Goal: Information Seeking & Learning: Learn about a topic

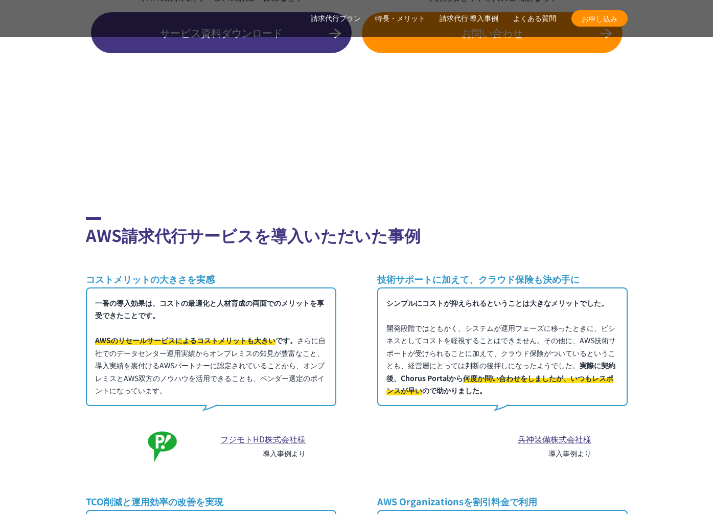
scroll to position [5206, 0]
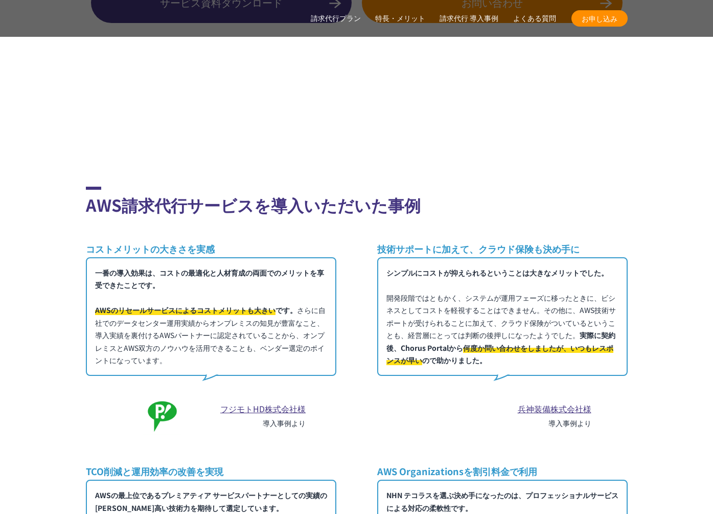
drag, startPoint x: 504, startPoint y: 190, endPoint x: 655, endPoint y: 418, distance: 273.9
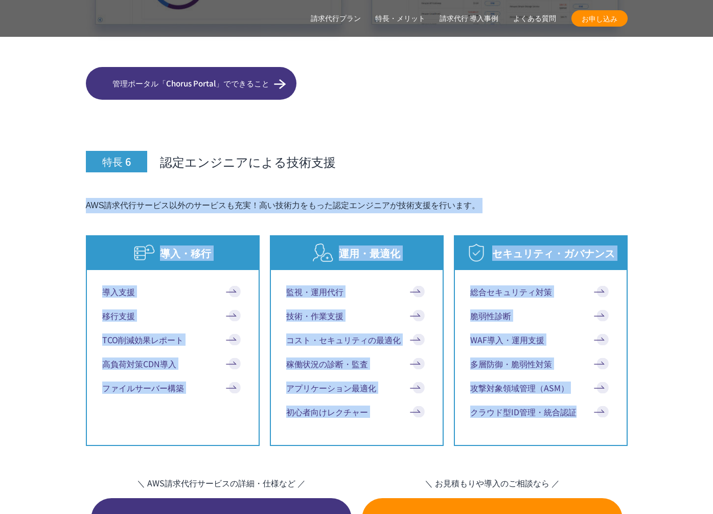
drag, startPoint x: 655, startPoint y: 418, endPoint x: 596, endPoint y: 151, distance: 272.9
drag, startPoint x: 595, startPoint y: 158, endPoint x: 595, endPoint y: 173, distance: 14.8
click at [595, 158] on div "特長 6 認定エンジニアによる技術支援 AWS請求代行サービス以外のサービスも充実！高い技術力をもった認定エンジニアが技術支援を行います。 導入・移行 導入支…" at bounding box center [357, 373] width 542 height 536
drag, startPoint x: 595, startPoint y: 173, endPoint x: 643, endPoint y: 393, distance: 224.6
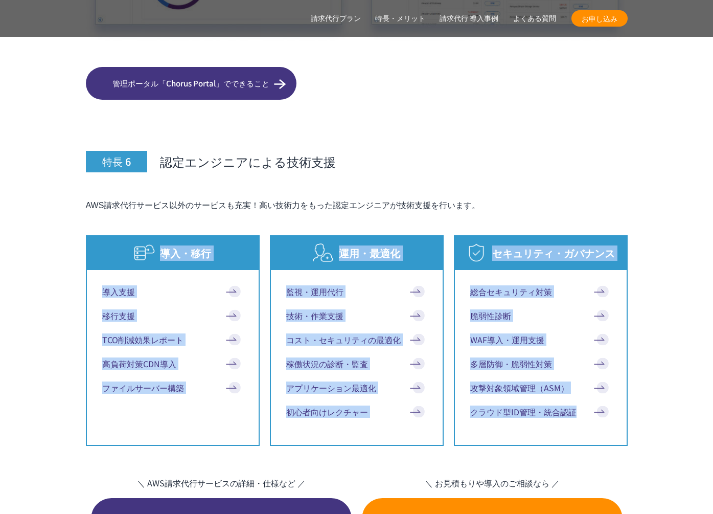
drag, startPoint x: 640, startPoint y: 409, endPoint x: 623, endPoint y: 190, distance: 220.5
click at [623, 198] on p "AWS請求代行サービス以外のサービスも充実！高い技術力をもった認定エンジニアが技術支援を行います。" at bounding box center [357, 205] width 542 height 15
drag, startPoint x: 623, startPoint y: 190, endPoint x: 644, endPoint y: 431, distance: 241.7
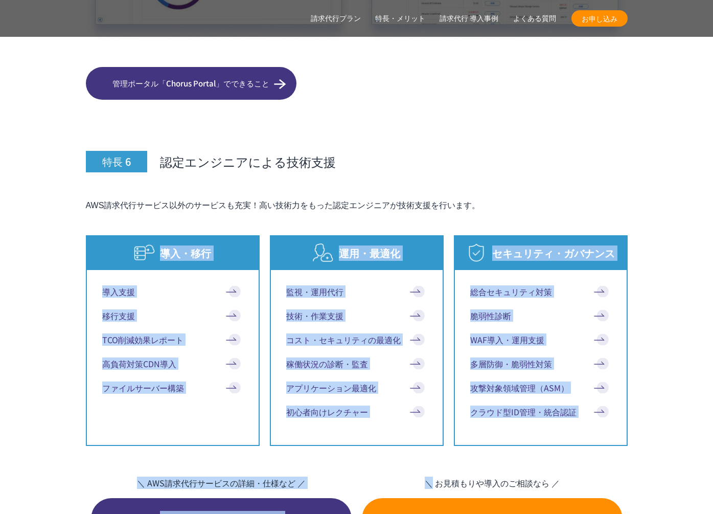
drag, startPoint x: 631, startPoint y: 421, endPoint x: 601, endPoint y: 176, distance: 246.2
click at [601, 198] on p "AWS請求代行サービス以外のサービスも充実！高い技術力をもった認定エンジニアが技術支援を行います。" at bounding box center [357, 205] width 542 height 15
drag, startPoint x: 601, startPoint y: 176, endPoint x: 641, endPoint y: 399, distance: 225.8
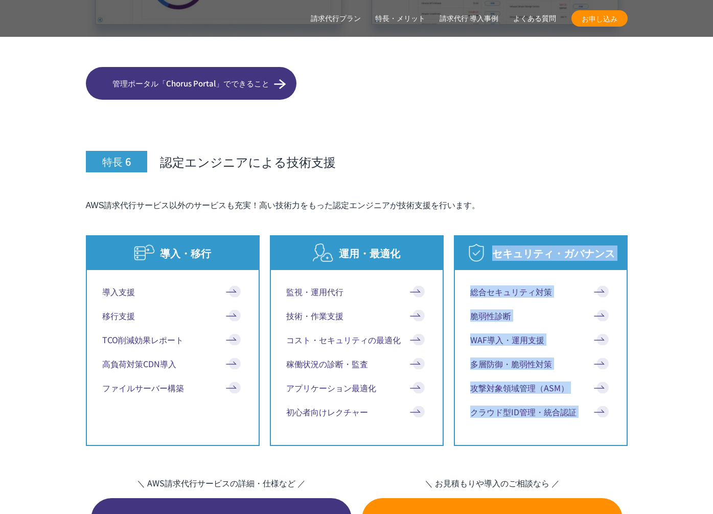
drag, startPoint x: 641, startPoint y: 377, endPoint x: 623, endPoint y: 192, distance: 185.9
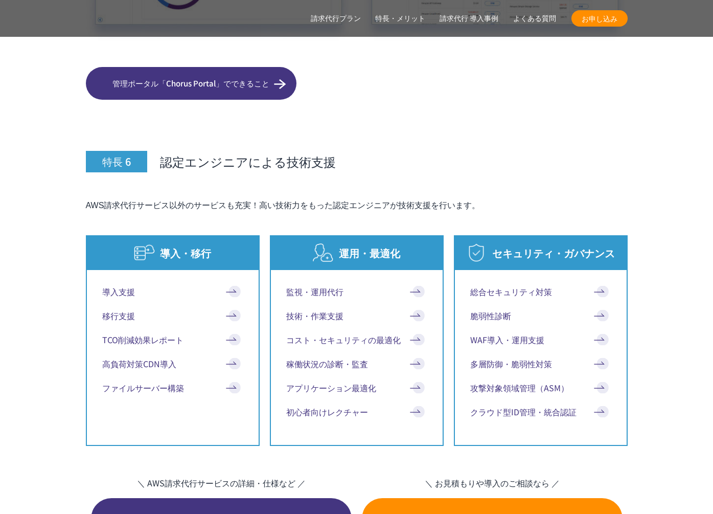
click at [621, 198] on p "AWS請求代行サービス以外のサービスも充実！高い技術力をもった認定エンジニアが技術支援を行います。" at bounding box center [357, 205] width 542 height 15
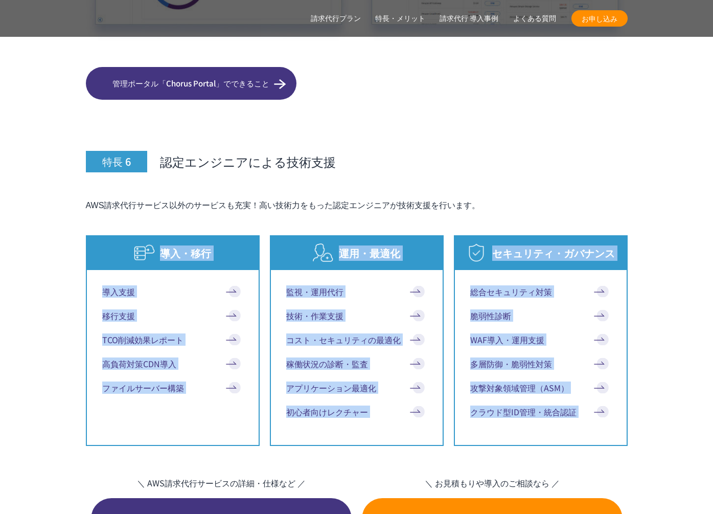
drag, startPoint x: 621, startPoint y: 188, endPoint x: 639, endPoint y: 412, distance: 224.6
drag, startPoint x: 639, startPoint y: 412, endPoint x: 692, endPoint y: 430, distance: 56.3
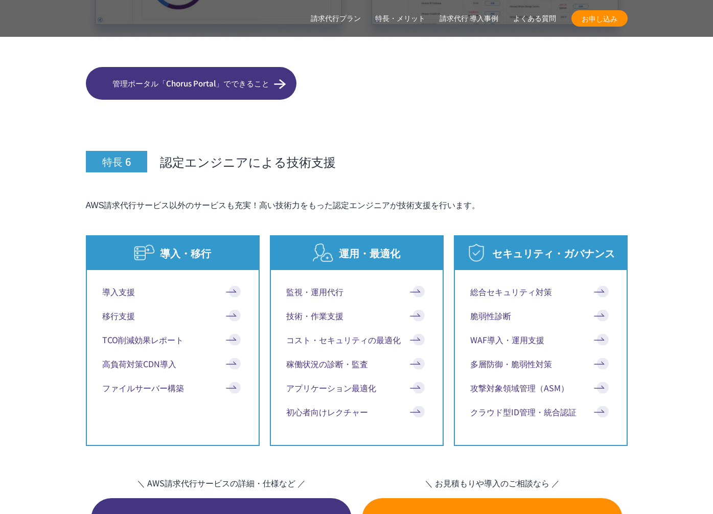
click at [217, 160] on div "特長 6 認定エンジニアによる技術支援 AWS請求代行サービス以外のサービスも充実！高い技術力をもった認定エンジニアが技術支援を行います。 導入・移行 導入支…" at bounding box center [357, 373] width 542 height 536
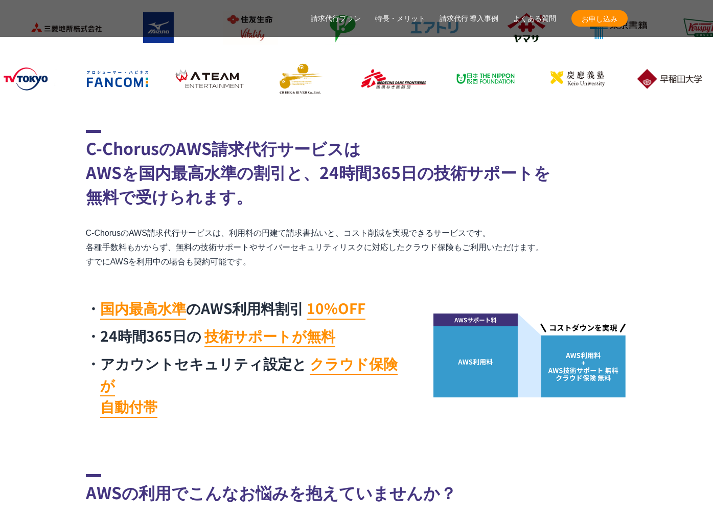
scroll to position [379, 0]
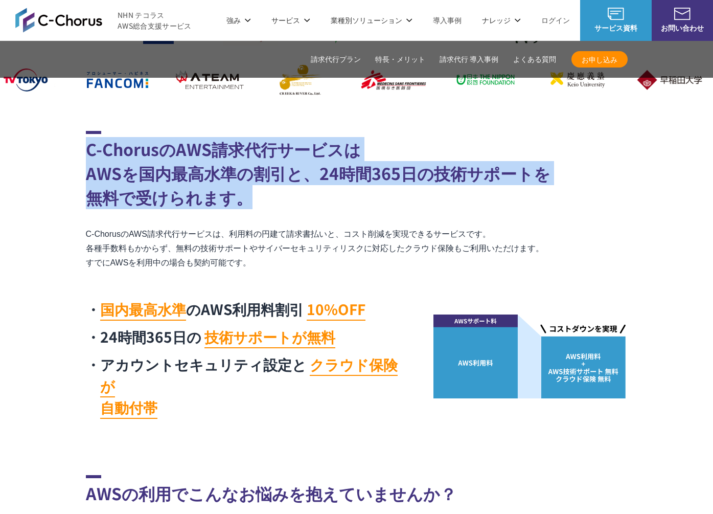
drag, startPoint x: 288, startPoint y: 204, endPoint x: 68, endPoint y: 152, distance: 225.9
click at [68, 152] on section "C-ChorusのAWS請求代行サービスは AWSを国内最高水準の割引と、24時間365日の技術サポートを 無料で受けられます。 C-ChorusのAWS請求…" at bounding box center [356, 277] width 713 height 293
drag, startPoint x: 76, startPoint y: 153, endPoint x: 269, endPoint y: 192, distance: 197.0
click at [266, 191] on section "C-ChorusのAWS請求代行サービスは AWSを国内最高水準の割引と、24時間365日の技術サポートを 無料で受けられます。 C-ChorusのAWS請求…" at bounding box center [356, 277] width 713 height 293
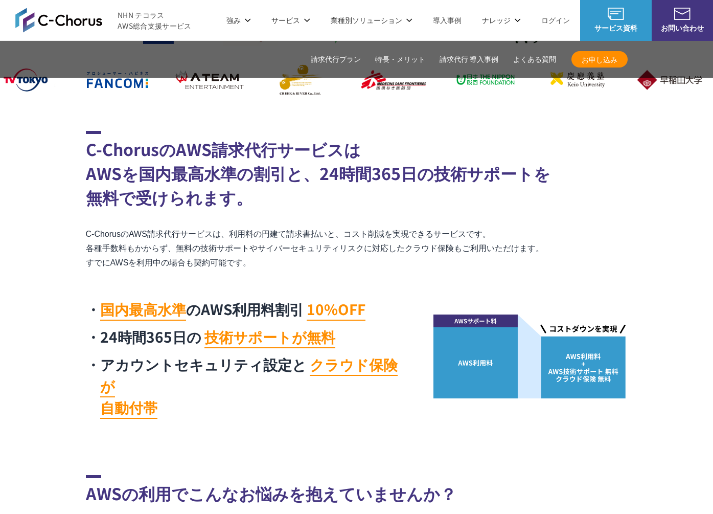
drag, startPoint x: 269, startPoint y: 192, endPoint x: 271, endPoint y: 197, distance: 5.8
click at [269, 192] on h2 "C-ChorusのAWS請求代行サービスは AWSを国内最高水準の割引と、24時間365日の技術サポートを 無料で受けられます。" at bounding box center [357, 170] width 542 height 78
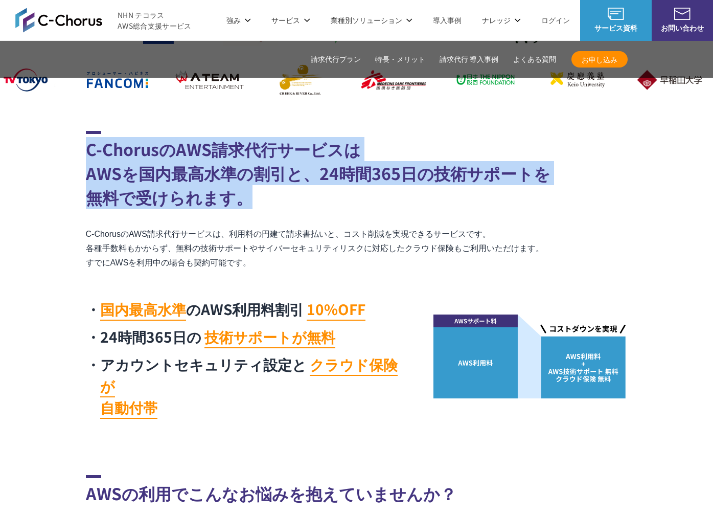
drag, startPoint x: 270, startPoint y: 199, endPoint x: 62, endPoint y: 133, distance: 218.6
click at [62, 133] on section "C-ChorusのAWS請求代行サービスは AWSを国内最高水準の割引と、24時間365日の技術サポートを 無料で受けられます。 C-ChorusのAWS請求…" at bounding box center [356, 277] width 713 height 293
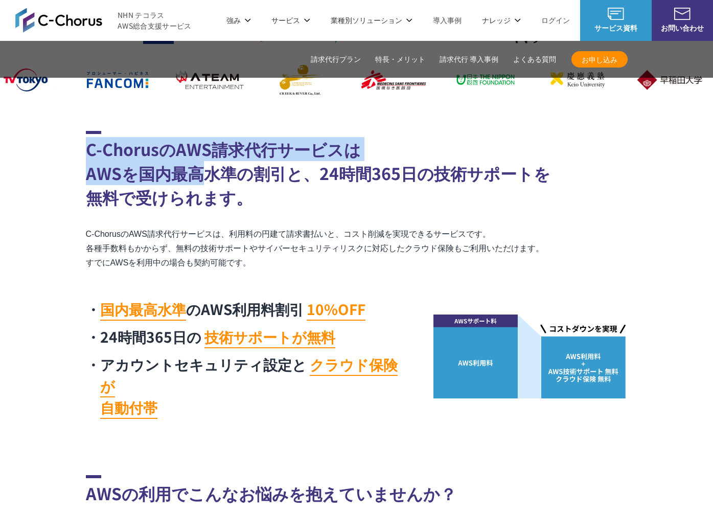
drag, startPoint x: 71, startPoint y: 140, endPoint x: 276, endPoint y: 192, distance: 212.0
click at [276, 192] on section "C-ChorusのAWS請求代行サービスは AWSを国内最高水準の割引と、24時間365日の技術サポートを 無料で受けられます。 C-ChorusのAWS請求…" at bounding box center [356, 277] width 713 height 293
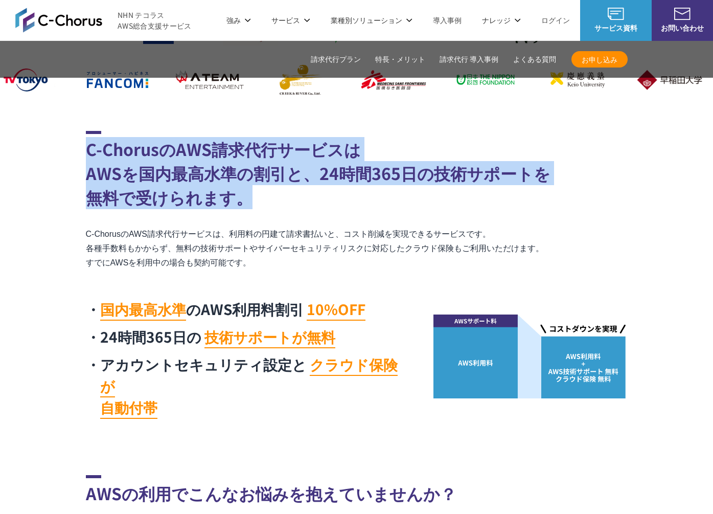
click at [278, 192] on h2 "C-ChorusのAWS請求代行サービスは AWSを国内最高水準の割引と、24時間365日の技術サポートを 無料で受けられます。" at bounding box center [357, 170] width 542 height 78
drag, startPoint x: 265, startPoint y: 193, endPoint x: 52, endPoint y: 143, distance: 218.9
click at [52, 143] on section "C-ChorusのAWS請求代行サービスは AWSを国内最高水準の割引と、24時間365日の技術サポートを 無料で受けられます。 C-ChorusのAWS請求…" at bounding box center [356, 277] width 713 height 293
drag, startPoint x: 52, startPoint y: 143, endPoint x: 66, endPoint y: 150, distance: 15.8
click at [52, 143] on section "C-ChorusのAWS請求代行サービスは AWSを国内最高水準の割引と、24時間365日の技術サポートを 無料で受けられます。 C-ChorusのAWS請求…" at bounding box center [356, 277] width 713 height 293
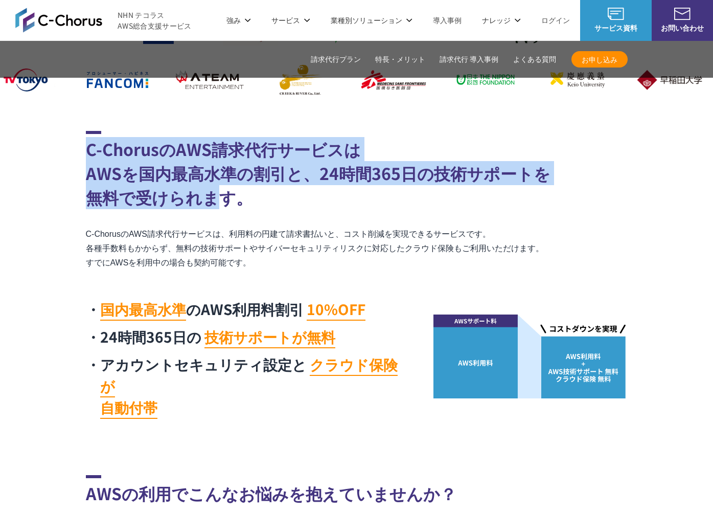
drag, startPoint x: 66, startPoint y: 150, endPoint x: 319, endPoint y: 216, distance: 261.0
click at [294, 212] on section "C-ChorusのAWS請求代行サービスは AWSを国内最高水準の割引と、24時間365日の技術サポートを 無料で受けられます。 C-ChorusのAWS請求…" at bounding box center [356, 277] width 713 height 293
click at [323, 217] on div "C-ChorusのAWS請求代行サービスは AWSを国内最高水準の割引と、24時間365日の技術サポートを 無料で受けられます。 C-ChorusのAWS請求…" at bounding box center [357, 277] width 542 height 293
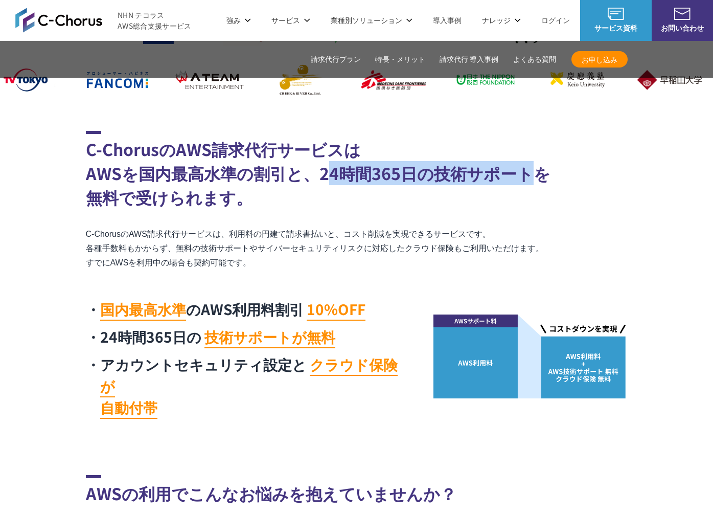
drag, startPoint x: 323, startPoint y: 168, endPoint x: 524, endPoint y: 171, distance: 201.4
click at [524, 171] on h2 "C-ChorusのAWS請求代行サービスは AWSを国内最高水準の割引と、24時間365日の技術サポートを 無料で受けられます。" at bounding box center [357, 170] width 542 height 78
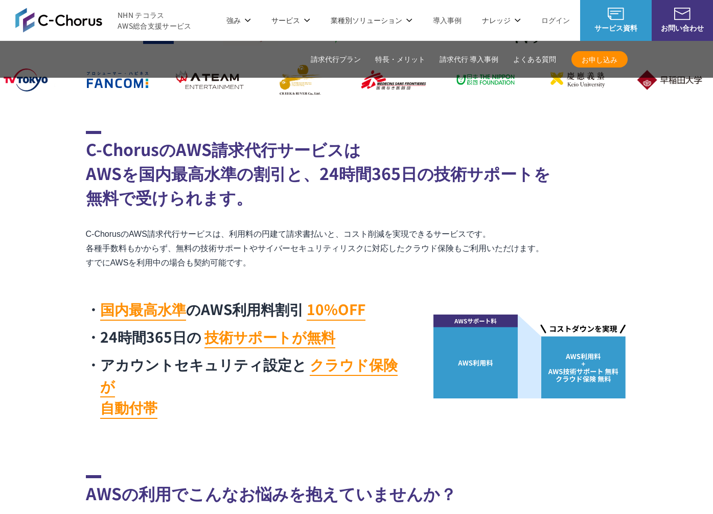
click at [524, 171] on h2 "C-ChorusのAWS請求代行サービスは AWSを国内最高水準の割引と、24時間365日の技術サポートを 無料で受けられます。" at bounding box center [357, 170] width 542 height 78
drag, startPoint x: 529, startPoint y: 174, endPoint x: 428, endPoint y: 178, distance: 100.3
click at [428, 178] on h2 "C-ChorusのAWS請求代行サービスは AWSを国内最高水準の割引と、24時間365日の技術サポートを 無料で受けられます。" at bounding box center [357, 170] width 542 height 78
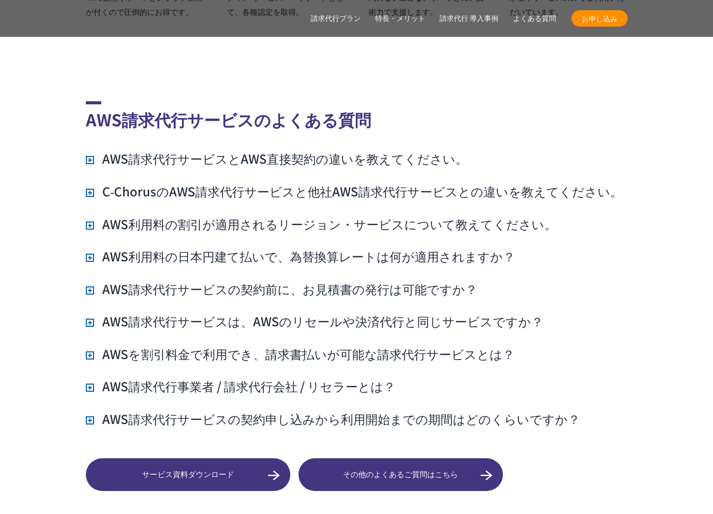
scroll to position [7268, 0]
click at [325, 312] on h3 "AWS請求代行サービスは、AWSのリセールや決済代行と同じサービスですか？" at bounding box center [315, 320] width 458 height 17
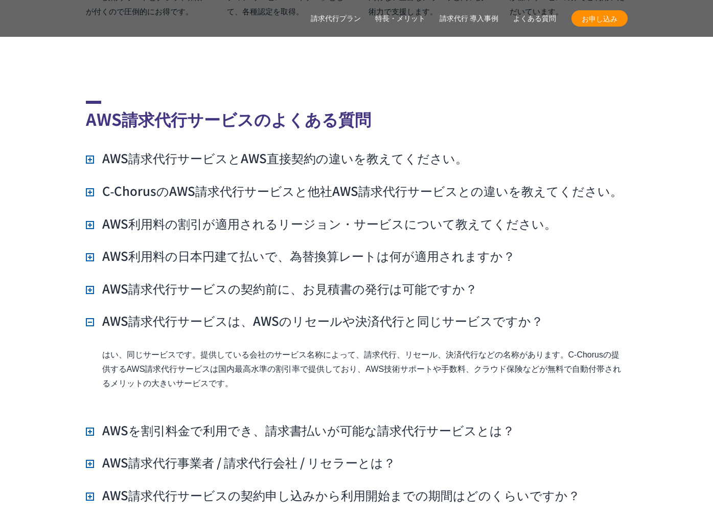
drag, startPoint x: 252, startPoint y: 359, endPoint x: 95, endPoint y: 335, distance: 159.3
click at [95, 348] on div "はい、同じサービスです。提供している会社のサービス名称によって、請求代行、リセール、決済代行などの名称があります。C‑Chorusの提供するAWS請求代行サー…" at bounding box center [357, 377] width 542 height 58
drag, startPoint x: 100, startPoint y: 336, endPoint x: 293, endPoint y: 368, distance: 195.4
click at [293, 368] on div "はい、同じサービスです。提供している会社のサービス名称によって、請求代行、リセール、決済代行などの名称があります。C‑Chorusの提供するAWS請求代行サー…" at bounding box center [357, 377] width 542 height 58
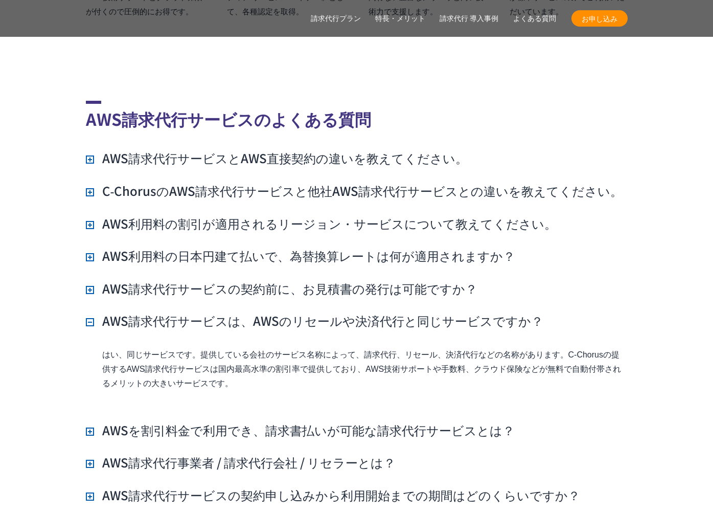
click at [293, 368] on p "はい、同じサービスです。提供している会社のサービス名称によって、請求代行、リセール、決済代行などの名称があります。C‑Chorusの提供するAWS請求代行サー…" at bounding box center [365, 369] width 526 height 43
drag, startPoint x: 210, startPoint y: 360, endPoint x: 74, endPoint y: 334, distance: 138.0
click at [75, 334] on section "AWS請求代行サービスのよくある質問 AWS請求代行サービスとAWS直接契約の違いを教えてください。 AWSサポートへの連絡や利用料金の確認は、NHN テコラ…" at bounding box center [356, 293] width 713 height 548
click at [74, 334] on section "AWS請求代行サービスのよくある質問 AWS請求代行サービスとAWS直接契約の違いを教えてください。 AWSサポートへの連絡や利用料金の確認は、NHN テコラ…" at bounding box center [356, 293] width 713 height 548
drag, startPoint x: 76, startPoint y: 334, endPoint x: 328, endPoint y: 368, distance: 254.3
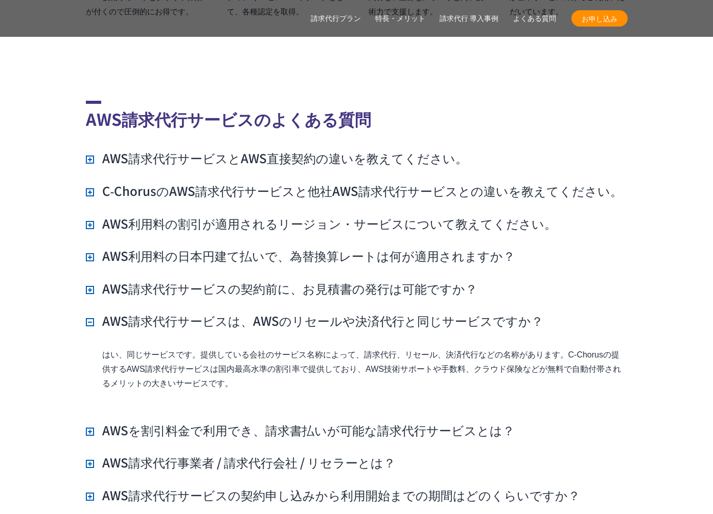
click at [328, 368] on section "AWS請求代行サービスのよくある質問 AWS請求代行サービスとAWS直接契約の違いを教えてください。 AWSサポートへの連絡や利用料金の確認は、NHN テコラ…" at bounding box center [356, 293] width 713 height 548
click at [328, 368] on p "はい、同じサービスです。提供している会社のサービス名称によって、請求代行、リセール、決済代行などの名称があります。C‑Chorusの提供するAWS請求代行サー…" at bounding box center [365, 369] width 526 height 43
drag, startPoint x: 176, startPoint y: 351, endPoint x: 97, endPoint y: 338, distance: 80.2
click at [97, 348] on div "はい、同じサービスです。提供している会社のサービス名称によって、請求代行、リセール、決済代行などの名称があります。C‑Chorusの提供するAWS請求代行サー…" at bounding box center [357, 377] width 542 height 58
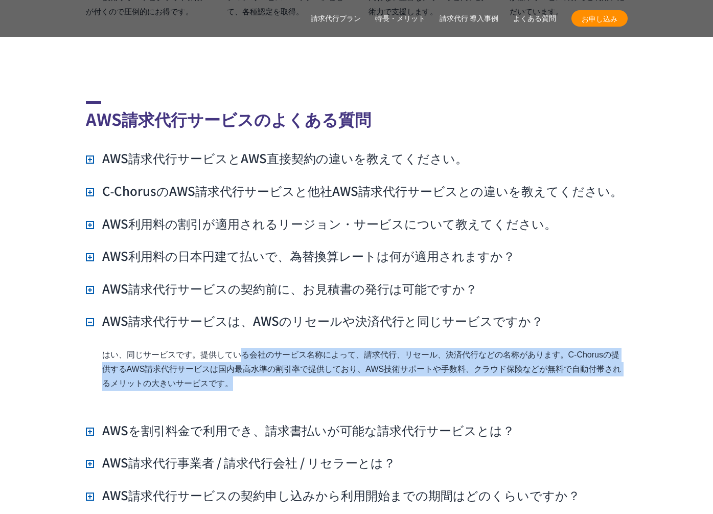
drag, startPoint x: 97, startPoint y: 338, endPoint x: 340, endPoint y: 372, distance: 245.6
click at [338, 372] on div "はい、同じサービスです。提供している会社のサービス名称によって、請求代行、リセール、決済代行などの名称があります。C‑Chorusの提供するAWS請求代行サー…" at bounding box center [357, 377] width 542 height 58
click at [340, 372] on div "はい、同じサービスです。提供している会社のサービス名称によって、請求代行、リセール、決済代行などの名称があります。C‑Chorusの提供するAWS請求代行サー…" at bounding box center [357, 377] width 542 height 58
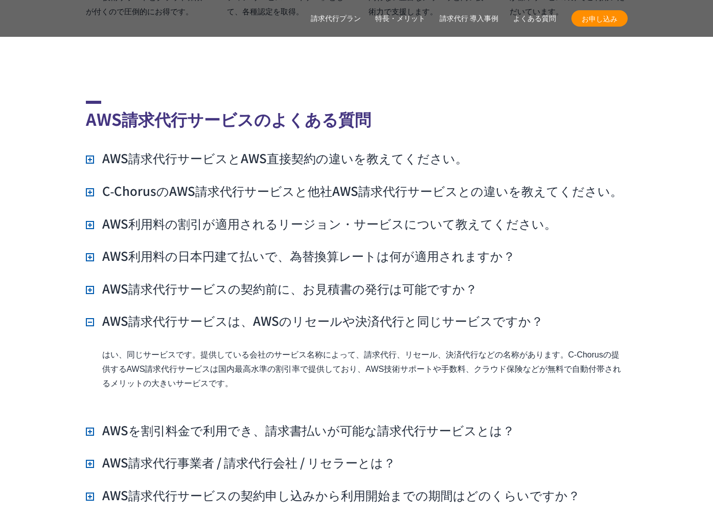
drag, startPoint x: 333, startPoint y: 372, endPoint x: 67, endPoint y: 335, distance: 268.4
click at [67, 335] on section "AWS請求代行サービスのよくある質問 AWS請求代行サービスとAWS直接契約の違いを教えてください。 AWSサポートへの連絡や利用料金の確認は、NHN テコラ…" at bounding box center [356, 293] width 713 height 548
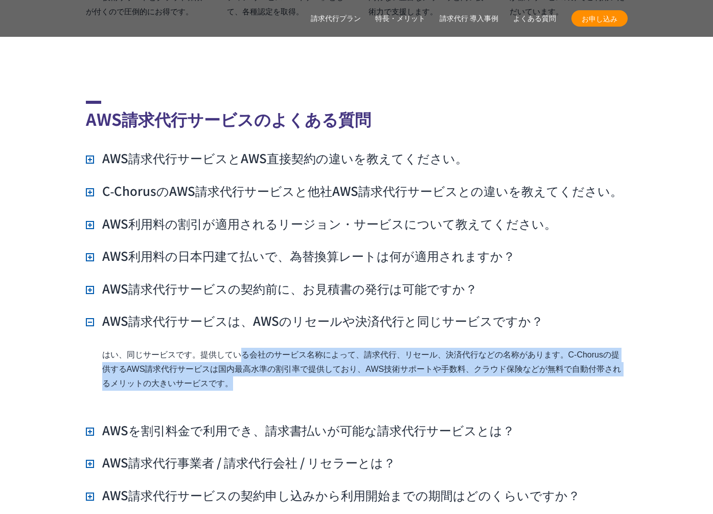
drag, startPoint x: 67, startPoint y: 335, endPoint x: 264, endPoint y: 361, distance: 198.5
click at [263, 360] on section "AWS請求代行サービスのよくある質問 AWS請求代行サービスとAWS直接契約の違いを教えてください。 AWSサポートへの連絡や利用料金の確認は、NHN テコラ…" at bounding box center [356, 293] width 713 height 548
click at [264, 361] on p "はい、同じサービスです。提供している会社のサービス名称によって、請求代行、リセール、決済代行などの名称があります。C‑Chorusの提供するAWS請求代行サー…" at bounding box center [365, 369] width 526 height 43
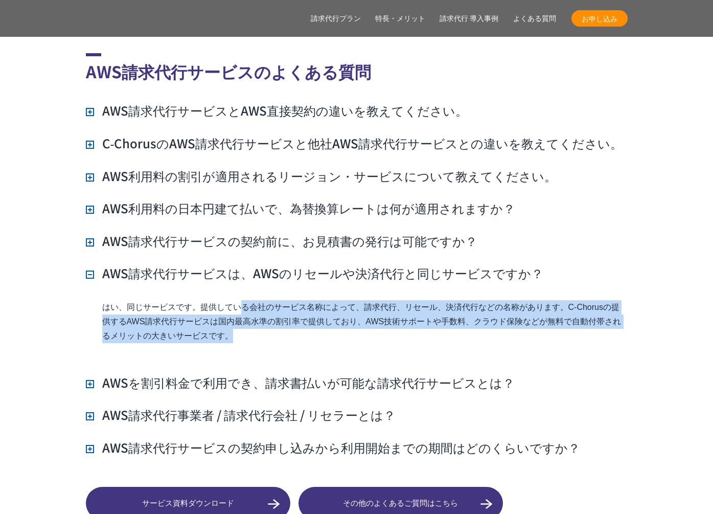
scroll to position [7409, 0]
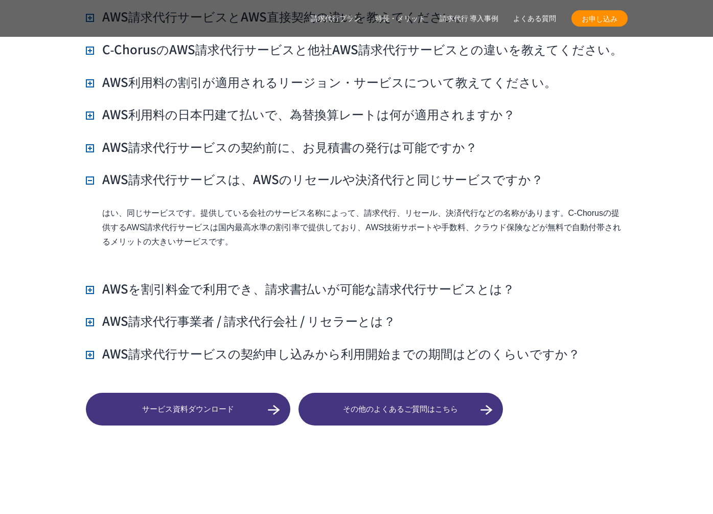
click at [264, 345] on h3 "AWS請求代行サービスの契約申し込みから利用開始までの期間はどのくらいですか？" at bounding box center [333, 353] width 494 height 17
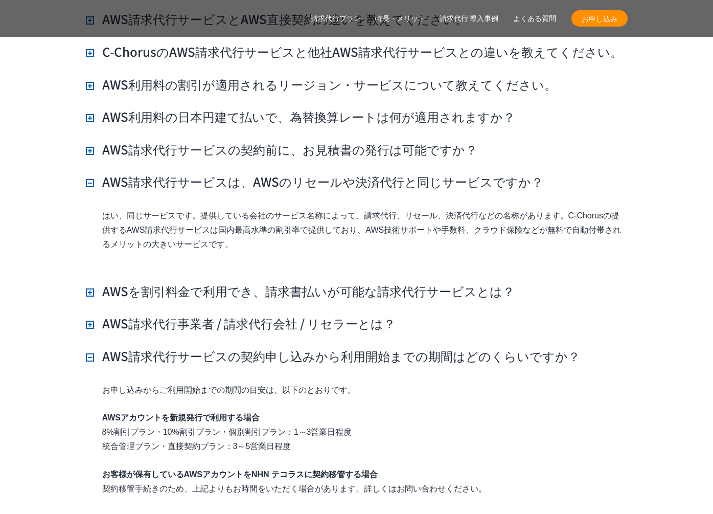
click at [233, 314] on h3 "AWS請求代行事業者 / 請求代行会社 / リセラーとは？" at bounding box center [241, 322] width 310 height 17
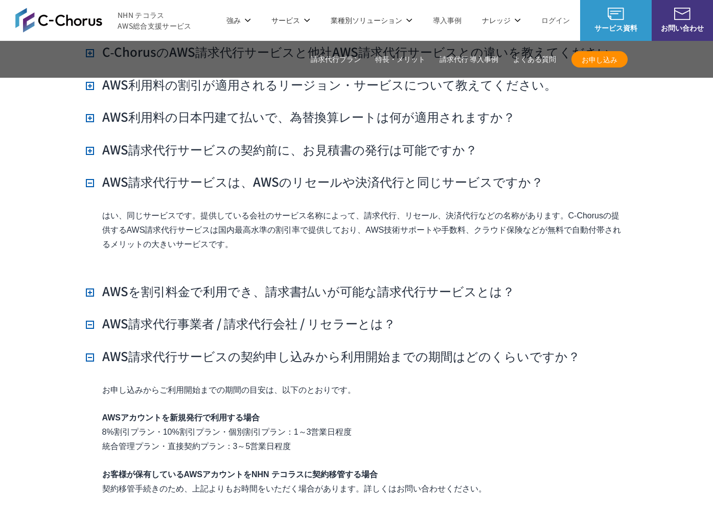
scroll to position [7406, 0]
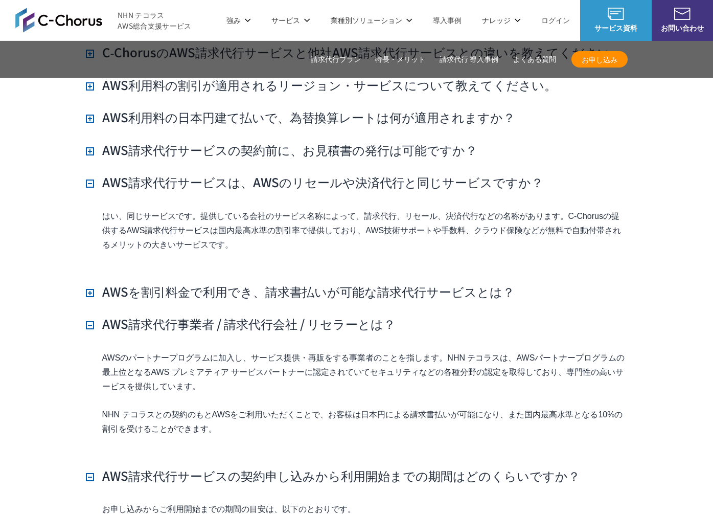
click at [264, 283] on h3 "AWSを割引料金で利用でき、請求書払いが可能な請求代行サービスとは？" at bounding box center [300, 291] width 429 height 17
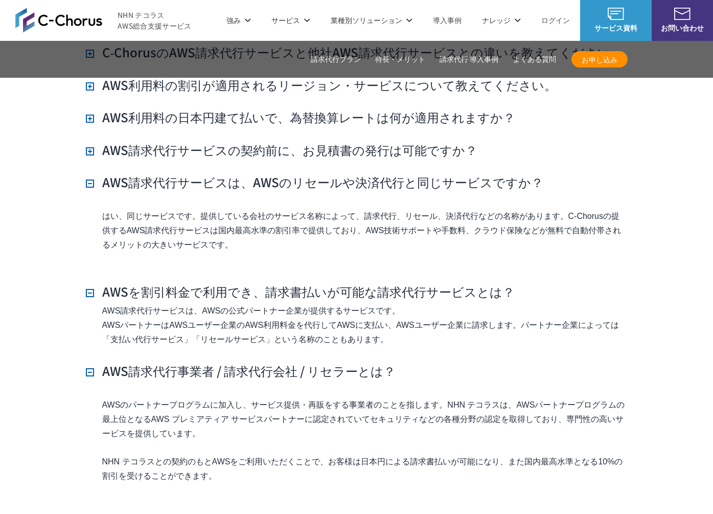
scroll to position [7406, 0]
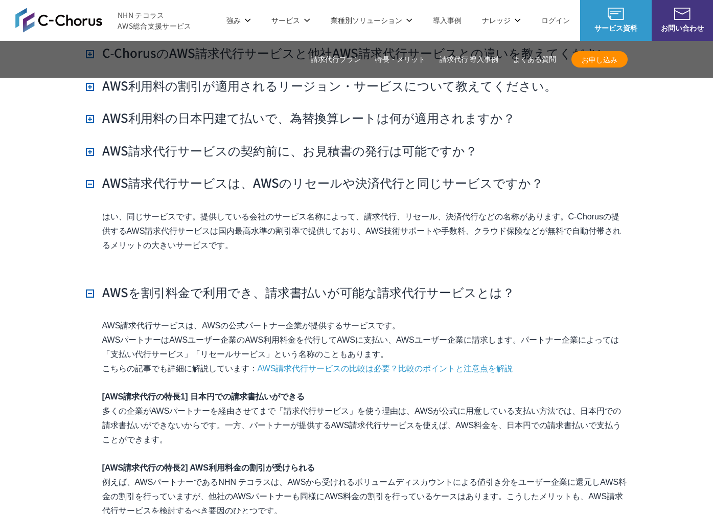
click at [208, 318] on p "AWS請求代行サービスは、AWSの公式パートナー企業が提供するサービスです。 AWSパートナーはAWSユーザー企業のAWS利用料金を代行してAWSに支払い、A…" at bounding box center [365, 346] width 526 height 57
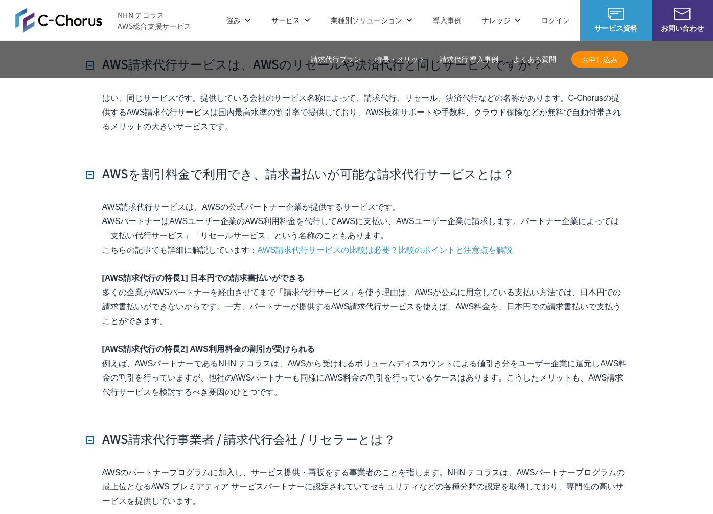
scroll to position [7524, 0]
click at [202, 165] on h3 "AWSを割引料金で利用でき、請求書払いが可能な請求代行サービスとは？" at bounding box center [300, 173] width 429 height 17
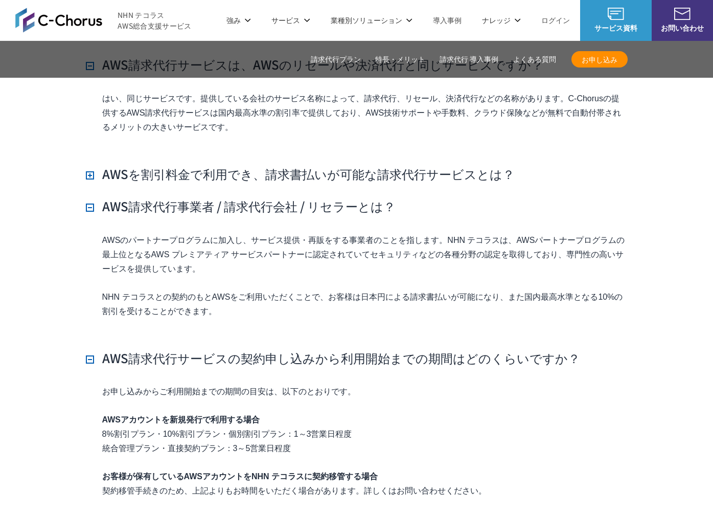
click at [211, 240] on p "AWSのパートナープログラムに加入し、サービス提供・再販をする事業者のことを指します。NHN テコラスは、AWSパートナープログラムの最上位となるAWS プレ…" at bounding box center [365, 254] width 526 height 43
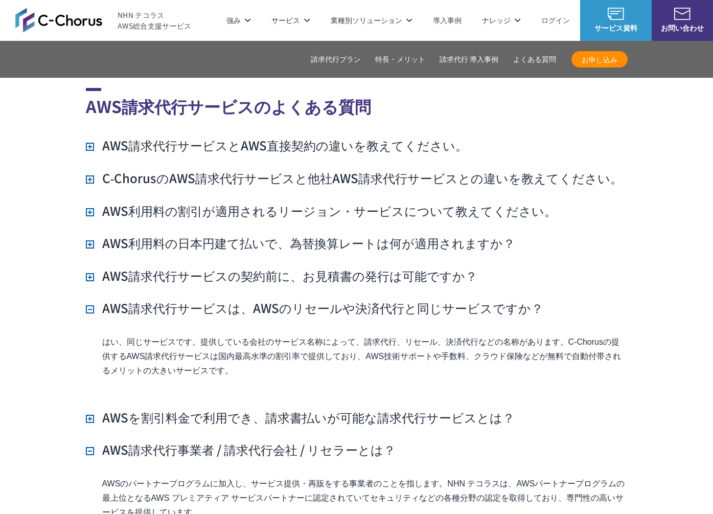
scroll to position [7279, 0]
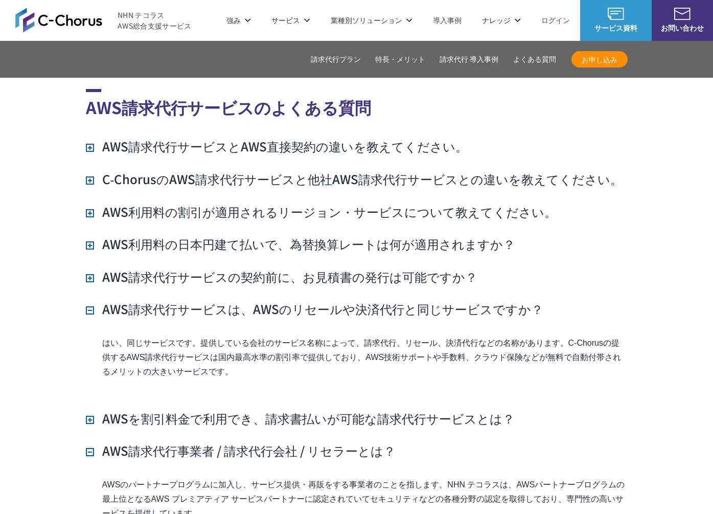
click at [243, 235] on h3 "AWS利用料の日本円建て払いで、為替換算レートは何が適用されますか？" at bounding box center [300, 243] width 429 height 17
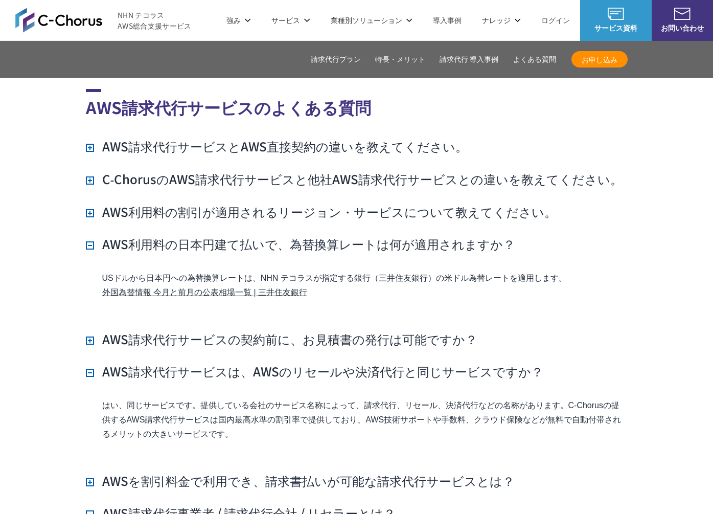
click at [214, 203] on h3 "AWS利用料の割引が適用されるリージョン・サービスについて教えてください。" at bounding box center [321, 211] width 471 height 17
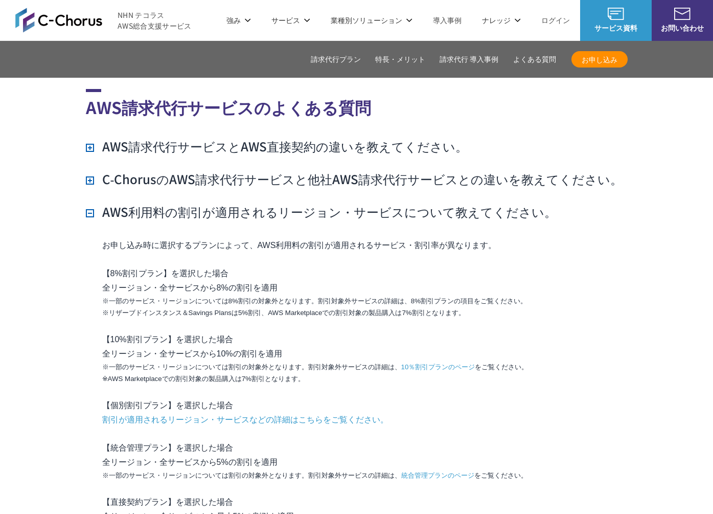
drag, startPoint x: 224, startPoint y: 160, endPoint x: 218, endPoint y: 161, distance: 6.3
click at [224, 170] on h3 "C‑ChorusのAWS請求代行サービスと他社AWS請求代行サービスとの違いを教えてください。" at bounding box center [354, 178] width 537 height 17
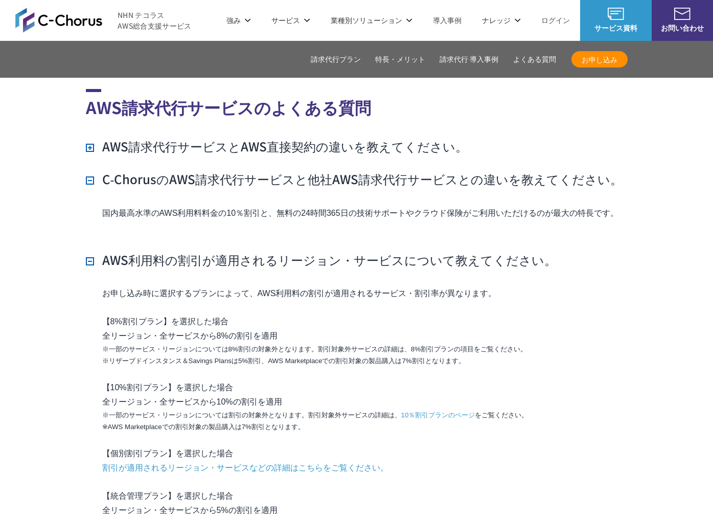
click at [198, 138] on h3 "AWS請求代行サービスとAWS直接契約の違いを教えてください。" at bounding box center [277, 146] width 382 height 17
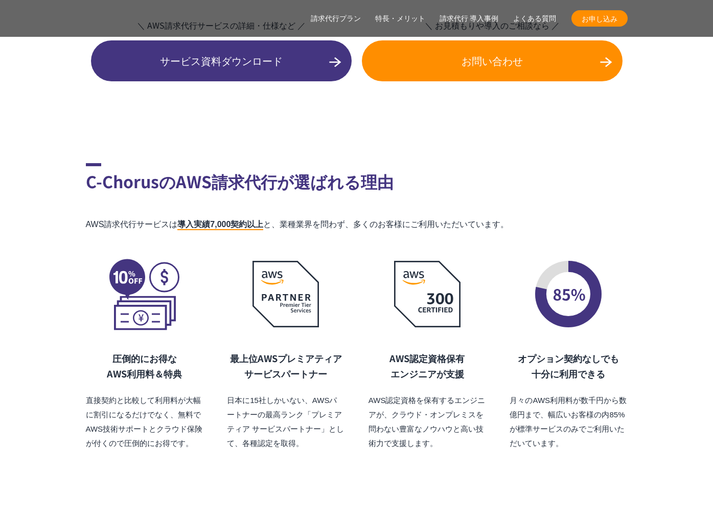
scroll to position [6853, 0]
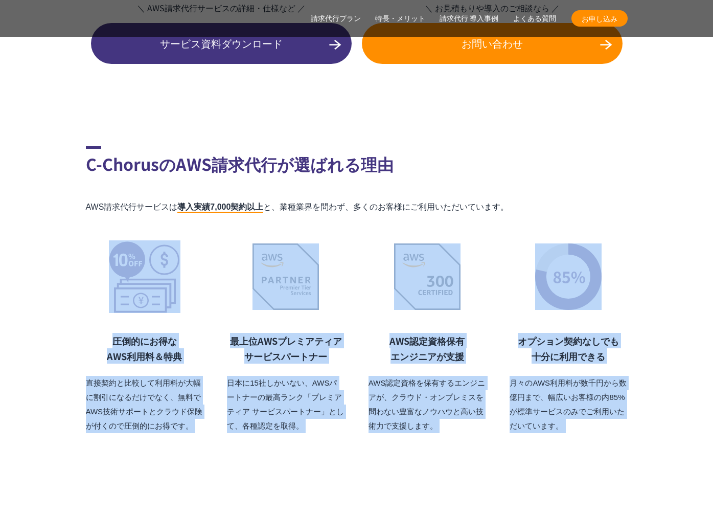
drag, startPoint x: 66, startPoint y: 215, endPoint x: 583, endPoint y: 419, distance: 555.5
drag, startPoint x: 318, startPoint y: 359, endPoint x: 62, endPoint y: 279, distance: 268.9
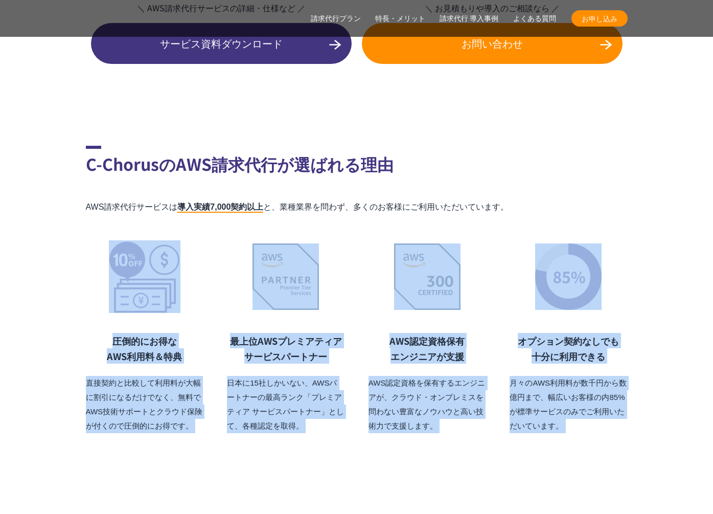
drag, startPoint x: 72, startPoint y: 283, endPoint x: 609, endPoint y: 408, distance: 552.3
click at [609, 408] on p "月々のAWS利用料が数千円から数億円まで、幅広いお客様の内85%が標準サービスのみでご利用いただいています。" at bounding box center [569, 404] width 118 height 57
drag, startPoint x: 609, startPoint y: 408, endPoint x: 76, endPoint y: 270, distance: 550.9
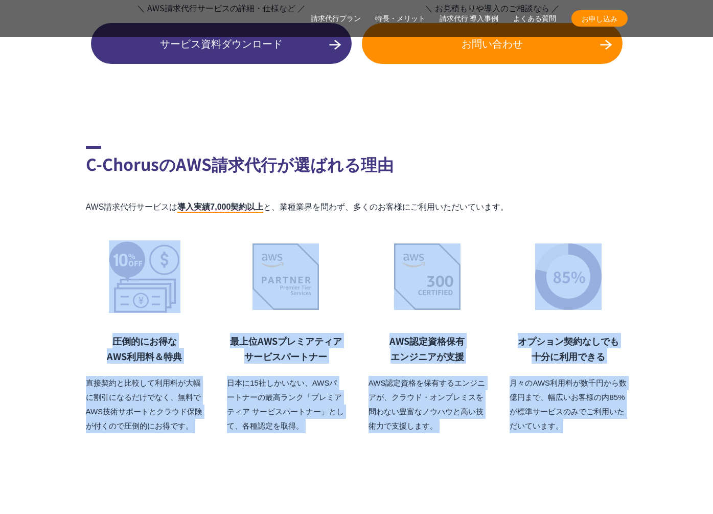
drag, startPoint x: 75, startPoint y: 270, endPoint x: 593, endPoint y: 421, distance: 539.4
drag, startPoint x: 593, startPoint y: 421, endPoint x: 596, endPoint y: 415, distance: 6.4
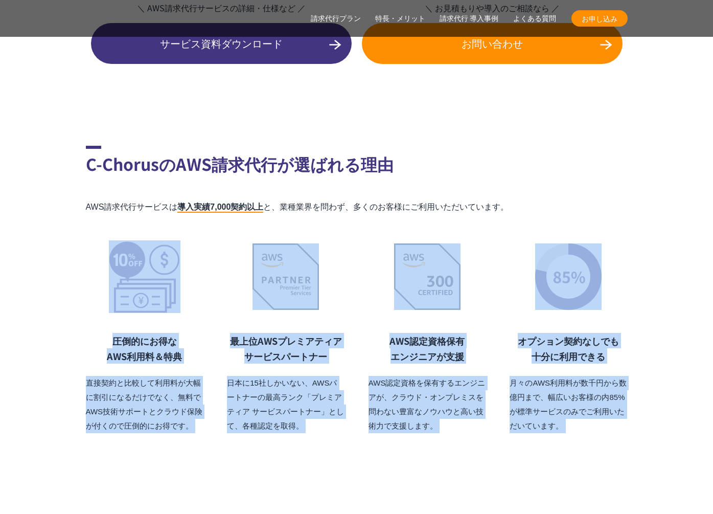
drag, startPoint x: 593, startPoint y: 414, endPoint x: -27, endPoint y: 241, distance: 643.2
drag, startPoint x: 6, startPoint y: 247, endPoint x: 30, endPoint y: 255, distance: 25.9
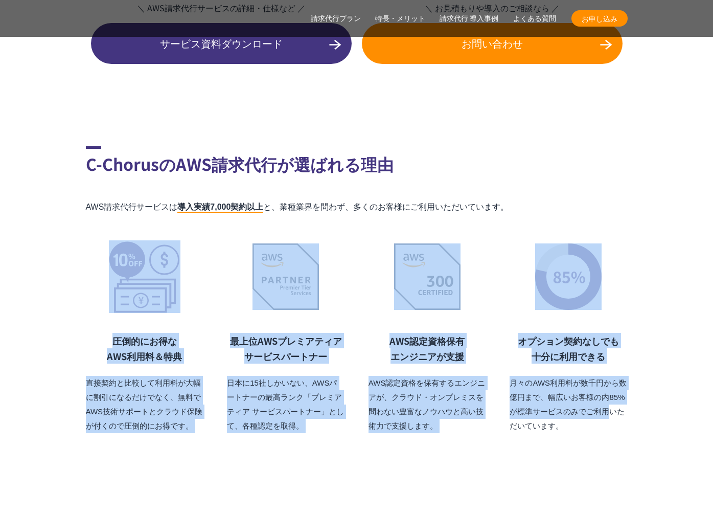
drag, startPoint x: 31, startPoint y: 255, endPoint x: 592, endPoint y: 391, distance: 577.4
drag, startPoint x: 572, startPoint y: 415, endPoint x: 76, endPoint y: 255, distance: 521.6
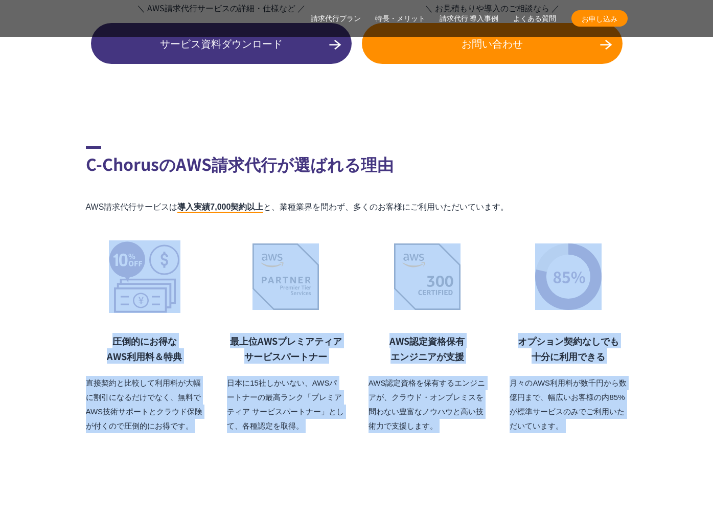
drag, startPoint x: 257, startPoint y: 311, endPoint x: 632, endPoint y: 411, distance: 388.6
drag, startPoint x: 608, startPoint y: 407, endPoint x: 34, endPoint y: 256, distance: 593.7
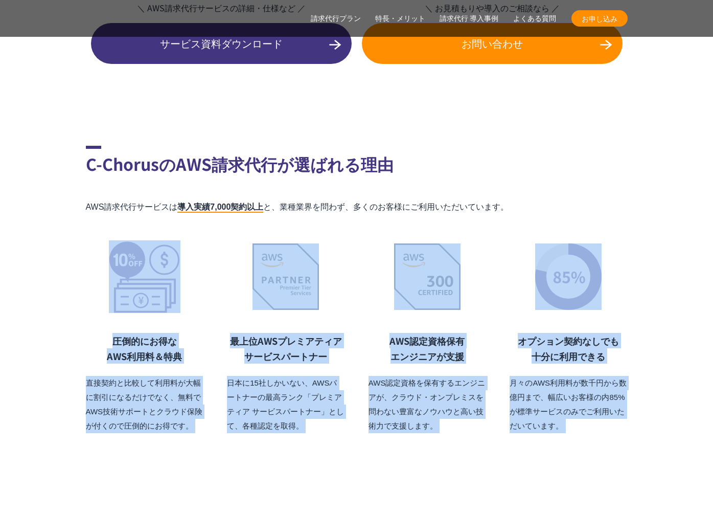
drag, startPoint x: 69, startPoint y: 269, endPoint x: 582, endPoint y: 405, distance: 531.1
drag, startPoint x: 582, startPoint y: 405, endPoint x: 665, endPoint y: 407, distance: 82.8
click at [582, 406] on p "月々のAWS利用料が数千円から数億円まで、幅広いお客様の内85%が標準サービスのみでご利用いただいています。" at bounding box center [569, 404] width 118 height 57
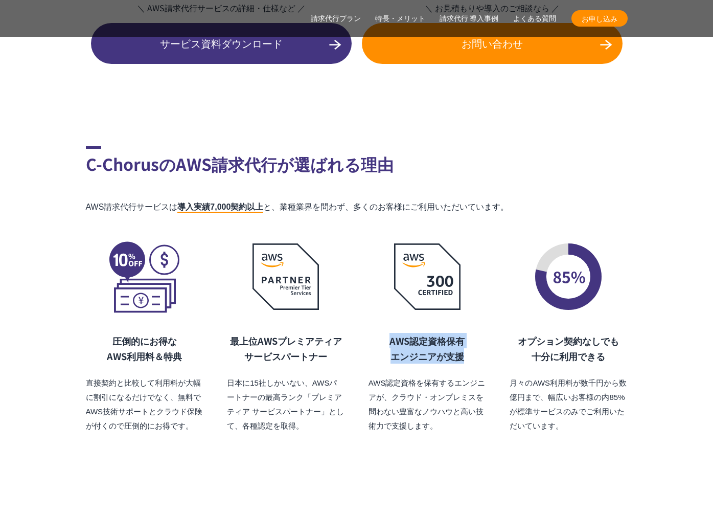
drag, startPoint x: 382, startPoint y: 318, endPoint x: 479, endPoint y: 338, distance: 98.6
click at [479, 338] on h3 "AWS認定資格保有 エンジニアが支援" at bounding box center [428, 348] width 118 height 31
drag, startPoint x: 479, startPoint y: 338, endPoint x: 370, endPoint y: 320, distance: 110.4
click at [370, 333] on h3 "AWS認定資格保有 エンジニアが支援" at bounding box center [428, 348] width 118 height 31
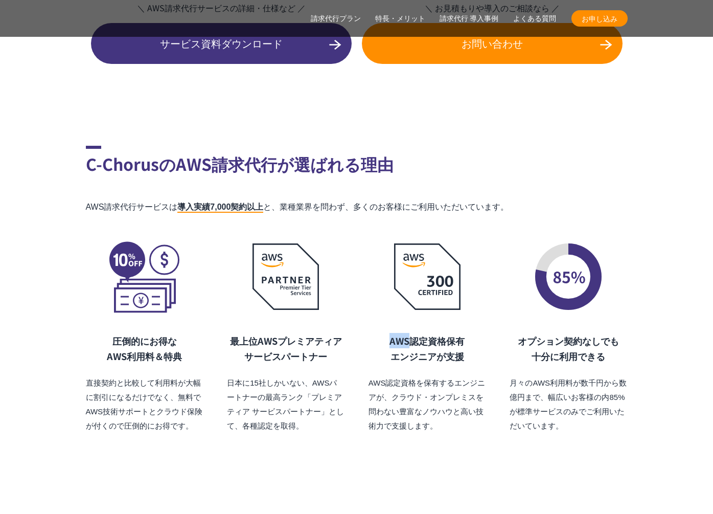
click at [370, 333] on h3 "AWS認定資格保有 エンジニアが支援" at bounding box center [428, 348] width 118 height 31
drag, startPoint x: 370, startPoint y: 320, endPoint x: 463, endPoint y: 336, distance: 95.0
click at [463, 336] on h3 "AWS認定資格保有 エンジニアが支援" at bounding box center [428, 348] width 118 height 31
drag, startPoint x: 447, startPoint y: 335, endPoint x: 359, endPoint y: 316, distance: 89.8
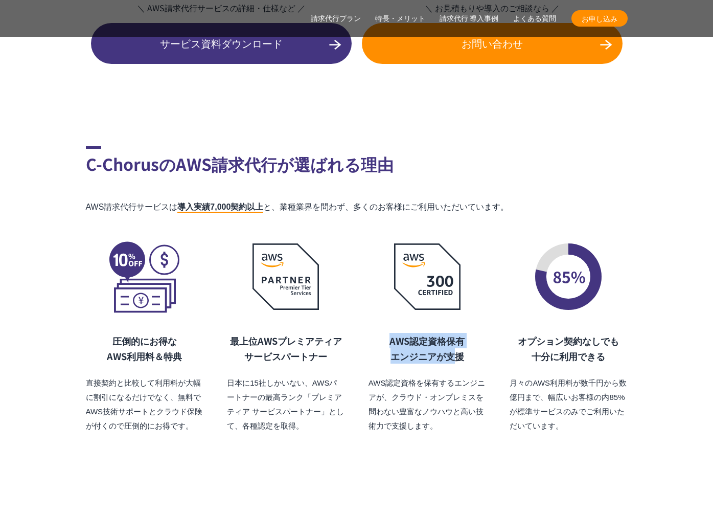
click at [359, 316] on div "圧倒的にお得な AWS利用料 ＆特典 直接契約と比較して利用料が大幅に割引になるだけでなく、無料でAWS技術サポートとクラウド保険が付くので圧倒的にお得です。…" at bounding box center [357, 336] width 542 height 193
drag, startPoint x: 378, startPoint y: 324, endPoint x: 477, endPoint y: 347, distance: 101.2
click at [477, 347] on div "AWS認定資格保有 エンジニアが支援 AWS認定資格を保有するエンジニアが、クラウド・オンプレミスを問わない豊富なノウハウと高い技術力で支援します。" at bounding box center [428, 383] width 118 height 100
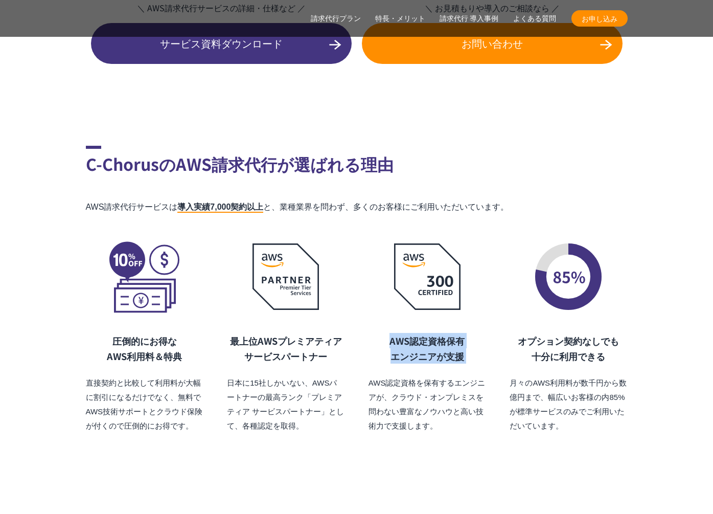
click at [385, 333] on div "AWS認定資格保有 エンジニアが支援 AWS認定資格を保有するエンジニアが、クラウド・オンプレミスを問わない豊富なノウハウと高い技術力で支援します。" at bounding box center [428, 383] width 118 height 100
click at [385, 333] on h3 "AWS認定資格保有 エンジニアが支援" at bounding box center [428, 348] width 118 height 31
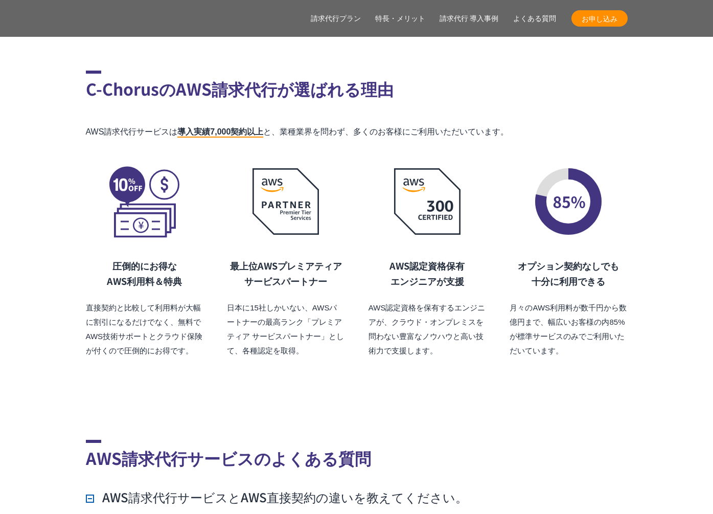
scroll to position [6928, 0]
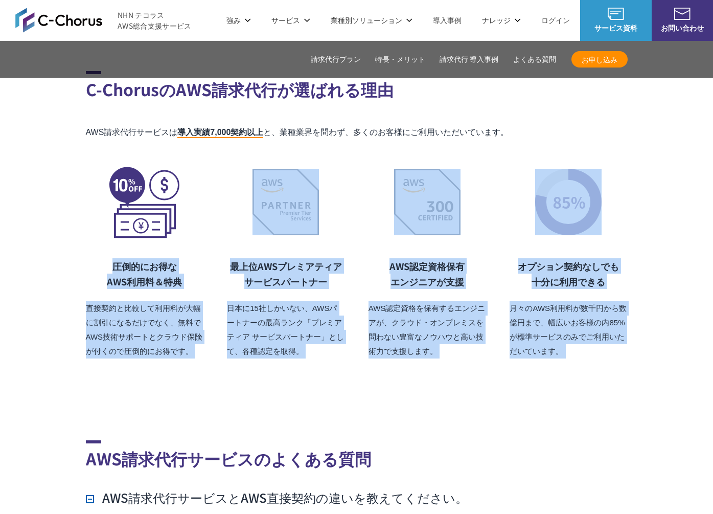
drag, startPoint x: 315, startPoint y: 363, endPoint x: 33, endPoint y: 250, distance: 304.0
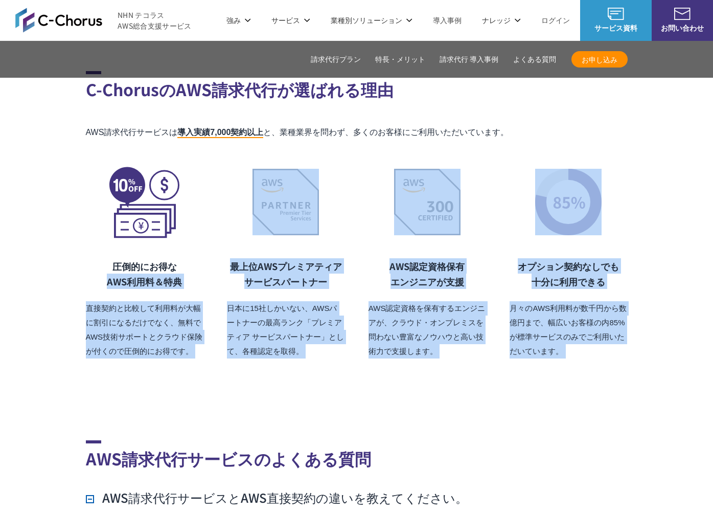
drag, startPoint x: 46, startPoint y: 257, endPoint x: 578, endPoint y: 353, distance: 540.4
drag, startPoint x: 578, startPoint y: 353, endPoint x: 540, endPoint y: 351, distance: 37.9
drag, startPoint x: 540, startPoint y: 351, endPoint x: 51, endPoint y: 245, distance: 499.9
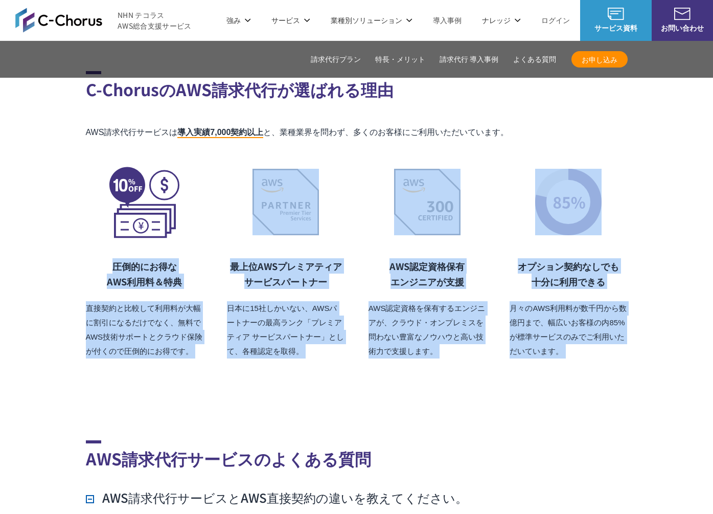
drag, startPoint x: 52, startPoint y: 246, endPoint x: 547, endPoint y: 354, distance: 507.0
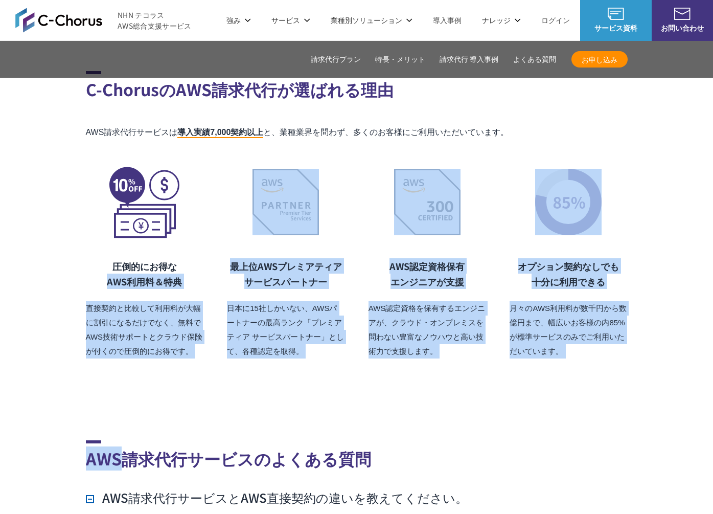
drag, startPoint x: 450, startPoint y: 338, endPoint x: 85, endPoint y: 255, distance: 374.0
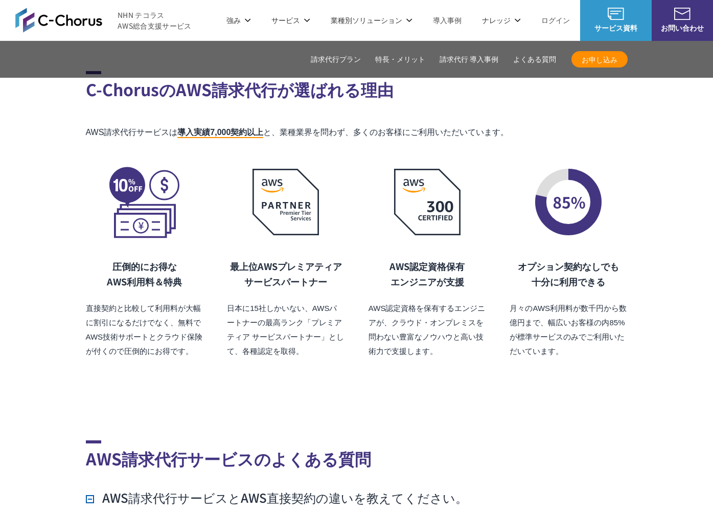
drag, startPoint x: 95, startPoint y: 289, endPoint x: 84, endPoint y: 308, distance: 22.2
click at [95, 301] on p "直接契約と比較して利用料が大幅に割引になるだけでなく、無料でAWS技術サポートとクラウド保険が付くので圧倒的にお得です。" at bounding box center [145, 329] width 118 height 57
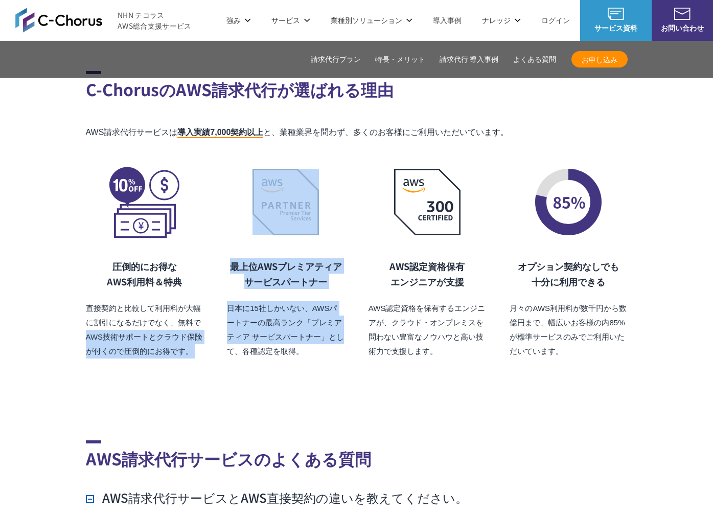
drag, startPoint x: 84, startPoint y: 313, endPoint x: 232, endPoint y: 335, distance: 148.9
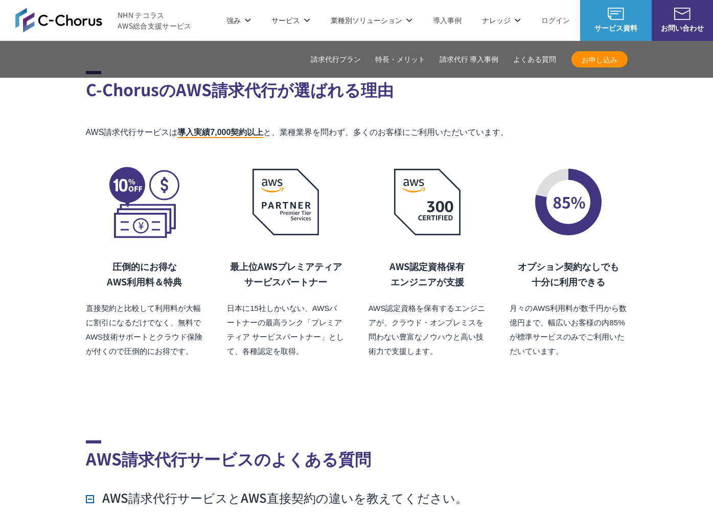
drag, startPoint x: 341, startPoint y: 355, endPoint x: 613, endPoint y: 354, distance: 272.0
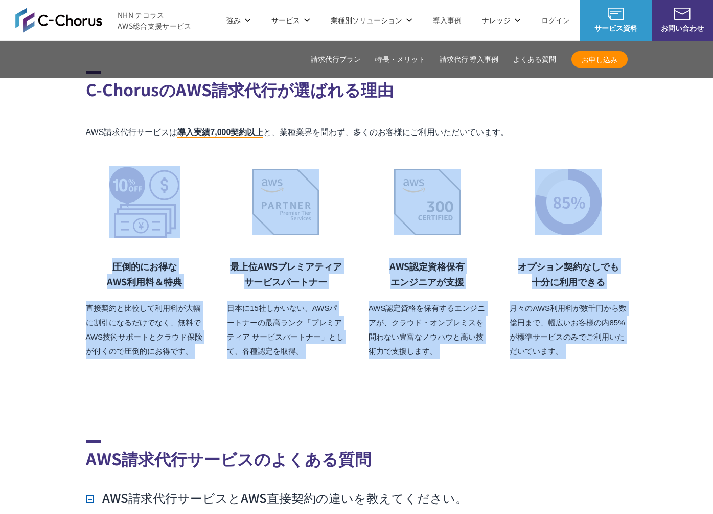
drag, startPoint x: 648, startPoint y: 354, endPoint x: 35, endPoint y: 172, distance: 639.4
drag, startPoint x: 240, startPoint y: 240, endPoint x: 572, endPoint y: 338, distance: 346.0
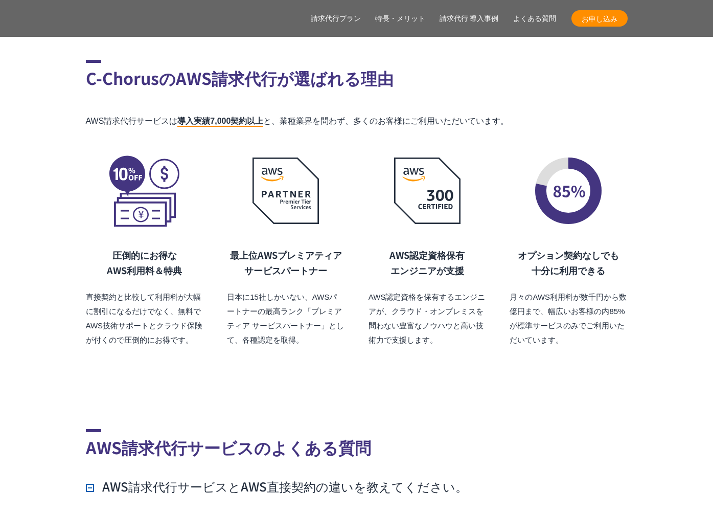
scroll to position [6940, 0]
drag, startPoint x: 116, startPoint y: 240, endPoint x: 186, endPoint y: 254, distance: 71.9
click at [186, 254] on h3 "圧倒的にお得な AWS利用料 ＆特典" at bounding box center [145, 261] width 118 height 31
copy h3 "圧倒的にお得な AWS利用料 ＆特典"
click at [113, 289] on p "直接契約と比較して利用料が大幅に割引になるだけでなく、無料でAWS技術サポートとクラウド保険が付くので圧倒的にお得です。" at bounding box center [145, 317] width 118 height 57
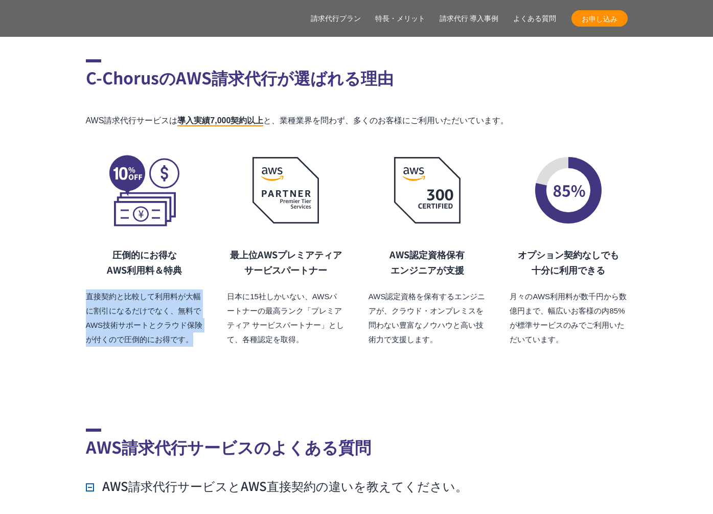
drag, startPoint x: 82, startPoint y: 274, endPoint x: 212, endPoint y: 321, distance: 138.1
copy p "直接契約と比較して利用料が大幅に割引になるだけでなく、無料でAWS技術サポートとクラウド保険が付くので圧倒的にお得です。"
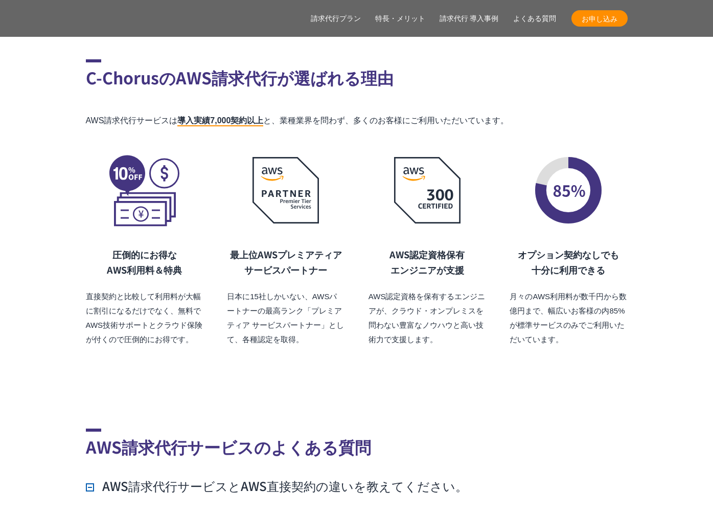
click at [211, 320] on div "圧倒的にお得な AWS利用料 ＆特典 直接契約と比較して利用料が大幅に割引になるだけでなく、無料でAWS技術サポートとクラウド保険が付くので圧倒的にお得です。…" at bounding box center [357, 249] width 542 height 193
click at [232, 266] on div "最上位AWSプレミアティア サービスパートナー 日本に15社しかいない、AWSパートナーの最高ランク「プレミアティア サービスパートナー」として、各種認定を取…" at bounding box center [286, 296] width 118 height 100
drag, startPoint x: 227, startPoint y: 225, endPoint x: 344, endPoint y: 255, distance: 119.8
click at [344, 255] on h3 "最上位AWSプレミアティア サービスパートナー" at bounding box center [286, 261] width 118 height 31
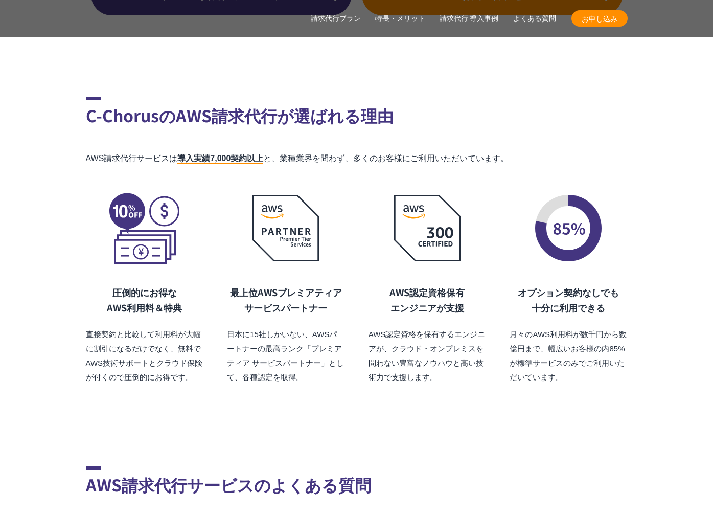
scroll to position [6906, 0]
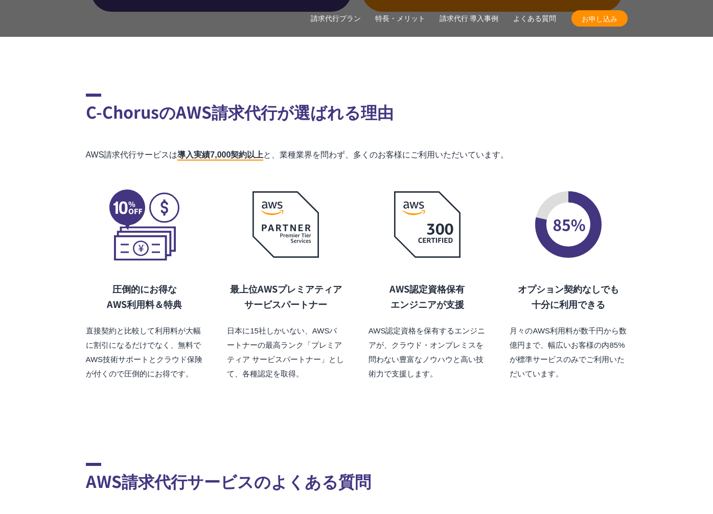
drag, startPoint x: 339, startPoint y: 273, endPoint x: 335, endPoint y: 299, distance: 26.3
click at [335, 299] on div "最上位AWSプレミアティア サービスパートナー 日本に15社しかいない、AWSパートナーの最高ランク「プレミアティア サービスパートナー」として、各種認定を取…" at bounding box center [286, 331] width 118 height 100
drag, startPoint x: 334, startPoint y: 271, endPoint x: 334, endPoint y: 263, distance: 8.2
click at [334, 281] on div "最上位AWSプレミアティア サービスパートナー 日本に15社しかいない、AWSパートナーの最高ランク「プレミアティア サービスパートナー」として、各種認定を取…" at bounding box center [286, 331] width 118 height 100
click at [334, 281] on h3 "最上位AWSプレミアティア サービスパートナー" at bounding box center [286, 296] width 118 height 31
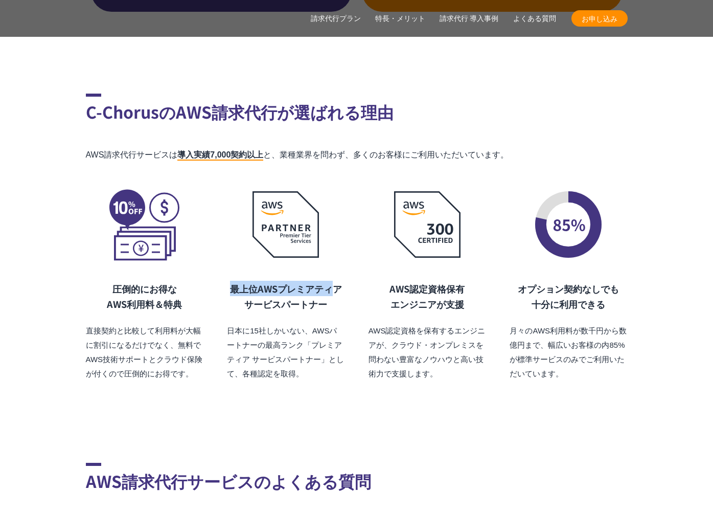
drag, startPoint x: 334, startPoint y: 259, endPoint x: 332, endPoint y: 281, distance: 22.0
click at [332, 281] on h3 "最上位AWSプレミアティア サービスパートナー" at bounding box center [286, 296] width 118 height 31
drag, startPoint x: 332, startPoint y: 280, endPoint x: 334, endPoint y: 253, distance: 26.6
click at [334, 253] on div "最上位AWSプレミアティア サービスパートナー 日本に15社しかいない、AWSパートナーの最高ランク「プレミアティア サービスパートナー」として、各種認定を取…" at bounding box center [286, 284] width 118 height 193
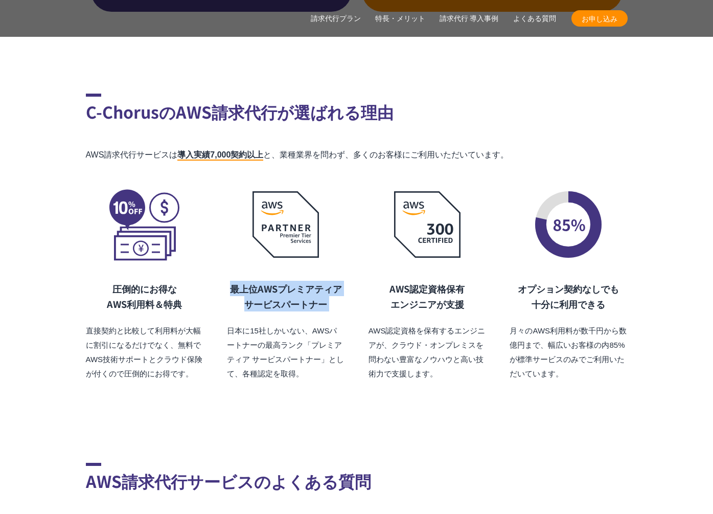
click at [334, 253] on div "最上位AWSプレミアティア サービスパートナー 日本に15社しかいない、AWSパートナーの最高ランク「プレミアティア サービスパートナー」として、各種認定を取…" at bounding box center [286, 284] width 118 height 193
drag, startPoint x: 334, startPoint y: 253, endPoint x: 333, endPoint y: 294, distance: 41.4
click at [333, 294] on div "最上位AWSプレミアティア サービスパートナー 日本に15社しかいない、AWSパートナーの最高ランク「プレミアティア サービスパートナー」として、各種認定を取…" at bounding box center [286, 284] width 118 height 193
click at [333, 295] on div "最上位AWSプレミアティア サービスパートナー 日本に15社しかいない、AWSパートナーの最高ランク「プレミアティア サービスパートナー」として、各種認定を取…" at bounding box center [286, 331] width 118 height 100
drag, startPoint x: 333, startPoint y: 294, endPoint x: 334, endPoint y: 254, distance: 40.9
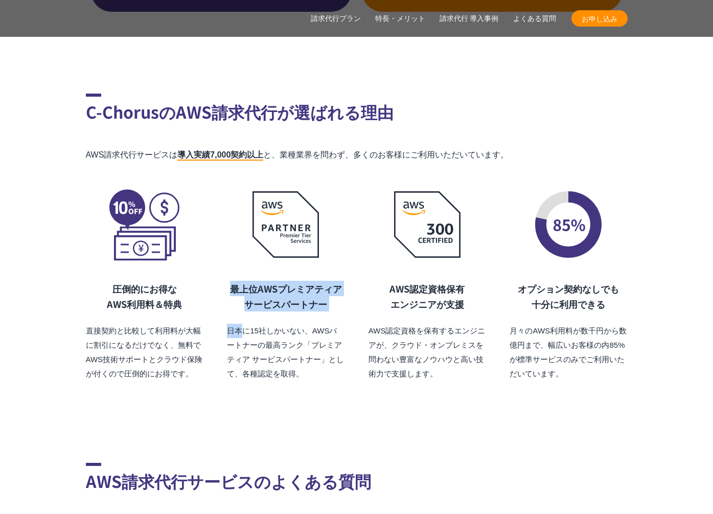
click at [334, 254] on div "最上位AWSプレミアティア サービスパートナー 日本に15社しかいない、AWSパートナーの最高ランク「プレミアティア サービスパートナー」として、各種認定を取…" at bounding box center [286, 284] width 118 height 193
drag, startPoint x: 335, startPoint y: 254, endPoint x: 331, endPoint y: 285, distance: 32.0
click at [331, 284] on div "最上位AWSプレミアティア サービスパートナー 日本に15社しかいない、AWSパートナーの最高ランク「プレミアティア サービスパートナー」として、各種認定を取…" at bounding box center [286, 284] width 118 height 193
click at [331, 285] on h3 "最上位AWSプレミアティア サービスパートナー" at bounding box center [286, 296] width 118 height 31
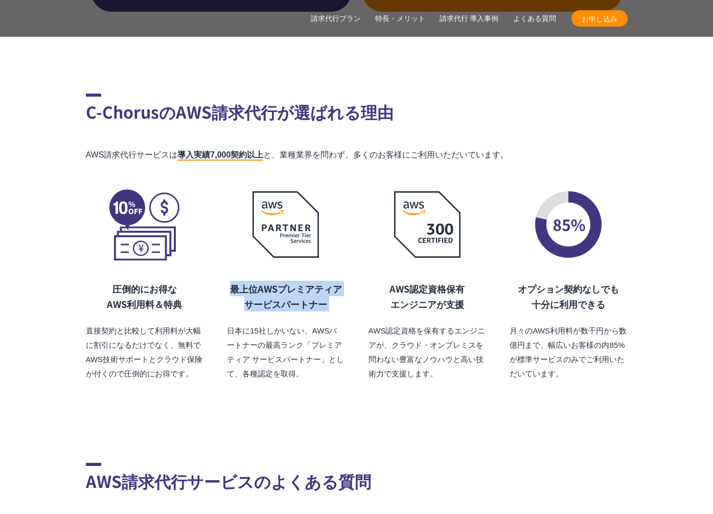
drag, startPoint x: 331, startPoint y: 285, endPoint x: 333, endPoint y: 252, distance: 33.8
click at [333, 252] on div "最上位AWSプレミアティア サービスパートナー 日本に15社しかいない、AWSパートナーの最高ランク「プレミアティア サービスパートナー」として、各種認定を取…" at bounding box center [286, 284] width 118 height 193
drag, startPoint x: 333, startPoint y: 252, endPoint x: 330, endPoint y: 282, distance: 30.3
click at [330, 282] on div "最上位AWSプレミアティア サービスパートナー 日本に15社しかいない、AWSパートナーの最高ランク「プレミアティア サービスパートナー」として、各種認定を取…" at bounding box center [286, 284] width 118 height 193
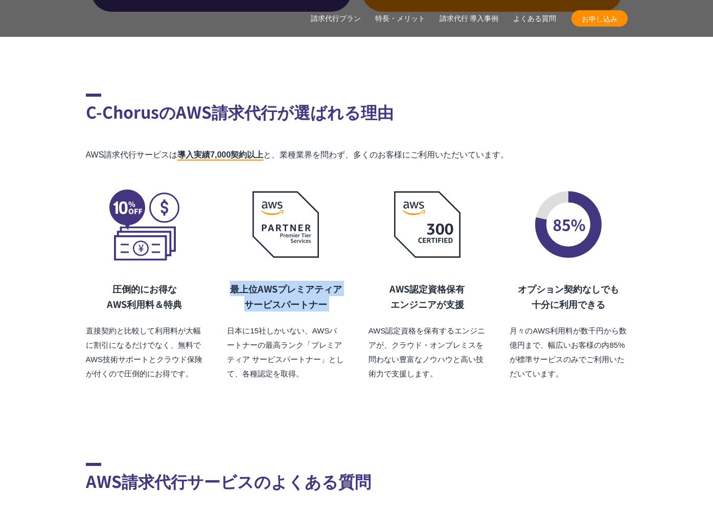
click at [330, 282] on h3 "最上位AWSプレミアティア サービスパートナー" at bounding box center [286, 296] width 118 height 31
drag, startPoint x: 332, startPoint y: 267, endPoint x: 333, endPoint y: 250, distance: 16.4
click at [333, 250] on div "最上位AWSプレミアティア サービスパートナー 日本に15社しかいない、AWSパートナーの最高ランク「プレミアティア サービスパートナー」として、各種認定を取…" at bounding box center [286, 284] width 118 height 193
click at [333, 285] on div "最上位AWSプレミアティア サービスパートナー 日本に15社しかいない、AWSパートナーの最高ランク「プレミアティア サービスパートナー」として、各種認定を取…" at bounding box center [286, 284] width 118 height 193
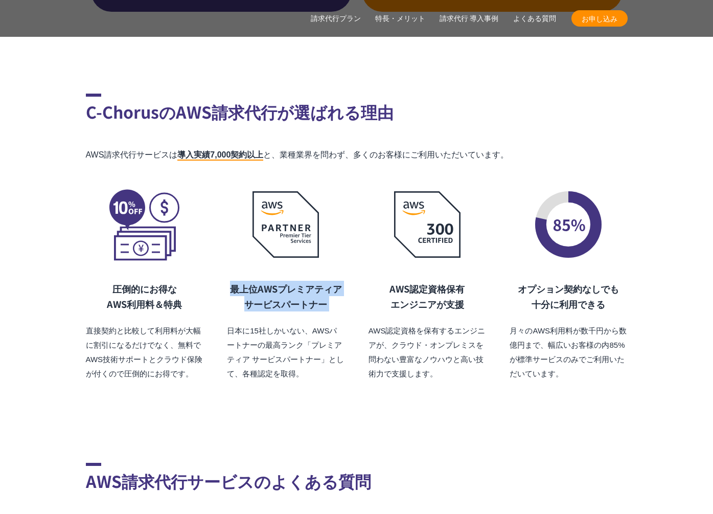
click at [333, 285] on h3 "最上位AWSプレミアティア サービスパートナー" at bounding box center [286, 296] width 118 height 31
click at [337, 248] on div "最上位AWSプレミアティア サービスパートナー 日本に15社しかいない、AWSパートナーの最高ランク「プレミアティア サービスパートナー」として、各種認定を取…" at bounding box center [286, 284] width 118 height 193
drag, startPoint x: 337, startPoint y: 254, endPoint x: 330, endPoint y: 283, distance: 29.5
click at [330, 283] on div "最上位AWSプレミアティア サービスパートナー 日本に15社しかいない、AWSパートナーの最高ランク「プレミアティア サービスパートナー」として、各種認定を取…" at bounding box center [286, 284] width 118 height 193
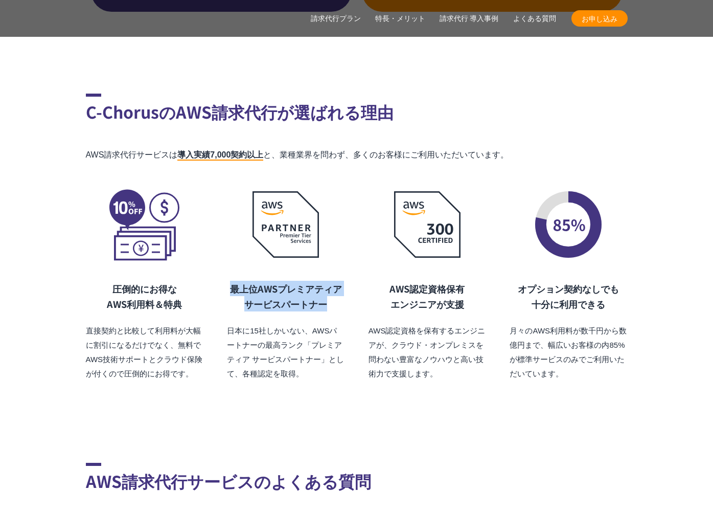
click at [330, 283] on h3 "最上位AWSプレミアティア サービスパートナー" at bounding box center [286, 296] width 118 height 31
drag, startPoint x: 330, startPoint y: 283, endPoint x: 334, endPoint y: 246, distance: 37.0
click at [334, 246] on div "最上位AWSプレミアティア サービスパートナー 日本に15社しかいない、AWSパートナーの最高ランク「プレミアティア サービスパートナー」として、各種認定を取…" at bounding box center [286, 284] width 118 height 193
drag, startPoint x: 336, startPoint y: 257, endPoint x: 336, endPoint y: 298, distance: 41.4
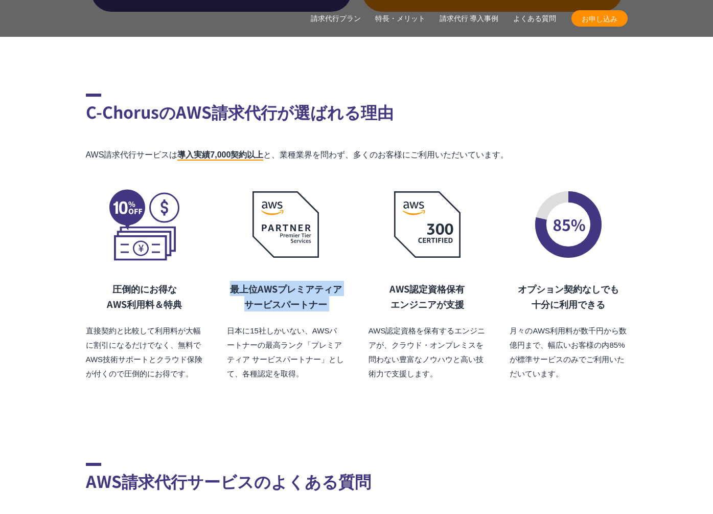
click at [336, 298] on div "最上位AWSプレミアティア サービスパートナー 日本に15社しかいない、AWSパートナーの最高ランク「プレミアティア サービスパートナー」として、各種認定を取…" at bounding box center [286, 284] width 118 height 193
click at [336, 298] on div "最上位AWSプレミアティア サービスパートナー 日本に15社しかいない、AWSパートナーの最高ランク「プレミアティア サービスパートナー」として、各種認定を取…" at bounding box center [286, 331] width 118 height 100
click at [338, 257] on div "最上位AWSプレミアティア サービスパートナー 日本に15社しかいない、AWSパートナーの最高ランク「プレミアティア サービスパートナー」として、各種認定を取…" at bounding box center [286, 284] width 118 height 193
drag, startPoint x: 338, startPoint y: 258, endPoint x: 335, endPoint y: 287, distance: 29.4
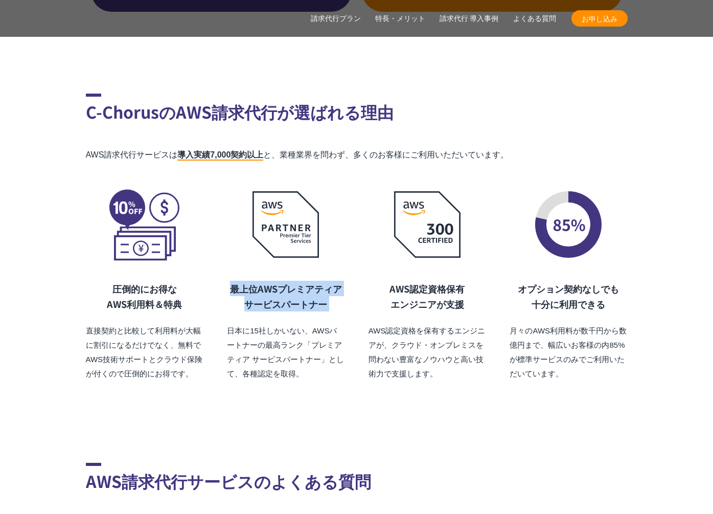
click at [335, 287] on div "最上位AWSプレミアティア サービスパートナー 日本に15社しかいない、AWSパートナーの最高ランク「プレミアティア サービスパートナー」として、各種認定を取…" at bounding box center [286, 284] width 118 height 193
click at [335, 287] on h3 "最上位AWSプレミアティア サービスパートナー" at bounding box center [286, 296] width 118 height 31
drag, startPoint x: 336, startPoint y: 270, endPoint x: 336, endPoint y: 255, distance: 14.8
click at [336, 255] on div "最上位AWSプレミアティア サービスパートナー 日本に15社しかいない、AWSパートナーの最高ランク「プレミアティア サービスパートナー」として、各種認定を取…" at bounding box center [286, 284] width 118 height 193
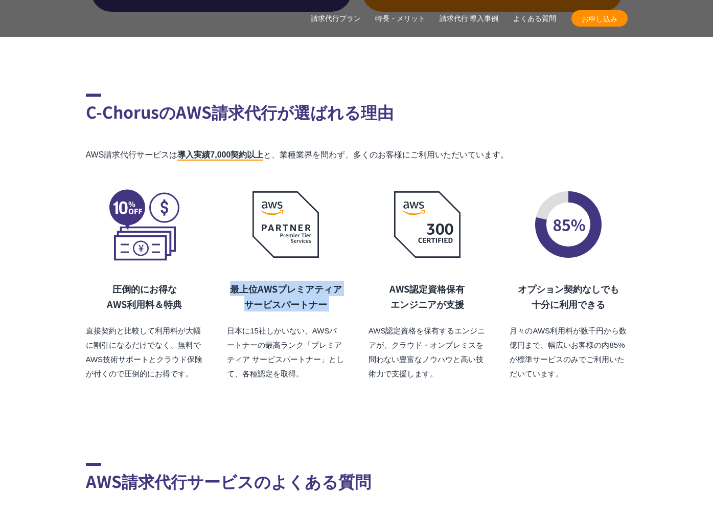
drag, startPoint x: 334, startPoint y: 274, endPoint x: 333, endPoint y: 287, distance: 12.9
click at [333, 287] on div "最上位AWSプレミアティア サービスパートナー 日本に15社しかいない、AWSパートナーの最高ランク「プレミアティア サービスパートナー」として、各種認定を取…" at bounding box center [286, 284] width 118 height 193
click at [333, 287] on h3 "最上位AWSプレミアティア サービスパートナー" at bounding box center [286, 296] width 118 height 31
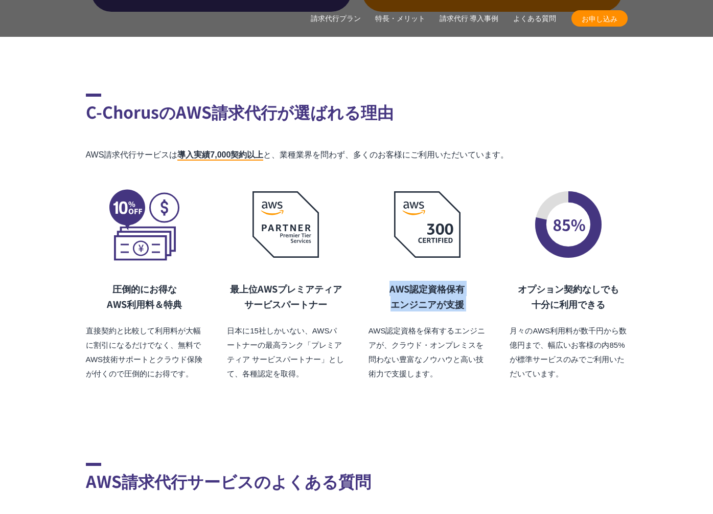
drag, startPoint x: 393, startPoint y: 291, endPoint x: 379, endPoint y: 260, distance: 33.9
click at [379, 281] on div "AWS認定資格保有 エンジニアが支援 AWS認定資格を保有するエンジニアが、クラウド・オンプレミスを問わない豊富なノウハウと高い技術力で支援します。" at bounding box center [428, 331] width 118 height 100
click at [379, 281] on h3 "AWS認定資格保有 エンジニアが支援" at bounding box center [428, 296] width 118 height 31
click at [388, 295] on div "AWS認定資格保有 エンジニアが支援 AWS認定資格を保有するエンジニアが、クラウド・オンプレミスを問わない豊富なノウハウと高い技術力で支援します。" at bounding box center [428, 331] width 118 height 100
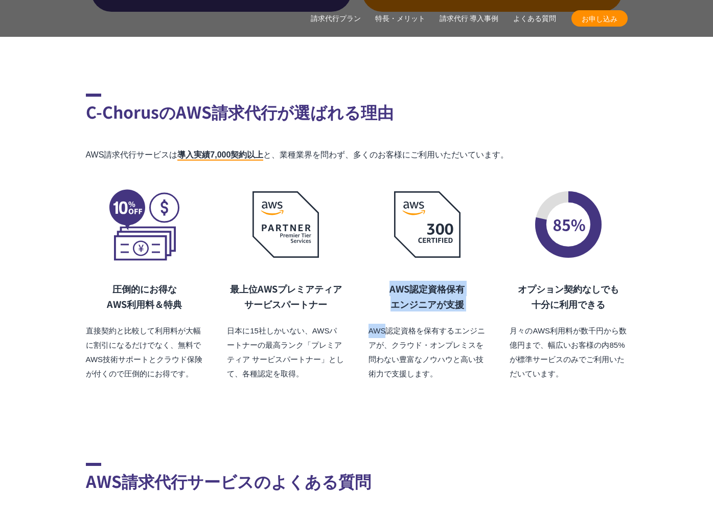
drag, startPoint x: 384, startPoint y: 284, endPoint x: 376, endPoint y: 260, distance: 25.9
click at [376, 281] on div "AWS認定資格保有 エンジニアが支援 AWS認定資格を保有するエンジニアが、クラウド・オンプレミスを問わない豊富なノウハウと高い技術力で支援します。" at bounding box center [428, 331] width 118 height 100
click at [376, 281] on h3 "AWS認定資格保有 エンジニアが支援" at bounding box center [428, 296] width 118 height 31
drag, startPoint x: 377, startPoint y: 290, endPoint x: 377, endPoint y: 300, distance: 9.7
click at [377, 300] on div "AWS認定資格保有 エンジニアが支援 AWS認定資格を保有するエンジニアが、クラウド・オンプレミスを問わない豊富なノウハウと高い技術力で支援します。" at bounding box center [428, 331] width 118 height 100
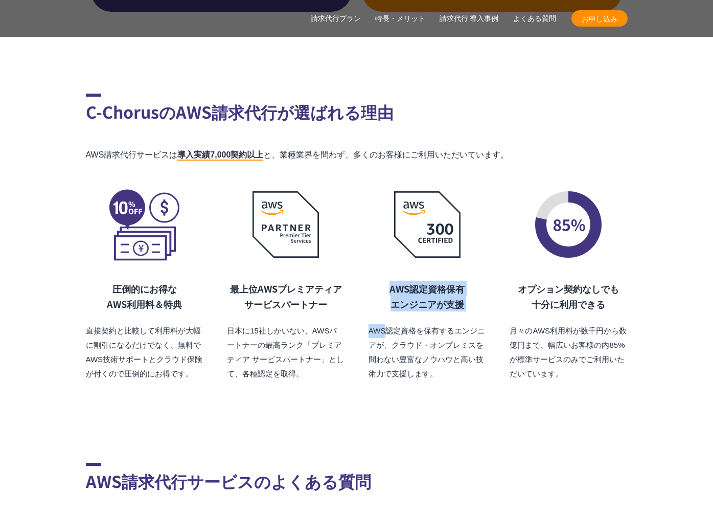
click at [377, 300] on div "AWS認定資格保有 エンジニアが支援 AWS認定資格を保有するエンジニアが、クラウド・オンプレミスを問わない豊富なノウハウと高い技術力で支援します。" at bounding box center [428, 331] width 118 height 100
drag, startPoint x: 377, startPoint y: 282, endPoint x: 376, endPoint y: 268, distance: 14.4
click at [376, 281] on h3 "AWS認定資格保有 エンジニアが支援" at bounding box center [428, 296] width 118 height 31
click at [372, 192] on figure at bounding box center [428, 225] width 118 height 74
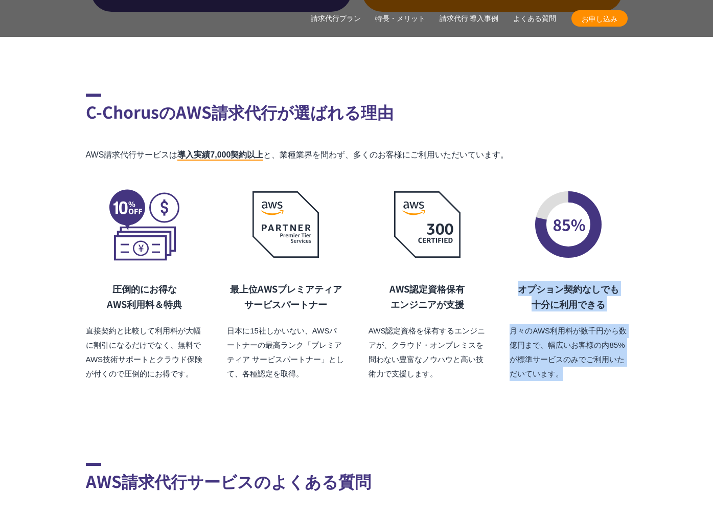
drag, startPoint x: 517, startPoint y: 260, endPoint x: 617, endPoint y: 355, distance: 137.8
click at [617, 355] on div "圧倒的にお得な AWS利用料 ＆特典 直接契約と比較して利用料が大幅に割引になるだけでなく、無料でAWS技術サポートとクラウド保険が付くので圧倒的にお得です。…" at bounding box center [357, 284] width 542 height 193
drag, startPoint x: 617, startPoint y: 355, endPoint x: 609, endPoint y: 351, distance: 8.5
click at [617, 355] on p "月々のAWS利用料が数千円から数億円まで、幅広いお客様の内85%が標準サービスのみでご利用いただいています。" at bounding box center [569, 352] width 118 height 57
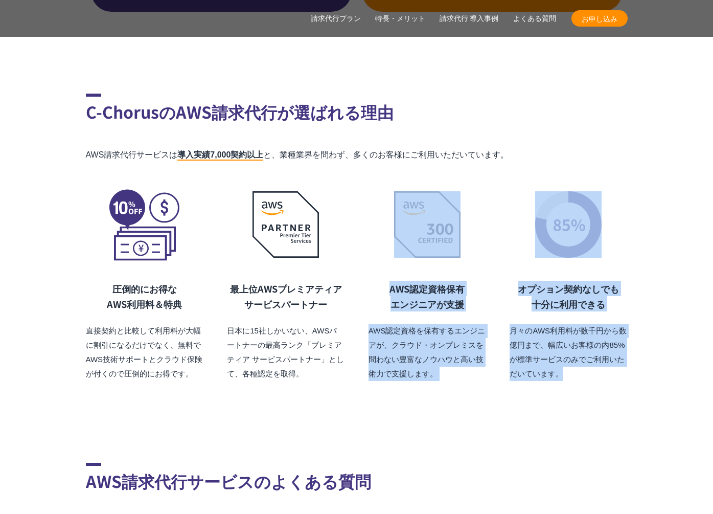
drag, startPoint x: 609, startPoint y: 351, endPoint x: 506, endPoint y: 235, distance: 155.7
click at [463, 218] on div "圧倒的にお得な AWS利用料 ＆特典 直接契約と比較して利用料が大幅に割引になるだけでなく、無料でAWS技術サポートとクラウド保険が付くので圧倒的にお得です。…" at bounding box center [357, 284] width 542 height 193
click at [506, 235] on div "圧倒的にお得な AWS利用料 ＆特典 直接契約と比較して利用料が大幅に割引になるだけでなく、無料でAWS技術サポートとクラウド保険が付くので圧倒的にお得です。…" at bounding box center [357, 284] width 542 height 193
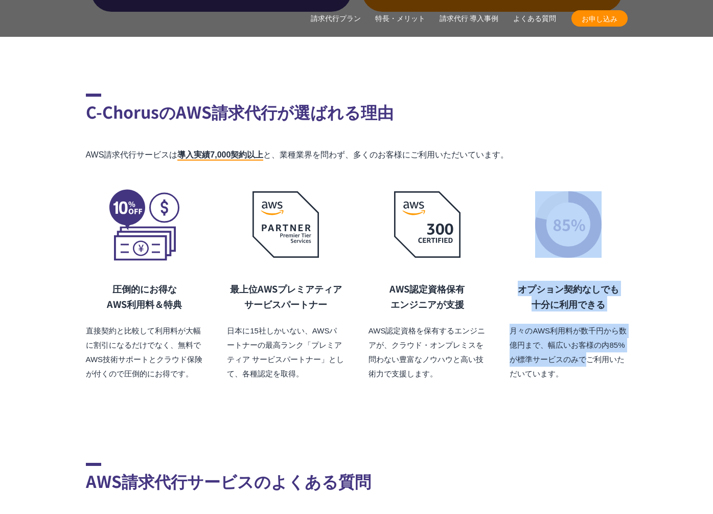
drag, startPoint x: 506, startPoint y: 237, endPoint x: 588, endPoint y: 332, distance: 126.1
click at [588, 332] on div "圧倒的にお得な AWS利用料 ＆特典 直接契約と比較して利用料が大幅に割引になるだけでなく、無料でAWS技術サポートとクラウド保険が付くので圧倒的にお得です。…" at bounding box center [357, 284] width 542 height 193
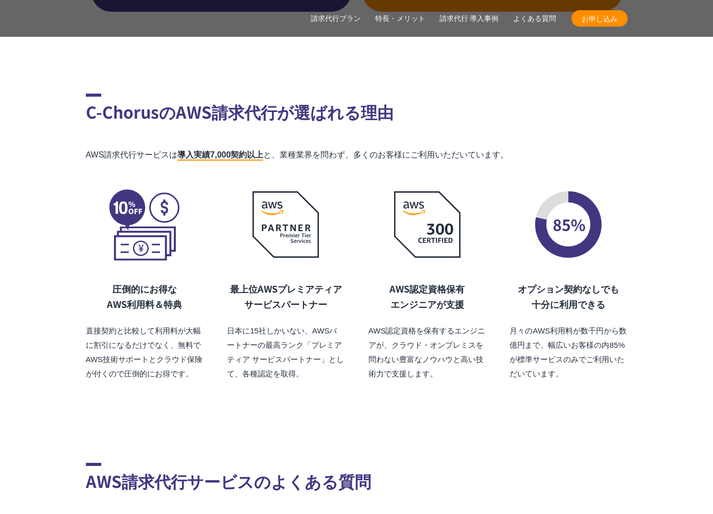
drag, startPoint x: 588, startPoint y: 332, endPoint x: 632, endPoint y: 386, distance: 69.4
click at [588, 332] on p "月々のAWS利用料が数千円から数億円まで、幅広いお客様の内85%が標準サービスのみでご利用いただいています。" at bounding box center [569, 352] width 118 height 57
drag, startPoint x: 304, startPoint y: 278, endPoint x: 330, endPoint y: 282, distance: 26.0
click at [330, 282] on h3 "最上位AWSプレミアティア サービスパートナー" at bounding box center [286, 296] width 118 height 31
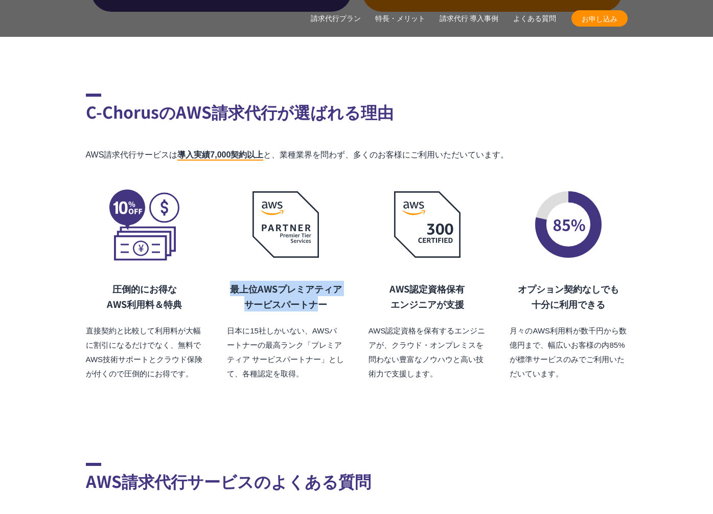
drag, startPoint x: 288, startPoint y: 281, endPoint x: 220, endPoint y: 268, distance: 69.8
click at [220, 268] on div "圧倒的にお得な AWS利用料 ＆特典 直接契約と比較して利用料が大幅に割引になるだけでなく、無料でAWS技術サポートとクラウド保険が付くので圧倒的にお得です。…" at bounding box center [357, 284] width 542 height 193
drag, startPoint x: 224, startPoint y: 269, endPoint x: 345, endPoint y: 289, distance: 122.9
click at [345, 289] on div "圧倒的にお得な AWS利用料 ＆特典 直接契約と比較して利用料が大幅に割引になるだけでなく、無料でAWS技術サポートとクラウド保険が付くので圧倒的にお得です。…" at bounding box center [357, 284] width 542 height 193
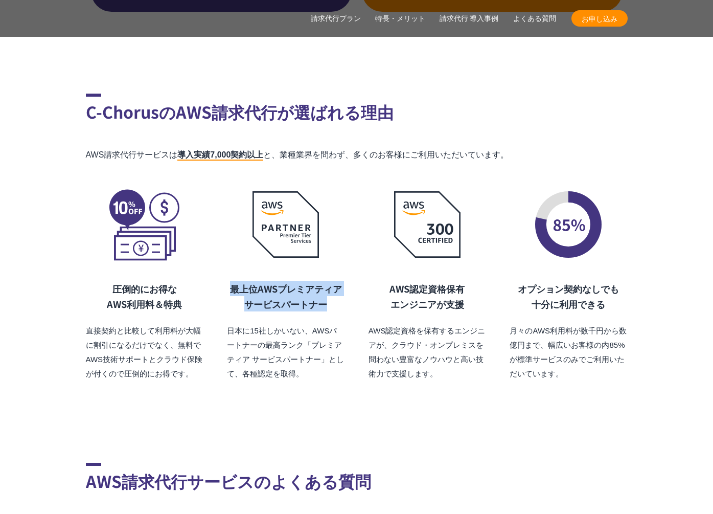
click at [345, 289] on div "圧倒的にお得な AWS利用料 ＆特典 直接契約と比較して利用料が大幅に割引になるだけでなく、無料でAWS技術サポートとクラウド保険が付くので圧倒的にお得です。…" at bounding box center [357, 284] width 542 height 193
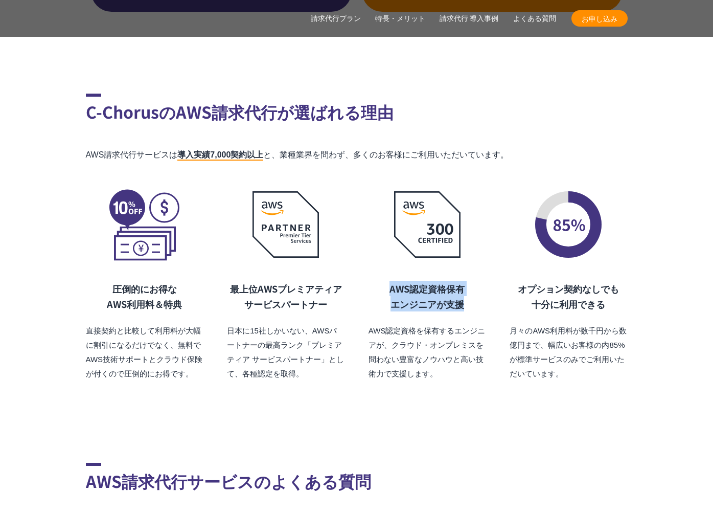
drag, startPoint x: 427, startPoint y: 273, endPoint x: 491, endPoint y: 284, distance: 64.8
click at [491, 284] on div "圧倒的にお得な AWS利用料 ＆特典 直接契約と比較して利用料が大幅に割引になるだけでなく、無料でAWS技術サポートとクラウド保険が付くので圧倒的にお得です。…" at bounding box center [357, 284] width 542 height 193
copy h3 "AWS認定資格保有 エンジニアが支援"
click at [400, 281] on h3 "AWS認定資格保有 エンジニアが支援" at bounding box center [428, 296] width 118 height 31
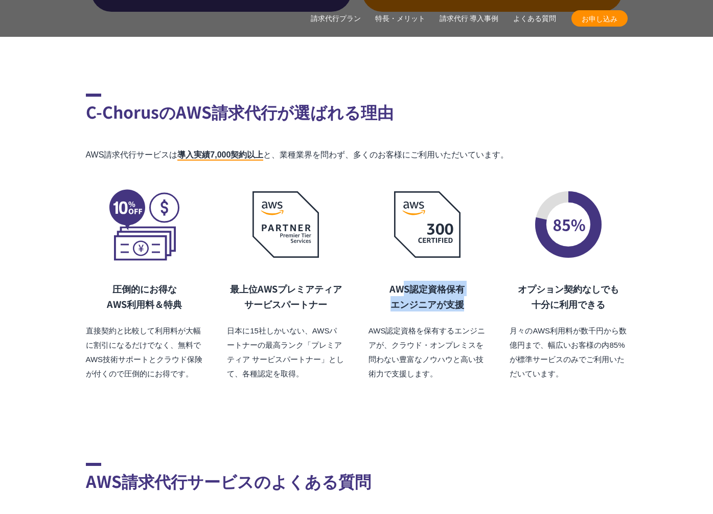
drag, startPoint x: 402, startPoint y: 274, endPoint x: 469, endPoint y: 280, distance: 67.8
click at [469, 281] on h3 "AWS認定資格保有 エンジニアが支援" at bounding box center [428, 296] width 118 height 31
drag, startPoint x: 469, startPoint y: 281, endPoint x: 398, endPoint y: 269, distance: 72.0
click at [398, 281] on h3 "AWS認定資格保有 エンジニアが支援" at bounding box center [428, 296] width 118 height 31
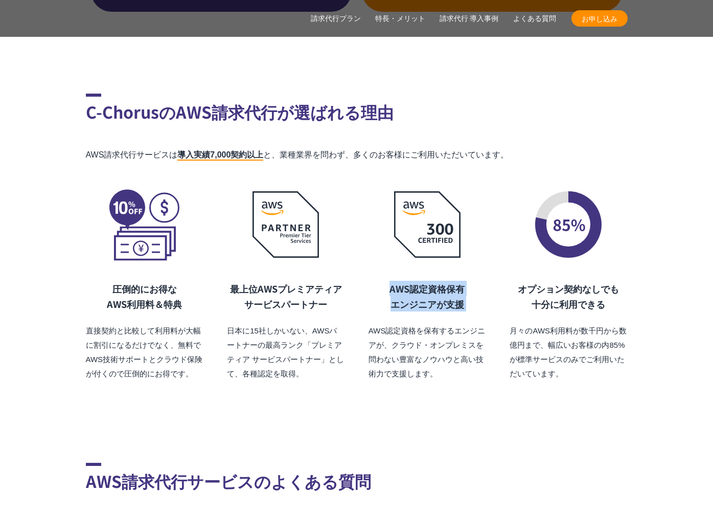
click at [398, 281] on h3 "AWS認定資格保有 エンジニアが支援" at bounding box center [428, 296] width 118 height 31
drag, startPoint x: 397, startPoint y: 269, endPoint x: 466, endPoint y: 281, distance: 70.0
click at [466, 281] on h3 "AWS認定資格保有 エンジニアが支援" at bounding box center [428, 296] width 118 height 31
drag, startPoint x: 448, startPoint y: 280, endPoint x: 393, endPoint y: 270, distance: 55.6
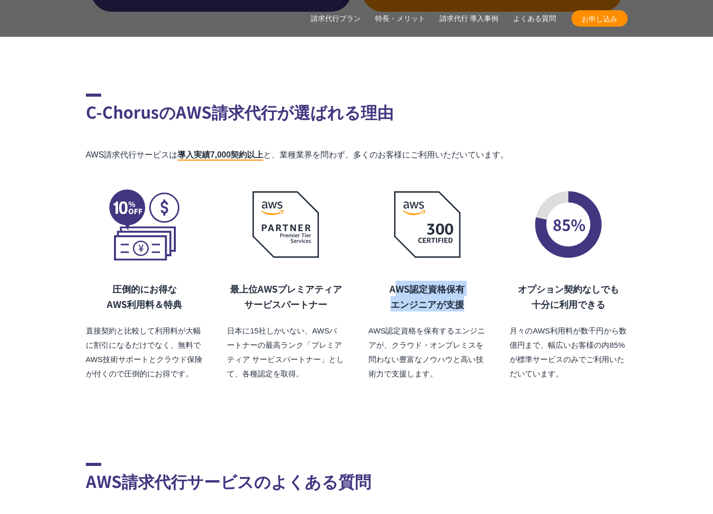
click at [393, 281] on h3 "AWS認定資格保有 エンジニアが支援" at bounding box center [428, 296] width 118 height 31
drag, startPoint x: 394, startPoint y: 271, endPoint x: 475, endPoint y: 280, distance: 81.7
click at [475, 281] on h3 "AWS認定資格保有 エンジニアが支援" at bounding box center [428, 296] width 118 height 31
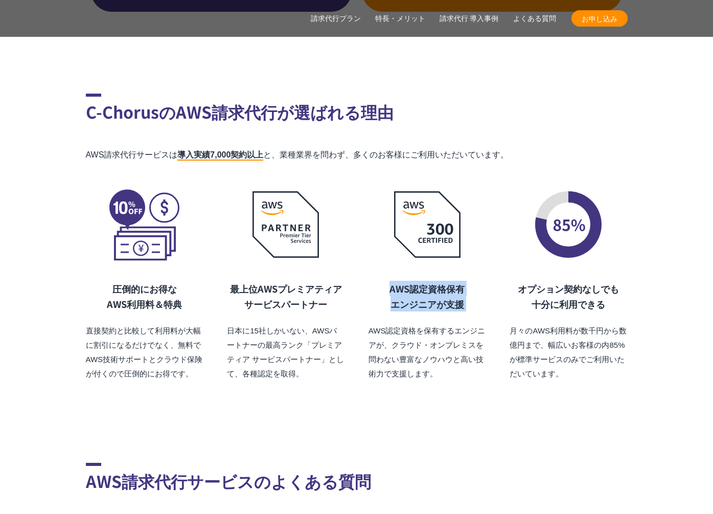
drag, startPoint x: 475, startPoint y: 280, endPoint x: 380, endPoint y: 270, distance: 95.1
click at [380, 281] on h3 "AWS認定資格保有 エンジニアが支援" at bounding box center [428, 296] width 118 height 31
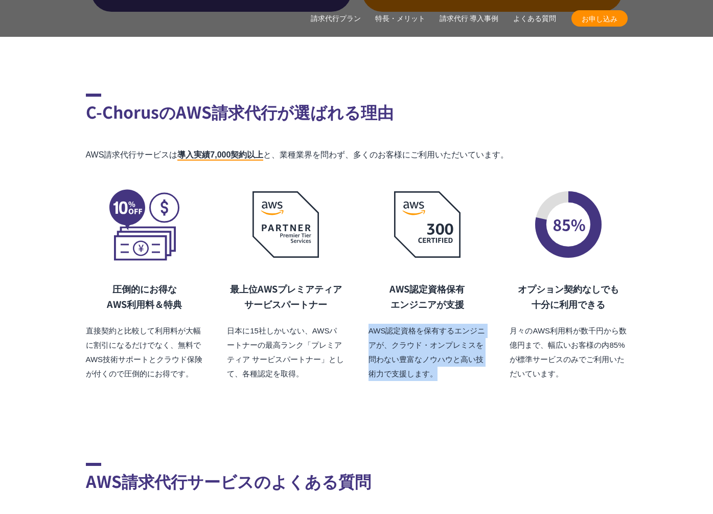
drag, startPoint x: 466, startPoint y: 350, endPoint x: 448, endPoint y: 292, distance: 60.6
click at [448, 292] on div "AWS認定資格保有 エンジニアが支援 AWS認定資格を保有するエンジニアが、クラウド・オンプレミスを問わない豊富なノウハウと高い技術力で支援します。" at bounding box center [428, 331] width 118 height 100
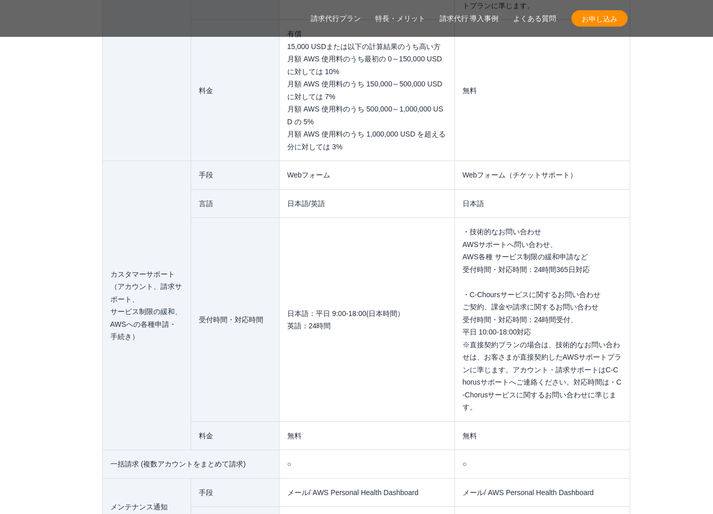
scroll to position [8231, 0]
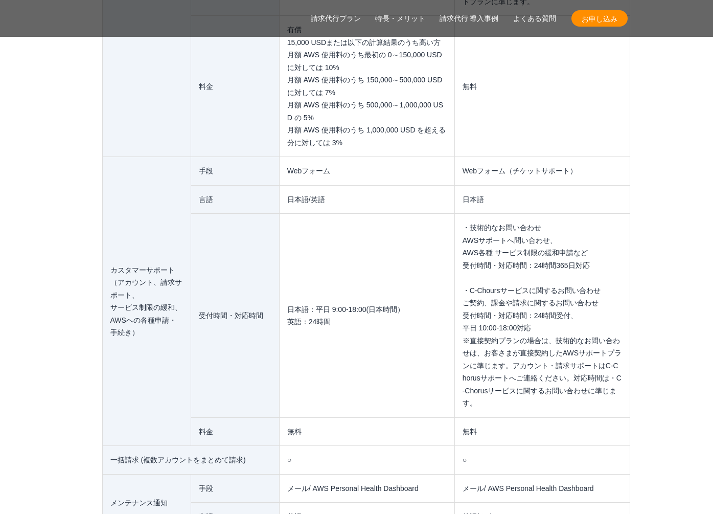
click at [349, 214] on td "日本語：平日 9:00-18:00(日本時間） 英語：24時間" at bounding box center [366, 316] width 175 height 204
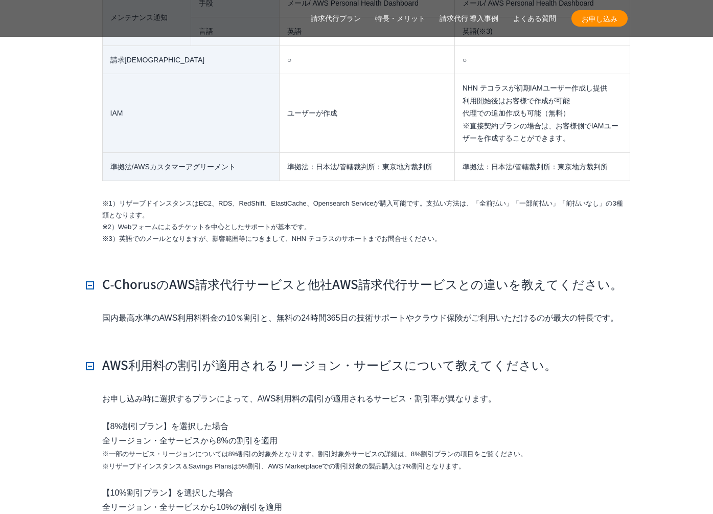
scroll to position [8828, 0]
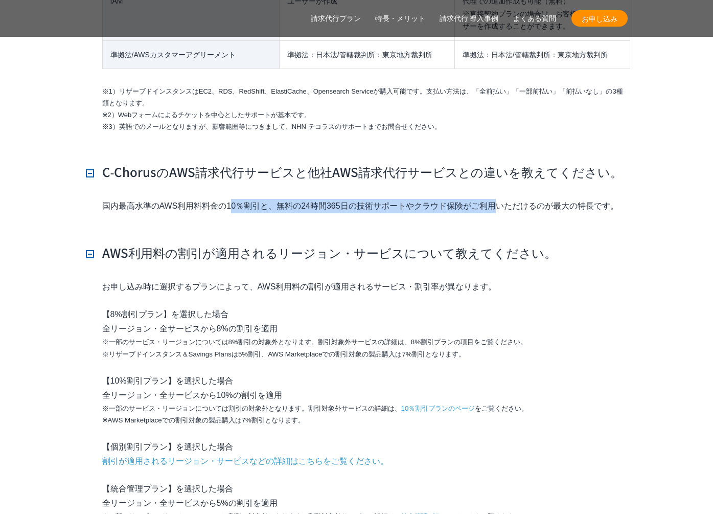
drag, startPoint x: 358, startPoint y: 190, endPoint x: 359, endPoint y: 175, distance: 15.4
click at [359, 175] on li "C‑ChorusのAWS請求代行サービスと他社AWS請求代行サービスとの違いを教えてください。 国内最高水準のAWS利用料料金の10％割引と、無料の24時間3…" at bounding box center [357, 195] width 542 height 65
click at [356, 198] on li "C‑ChorusのAWS請求代行サービスと他社AWS請求代行サービスとの違いを教えてください。 国内最高水準のAWS利用料料金の10％割引と、無料の24時間3…" at bounding box center [357, 195] width 542 height 65
drag, startPoint x: 356, startPoint y: 198, endPoint x: 349, endPoint y: 199, distance: 6.8
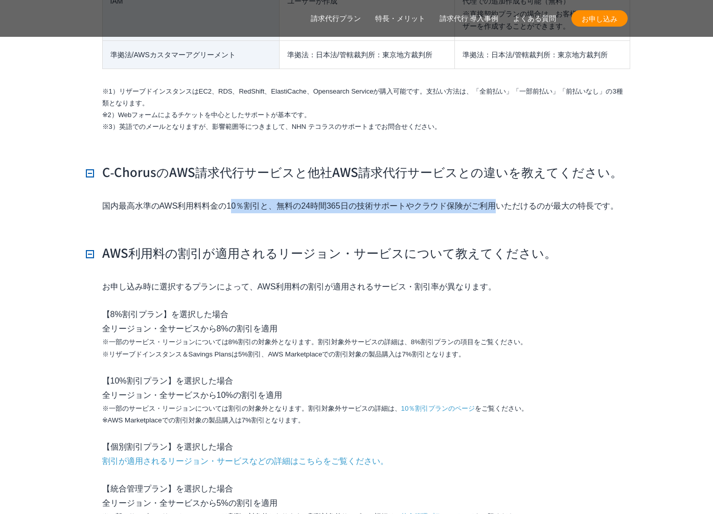
click at [356, 199] on div "国内最高水準のAWS利用料料金の10％割引と、無料の24時間365日の技術サポートやクラウド保険がご利用いただけるのが最大の特長です。" at bounding box center [357, 214] width 542 height 30
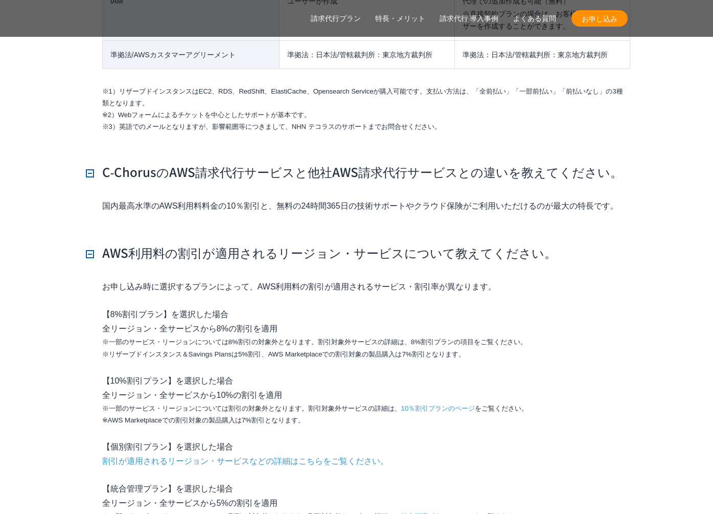
click at [279, 199] on p "国内最高水準のAWS利用料料金の10％割引と、無料の24時間365日の技術サポートやクラウド保険がご利用いただけるのが最大の特長です。" at bounding box center [365, 206] width 526 height 14
drag, startPoint x: 277, startPoint y: 186, endPoint x: 410, endPoint y: 188, distance: 132.9
click at [410, 199] on p "国内最高水準のAWS利用料料金の10％割引と、無料の24時間365日の技術サポートやクラウド保険がご利用いただけるのが最大の特長です。" at bounding box center [365, 206] width 526 height 14
copy p "無料の24時間365日の技術サポート"
click at [543, 280] on p "お申し込み時に選択するプランによって、AWS利用料の割引が適用されるサービス・割引率が異なります。" at bounding box center [365, 287] width 526 height 14
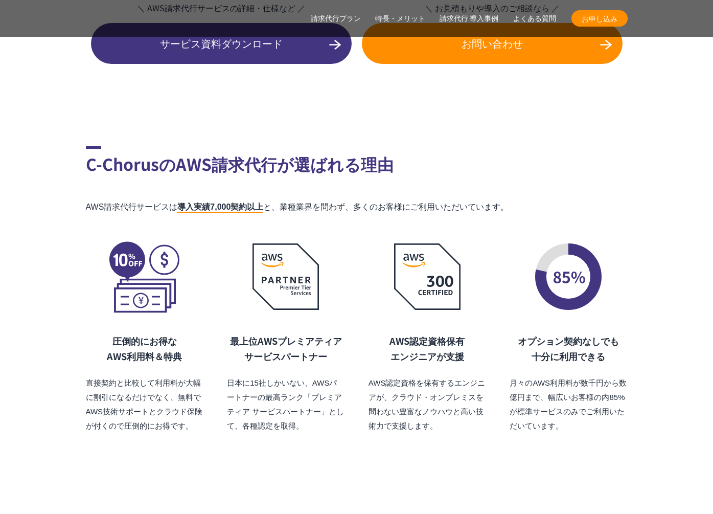
scroll to position [6928, 0]
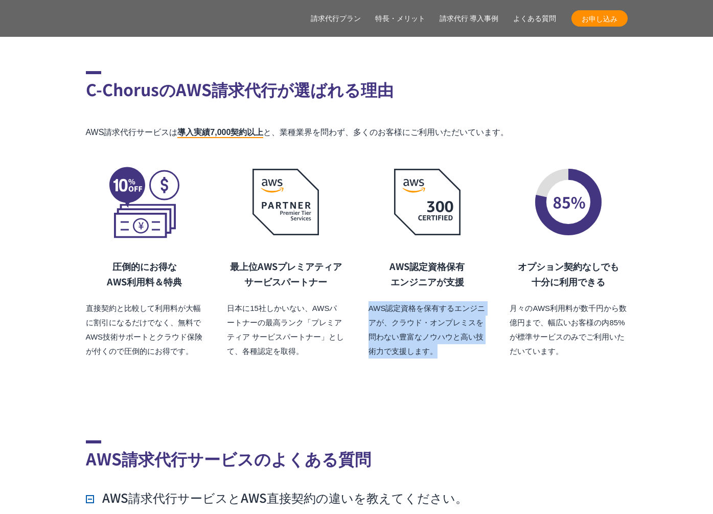
drag, startPoint x: 369, startPoint y: 287, endPoint x: 463, endPoint y: 325, distance: 100.9
click at [464, 324] on p "AWS認定資格を保有するエンジニアが、クラウド・オンプレミスを問わない豊富なノウハウと高い技術力で支援します。" at bounding box center [428, 329] width 118 height 57
copy p "AWS認定資格を保有するエンジニアが、クラウド・オンプレミスを問わない豊富なノウハウと高い技術力で支援します。"
click at [460, 324] on p "AWS認定資格を保有するエンジニアが、クラウド・オンプレミスを問わない豊富なノウハウと高い技術力で支援します。" at bounding box center [428, 329] width 118 height 57
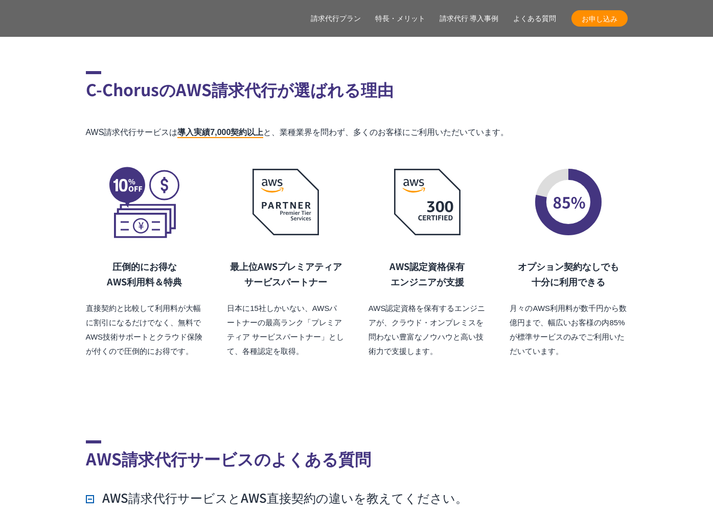
click at [520, 327] on p "月々のAWS利用料が数千円から数億円まで、幅広いお客様の内85%が標準サービスのみでご利用いただいています。" at bounding box center [569, 329] width 118 height 57
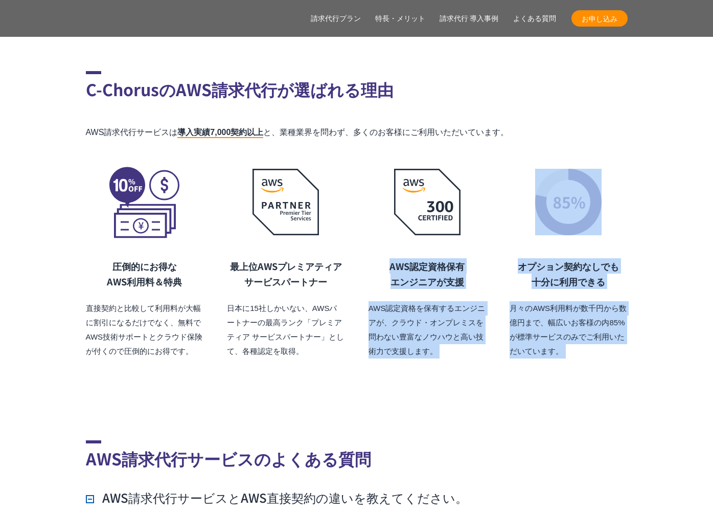
drag, startPoint x: 509, startPoint y: 341, endPoint x: 398, endPoint y: 245, distance: 146.4
click at [393, 258] on h3 "AWS認定資格保有 エンジニアが支援" at bounding box center [428, 273] width 118 height 31
drag, startPoint x: 394, startPoint y: 249, endPoint x: 489, endPoint y: 355, distance: 141.9
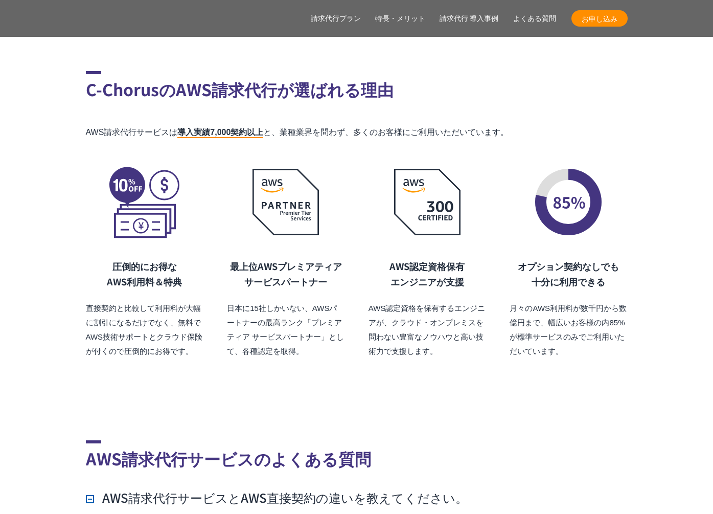
drag, startPoint x: 489, startPoint y: 355, endPoint x: 426, endPoint y: 321, distance: 71.6
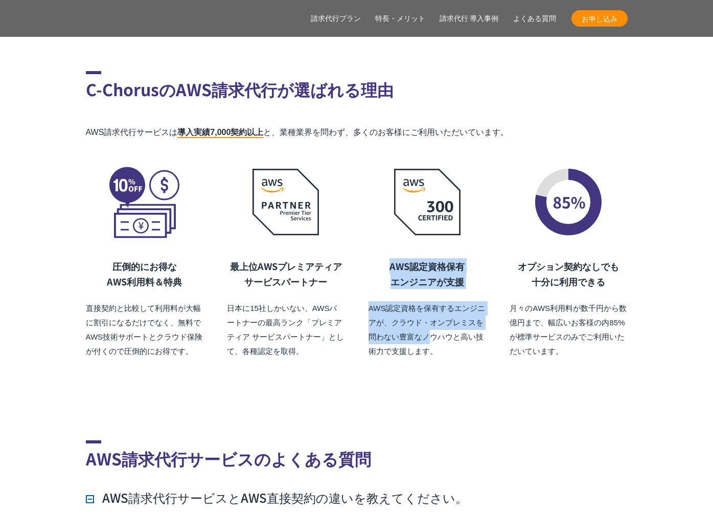
drag, startPoint x: 426, startPoint y: 321, endPoint x: 373, endPoint y: 238, distance: 98.4
click at [373, 258] on div "AWS認定資格保有 エンジニアが支援 AWS認定資格を保有するエンジニアが、クラウド・オンプレミスを問わない豊富なノウハウと高い技術力で支援します。" at bounding box center [428, 308] width 118 height 100
click at [374, 258] on h3 "AWS認定資格保有 エンジニアが支援" at bounding box center [428, 273] width 118 height 31
drag, startPoint x: 445, startPoint y: 333, endPoint x: 458, endPoint y: 346, distance: 18.8
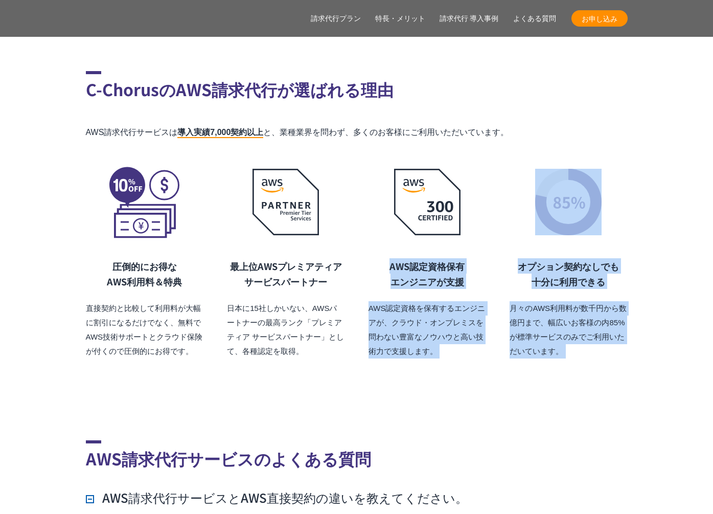
drag, startPoint x: 440, startPoint y: 330, endPoint x: 360, endPoint y: 227, distance: 130.5
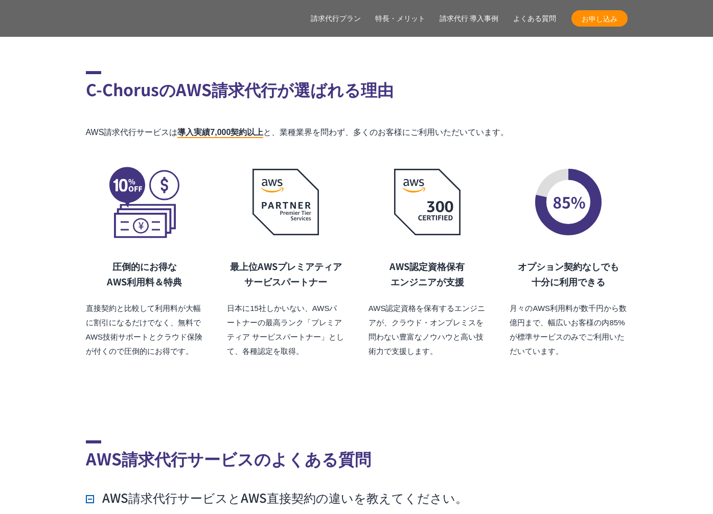
click at [360, 227] on div "圧倒的にお得な AWS利用料 ＆特典 直接契約と比較して利用料が大幅に割引になるだけでなく、無料でAWS技術サポートとクラウド保険が付くので圧倒的にお得です。…" at bounding box center [357, 261] width 542 height 193
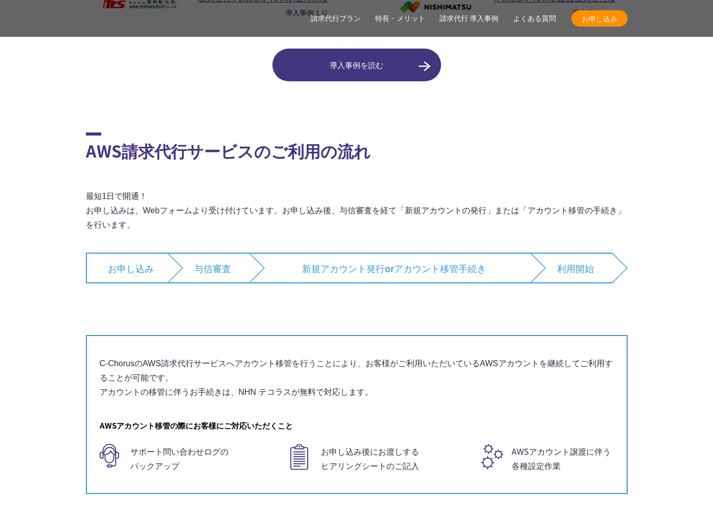
scroll to position [6456, 0]
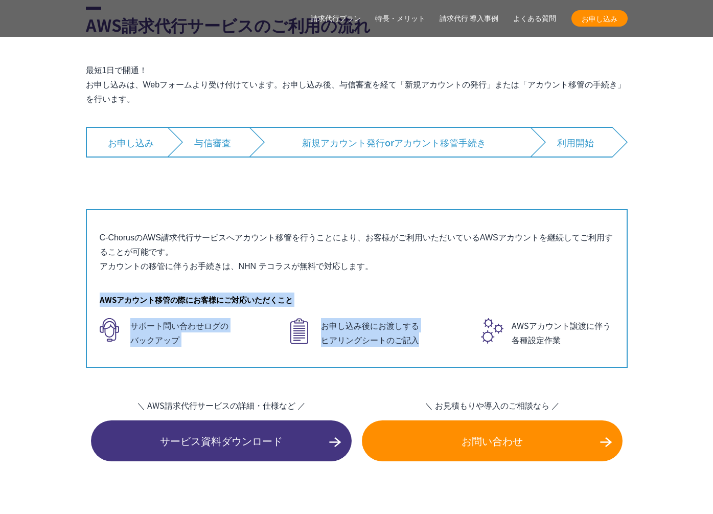
drag, startPoint x: 429, startPoint y: 274, endPoint x: 434, endPoint y: 330, distance: 57.0
click at [434, 330] on div "すでにAWSをご利用している場合は、 「アカウントの移管」で AWSアカウントを継続利用できます C-ChorusのAWS請求代行サービスへアカウント移管を行…" at bounding box center [357, 288] width 542 height 159
click at [434, 331] on div "すでにAWSをご利用している場合は、 「アカウントの移管」で AWSアカウントを継続利用できます C-ChorusのAWS請求代行サービスへアカウント移管を行…" at bounding box center [357, 288] width 542 height 159
drag, startPoint x: 434, startPoint y: 332, endPoint x: 429, endPoint y: 259, distance: 72.7
click at [429, 259] on div "すでにAWSをご利用している場合は、 「アカウントの移管」で AWSアカウントを継続利用できます C-ChorusのAWS請求代行サービスへアカウント移管を行…" at bounding box center [357, 288] width 542 height 159
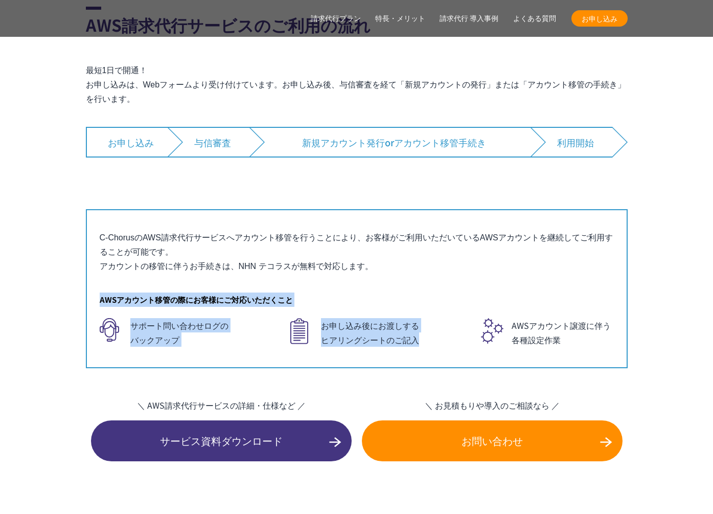
click at [429, 259] on div "すでにAWSをご利用している場合は、 「アカウントの移管」で AWSアカウントを継続利用できます C-ChorusのAWS請求代行サービスへアカウント移管を行…" at bounding box center [357, 288] width 542 height 159
drag, startPoint x: 430, startPoint y: 263, endPoint x: 439, endPoint y: 338, distance: 75.7
click at [439, 338] on div "すでにAWSをご利用している場合は、 「アカウントの移管」で AWSアカウントを継続利用できます C-ChorusのAWS請求代行サービスへアカウント移管を行…" at bounding box center [357, 288] width 542 height 159
drag, startPoint x: 439, startPoint y: 338, endPoint x: 431, endPoint y: 245, distance: 93.8
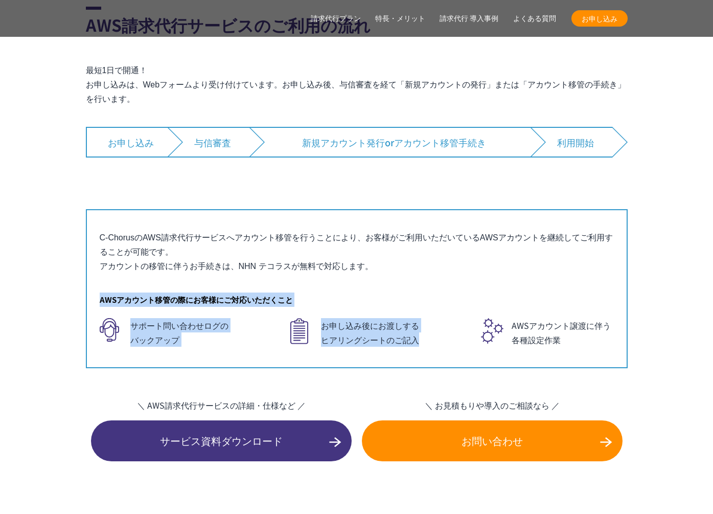
click at [431, 245] on div "すでにAWSをご利用している場合は、 「アカウントの移管」で AWSアカウントを継続利用できます C-ChorusのAWS請求代行サービスへアカウント移管を行…" at bounding box center [357, 288] width 542 height 159
click at [431, 245] on p "C-ChorusのAWS請求代行サービスへアカウント移管を行うことにより、お客様がご利用いただいているAWSアカウントを継続してご利用することが可能です。 ア…" at bounding box center [357, 252] width 514 height 43
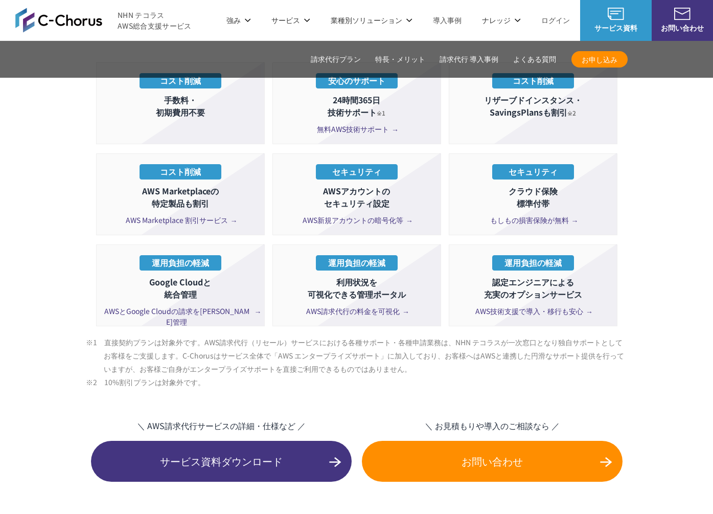
scroll to position [1782, 0]
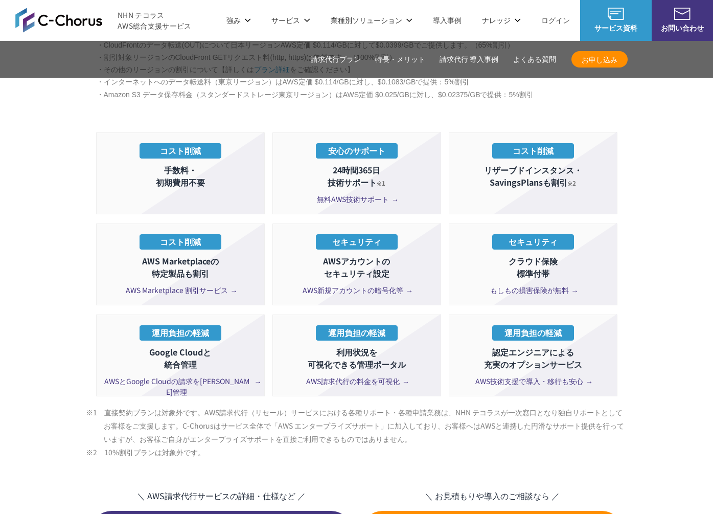
click at [381, 189] on li "安心のサポート 24時間365日 技術サポート ※1 無料AWS技術サポート" at bounding box center [356, 173] width 169 height 82
click at [346, 194] on span "無料AWS技術サポート" at bounding box center [356, 199] width 79 height 11
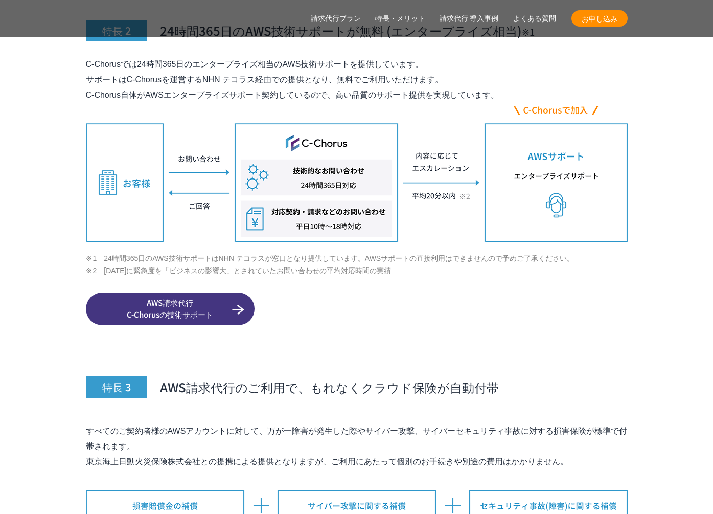
scroll to position [3512, 0]
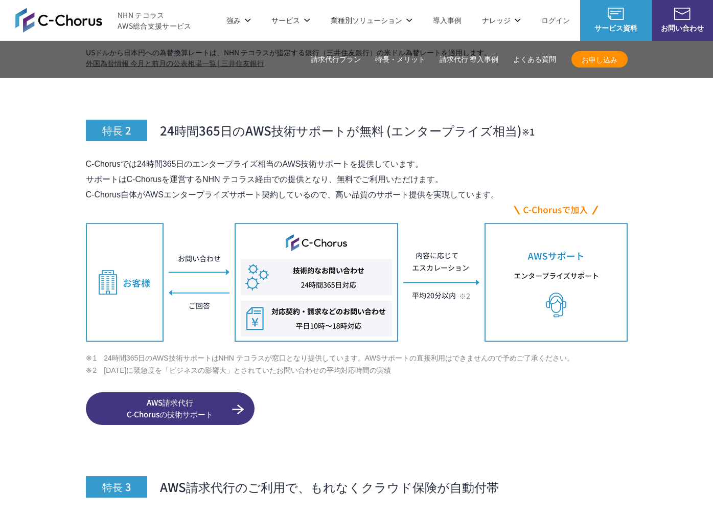
drag, startPoint x: 507, startPoint y: 173, endPoint x: 54, endPoint y: 138, distance: 453.8
drag, startPoint x: 187, startPoint y: 155, endPoint x: 504, endPoint y: 169, distance: 316.7
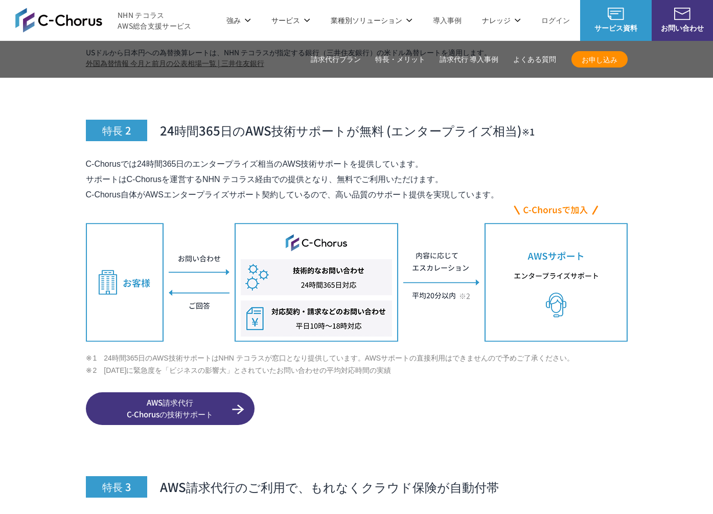
click at [508, 171] on p "C-Chorusでは24時間365日のエンタープライズ相当のAWS技術サポートを提供しています。 サポートはC-Chorusを運営するNHN テコラス経由での…" at bounding box center [357, 179] width 542 height 46
drag, startPoint x: 510, startPoint y: 174, endPoint x: 31, endPoint y: 135, distance: 480.6
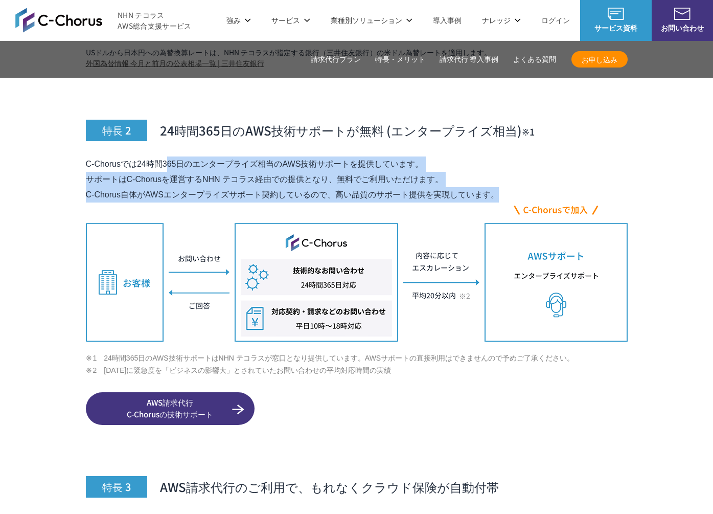
drag, startPoint x: 61, startPoint y: 138, endPoint x: 573, endPoint y: 177, distance: 512.7
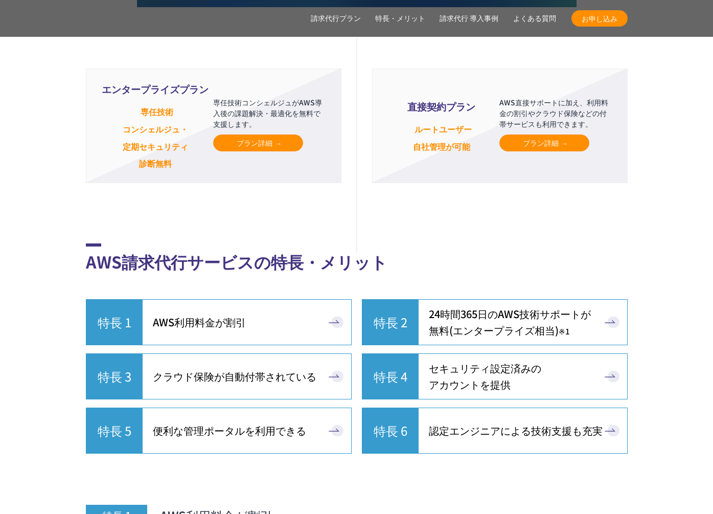
scroll to position [2562, 0]
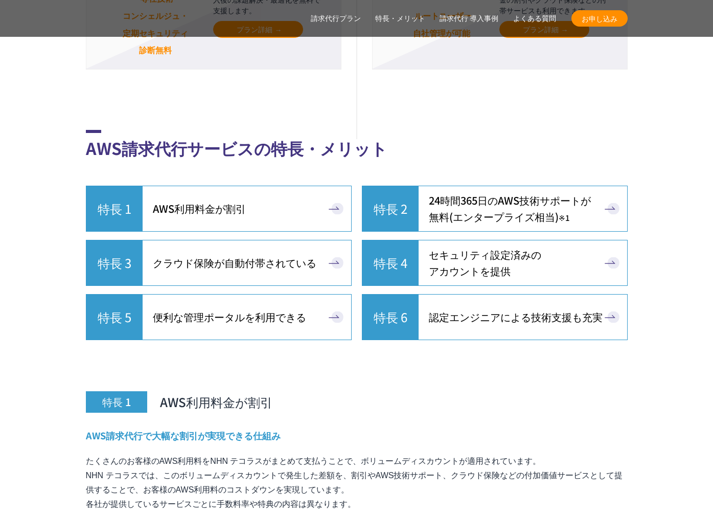
click at [477, 199] on span "24時間365日の AWS技術サポートが 無料 (エンタープライズ相当) ※1" at bounding box center [510, 208] width 162 height 33
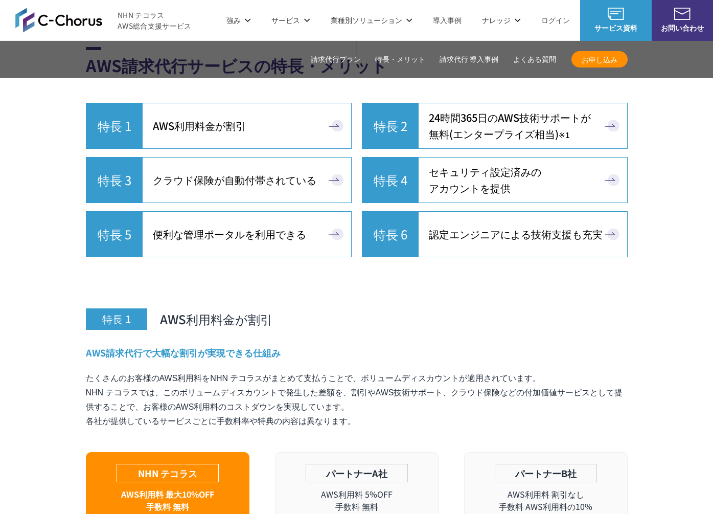
click at [494, 226] on span "認定エンジニアによる技術支援も充実" at bounding box center [516, 234] width 174 height 16
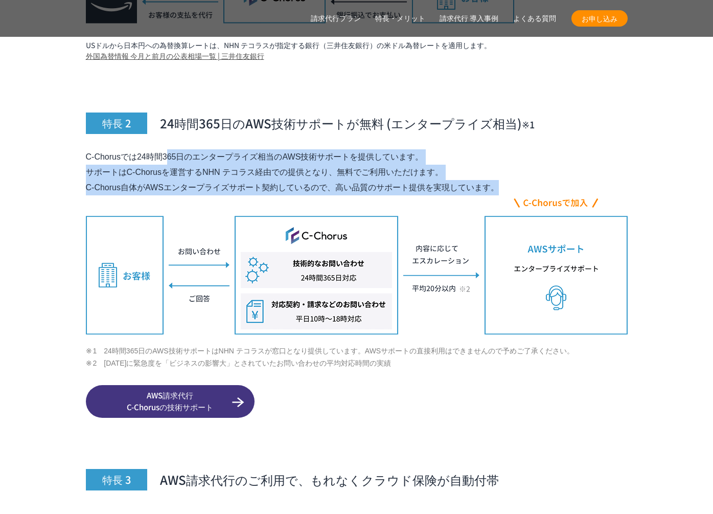
scroll to position [5290, 0]
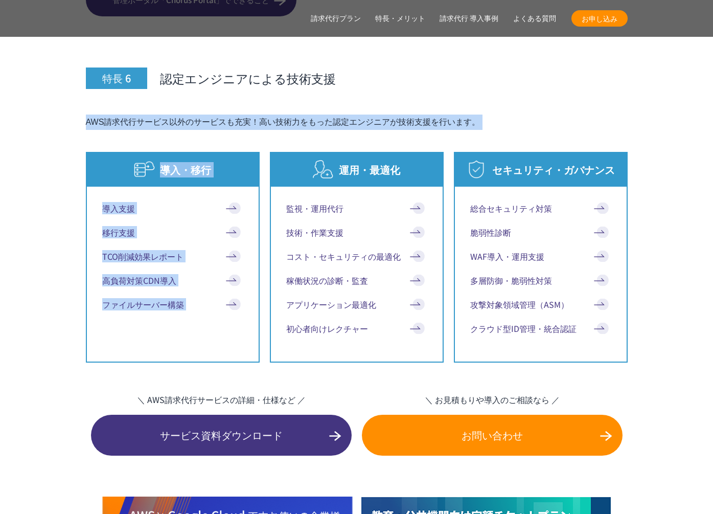
drag, startPoint x: 352, startPoint y: 120, endPoint x: 353, endPoint y: 84, distance: 35.8
click at [353, 84] on div "特長 6 認定エンジニアによる技術支援 AWS請求代行サービス以外のサービスも充実！高い技術力をもった認定エンジニアが技術支援を行います。 導入・移行 導入支…" at bounding box center [357, 289] width 542 height 536
click at [354, 113] on div "特長 6 認定エンジニアによる技術支援 AWS請求代行サービス以外のサービスも充実！高い技術力をもった認定エンジニアが技術支援を行います。 導入・移行 導入支…" at bounding box center [357, 289] width 542 height 536
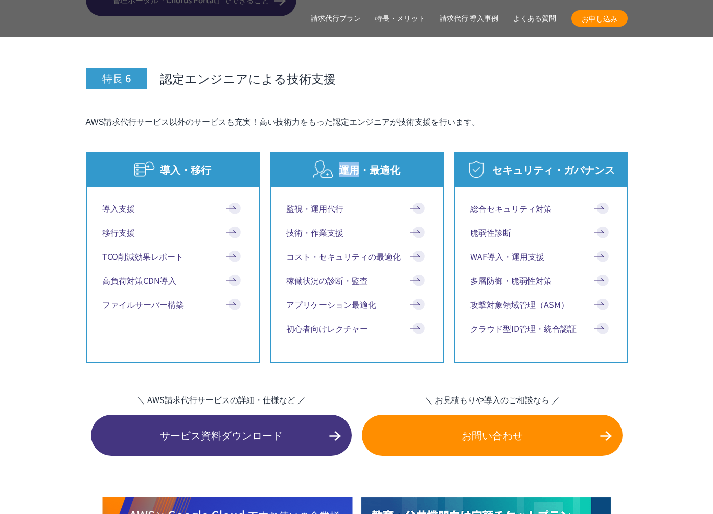
click at [354, 113] on div "特長 6 認定エンジニアによる技術支援 AWS請求代行サービス以外のサービスも充実！高い技術力をもった認定エンジニアが技術支援を行います。 導入・移行 導入支…" at bounding box center [357, 289] width 542 height 536
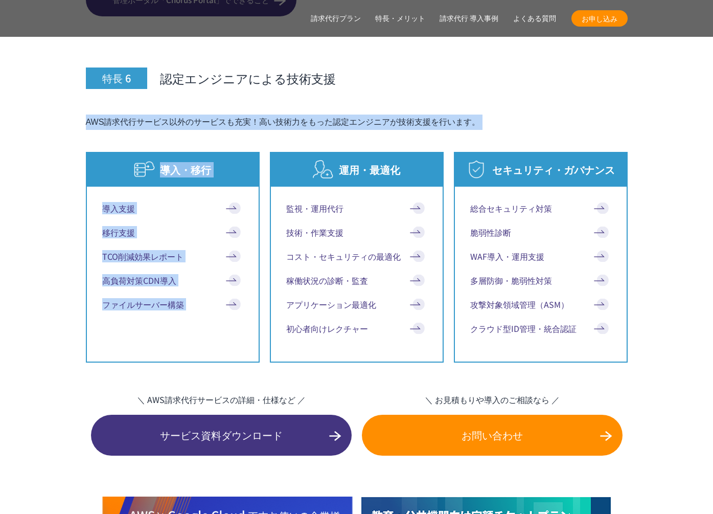
drag, startPoint x: 353, startPoint y: 113, endPoint x: 356, endPoint y: 84, distance: 29.8
click at [356, 84] on div "特長 6 認定エンジニアによる技術支援 AWS請求代行サービス以外のサービスも充実！高い技術力をもった認定エンジニアが技術支援を行います。 導入・移行 導入支…" at bounding box center [357, 289] width 542 height 536
click at [351, 113] on div "特長 6 認定エンジニアによる技術支援 AWS請求代行サービス以外のサービスも充実！高い技術力をもった認定エンジニアが技術支援を行います。 導入・移行 導入支…" at bounding box center [357, 289] width 542 height 536
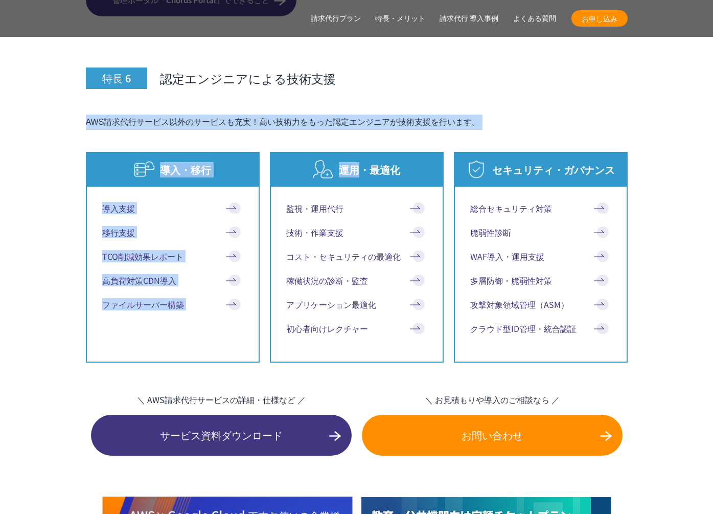
click at [354, 87] on div "特長 6 認定エンジニアによる技術支援 AWS請求代行サービス以外のサービスも充実！高い技術力をもった認定エンジニアが技術支援を行います。 導入・移行 導入支…" at bounding box center [357, 289] width 542 height 536
click at [353, 87] on div "特長 6 認定エンジニアによる技術支援 AWS請求代行サービス以外のサービスも充実！高い技術力をもった認定エンジニアが技術支援を行います。 導入・移行 導入支…" at bounding box center [357, 289] width 542 height 536
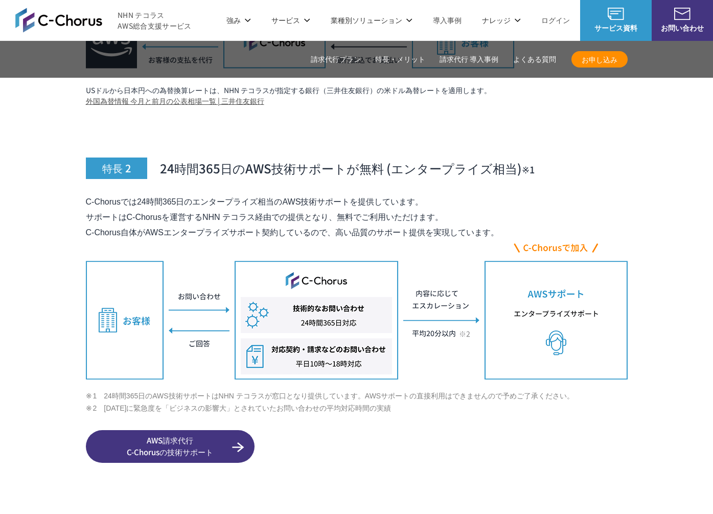
scroll to position [3469, 0]
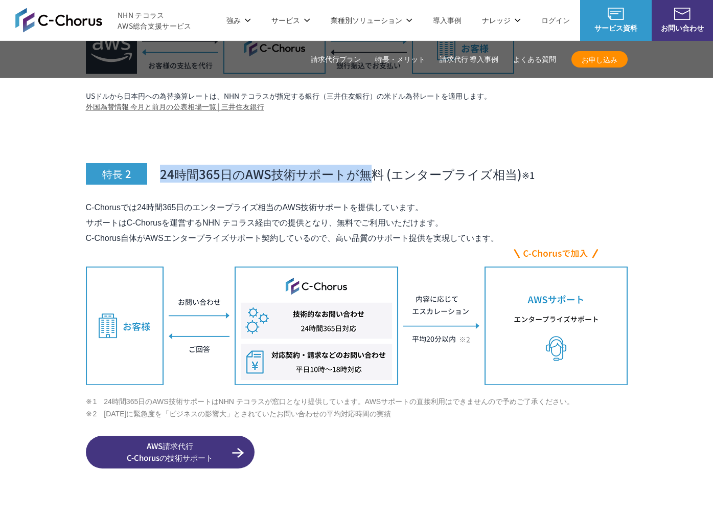
drag, startPoint x: 369, startPoint y: 130, endPoint x: 371, endPoint y: 166, distance: 35.4
click at [372, 162] on h3 "特長 2 24時間365日のAWS技術サポートが無料 (エンタープライズ相当)　 ※1" at bounding box center [357, 150] width 542 height 67
click at [371, 166] on div "特長 2 24時間365日のAWS技術サポートが無料 (エンタープライズ相当)　 ※1 C-Chorusでは24時間365日のエンタープライズ相当のAWS技術…" at bounding box center [357, 292] width 542 height 351
drag, startPoint x: 371, startPoint y: 171, endPoint x: 371, endPoint y: 127, distance: 43.5
click at [371, 127] on div "特長 2 24時間365日のAWS技術サポートが無料 (エンタープライズ相当)　 ※1 C-Chorusでは24時間365日のエンタープライズ相当のAWS技術…" at bounding box center [357, 292] width 542 height 351
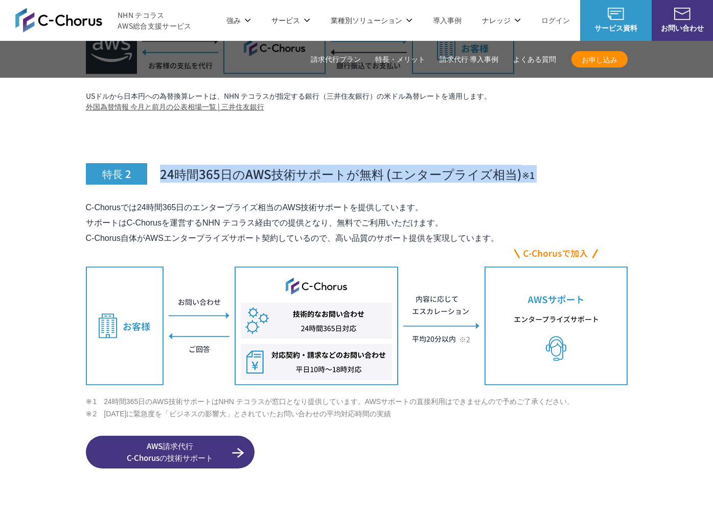
click at [371, 127] on h3 "特長 2 24時間365日のAWS技術サポートが無料 (エンタープライズ相当)　 ※1" at bounding box center [357, 150] width 542 height 67
drag, startPoint x: 371, startPoint y: 127, endPoint x: 372, endPoint y: 164, distance: 36.3
click at [372, 164] on div "特長 2 24時間365日のAWS技術サポートが無料 (エンタープライズ相当)　 ※1 C-Chorusでは24時間365日のエンタープライズ相当のAWS技術…" at bounding box center [357, 292] width 542 height 351
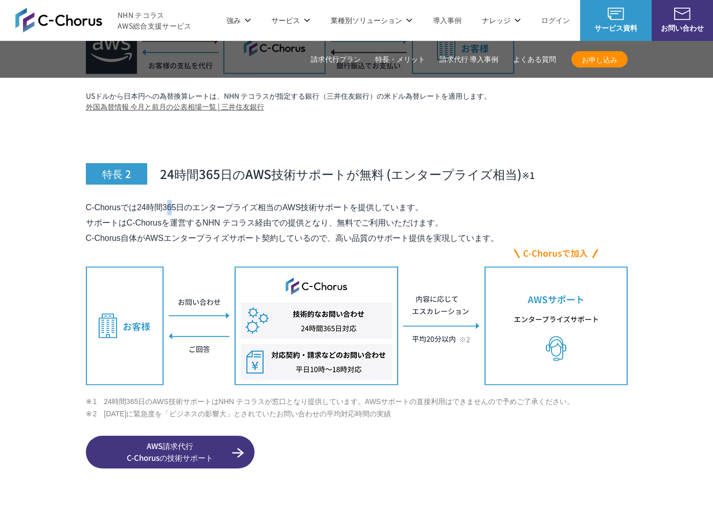
click at [372, 164] on div "特長 2 24時間365日のAWS技術サポートが無料 (エンタープライズ相当)　 ※1 C-Chorusでは24時間365日のエンタープライズ相当のAWS技術…" at bounding box center [357, 292] width 542 height 351
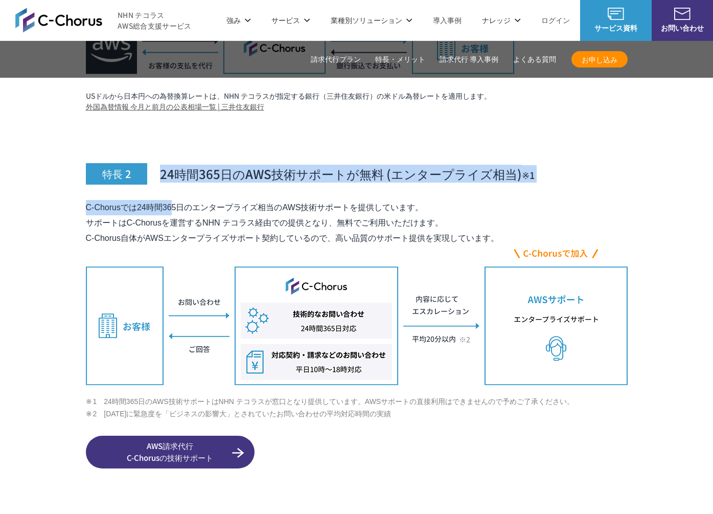
drag, startPoint x: 369, startPoint y: 150, endPoint x: 367, endPoint y: 123, distance: 27.2
click at [367, 123] on div "特長 2 24時間365日のAWS技術サポートが無料 (エンタープライズ相当)　 ※1 C-Chorusでは24時間365日のエンタープライズ相当のAWS技術…" at bounding box center [357, 292] width 542 height 351
click at [367, 123] on h3 "特長 2 24時間365日のAWS技術サポートが無料 (エンタープライズ相当)　 ※1" at bounding box center [357, 150] width 542 height 67
drag, startPoint x: 445, startPoint y: 191, endPoint x: 450, endPoint y: 170, distance: 21.0
click at [450, 170] on div "特長 2 24時間365日のAWS技術サポートが無料 (エンタープライズ相当)　 ※1 C-Chorusでは24時間365日のエンタープライズ相当のAWS技術…" at bounding box center [357, 292] width 542 height 351
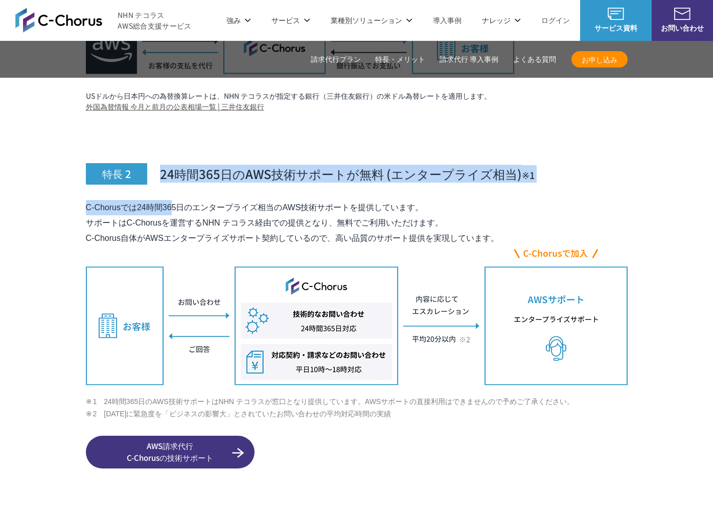
click at [450, 170] on div "特長 2 24時間365日のAWS技術サポートが無料 (エンタープライズ相当)　 ※1 C-Chorusでは24時間365日のエンタープライズ相当のAWS技術…" at bounding box center [357, 292] width 542 height 351
click at [437, 127] on div "特長 2 24時間365日のAWS技術サポートが無料 (エンタープライズ相当)　 ※1 C-Chorusでは24時間365日のエンタープライズ相当のAWS技術…" at bounding box center [357, 292] width 542 height 351
click at [437, 127] on h3 "特長 2 24時間365日のAWS技術サポートが無料 (エンタープライズ相当)　 ※1" at bounding box center [357, 150] width 542 height 67
drag, startPoint x: 437, startPoint y: 127, endPoint x: 486, endPoint y: 174, distance: 68.3
click at [486, 174] on div "特長 2 24時間365日のAWS技術サポートが無料 (エンタープライズ相当)　 ※1 C-Chorusでは24時間365日のエンタープライズ相当のAWS技術…" at bounding box center [357, 292] width 542 height 351
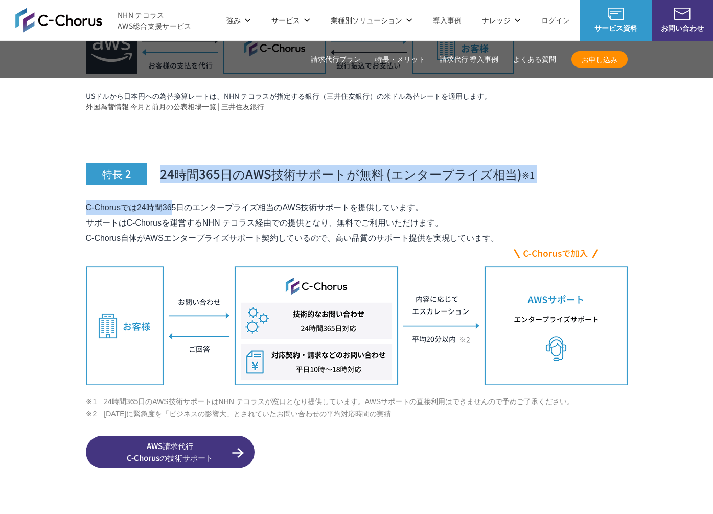
drag, startPoint x: 486, startPoint y: 174, endPoint x: 533, endPoint y: 172, distance: 46.6
click at [486, 174] on div "特長 2 24時間365日のAWS技術サポートが無料 (エンタープライズ相当)　 ※1 C-Chorusでは24時間365日のエンタープライズ相当のAWS技術…" at bounding box center [357, 292] width 542 height 351
drag, startPoint x: 587, startPoint y: 157, endPoint x: 552, endPoint y: 122, distance: 50.2
click at [552, 122] on div "特長 2 24時間365日のAWS技術サポートが無料 (エンタープライズ相当)　 ※1 C-Chorusでは24時間365日のエンタープライズ相当のAWS技術…" at bounding box center [357, 292] width 542 height 351
click at [552, 122] on h3 "特長 2 24時間365日のAWS技術サポートが無料 (エンタープライズ相当)　 ※1" at bounding box center [357, 150] width 542 height 67
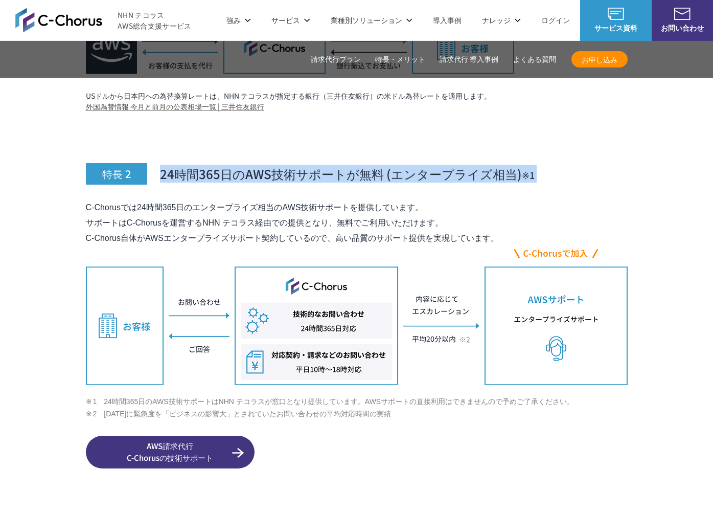
click at [561, 161] on h3 "特長 2 24時間365日のAWS技術サポートが無料 (エンタープライズ相当)　 ※1" at bounding box center [357, 150] width 542 height 67
click at [545, 117] on h3 "特長 2 24時間365日のAWS技術サポートが無料 (エンタープライズ相当)　 ※1" at bounding box center [357, 150] width 542 height 67
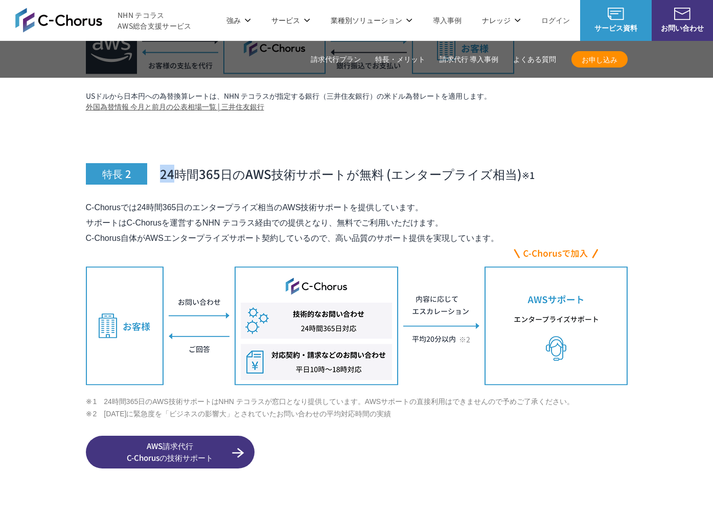
drag, startPoint x: 545, startPoint y: 114, endPoint x: 546, endPoint y: 145, distance: 31.2
click at [546, 145] on h3 "特長 2 24時間365日のAWS技術サポートが無料 (エンタープライズ相当)　 ※1" at bounding box center [357, 150] width 542 height 67
click at [546, 146] on h3 "特長 2 24時間365日のAWS技術サポートが無料 (エンタープライズ相当)　 ※1" at bounding box center [357, 150] width 542 height 67
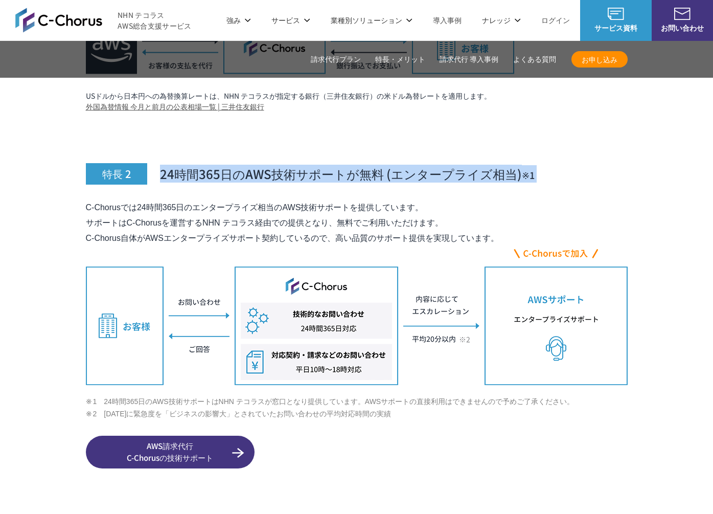
click at [538, 119] on h3 "特長 2 24時間365日のAWS技術サポートが無料 (エンタープライズ相当)　 ※1" at bounding box center [357, 150] width 542 height 67
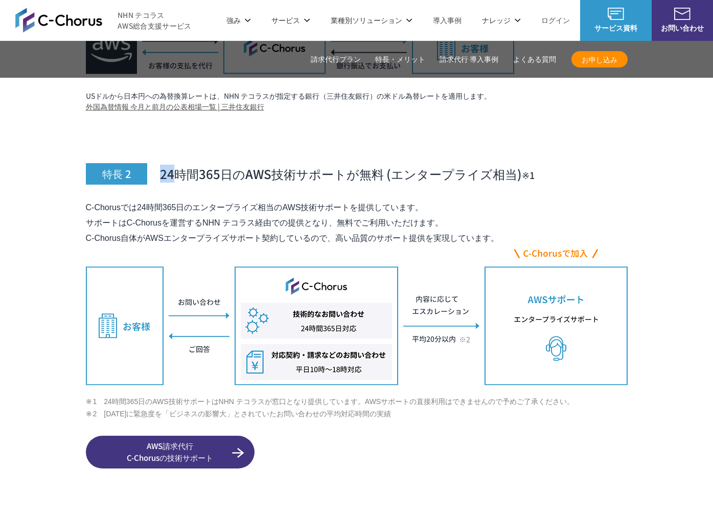
drag, startPoint x: 538, startPoint y: 119, endPoint x: 541, endPoint y: 149, distance: 30.3
click at [541, 149] on h3 "特長 2 24時間365日のAWS技術サポートが無料 (エンタープライズ相当)　 ※1" at bounding box center [357, 150] width 542 height 67
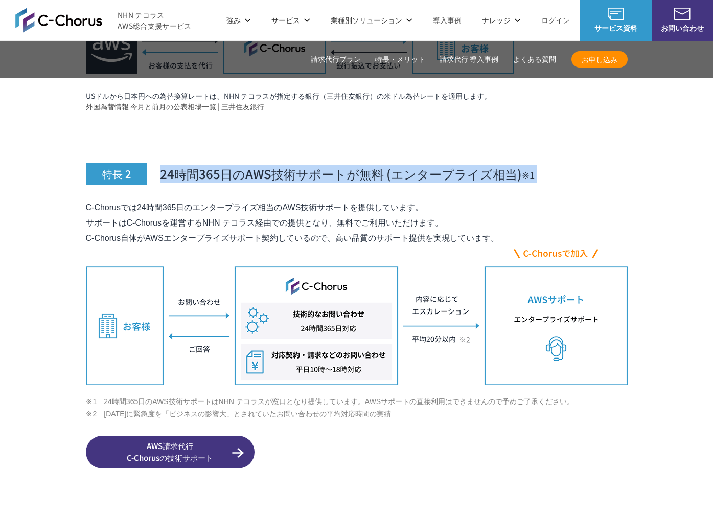
click at [541, 149] on h3 "特長 2 24時間365日のAWS技術サポートが無料 (エンタープライズ相当)　 ※1" at bounding box center [357, 150] width 542 height 67
click at [535, 121] on h3 "特長 2 24時間365日のAWS技術サポートが無料 (エンタープライズ相当)　 ※1" at bounding box center [357, 150] width 542 height 67
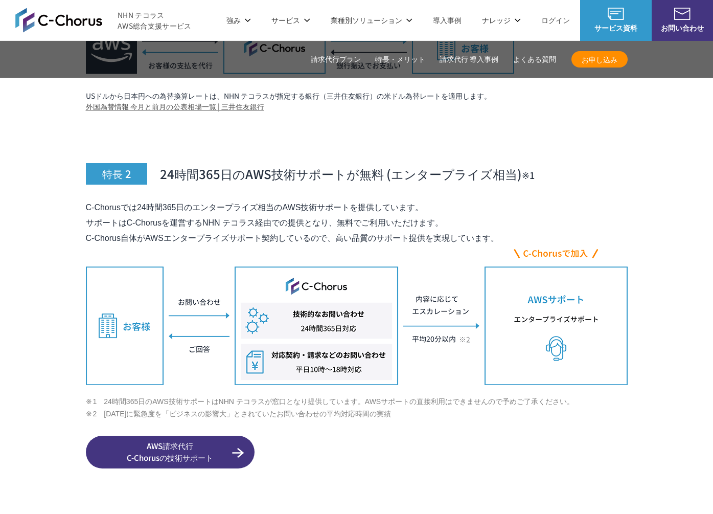
click at [541, 153] on h3 "特長 2 24時間365日のAWS技術サポートが無料 (エンタープライズ相当)　 ※1" at bounding box center [357, 150] width 542 height 67
click at [542, 154] on h3 "特長 2 24時間365日のAWS技術サポートが無料 (エンタープライズ相当)　 ※1" at bounding box center [357, 150] width 542 height 67
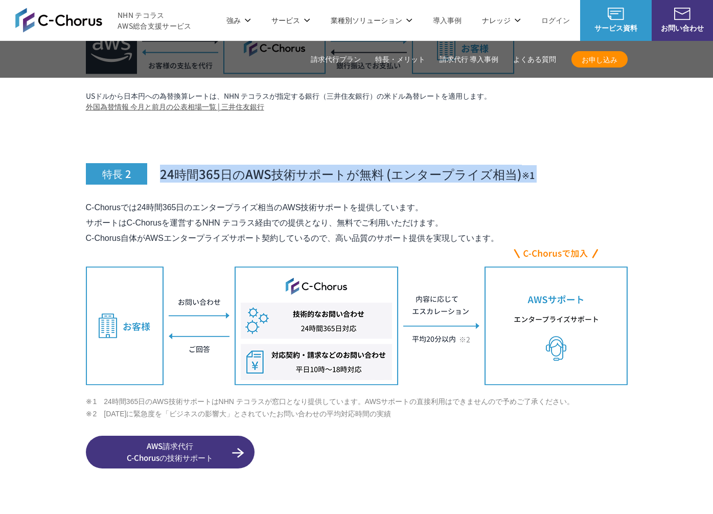
drag, startPoint x: 541, startPoint y: 140, endPoint x: 540, endPoint y: 134, distance: 6.2
click at [540, 134] on h3 "特長 2 24時間365日のAWS技術サポートが無料 (エンタープライズ相当)　 ※1" at bounding box center [357, 150] width 542 height 67
drag, startPoint x: 540, startPoint y: 134, endPoint x: 544, endPoint y: 163, distance: 29.0
click at [544, 163] on h3 "特長 2 24時間365日のAWS技術サポートが無料 (エンタープライズ相当)　 ※1" at bounding box center [357, 150] width 542 height 67
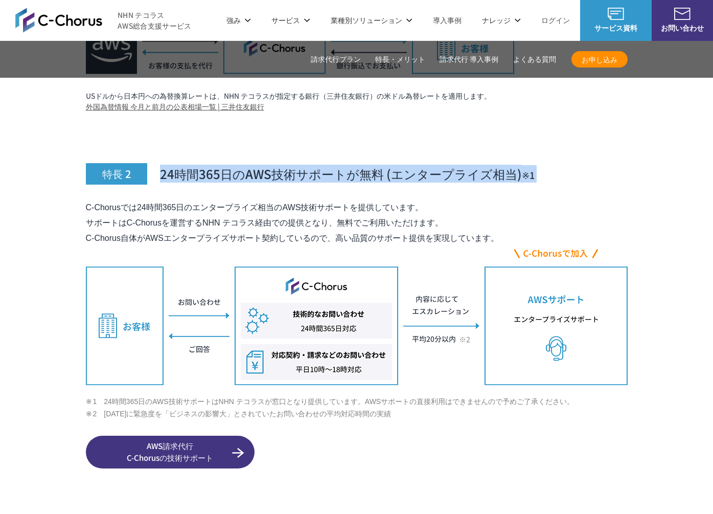
click at [544, 163] on h3 "特長 2 24時間365日のAWS技術サポートが無料 (エンタープライズ相当)　 ※1" at bounding box center [357, 150] width 542 height 67
drag, startPoint x: 542, startPoint y: 155, endPoint x: 539, endPoint y: 131, distance: 24.2
click at [539, 131] on h3 "特長 2 24時間365日のAWS技術サポートが無料 (エンタープライズ相当)　 ※1" at bounding box center [357, 150] width 542 height 67
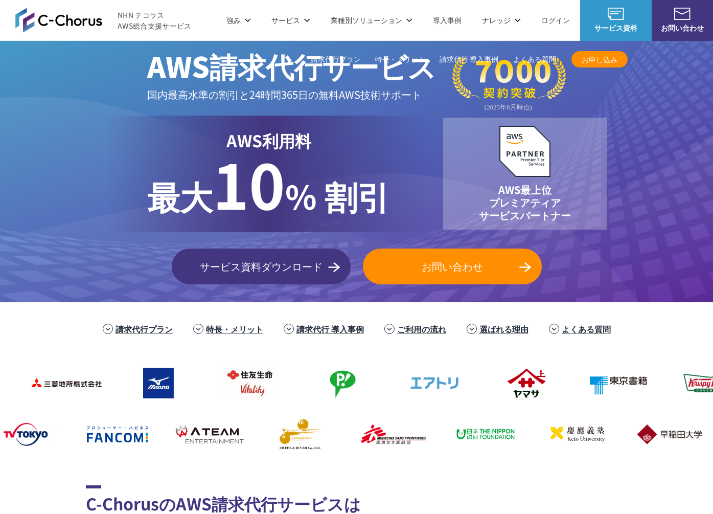
scroll to position [0, 0]
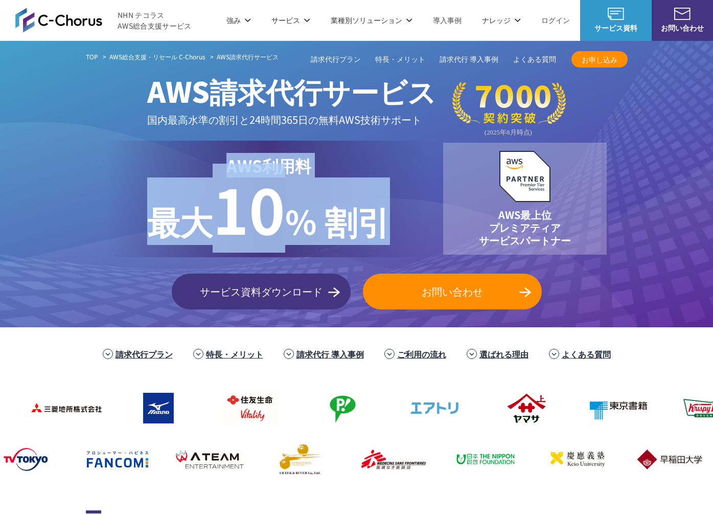
drag, startPoint x: 393, startPoint y: 216, endPoint x: 204, endPoint y: 154, distance: 199.0
click at [204, 154] on div "AWS利用料 最大 最大 10 % 割引" at bounding box center [268, 199] width 325 height 117
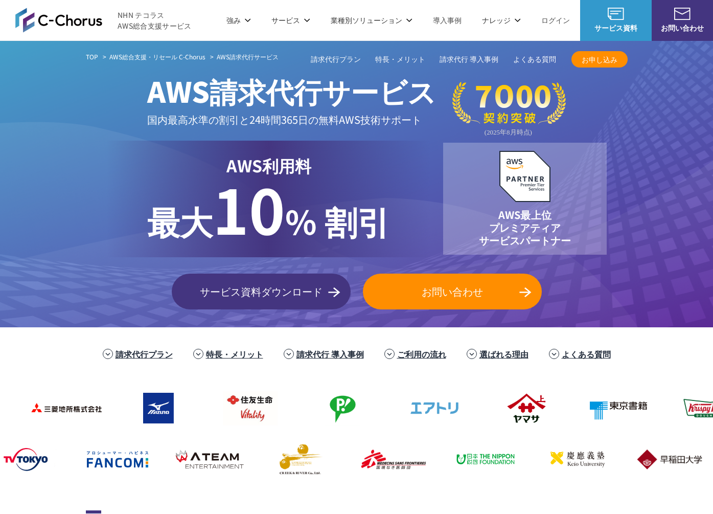
drag, startPoint x: 204, startPoint y: 154, endPoint x: 210, endPoint y: 158, distance: 7.4
click at [204, 155] on p "AWS利用料 最大" at bounding box center [268, 165] width 243 height 25
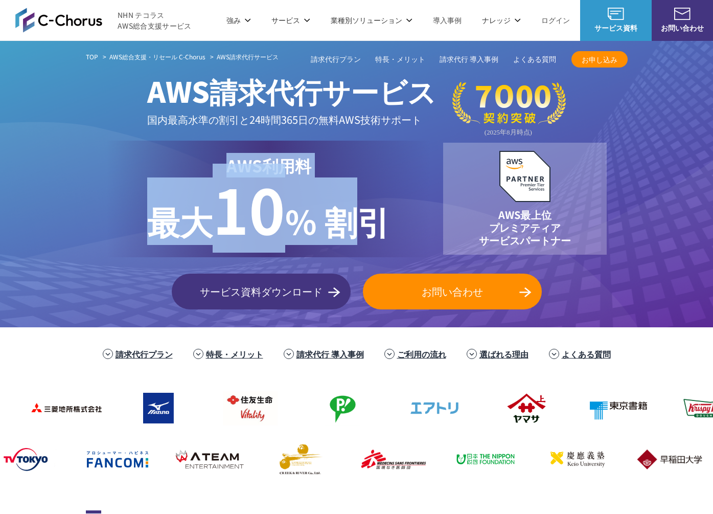
drag, startPoint x: 210, startPoint y: 158, endPoint x: 373, endPoint y: 212, distance: 171.0
click at [373, 212] on div "AWS利用料 最大 最大 10 % 割引" at bounding box center [268, 199] width 325 height 117
click at [373, 212] on p "最大 10 % 割引" at bounding box center [268, 210] width 243 height 67
drag, startPoint x: 392, startPoint y: 214, endPoint x: 186, endPoint y: 176, distance: 209.9
click at [186, 176] on div "AWS利用料 最大 最大 10 % 割引" at bounding box center [268, 199] width 325 height 117
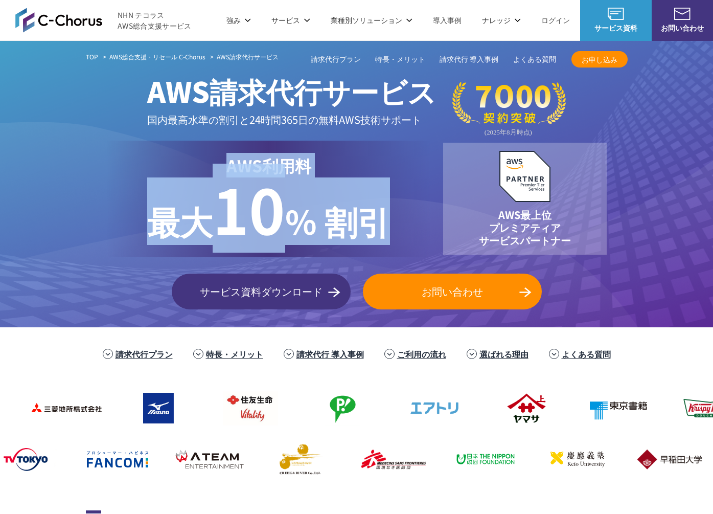
click at [186, 176] on p "AWS利用料 最大" at bounding box center [268, 165] width 243 height 25
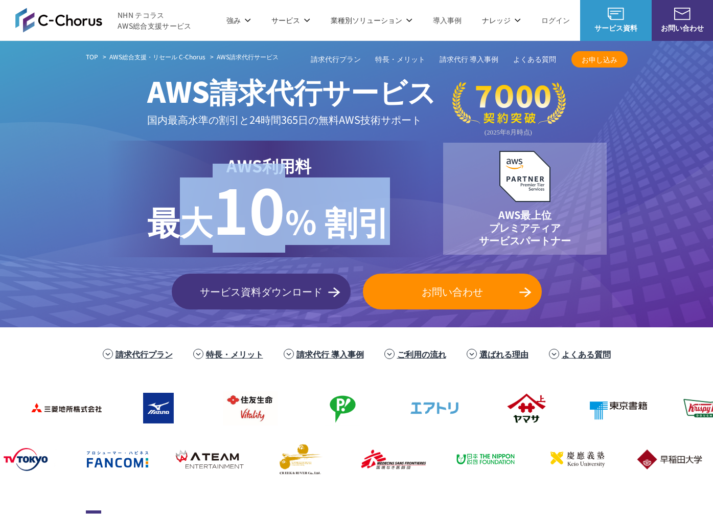
drag, startPoint x: 302, startPoint y: 207, endPoint x: 394, endPoint y: 230, distance: 94.9
click at [394, 230] on div "AWS利用料 最大 最大 10 % 割引" at bounding box center [268, 199] width 325 height 117
drag, startPoint x: 394, startPoint y: 230, endPoint x: 355, endPoint y: 217, distance: 41.2
click at [394, 230] on div "AWS利用料 最大 最大 10 % 割引" at bounding box center [268, 199] width 325 height 117
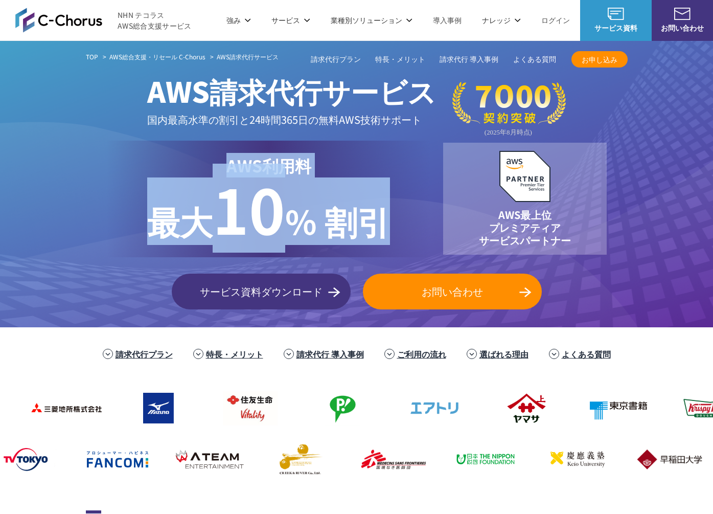
drag, startPoint x: 355, startPoint y: 217, endPoint x: 183, endPoint y: 151, distance: 184.5
click at [182, 151] on div "AWS利用料 最大 最大 10 % 割引" at bounding box center [268, 199] width 325 height 117
click at [183, 151] on div "AWS利用料 最大 最大 10 % 割引" at bounding box center [268, 199] width 325 height 117
drag, startPoint x: 192, startPoint y: 156, endPoint x: 443, endPoint y: 240, distance: 264.6
click at [443, 240] on div "AWS利用料 最大 最大 10 % 割引 AWS最上位 プレミアティア サービスパートナー" at bounding box center [357, 199] width 542 height 117
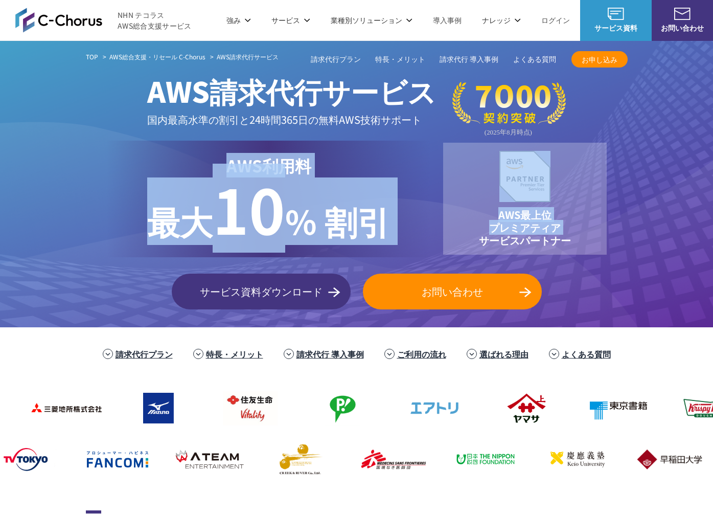
click at [443, 240] on div "AWS利用料 最大 最大 10 % 割引 AWS最上位 プレミアティア サービスパートナー" at bounding box center [357, 199] width 542 height 117
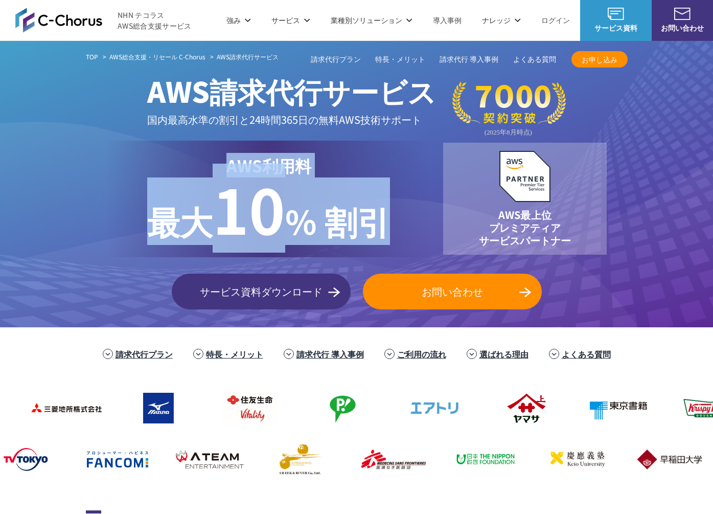
drag, startPoint x: 411, startPoint y: 229, endPoint x: 153, endPoint y: 132, distance: 275.2
click at [153, 132] on div "TOP AWS総合支援・リセール C-Chorus AWS請求代行サービス AWS請求代行サービス 国内最高水準の割引と 24時間365日の無料AWS技術サポ…" at bounding box center [357, 180] width 542 height 258
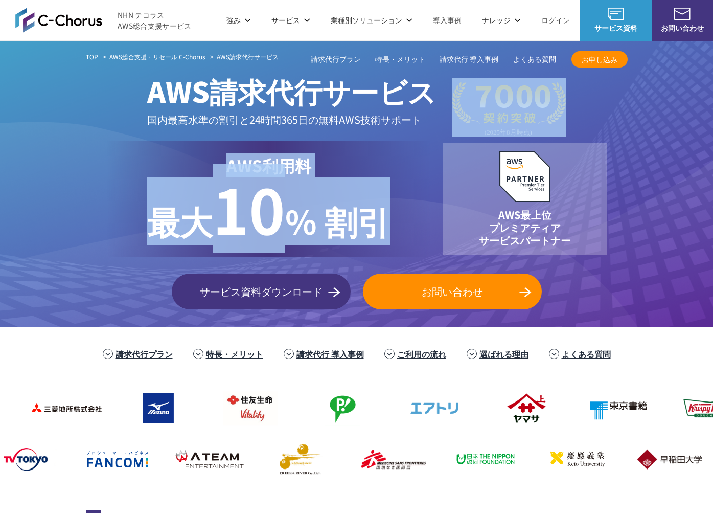
click at [154, 133] on span "AWS請求代行サービス 国内最高水準の割引と 24時間365日の無料AWS技術サポート" at bounding box center [291, 99] width 289 height 75
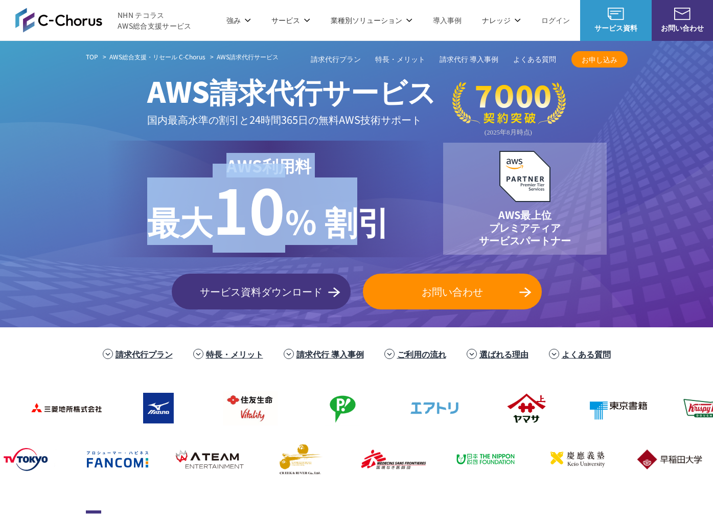
drag, startPoint x: 389, startPoint y: 215, endPoint x: 403, endPoint y: 220, distance: 15.7
click at [403, 220] on div "TOP AWS総合支援・リセール C-Chorus AWS請求代行サービス AWS請求代行サービス 国内最高水準の割引と 24時間365日の無料AWS技術サポ…" at bounding box center [357, 180] width 542 height 258
drag, startPoint x: 403, startPoint y: 220, endPoint x: 468, endPoint y: 269, distance: 81.4
click at [403, 220] on div "AWS利用料 最大 最大 10 % 割引" at bounding box center [268, 199] width 325 height 117
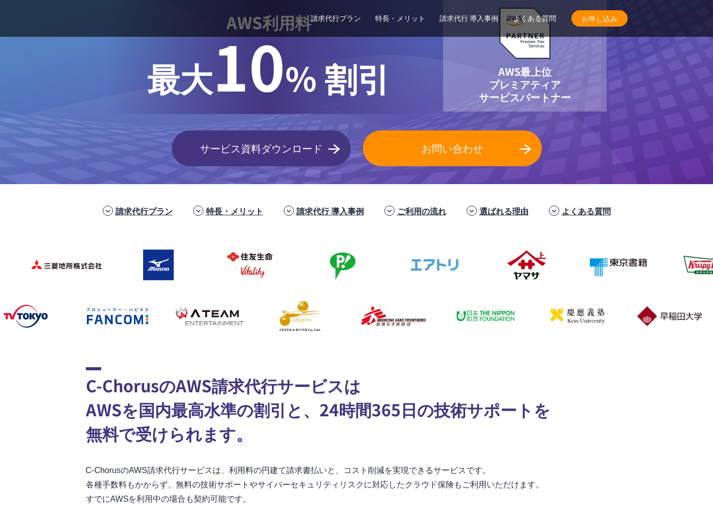
scroll to position [407, 0]
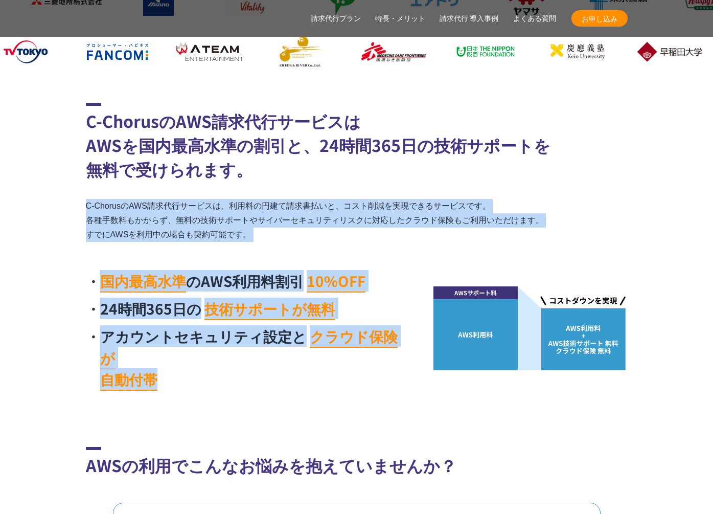
drag, startPoint x: 517, startPoint y: 202, endPoint x: 414, endPoint y: 230, distance: 106.9
click at [507, 250] on div "C-ChorusのAWS請求代行サービスは AWSを国内最高水準の割引と、24時間365日の技術サポートを 無料で受けられます。 C-ChorusのAWS請求…" at bounding box center [357, 249] width 542 height 293
click at [398, 230] on p "C-ChorusのAWS請求代行サービスは、利用料の円建て請求書払いと、コスト削減を実現できるサービスです。 各種手数料もかからず、無料の技術サポートやサイバ…" at bounding box center [357, 220] width 542 height 43
drag, startPoint x: 396, startPoint y: 231, endPoint x: 399, endPoint y: 174, distance: 56.8
click at [399, 174] on div "C-ChorusのAWS請求代行サービスは AWSを国内最高水準の割引と、24時間365日の技術サポートを 無料で受けられます。 C-ChorusのAWS請求…" at bounding box center [357, 249] width 542 height 293
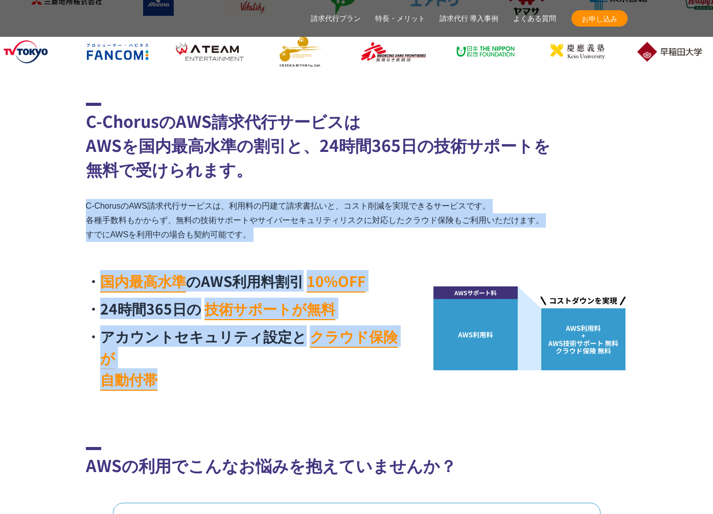
click at [399, 174] on h2 "C-ChorusのAWS請求代行サービスは AWSを国内最高水準の割引と、24時間365日の技術サポートを 無料で受けられます。" at bounding box center [357, 142] width 542 height 78
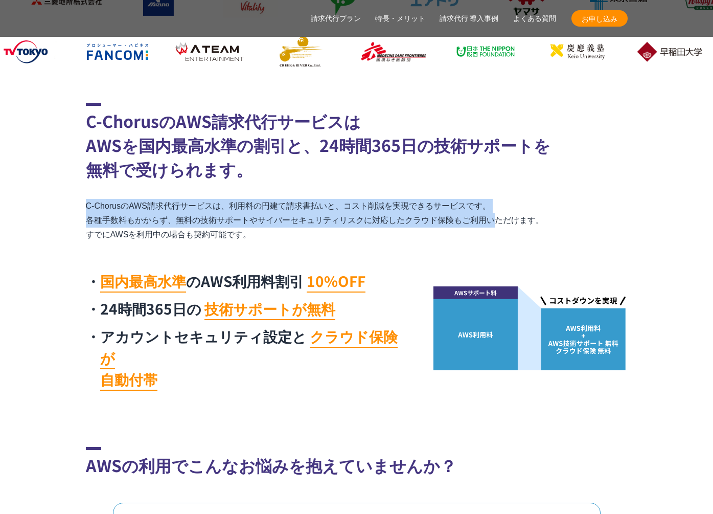
drag, startPoint x: 399, startPoint y: 174, endPoint x: 393, endPoint y: 227, distance: 53.5
click at [393, 227] on div "C-ChorusのAWS請求代行サービスは AWSを国内最高水準の割引と、24時間365日の技術サポートを 無料で受けられます。 C-ChorusのAWS請求…" at bounding box center [357, 249] width 542 height 293
click at [393, 227] on p "C-ChorusのAWS請求代行サービスは、利用料の円建て請求書払いと、コスト削減を実現できるサービスです。 各種手数料もかからず、無料の技術サポートやサイバ…" at bounding box center [357, 220] width 542 height 43
drag, startPoint x: 393, startPoint y: 228, endPoint x: 397, endPoint y: 192, distance: 36.6
click at [397, 192] on div "C-ChorusのAWS請求代行サービスは AWSを国内最高水準の割引と、24時間365日の技術サポートを 無料で受けられます。 C-ChorusのAWS請求…" at bounding box center [357, 249] width 542 height 293
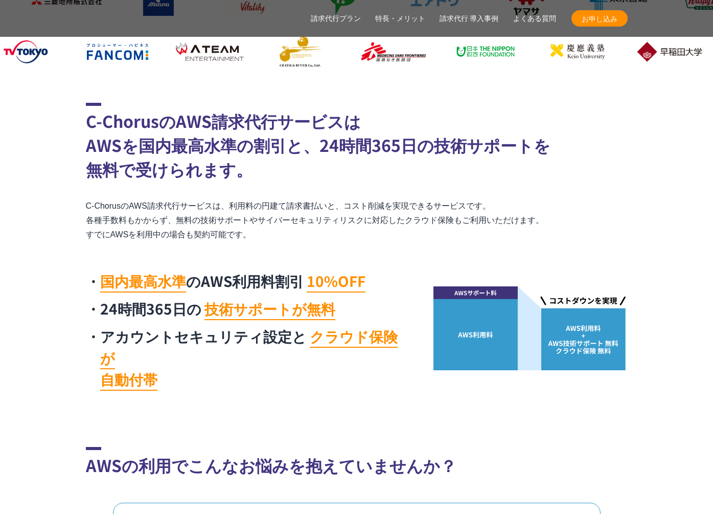
click at [397, 192] on div "C-ChorusのAWS請求代行サービスは AWSを国内最高水準の割引と、24時間365日の技術サポートを 無料で受けられます。 C-ChorusのAWS請求…" at bounding box center [357, 249] width 542 height 293
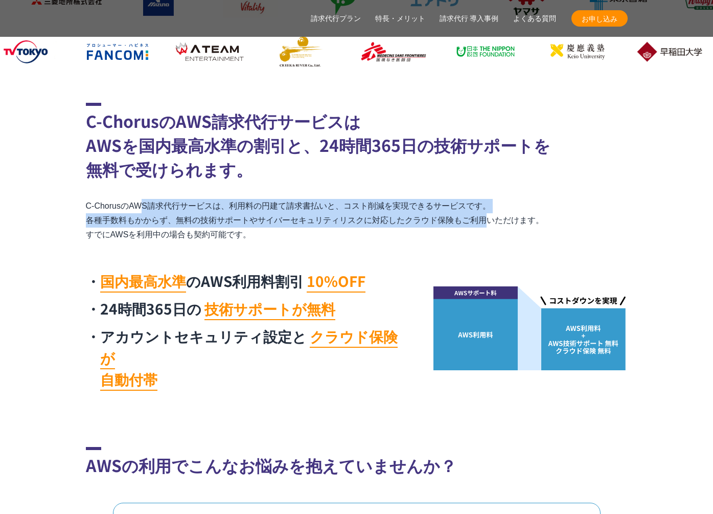
drag
click at [393, 229] on div "C-ChorusのAWS請求代行サービスは AWSを国内最高水準の割引と、24時間365日の技術サポートを 無料で受けられます。 C-ChorusのAWS請求…" at bounding box center [357, 249] width 542 height 293
click at [393, 229] on p "C-ChorusのAWS請求代行サービスは、利用料の円建て請求書払いと、コスト削減を実現できるサービスです。 各種手数料もかからず、無料の技術サポートやサイバ…" at bounding box center [357, 220] width 542 height 43
click at [394, 190] on div "C-ChorusのAWS請求代行サービスは AWSを国内最高水準の割引と、24時間365日の技術サポートを 無料で受けられます。 C-ChorusのAWS請求…" at bounding box center [357, 249] width 542 height 293
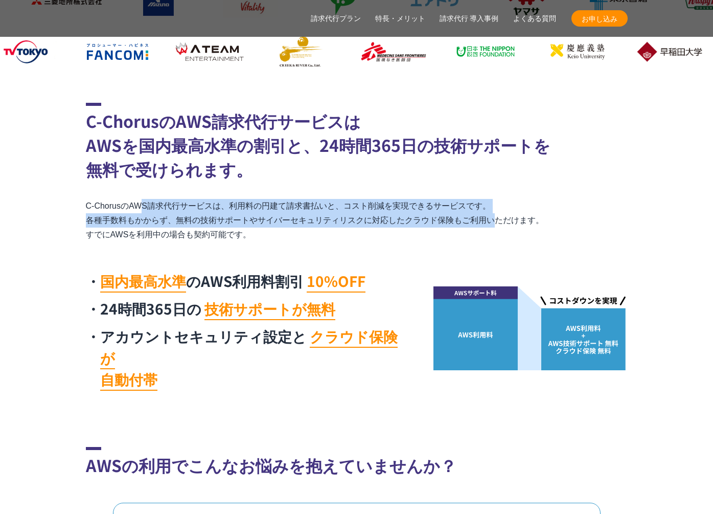
click at [394, 222] on div "C-ChorusのAWS請求代行サービスは AWSを国内最高水準の割引と、24時間365日の技術サポートを 無料で受けられます。 C-ChorusのAWS請求…" at bounding box center [357, 249] width 542 height 293
click at [394, 222] on p "C-ChorusのAWS請求代行サービスは、利用料の円建て請求書払いと、コスト削減を実現できるサービスです。 各種手数料もかからず、無料の技術サポートやサイバ…" at bounding box center [357, 220] width 542 height 43
click at [401, 196] on div "C-ChorusのAWS請求代行サービスは AWSを国内最高水準の割引と、24時間365日の技術サポートを 無料で受けられます。 C-ChorusのAWS請求…" at bounding box center [357, 249] width 542 height 293
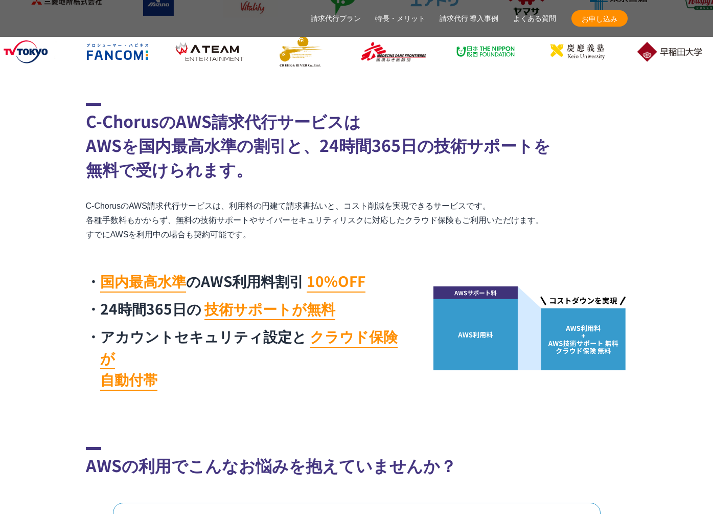
click at [401, 196] on div "C-ChorusのAWS請求代行サービスは AWSを国内最高水準の割引と、24時間365日の技術サポートを 無料で受けられます。 C-ChorusのAWS請求…" at bounding box center [357, 249] width 542 height 293
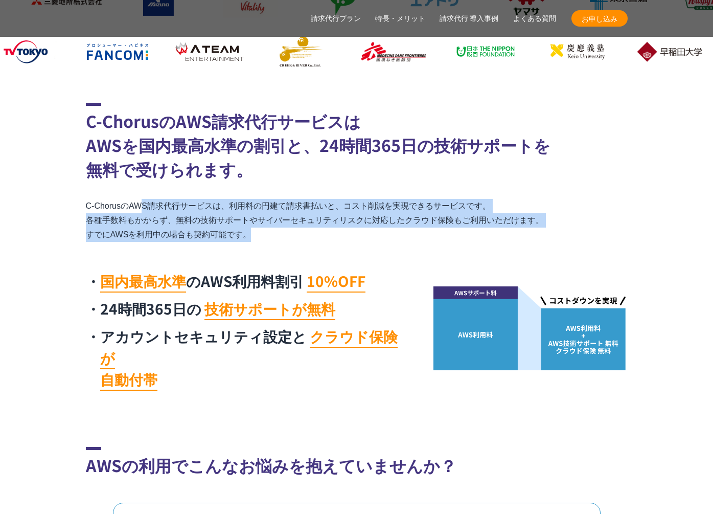
click at [402, 242] on div "C-ChorusのAWS請求代行サービスは AWSを国内最高水準の割引と、24時間365日の技術サポートを 無料で受けられます。 C-ChorusのAWS請求…" at bounding box center [357, 249] width 542 height 293
click at [407, 196] on div "C-ChorusのAWS請求代行サービスは AWSを国内最高水準の割引と、24時間365日の技術サポートを 無料で受けられます。 C-ChorusのAWS請求…" at bounding box center [357, 249] width 542 height 293
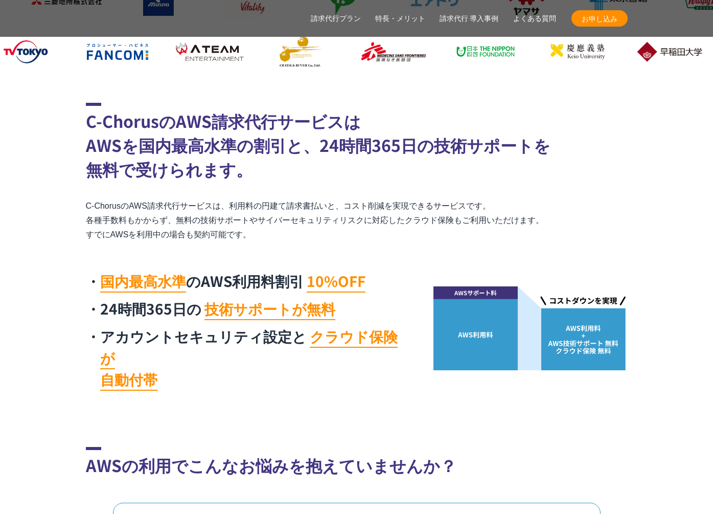
click at [407, 196] on div "C-ChorusのAWS請求代行サービスは AWSを国内最高水準の割引と、24時間365日の技術サポートを 無料で受けられます。 C-ChorusのAWS請求…" at bounding box center [357, 249] width 542 height 293
click at [403, 240] on div "C-ChorusのAWS請求代行サービスは AWSを国内最高水準の割引と、24時間365日の技術サポートを 無料で受けられます。 C-ChorusのAWS請求…" at bounding box center [357, 249] width 542 height 293
click at [403, 240] on p "C-ChorusのAWS請求代行サービスは、利用料の円建て請求書払いと、コスト削減を実現できるサービスです。 各種手数料もかからず、無料の技術サポートやサイバ…" at bounding box center [357, 220] width 542 height 43
click at [406, 193] on div "C-ChorusのAWS請求代行サービスは AWSを国内最高水準の割引と、24時間365日の技術サポートを 無料で受けられます。 C-ChorusのAWS請求…" at bounding box center [357, 249] width 542 height 293
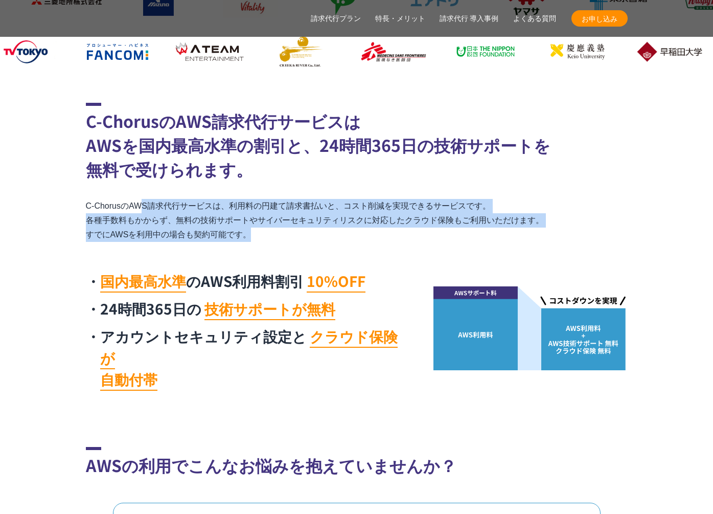
click at [399, 239] on div "C-ChorusのAWS請求代行サービスは AWSを国内最高水準の割引と、24時間365日の技術サポートを 無料で受けられます。 C-ChorusのAWS請求…" at bounding box center [357, 249] width 542 height 293
click at [399, 239] on p "C-ChorusのAWS請求代行サービスは、利用料の円建て請求書払いと、コスト削減を実現できるサービスです。 各種手数料もかからず、無料の技術サポートやサイバ…" at bounding box center [357, 220] width 542 height 43
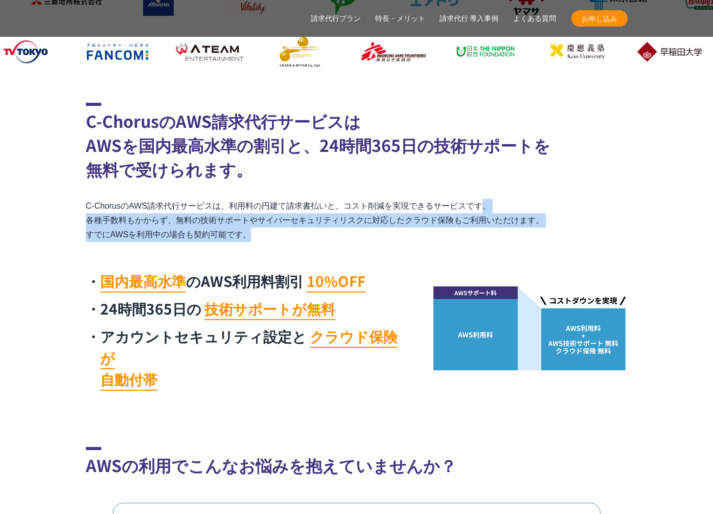
click at [401, 199] on p "C-ChorusのAWS請求代行サービスは、利用料の円建て請求書払いと、コスト削減を実現できるサービスです。 各種手数料もかからず、無料の技術サポートやサイバ…" at bounding box center [357, 220] width 542 height 43
drag, startPoint x: 73, startPoint y: 201, endPoint x: 339, endPoint y: 231, distance: 268.0
click at [339, 231] on section "C-ChorusのAWS請求代行サービスは AWSを国内最高水準の割引と、24時間365日の技術サポートを 無料で受けられます。 C-ChorusのAWS請求…" at bounding box center [356, 249] width 713 height 293
click at [339, 231] on p "C-ChorusのAWS請求代行サービスは、利用料の円建て請求書払いと、コスト削減を実現できるサービスです。 各種手数料もかからず、無料の技術サポートやサイバ…" at bounding box center [357, 220] width 542 height 43
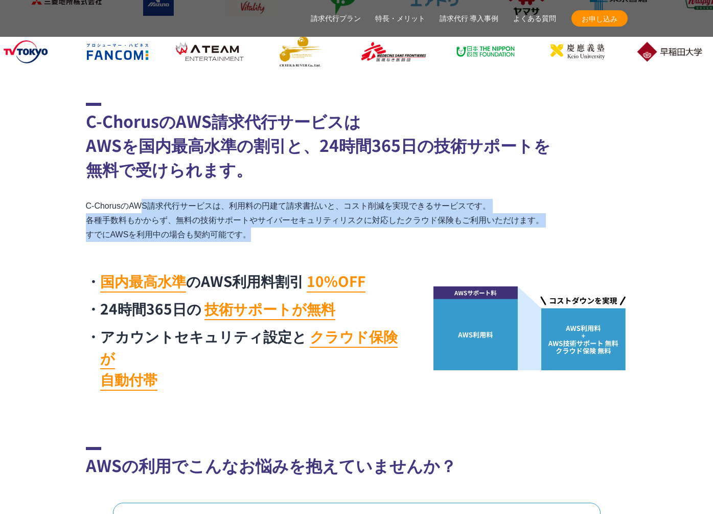
drag, startPoint x: 339, startPoint y: 231, endPoint x: 332, endPoint y: 188, distance: 43.5
click at [332, 188] on div "C-ChorusのAWS請求代行サービスは AWSを国内最高水準の割引と、24時間365日の技術サポートを 無料で受けられます。 C-ChorusのAWS請求…" at bounding box center [357, 249] width 542 height 293
drag, startPoint x: 332, startPoint y: 188, endPoint x: 320, endPoint y: 237, distance: 50.1
click at [320, 236] on div "C-ChorusのAWS請求代行サービスは AWSを国内最高水準の割引と、24時間365日の技術サポートを 無料で受けられます。 C-ChorusのAWS請求…" at bounding box center [357, 249] width 542 height 293
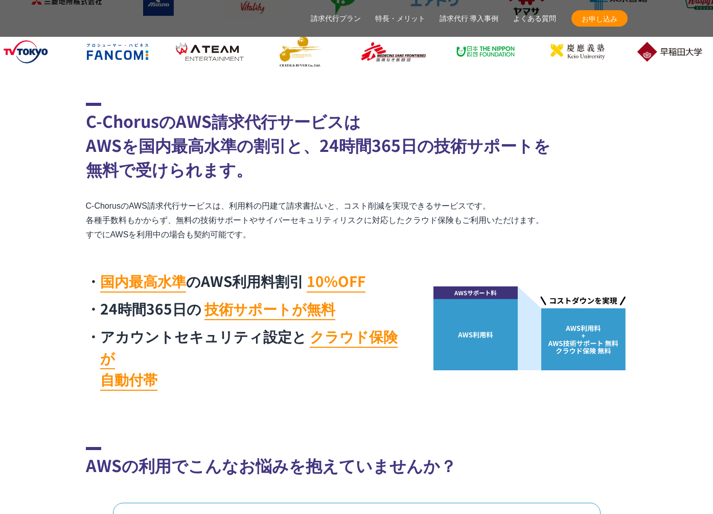
click at [320, 237] on p "C-ChorusのAWS請求代行サービスは、利用料の円建て請求書払いと、コスト削減を実現できるサービスです。 各種手数料もかからず、無料の技術サポートやサイバ…" at bounding box center [357, 220] width 542 height 43
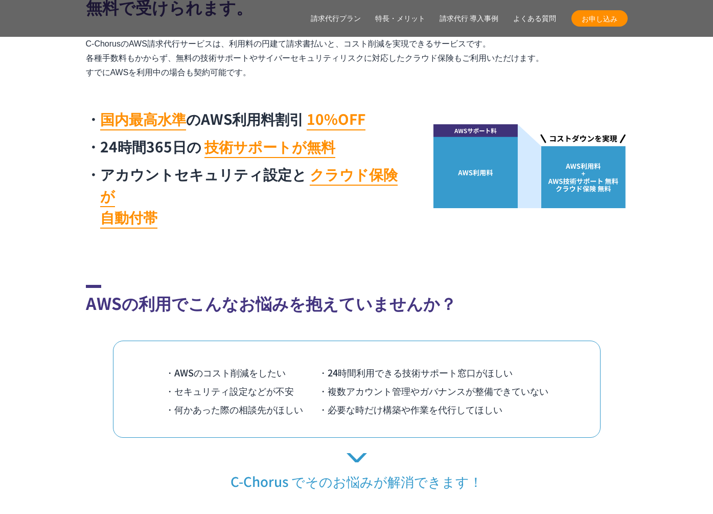
scroll to position [775, 0]
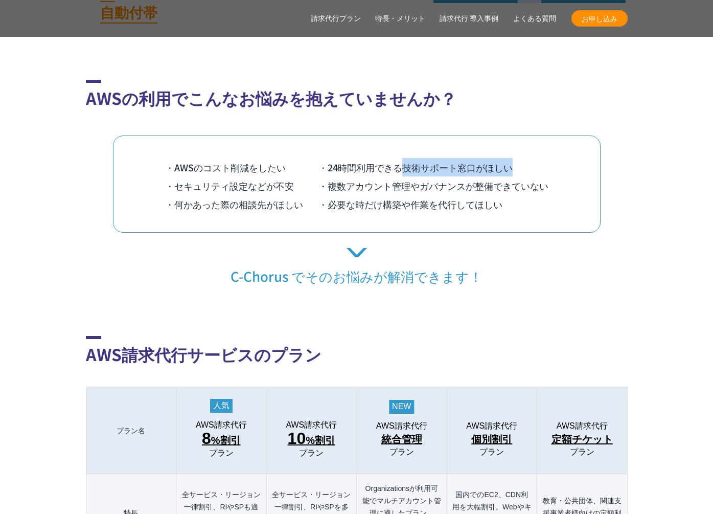
drag, startPoint x: 399, startPoint y: 144, endPoint x: 542, endPoint y: 145, distance: 142.6
click at [542, 158] on li "・24時間利用できる技術サポート窓口がほしい" at bounding box center [433, 167] width 230 height 18
drag, startPoint x: 542, startPoint y: 145, endPoint x: 530, endPoint y: 147, distance: 11.9
click at [541, 158] on li "・24時間利用できる技術サポート窓口がほしい" at bounding box center [433, 167] width 230 height 18
drag, startPoint x: 530, startPoint y: 147, endPoint x: 321, endPoint y: 148, distance: 209.1
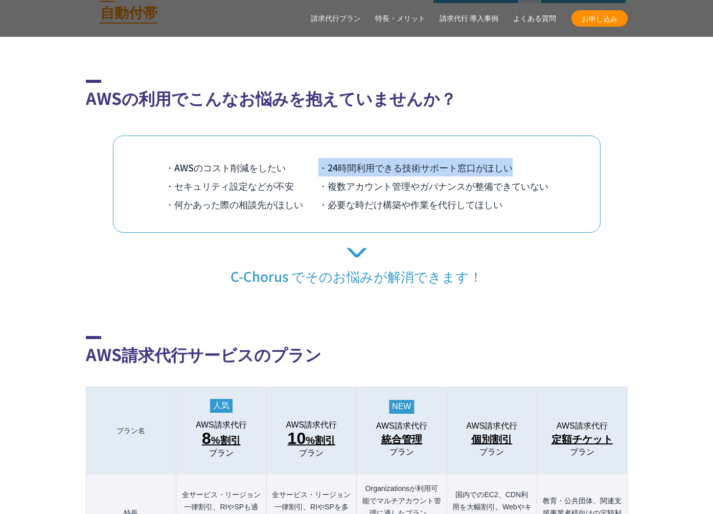
click at [321, 158] on li "・24時間利用できる技術サポート窓口がほしい" at bounding box center [433, 167] width 230 height 18
drag, startPoint x: 327, startPoint y: 148, endPoint x: 516, endPoint y: 147, distance: 189.2
click at [516, 158] on li "・24時間利用できる技術サポート窓口がほしい" at bounding box center [433, 167] width 230 height 18
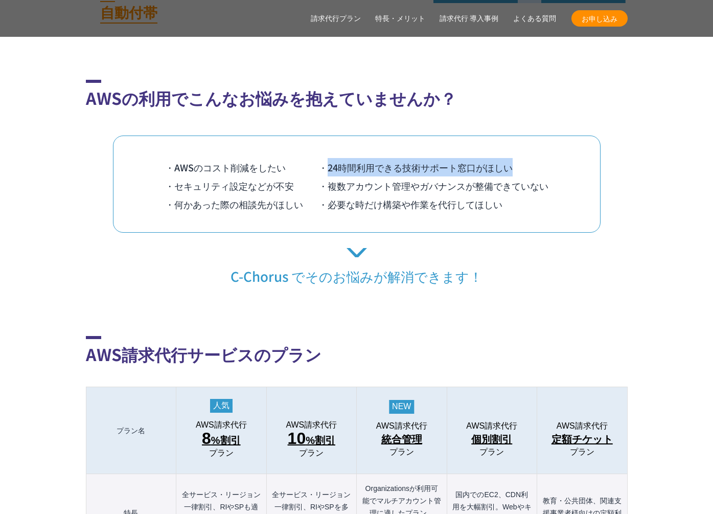
drag, startPoint x: 513, startPoint y: 147, endPoint x: 326, endPoint y: 143, distance: 186.7
click at [326, 158] on li "・24時間利用できる技術サポート窓口がほしい" at bounding box center [433, 167] width 230 height 18
drag, startPoint x: 326, startPoint y: 143, endPoint x: 540, endPoint y: 147, distance: 213.7
click at [540, 158] on li "・24時間利用できる技術サポート窓口がほしい" at bounding box center [433, 167] width 230 height 18
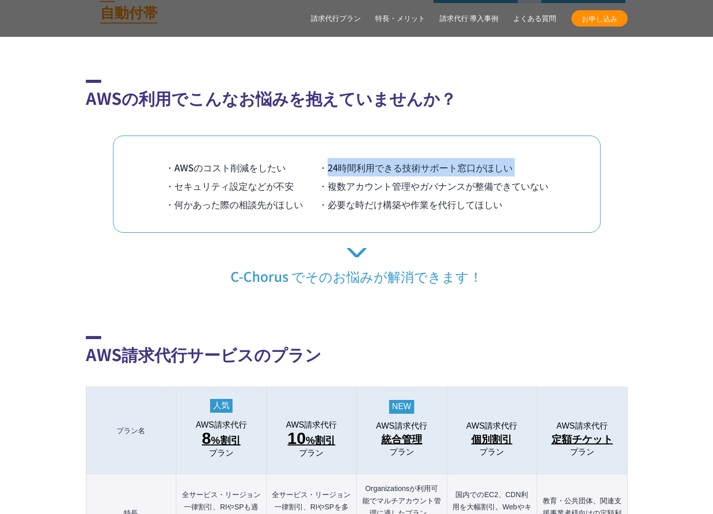
copy ul "24時間利用できる技術サポート窓口がほしい"
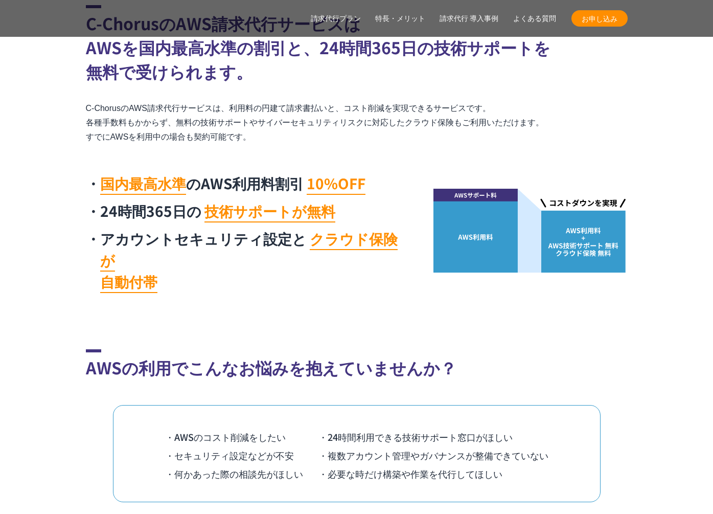
scroll to position [520, 0]
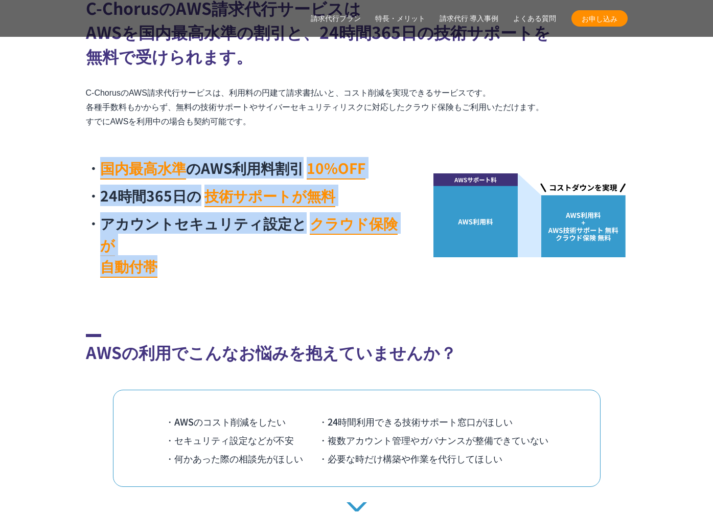
drag, startPoint x: 287, startPoint y: 256, endPoint x: 263, endPoint y: 131, distance: 127.0
click at [263, 131] on div "C-ChorusのAWS請求代行サービスは AWSを国内最高水準の割引と、24時間365日の技術サポートを 無料で受けられます。 C-ChorusのAWS請求…" at bounding box center [357, 136] width 542 height 293
drag, startPoint x: 263, startPoint y: 136, endPoint x: 270, endPoint y: 237, distance: 101.0
click at [270, 237] on div "C-ChorusのAWS請求代行サービスは AWSを国内最高水準の割引と、24時間365日の技術サポートを 無料で受けられます。 C-ChorusのAWS請求…" at bounding box center [357, 136] width 542 height 293
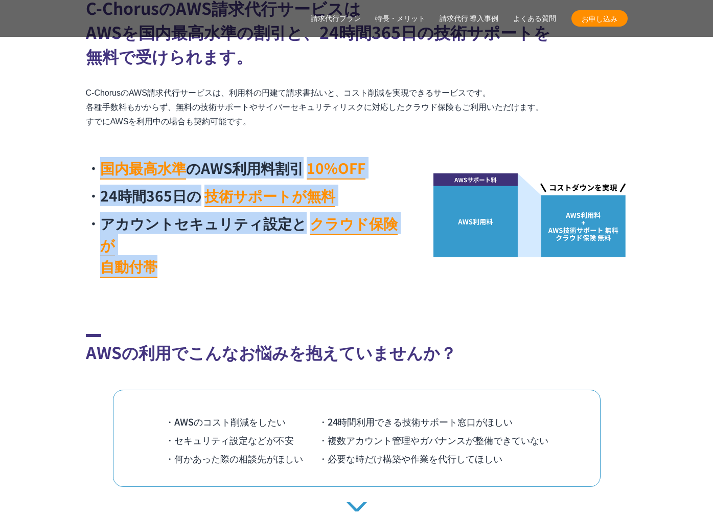
click at [270, 237] on li "アカウントセキュリティ設定と クラウド保険が 自動付帯" at bounding box center [247, 244] width 322 height 64
drag, startPoint x: 269, startPoint y: 239, endPoint x: 259, endPoint y: 147, distance: 92.6
click at [259, 147] on div "C-ChorusのAWS請求代行サービスは AWSを国内最高水準の割引と、24時間365日の技術サポートを 無料で受けられます。 C-ChorusのAWS請求…" at bounding box center [357, 136] width 542 height 293
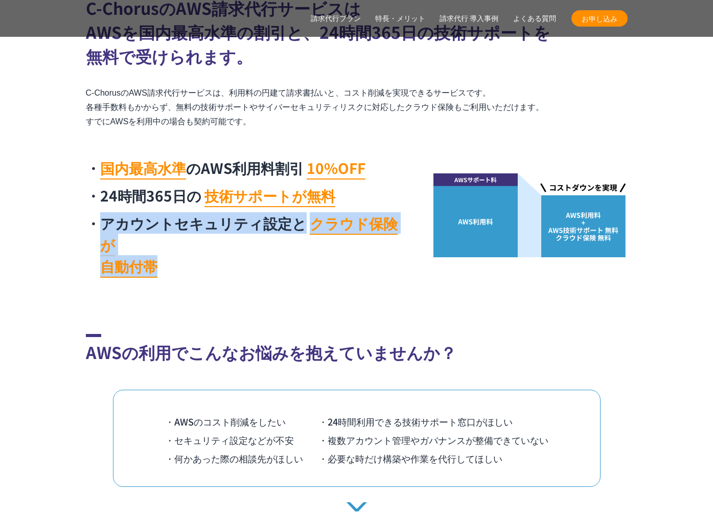
drag, startPoint x: 116, startPoint y: 221, endPoint x: 151, endPoint y: 241, distance: 40.5
click at [69, 211] on section "C-ChorusのAWS請求代行サービスは AWSを国内最高水準の割引と、24時間365日の技術サポートを 無料で受けられます。 C-ChorusのAWS請求…" at bounding box center [356, 136] width 713 height 293
copy li "アカウントセキュリティ設定と クラウド保険が 自動付帯"
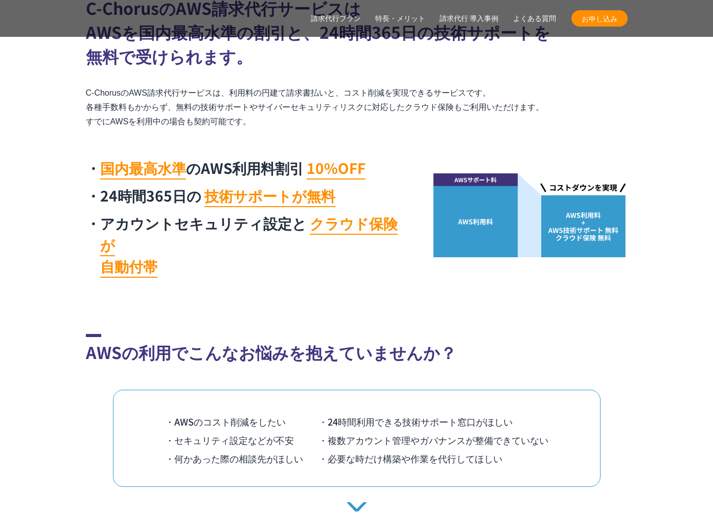
click at [220, 252] on li "アカウントセキュリティ設定と クラウド保険が 自動付帯" at bounding box center [247, 244] width 322 height 64
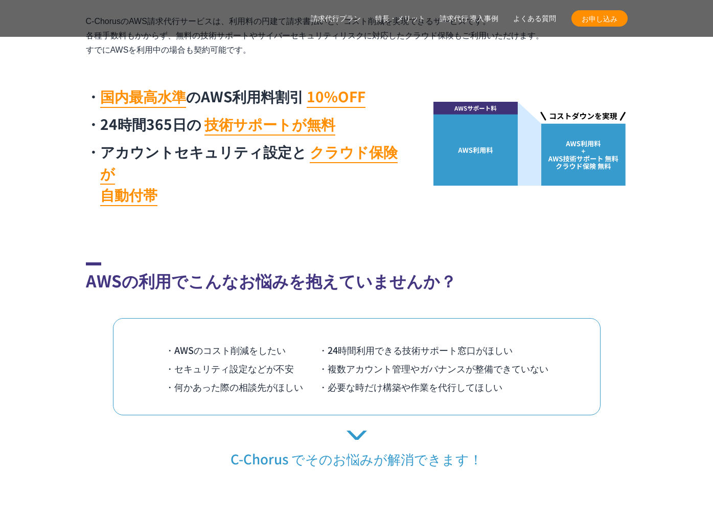
scroll to position [598, 0]
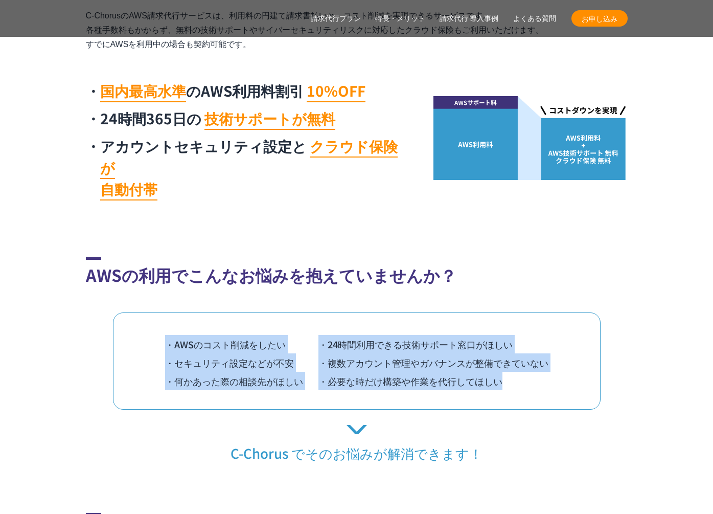
drag, startPoint x: 356, startPoint y: 336, endPoint x: 490, endPoint y: 388, distance: 143.5
click at [490, 388] on div "・AWSのコスト削減をしたい ・24時間利用できる技術サポート窓口がほしい ・セキュリティ設定などが不安 ・複数アカウント管理やガバナンスが整備できていない …" at bounding box center [357, 360] width 488 height 97
drag, startPoint x: 491, startPoint y: 386, endPoint x: 427, endPoint y: 375, distance: 64.9
click at [490, 386] on div "・AWSのコスト削減をしたい ・24時間利用できる技術サポート窓口がほしい ・セキュリティ設定などが不安 ・複数アカウント管理やガバナンスが整備できていない …" at bounding box center [357, 360] width 488 height 97
drag, startPoint x: 427, startPoint y: 375, endPoint x: 141, endPoint y: 305, distance: 294.9
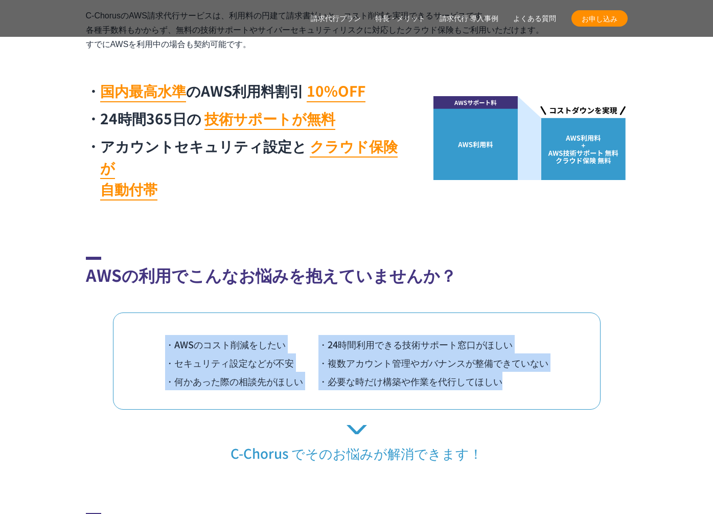
click at [141, 312] on div "・AWSのコスト削減をしたい ・24時間利用できる技術サポート窓口がほしい ・セキュリティ設定などが不安 ・複数アカウント管理やガバナンスが整備できていない …" at bounding box center [357, 360] width 488 height 97
drag, startPoint x: 148, startPoint y: 307, endPoint x: 199, endPoint y: 321, distance: 52.8
click at [149, 312] on div "・AWSのコスト削減をしたい ・24時間利用できる技術サポート窓口がほしい ・セキュリティ設定などが不安 ・複数アカウント管理やガバナンスが整備できていない …" at bounding box center [357, 360] width 488 height 97
drag, startPoint x: 199, startPoint y: 321, endPoint x: 516, endPoint y: 374, distance: 321.4
click at [516, 374] on div "・AWSのコスト削減をしたい ・24時間利用できる技術サポート窓口がほしい ・セキュリティ設定などが不安 ・複数アカウント管理やガバナンスが整備できていない …" at bounding box center [357, 360] width 488 height 97
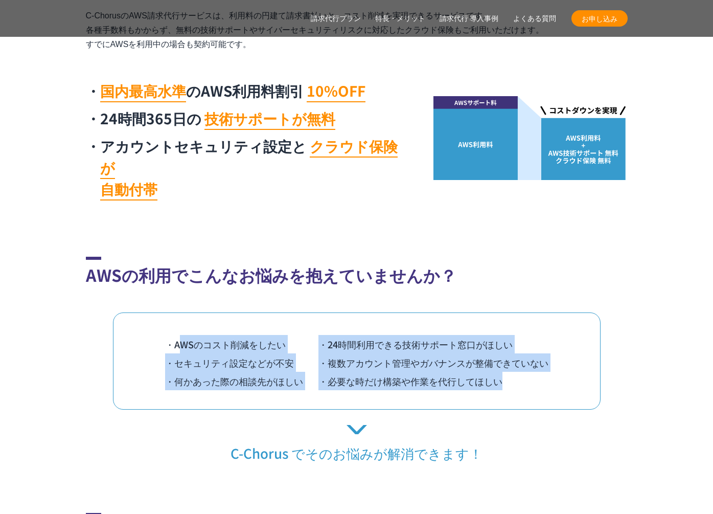
drag, startPoint x: 515, startPoint y: 374, endPoint x: 475, endPoint y: 370, distance: 40.5
click at [512, 374] on div "・AWSのコスト削減をしたい ・24時間利用できる技術サポート窓口がほしい ・セキュリティ設定などが不安 ・複数アカウント管理やガバナンスが整備できていない …" at bounding box center [357, 360] width 488 height 97
drag, startPoint x: 475, startPoint y: 370, endPoint x: 158, endPoint y: 313, distance: 322.0
click at [158, 313] on div "・AWSのコスト削減をしたい ・24時間利用できる技術サポート窓口がほしい ・セキュリティ設定などが不安 ・複数アカウント管理やガバナンスが整備できていない …" at bounding box center [357, 360] width 488 height 97
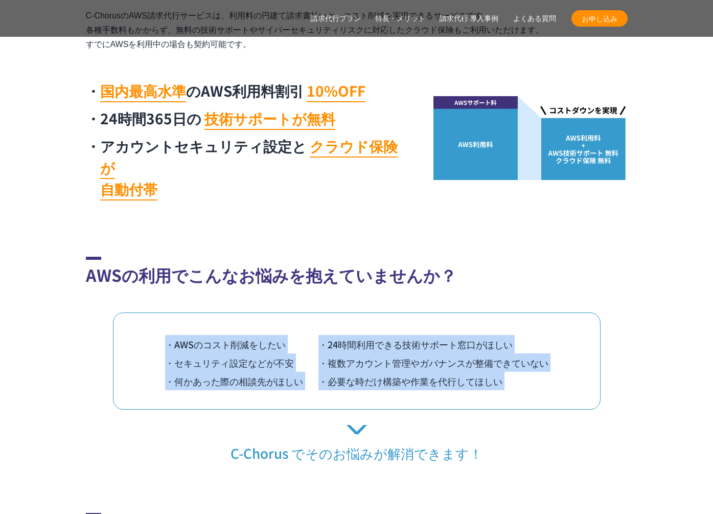
drag, startPoint x: 158, startPoint y: 313, endPoint x: 572, endPoint y: 383, distance: 419.9
click at [572, 383] on div "・AWSのコスト削減をしたい ・24時間利用できる技術サポート窓口がほしい ・セキュリティ設定などが不安 ・複数アカウント管理やガバナンスが整備できていない …" at bounding box center [357, 360] width 488 height 97
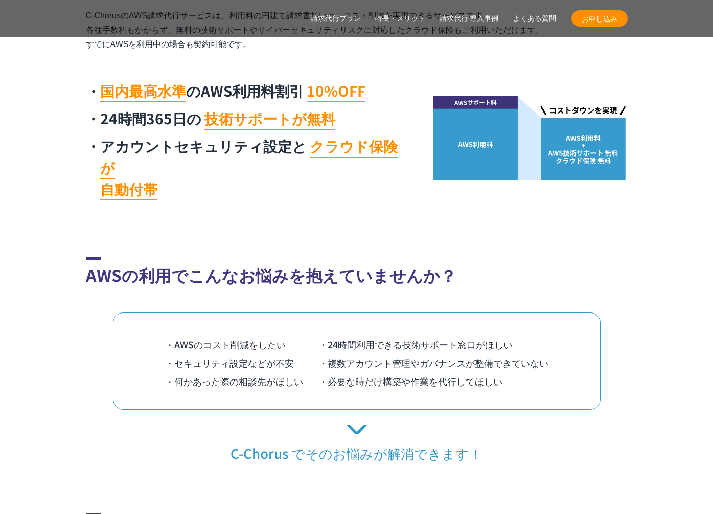
click at [572, 383] on div "・AWSのコスト削減をしたい ・24時間利用できる技術サポート窓口がほしい ・セキュリティ設定などが不安 ・複数アカウント管理やガバナンスが整備できていない …" at bounding box center [357, 360] width 488 height 97
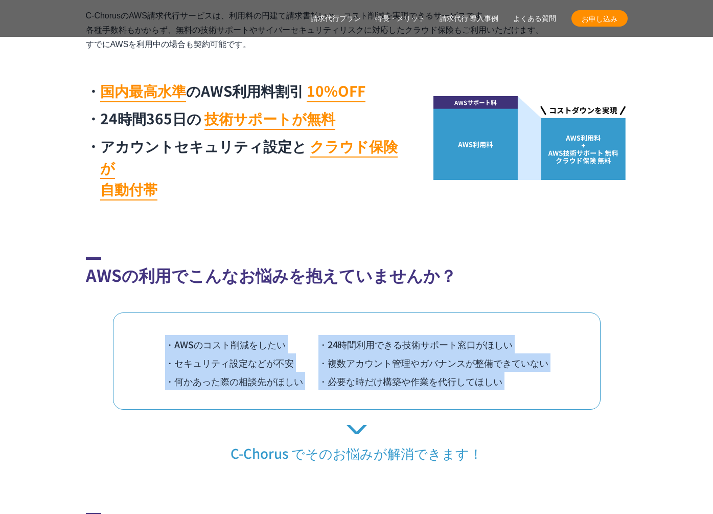
drag, startPoint x: 542, startPoint y: 378, endPoint x: 168, endPoint y: 315, distance: 378.9
click at [168, 315] on div "・AWSのコスト削減をしたい ・24時間利用できる技術サポート窓口がほしい ・セキュリティ設定などが不安 ・複数アカウント管理やガバナンスが整備できていない …" at bounding box center [357, 360] width 488 height 97
drag, startPoint x: 169, startPoint y: 315, endPoint x: 179, endPoint y: 316, distance: 10.8
click at [169, 335] on li "・AWSのコスト削減をしたい" at bounding box center [241, 344] width 153 height 18
drag, startPoint x: 269, startPoint y: 333, endPoint x: 619, endPoint y: 390, distance: 354.8
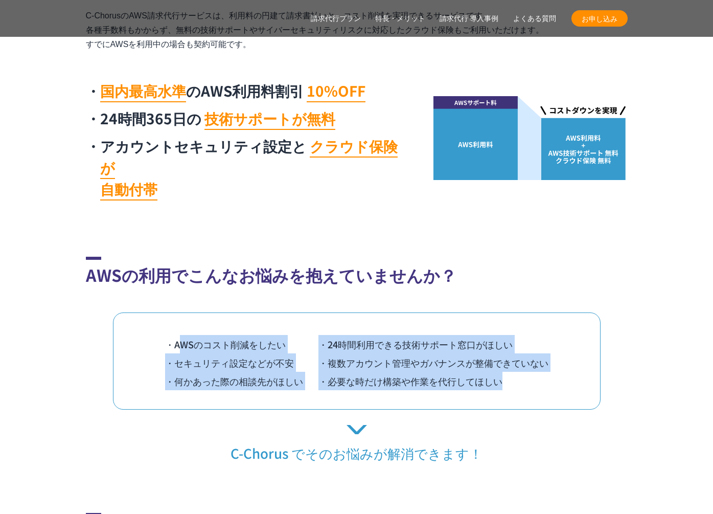
click at [619, 390] on div "AWSの利用でこんなお悩みを抱えていませんか？ ・AWSのコスト削減をしたい ・24時間利用できる技術サポート窓口がほしい ・セキュリティ設定などが不安 ・複…" at bounding box center [357, 359] width 542 height 205
drag, startPoint x: 619, startPoint y: 390, endPoint x: 612, endPoint y: 390, distance: 6.7
click at [619, 390] on div "AWSの利用でこんなお悩みを抱えていませんか？ ・AWSのコスト削減をしたい ・24時間利用できる技術サポート窓口がほしい ・セキュリティ設定などが不安 ・複…" at bounding box center [357, 359] width 542 height 205
drag, startPoint x: 567, startPoint y: 385, endPoint x: 165, endPoint y: 314, distance: 409.2
click at [165, 314] on div "・AWSのコスト削減をしたい ・24時間利用できる技術サポート窓口がほしい ・セキュリティ設定などが不安 ・複数アカウント管理やガバナンスが整備できていない …" at bounding box center [357, 360] width 488 height 97
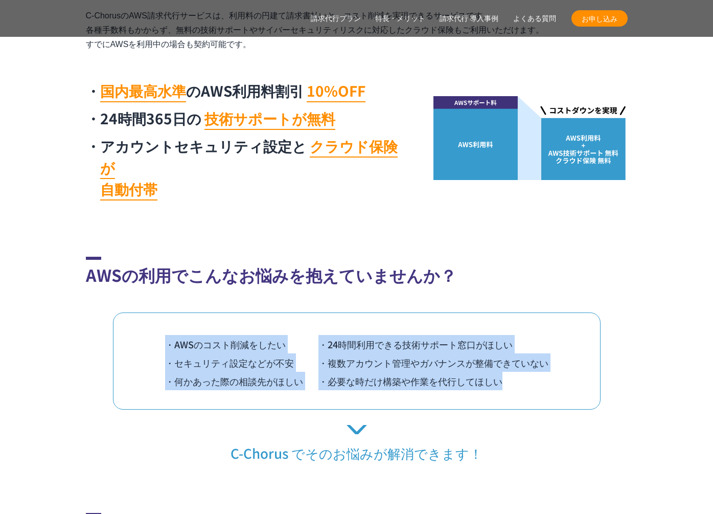
click at [165, 314] on div "・AWSのコスト削減をしたい ・24時間利用できる技術サポート窓口がほしい ・セキュリティ設定などが不安 ・複数アカウント管理やガバナンスが整備できていない …" at bounding box center [357, 360] width 488 height 97
drag, startPoint x: 166, startPoint y: 315, endPoint x: 559, endPoint y: 389, distance: 400.6
click at [553, 389] on div "AWSの利用でこんなお悩みを抱えていませんか？ ・AWSのコスト削減をしたい ・24時間利用できる技術サポート窓口がほしい ・セキュリティ設定などが不安 ・複…" at bounding box center [357, 359] width 542 height 205
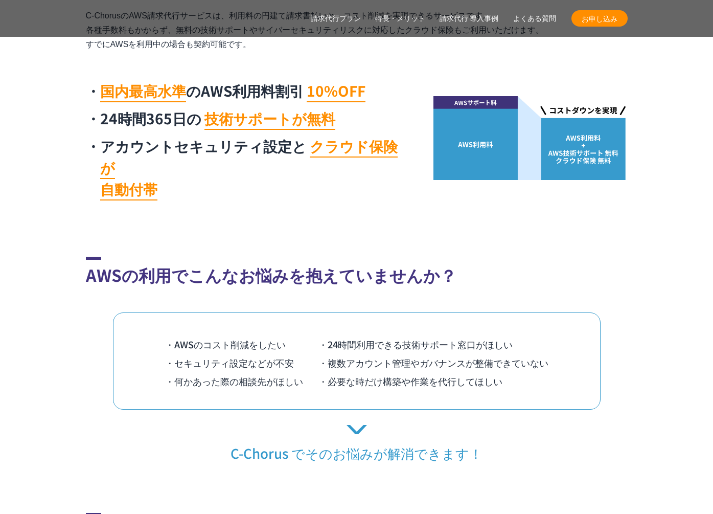
click at [559, 389] on div "AWSの利用でこんなお悩みを抱えていませんか？ ・AWSのコスト削減をしたい ・24時間利用できる技術サポート窓口がほしい ・セキュリティ設定などが不安 ・複…" at bounding box center [357, 359] width 542 height 205
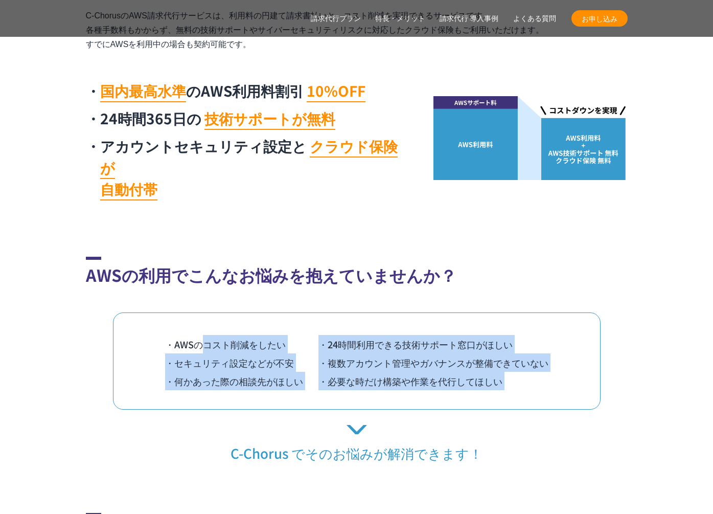
drag, startPoint x: 555, startPoint y: 389, endPoint x: 140, endPoint y: 321, distance: 420.1
click at [140, 321] on div "AWSの利用でこんなお悩みを抱えていませんか？ ・AWSのコスト削減をしたい ・24時間利用できる技術サポート窓口がほしい ・セキュリティ設定などが不安 ・複…" at bounding box center [357, 359] width 542 height 205
click at [140, 321] on div "・AWSのコスト削減をしたい ・24時間利用できる技術サポート窓口がほしい ・セキュリティ設定などが不安 ・複数アカウント管理やガバナンスが整備できていない …" at bounding box center [357, 360] width 488 height 97
drag, startPoint x: 142, startPoint y: 321, endPoint x: 571, endPoint y: 388, distance: 434.1
click at [570, 388] on div "・AWSのコスト削減をしたい ・24時間利用できる技術サポート窓口がほしい ・セキュリティ設定などが不安 ・複数アカウント管理やガバナンスが整備できていない …" at bounding box center [357, 360] width 488 height 97
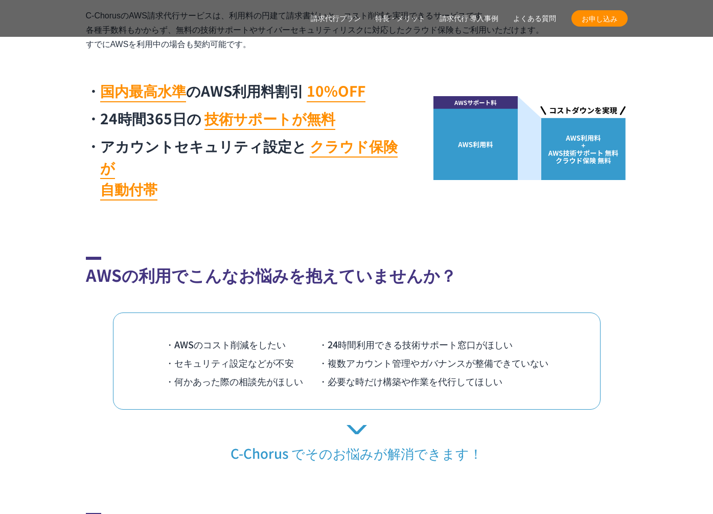
click at [573, 388] on div "AWSの利用でこんなお悩みを抱えていませんか？ ・AWSのコスト削減をしたい ・24時間利用できる技術サポート窓口がほしい ・セキュリティ設定などが不安 ・複…" at bounding box center [357, 359] width 542 height 205
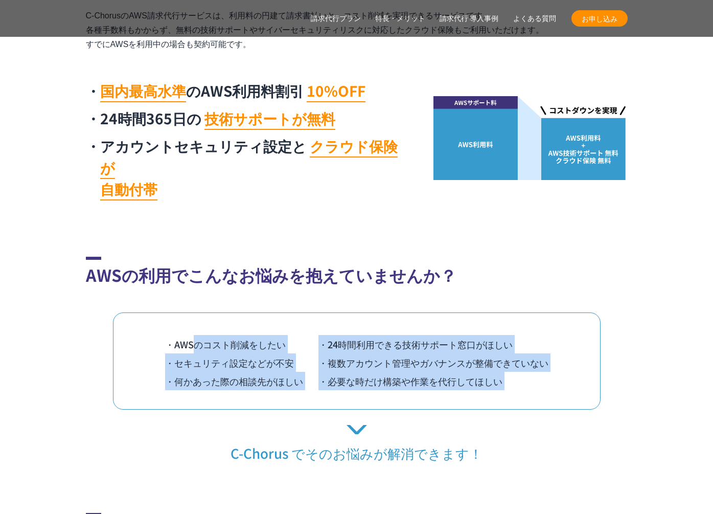
drag, startPoint x: 197, startPoint y: 329, endPoint x: 131, endPoint y: 316, distance: 67.3
click at [130, 316] on div "AWSの利用でこんなお悩みを抱えていませんか？ ・AWSのコスト削減をしたい ・24時間利用できる技術サポート窓口がほしい ・セキュリティ設定などが不安 ・複…" at bounding box center [357, 359] width 542 height 205
drag, startPoint x: 133, startPoint y: 316, endPoint x: 147, endPoint y: 314, distance: 14.0
click at [132, 316] on div "・AWSのコスト削減をしたい ・24時間利用できる技術サポート窓口がほしい ・セキュリティ設定などが不安 ・複数アカウント管理やガバナンスが整備できていない …" at bounding box center [357, 360] width 488 height 97
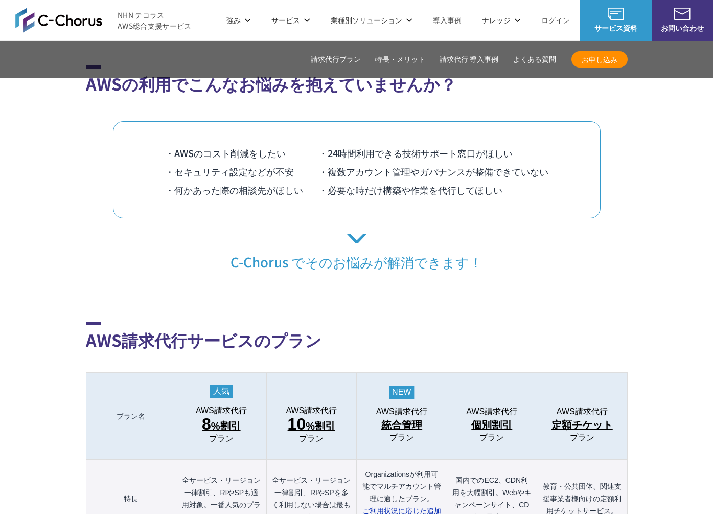
scroll to position [692, 0]
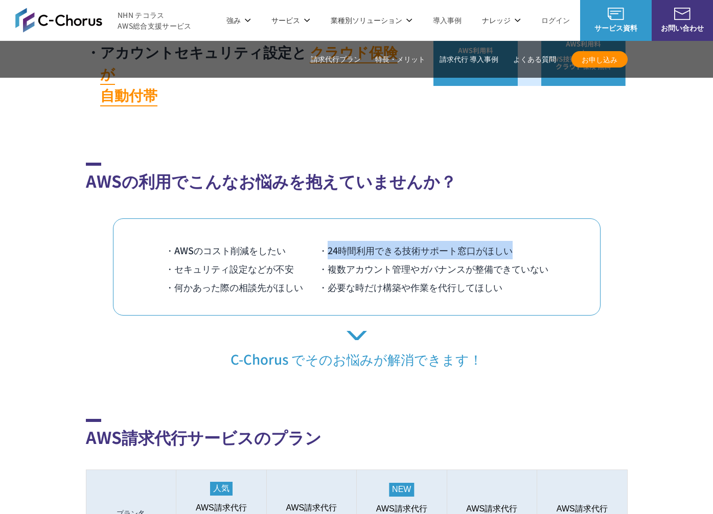
drag, startPoint x: 326, startPoint y: 231, endPoint x: 517, endPoint y: 229, distance: 191.2
click at [517, 241] on li "・24時間利用できる技術サポート窓口がほしい" at bounding box center [433, 250] width 230 height 18
copy li "24時間利用できる技術サポート窓口がほしい"
click at [516, 241] on li "・24時間利用できる技術サポート窓口がほしい" at bounding box center [433, 250] width 230 height 18
click at [17, 234] on section "AWSの利用でこんなお悩みを抱えていませんか？ ・AWSのコスト削減をしたい ・24時間利用できる技術サポート窓口がほしい ・セキュリティ設定などが不安 ・複…" at bounding box center [356, 265] width 713 height 205
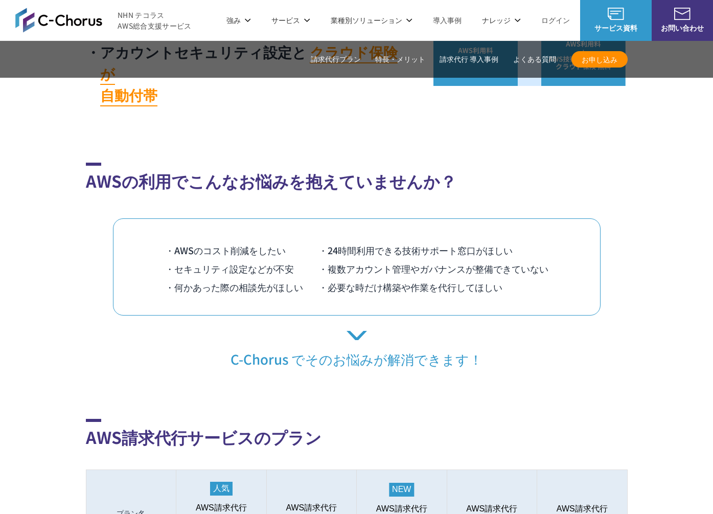
drag, startPoint x: 299, startPoint y: 252, endPoint x: 345, endPoint y: 268, distance: 49.3
click at [302, 259] on li "・セキュリティ設定などが不安" at bounding box center [241, 268] width 153 height 18
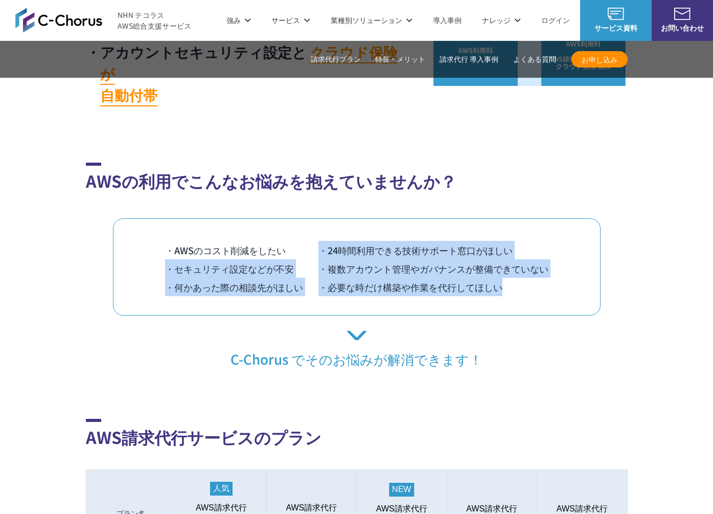
drag, startPoint x: 459, startPoint y: 291, endPoint x: 435, endPoint y: 193, distance: 100.6
click at [435, 194] on div "AWSの利用でこんなお悩みを抱えていませんか？ ・AWSのコスト削減をしたい ・24時間利用できる技術サポート窓口がほしい ・セキュリティ設定などが不安 ・複…" at bounding box center [357, 265] width 542 height 205
drag, startPoint x: 435, startPoint y: 193, endPoint x: 441, endPoint y: 199, distance: 8.0
click at [435, 193] on div "AWSの利用でこんなお悩みを抱えていませんか？ ・AWSのコスト削減をしたい ・24時間利用できる技術サポート窓口がほしい ・セキュリティ設定などが不安 ・複…" at bounding box center [357, 265] width 542 height 205
drag, startPoint x: 441, startPoint y: 199, endPoint x: 557, endPoint y: 315, distance: 164.5
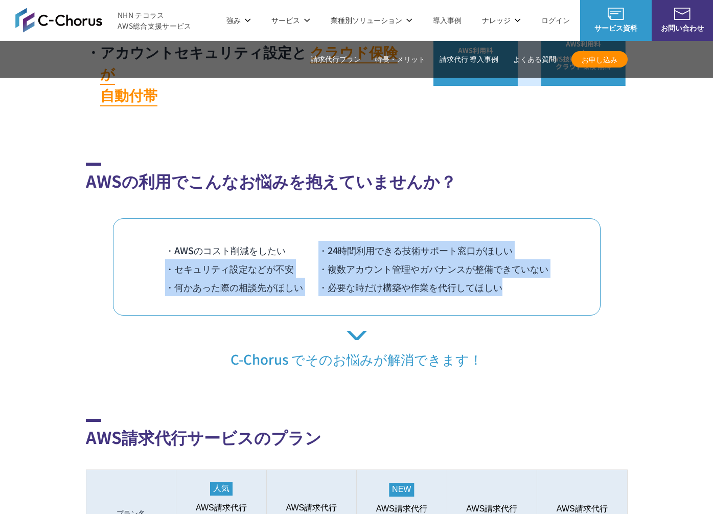
click at [542, 298] on div "AWSの利用でこんなお悩みを抱えていませんか？ ・AWSのコスト削減をしたい ・24時間利用できる技術サポート窓口がほしい ・セキュリティ設定などが不安 ・複…" at bounding box center [357, 265] width 542 height 205
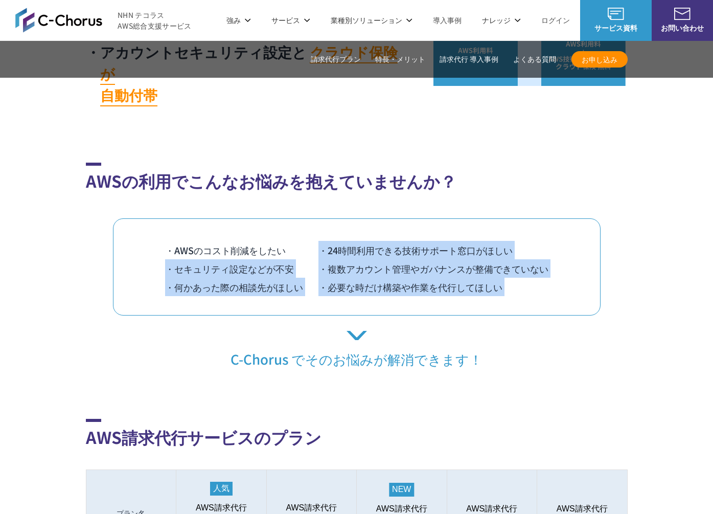
drag, startPoint x: 536, startPoint y: 289, endPoint x: 504, endPoint y: 193, distance: 102.0
click at [504, 193] on div "AWSの利用でこんなお悩みを抱えていませんか？ ・AWSのコスト削減をしたい ・24時間利用できる技術サポート窓口がほしい ・セキュリティ設定などが不安 ・複…" at bounding box center [357, 265] width 542 height 205
drag, startPoint x: 509, startPoint y: 227, endPoint x: 520, endPoint y: 271, distance: 45.4
click at [519, 269] on div "AWSの利用でこんなお悩みを抱えていませんか？ ・AWSのコスト削減をしたい ・24時間利用できる技術サポート窓口がほしい ・セキュリティ設定などが不安 ・複…" at bounding box center [357, 265] width 542 height 205
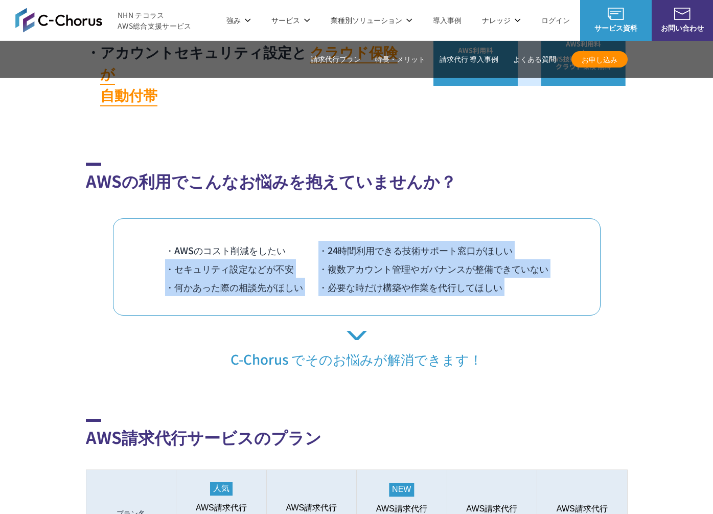
click at [520, 278] on li "・必要な時だけ構築や作業を代行してほしい" at bounding box center [433, 287] width 230 height 18
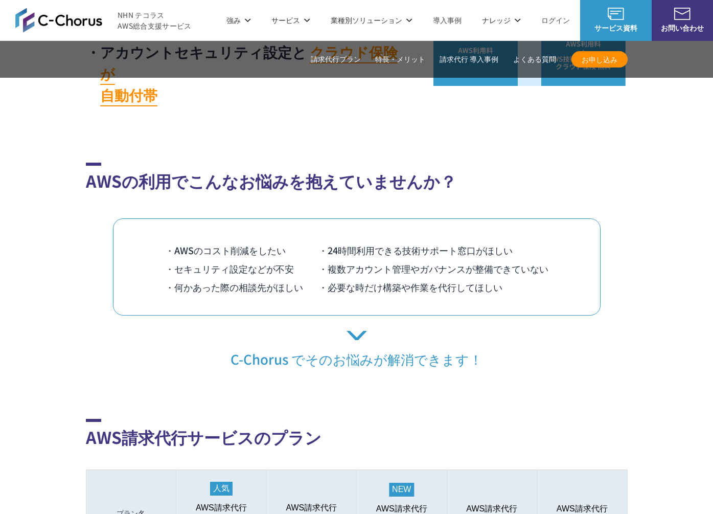
click at [27, 285] on section "AWSの利用でこんなお悩みを抱えていませんか？ ・AWSのコスト削減をしたい ・24時間利用できる技術サポート窓口がほしい ・セキュリティ設定などが不安 ・複…" at bounding box center [356, 265] width 713 height 205
drag, startPoint x: 27, startPoint y: 287, endPoint x: 215, endPoint y: 286, distance: 188.1
click at [28, 287] on section "AWSの利用でこんなお悩みを抱えていませんか？ ・AWSのコスト削減をしたい ・24時間利用できる技術サポート窓口がほしい ・セキュリティ設定などが不安 ・複…" at bounding box center [356, 265] width 713 height 205
click at [251, 285] on div "・AWSのコスト削減をしたい ・24時間利用できる技術サポート窓口がほしい ・セキュリティ設定などが不安 ・複数アカウント管理やガバナンスが整備できていない …" at bounding box center [357, 266] width 488 height 97
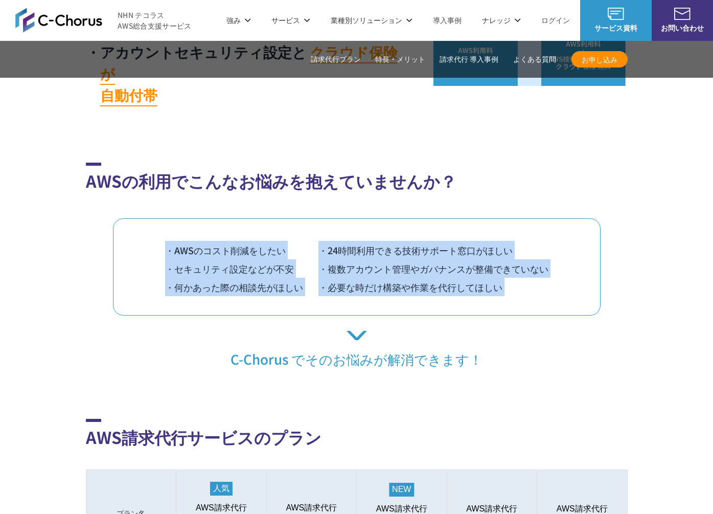
drag, startPoint x: 248, startPoint y: 287, endPoint x: 241, endPoint y: 197, distance: 90.3
click at [241, 218] on div "・AWSのコスト削減をしたい ・24時間利用できる技術サポート窓口がほしい ・セキュリティ設定などが不安 ・複数アカウント管理やガバナンスが整備できていない …" at bounding box center [357, 266] width 488 height 97
drag, startPoint x: 241, startPoint y: 198, endPoint x: 268, endPoint y: 287, distance: 92.8
click at [268, 287] on div "・AWSのコスト削減をしたい ・24時間利用できる技術サポート窓口がほしい ・セキュリティ設定などが不安 ・複数アカウント管理やガバナンスが整備できていない …" at bounding box center [357, 266] width 488 height 97
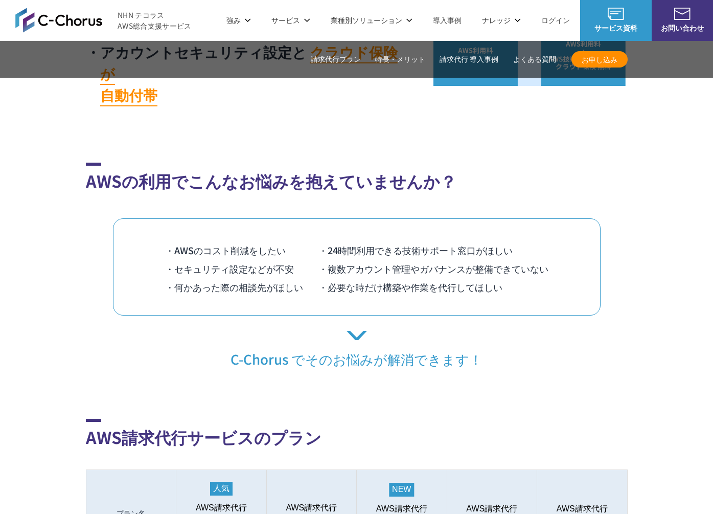
click at [268, 287] on div "・AWSのコスト削減をしたい ・24時間利用できる技術サポート窓口がほしい ・セキュリティ設定などが不安 ・複数アカウント管理やガバナンスが整備できていない …" at bounding box center [357, 266] width 488 height 97
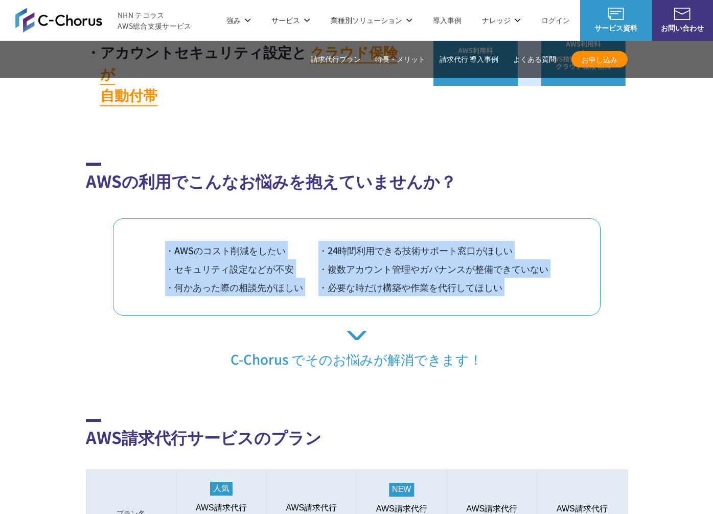
drag, startPoint x: 259, startPoint y: 266, endPoint x: 251, endPoint y: 190, distance: 77.1
click at [251, 190] on div "AWSの利用でこんなお悩みを抱えていませんか？ ・AWSのコスト削減をしたい ・24時間利用できる技術サポート窓口がほしい ・セキュリティ設定などが不安 ・複…" at bounding box center [357, 265] width 542 height 205
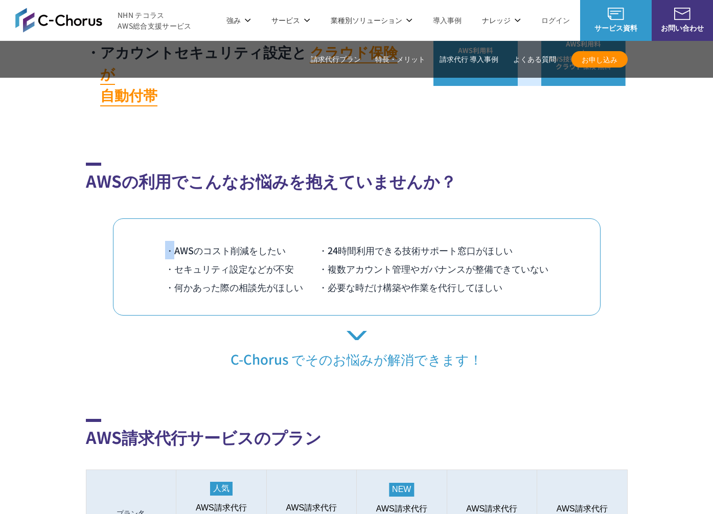
click at [251, 190] on div "AWSの利用でこんなお悩みを抱えていませんか？ ・AWSのコスト削減をしたい ・24時間利用できる技術サポート窓口がほしい ・セキュリティ設定などが不安 ・複…" at bounding box center [357, 265] width 542 height 205
drag, startPoint x: 254, startPoint y: 218, endPoint x: 265, endPoint y: 265, distance: 48.4
click at [264, 263] on div "AWSの利用でこんなお悩みを抱えていませんか？ ・AWSのコスト削減をしたい ・24時間利用できる技術サポート窓口がほしい ・セキュリティ設定などが不安 ・複…" at bounding box center [357, 265] width 542 height 205
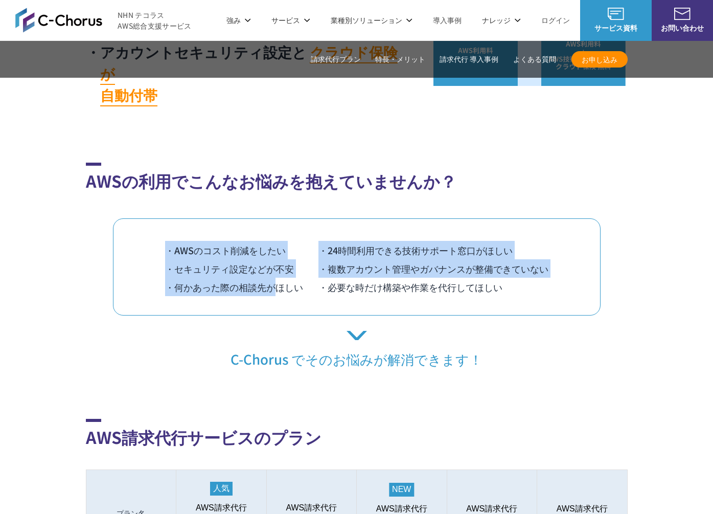
click at [265, 278] on li "・何かあった際の相談先がほしい" at bounding box center [241, 287] width 153 height 18
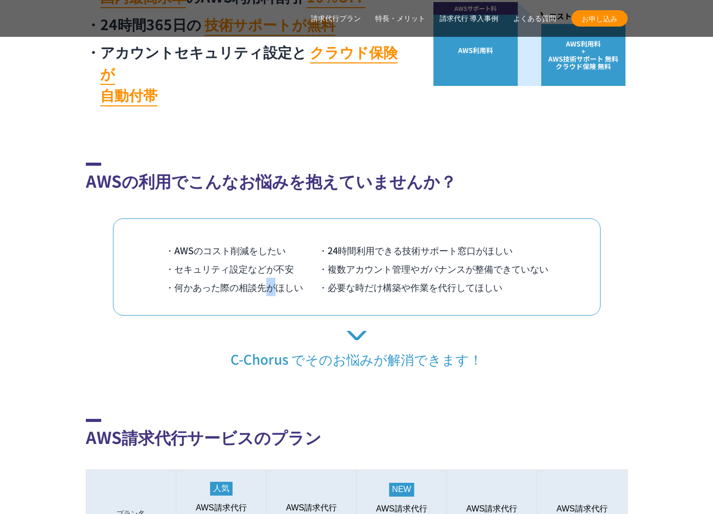
scroll to position [696, 0]
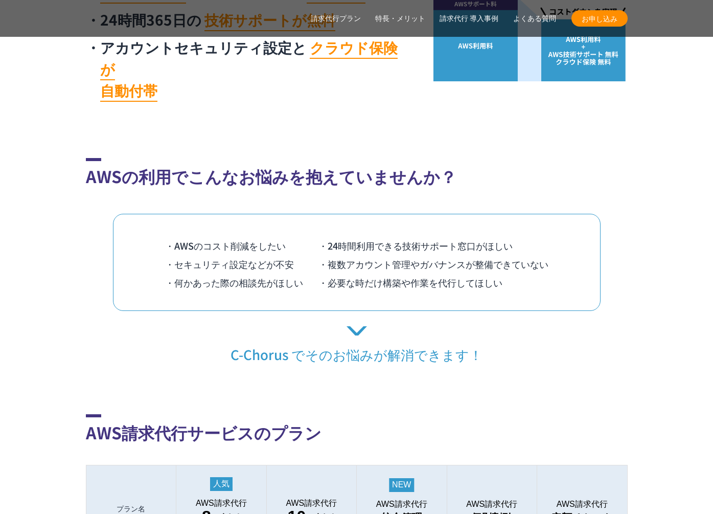
click at [380, 298] on div "AWSの利用でこんなお悩みを抱えていませんか？ ・AWSのコスト削減をしたい ・24時間利用できる技術サポート窓口がほしい ・セキュリティ設定などが不安 ・複…" at bounding box center [357, 260] width 542 height 205
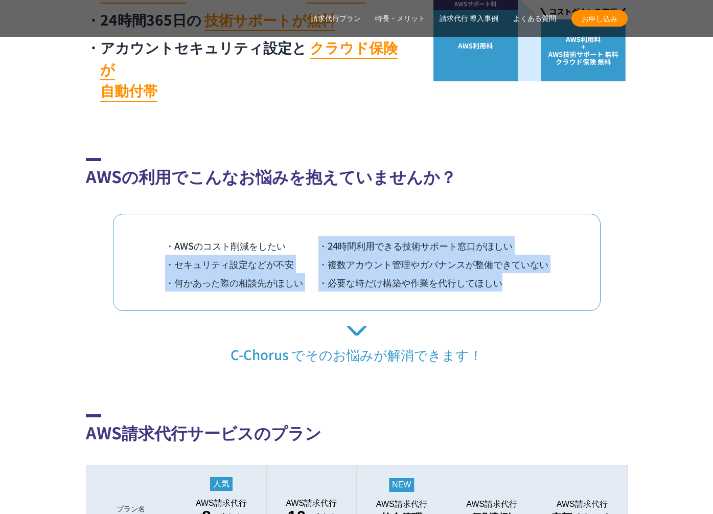
drag, startPoint x: 514, startPoint y: 284, endPoint x: 487, endPoint y: 186, distance: 101.3
click at [487, 186] on div "AWSの利用でこんなお悩みを抱えていませんか？ ・AWSのコスト削減をしたい ・24時間利用できる技術サポート窓口がほしい ・セキュリティ設定などが不安 ・複…" at bounding box center [357, 260] width 542 height 205
drag, startPoint x: 487, startPoint y: 186, endPoint x: 518, endPoint y: 287, distance: 105.4
click at [518, 287] on div "AWSの利用でこんなお悩みを抱えていませんか？ ・AWSのコスト削減をしたい ・24時間利用できる技術サポート窓口がほしい ・セキュリティ設定などが不安 ・複…" at bounding box center [357, 260] width 542 height 205
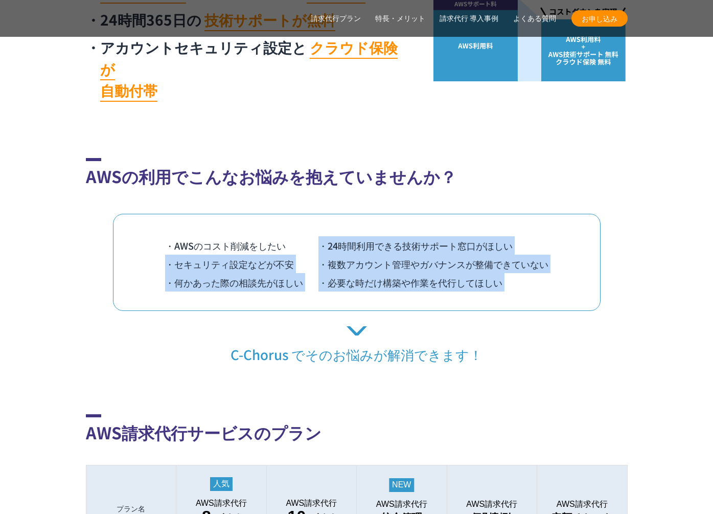
click at [518, 287] on div "・AWSのコスト削減をしたい ・24時間利用できる技術サポート窓口がほしい ・セキュリティ設定などが不安 ・複数アカウント管理やガバナンスが整備できていない …" at bounding box center [357, 262] width 488 height 97
click at [512, 185] on div "AWSの利用でこんなお悩みを抱えていませんか？ ・AWSのコスト削減をしたい ・24時間利用できる技術サポート窓口がほしい ・セキュリティ設定などが不安 ・複…" at bounding box center [357, 260] width 542 height 205
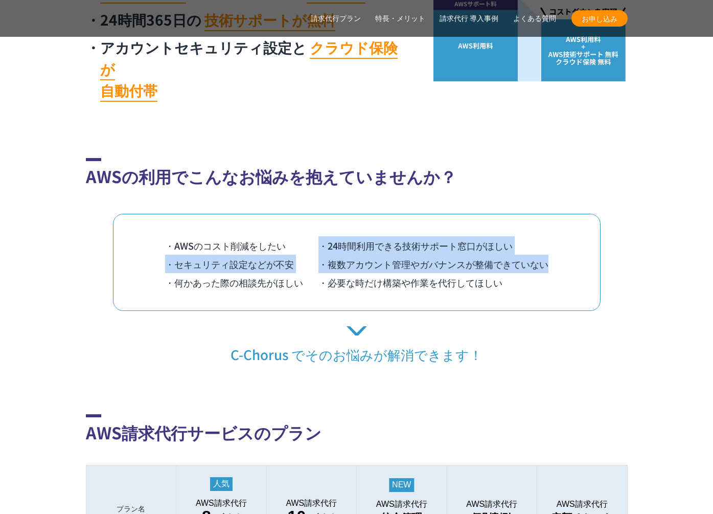
drag, startPoint x: 512, startPoint y: 185, endPoint x: 532, endPoint y: 261, distance: 78.7
click at [532, 261] on div "AWSの利用でこんなお悩みを抱えていませんか？ ・AWSのコスト削減をしたい ・24時間利用できる技術サポート窓口がほしい ・セキュリティ設定などが不安 ・複…" at bounding box center [357, 260] width 542 height 205
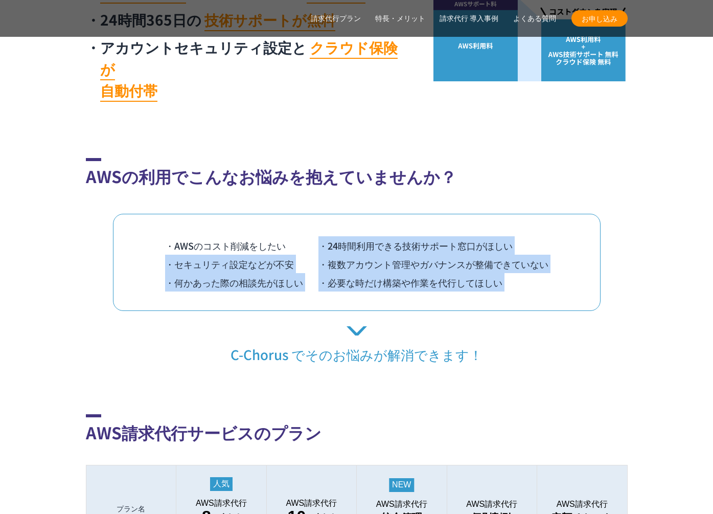
click at [532, 273] on li "・必要な時だけ構築や作業を代行してほしい" at bounding box center [433, 282] width 230 height 18
drag, startPoint x: 529, startPoint y: 219, endPoint x: 520, endPoint y: 165, distance: 55.0
click at [520, 165] on div "AWSの利用でこんなお悩みを抱えていませんか？ ・AWSのコスト削減をしたい ・24時間利用できる技術サポート窓口がほしい ・セキュリティ設定などが不安 ・複…" at bounding box center [357, 260] width 542 height 205
click at [520, 165] on h2 "AWSの利用でこんなお悩みを抱えていませんか？" at bounding box center [357, 173] width 542 height 30
click at [521, 279] on div "AWSの利用でこんなお悩みを抱えていませんか？ ・AWSのコスト削減をしたい ・24時間利用できる技術サポート窓口がほしい ・セキュリティ設定などが不安 ・複…" at bounding box center [357, 260] width 542 height 205
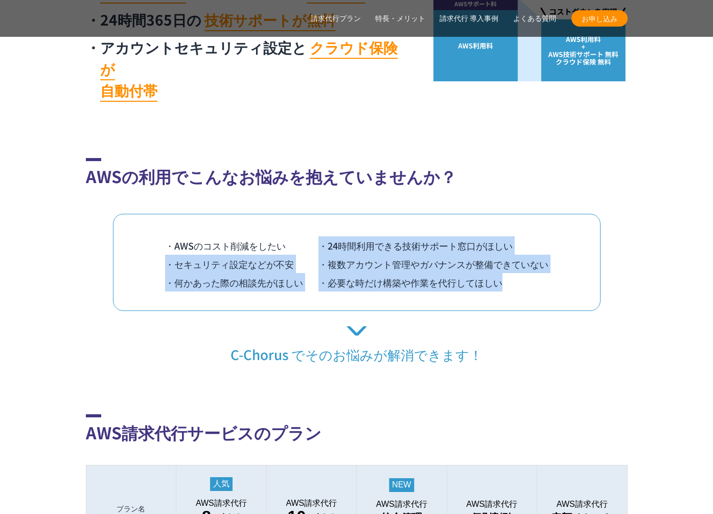
drag, startPoint x: 521, startPoint y: 279, endPoint x: 519, endPoint y: 268, distance: 10.9
click at [521, 279] on div "・AWSのコスト削減をしたい ・24時間利用できる技術サポート窓口がほしい ・セキュリティ設定などが不安 ・複数アカウント管理やガバナンスが整備できていない …" at bounding box center [357, 262] width 488 height 97
drag, startPoint x: 519, startPoint y: 268, endPoint x: 510, endPoint y: 172, distance: 96.0
click at [510, 172] on div "AWSの利用でこんなお悩みを抱えていませんか？ ・AWSのコスト削減をしたい ・24時間利用できる技術サポート窓口がほしい ・セキュリティ設定などが不安 ・複…" at bounding box center [357, 260] width 542 height 205
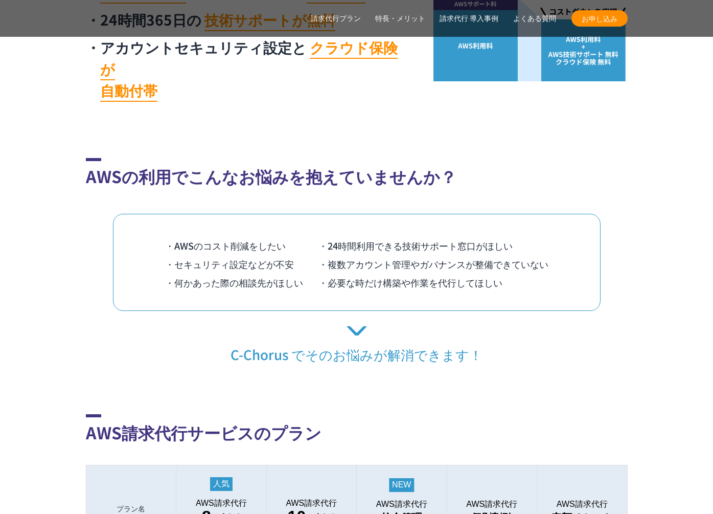
click at [510, 172] on div "AWSの利用でこんなお悩みを抱えていませんか？ ・AWSのコスト削減をしたい ・24時間利用できる技術サポート窓口がほしい ・セキュリティ設定などが不安 ・複…" at bounding box center [357, 260] width 542 height 205
drag, startPoint x: 175, startPoint y: 241, endPoint x: 242, endPoint y: 247, distance: 67.3
click at [247, 255] on li "・セキュリティ設定などが不安" at bounding box center [241, 264] width 153 height 18
copy li "セキュリティ設定"
drag, startPoint x: 363, startPoint y: 243, endPoint x: 411, endPoint y: 263, distance: 52.0
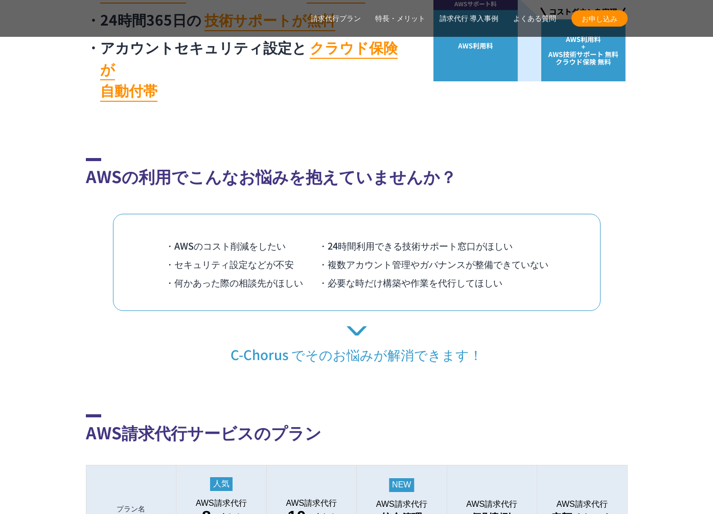
click at [363, 255] on li "・複数アカウント管理やガバナンスが整備できていない" at bounding box center [433, 264] width 230 height 18
click at [263, 236] on li "・AWSのコスト削減をしたい" at bounding box center [241, 245] width 153 height 18
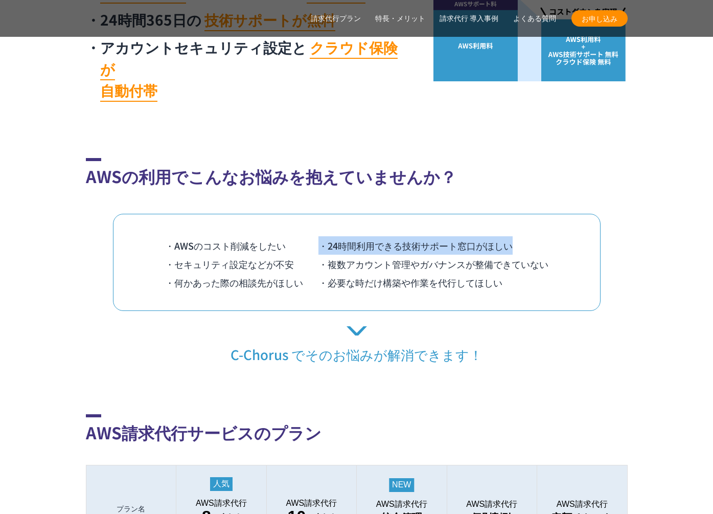
drag, startPoint x: 316, startPoint y: 224, endPoint x: 616, endPoint y: 231, distance: 299.7
click at [616, 231] on div "AWSの利用でこんなお悩みを抱えていませんか？ ・AWSのコスト削減をしたい ・24時間利用できる技術サポート窓口がほしい ・セキュリティ設定などが不安 ・複…" at bounding box center [357, 260] width 542 height 205
drag, startPoint x: 616, startPoint y: 231, endPoint x: 589, endPoint y: 237, distance: 27.9
click at [616, 231] on div "AWSの利用でこんなお悩みを抱えていませんか？ ・AWSのコスト削減をしたい ・24時間利用できる技術サポート窓口がほしい ・セキュリティ設定などが不安 ・複…" at bounding box center [357, 260] width 542 height 205
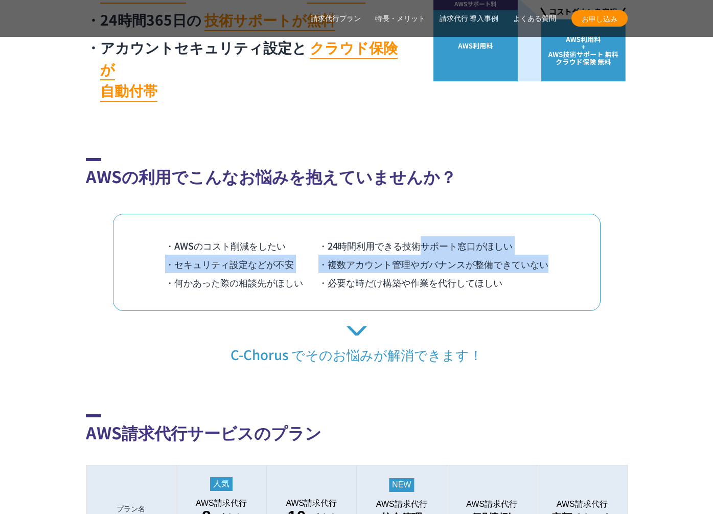
drag, startPoint x: 586, startPoint y: 237, endPoint x: 396, endPoint y: 230, distance: 190.3
click at [414, 230] on div "・AWSのコスト削減をしたい ・24時間利用できる技術サポート窓口がほしい ・セキュリティ設定などが不安 ・複数アカウント管理やガバナンスが整備できていない …" at bounding box center [357, 262] width 488 height 97
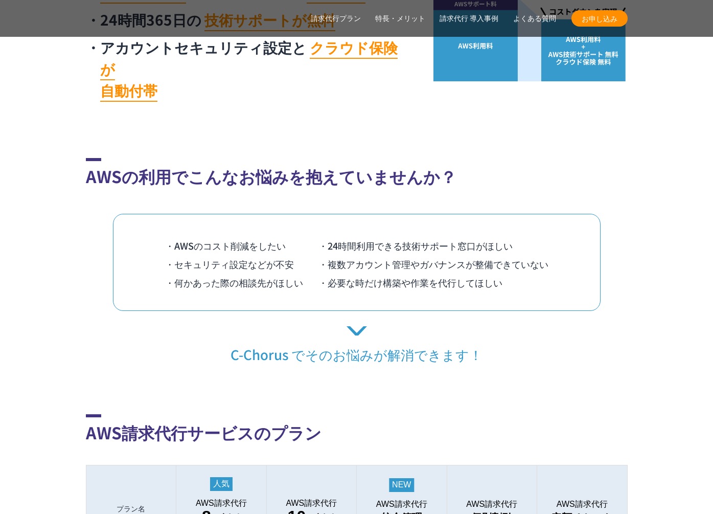
click at [393, 236] on li "・24時間利用できる技術サポート窓口がほしい" at bounding box center [433, 245] width 230 height 18
drag, startPoint x: 406, startPoint y: 226, endPoint x: 509, endPoint y: 223, distance: 102.3
click at [509, 236] on li "・24時間利用できる技術サポート窓口がほしい" at bounding box center [433, 245] width 230 height 18
click at [533, 236] on li "・24時間利用できる技術サポート窓口がほしい" at bounding box center [433, 245] width 230 height 18
click at [363, 167] on div "AWSの利用でこんなお悩みを抱えていませんか？ ・AWSのコスト削減をしたい ・24時間利用できる技術サポート窓口がほしい ・セキュリティ設定などが不安 ・複…" at bounding box center [357, 260] width 542 height 205
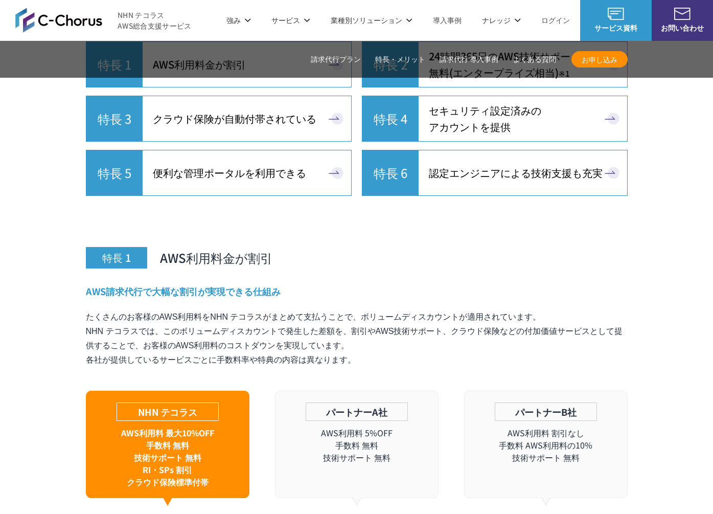
scroll to position [2568, 0]
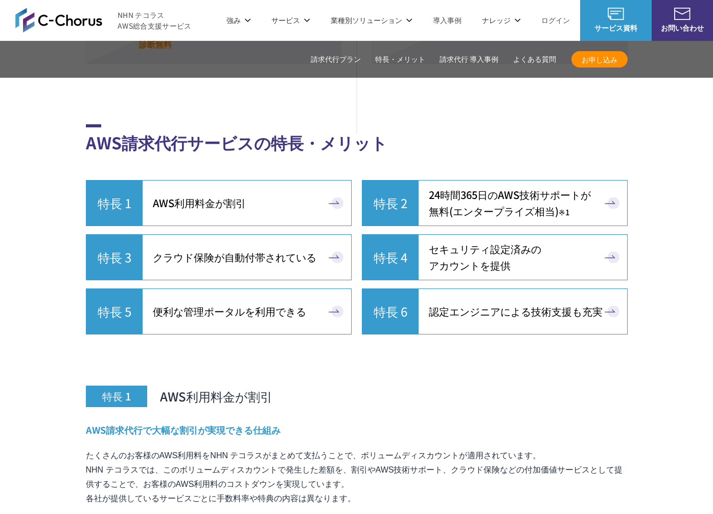
click at [526, 241] on span "セキュリティ設定済みの アカウントを提供" at bounding box center [485, 257] width 112 height 33
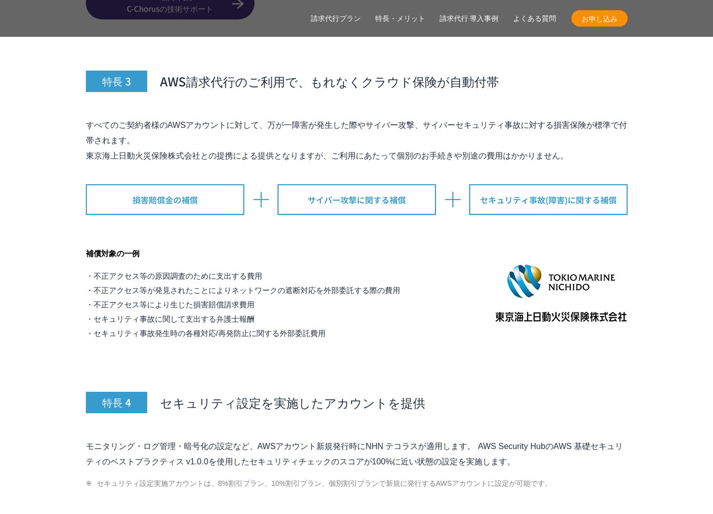
scroll to position [4242, 0]
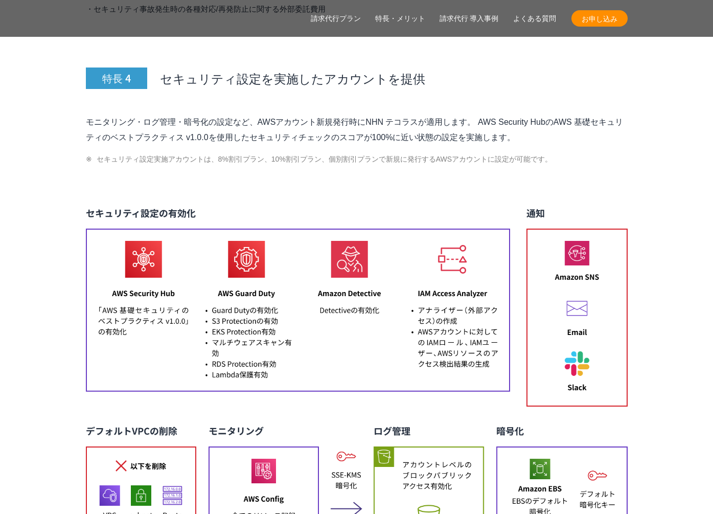
click at [458, 115] on p "モニタリング・ログ管理・暗号化の設定など、AWSアカウント新規発行時にNHN テコラスが適用します。 AWS Security HubのAWS 基礎セキュリテ…" at bounding box center [357, 130] width 542 height 31
click at [330, 115] on p "モニタリング・ログ管理・暗号化の設定など、AWSアカウント新規発行時にNHN テコラスが適用します。 AWS Security HubのAWS 基礎セキュリテ…" at bounding box center [357, 130] width 542 height 31
click at [416, 115] on p "モニタリング・ログ管理・暗号化の設定など、AWSアカウント新規発行時にNHN テコラスが適用します。 AWS Security HubのAWS 基礎セキュリテ…" at bounding box center [357, 130] width 542 height 31
drag, startPoint x: 85, startPoint y: 100, endPoint x: 618, endPoint y: 117, distance: 532.9
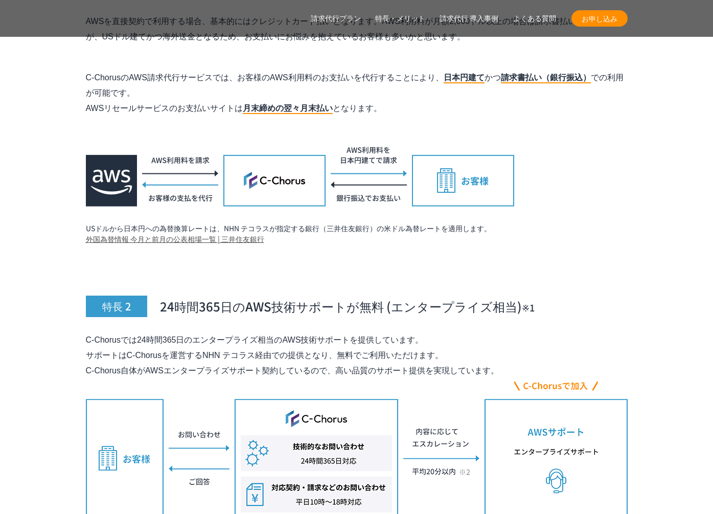
scroll to position [3551, 0]
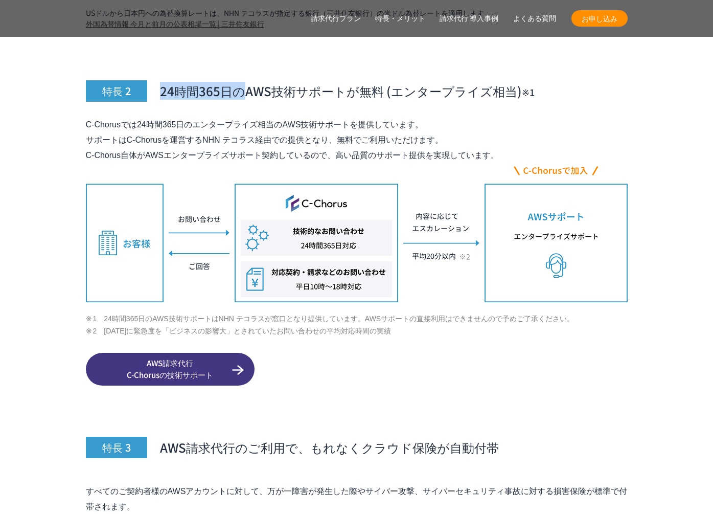
drag, startPoint x: 162, startPoint y: 71, endPoint x: 243, endPoint y: 71, distance: 81.8
click at [243, 82] on span "24時間365日のAWS技術サポートが無料 (エンタープライズ相当)　 ※1" at bounding box center [347, 90] width 375 height 17
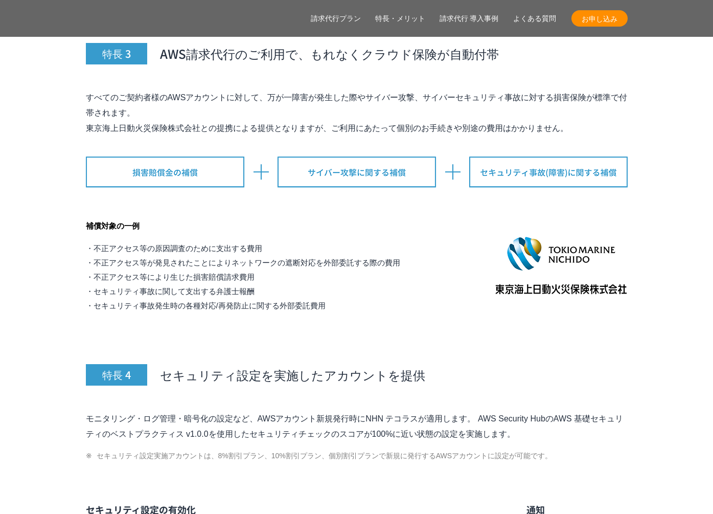
scroll to position [4175, 0]
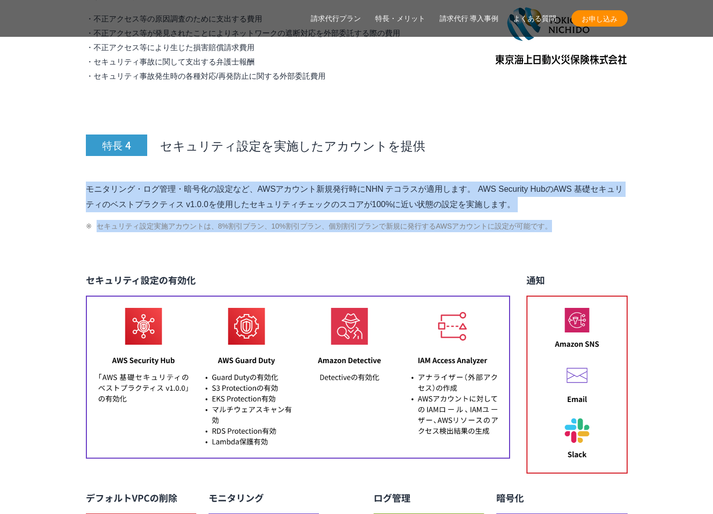
drag, startPoint x: 321, startPoint y: 219, endPoint x: 329, endPoint y: 132, distance: 87.3
click at [329, 132] on div "特長 4 セキュリティ設定を実施したアカウントを提供 モニタリング・ログ管理・暗号化の設定など、AWSアカウント新規発行時にNHN テコラスが適用します。 A…" at bounding box center [357, 408] width 542 height 640
click at [328, 132] on h3 "特長 4 セキュリティ設定を実施したアカウントを提供" at bounding box center [357, 121] width 542 height 67
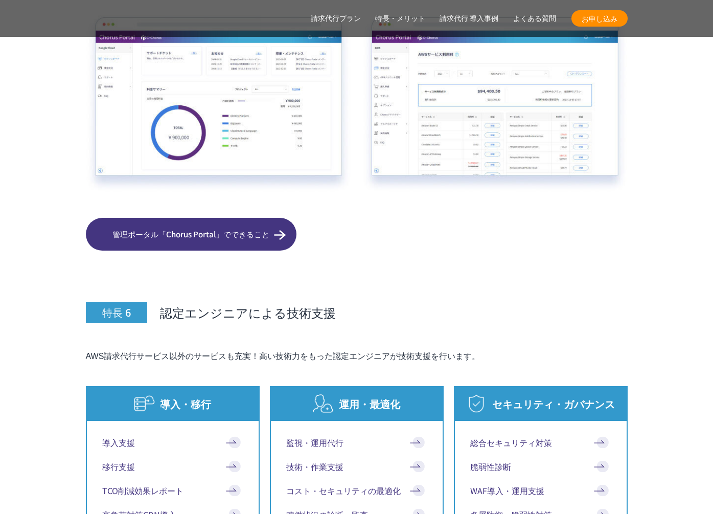
scroll to position [5194, 0]
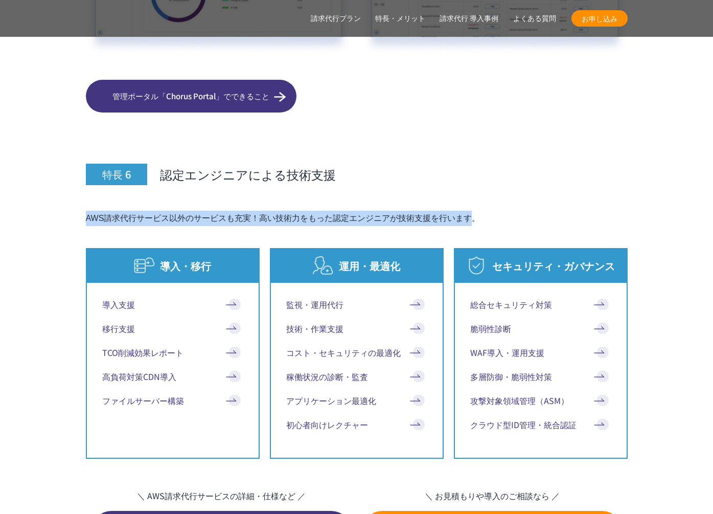
drag, startPoint x: 67, startPoint y: 190, endPoint x: 469, endPoint y: 198, distance: 401.9
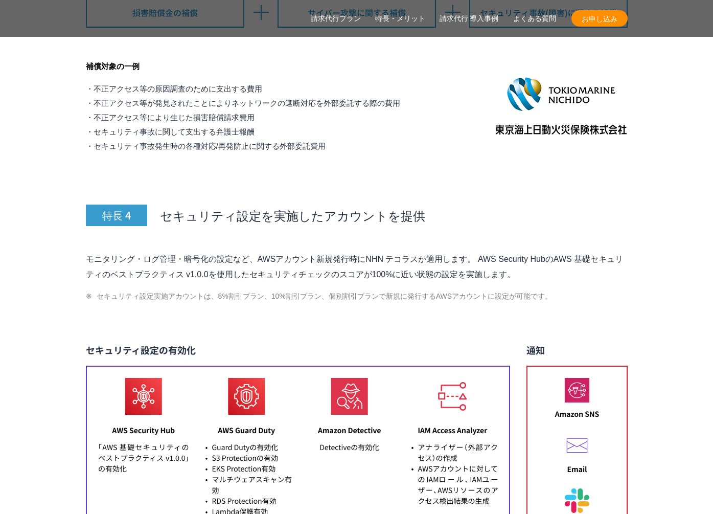
scroll to position [4121, 0]
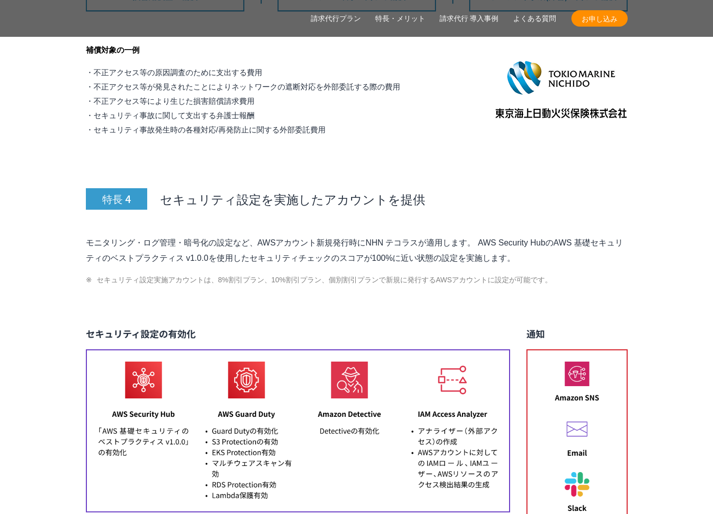
drag, startPoint x: 85, startPoint y: 222, endPoint x: 543, endPoint y: 231, distance: 458.1
click at [487, 235] on p "モニタリング・ログ管理・暗号化の設定など、AWSアカウント新規発行時にNHN テコラスが適用します。 AWS Security HubのAWS 基礎セキュリテ…" at bounding box center [357, 250] width 542 height 31
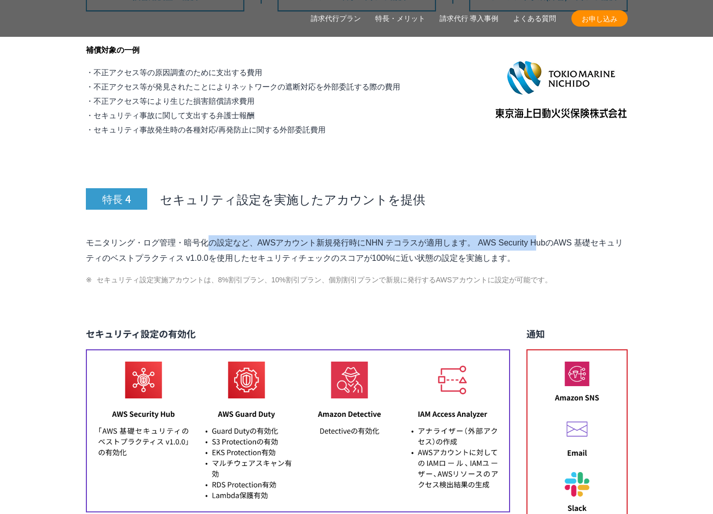
drag, startPoint x: 476, startPoint y: 222, endPoint x: 10, endPoint y: 208, distance: 466.5
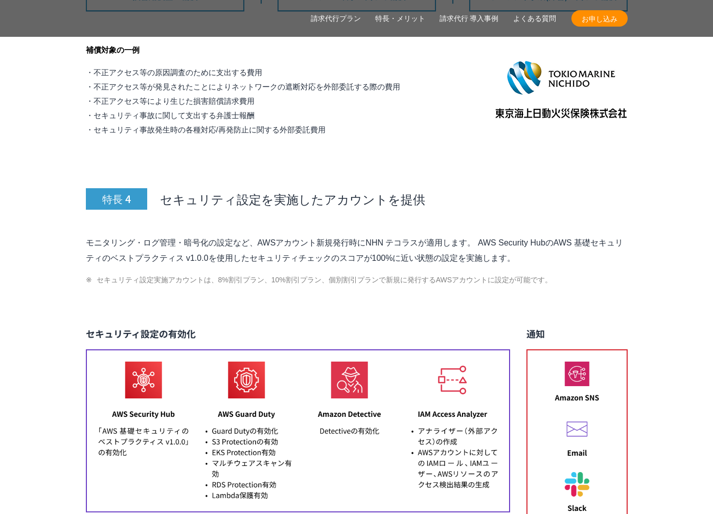
drag, startPoint x: 270, startPoint y: 111, endPoint x: 283, endPoint y: 129, distance: 22.0
click at [269, 123] on li "・セキュリティ事故発生時の各種対応/再発防止に関する外部委託費用" at bounding box center [243, 130] width 314 height 14
click at [283, 142] on h3 "特長 4 セキュリティ設定を実施したアカウントを提供" at bounding box center [357, 175] width 542 height 67
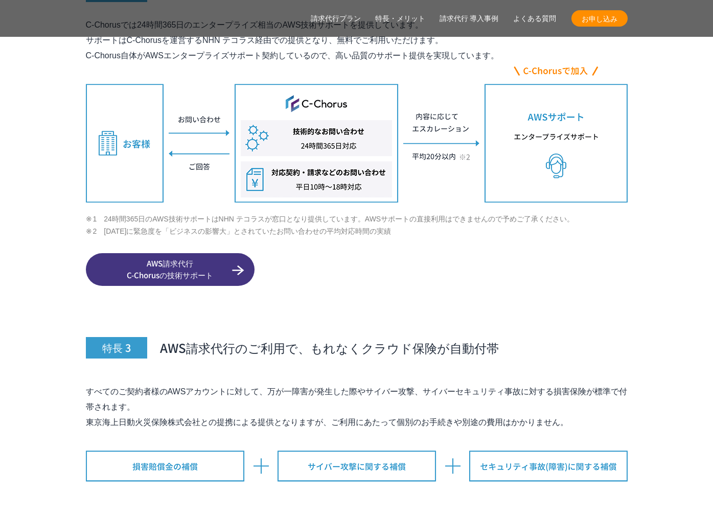
scroll to position [3867, 0]
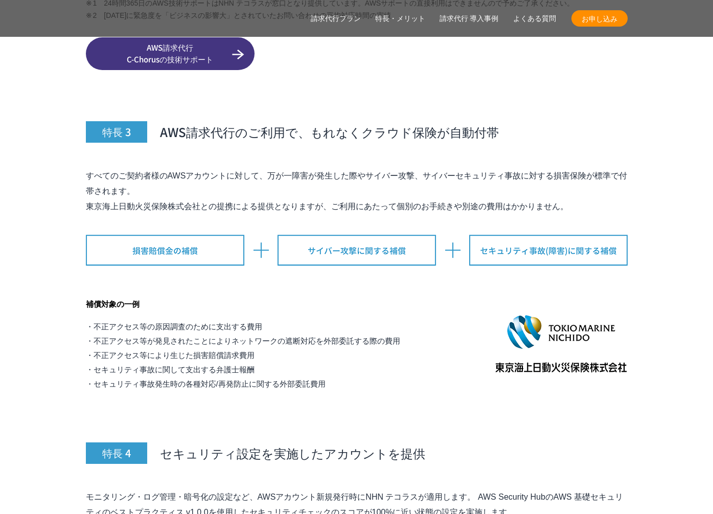
click at [393, 136] on div "特長 3 AWS請求代行のご利用で、もれなくクラウド保険が自動付帯 すべてのご契約者様のAWSアカウントに対して、万が一障害が発生した際やサイバー攻撃、サイバ…" at bounding box center [357, 233] width 542 height 316
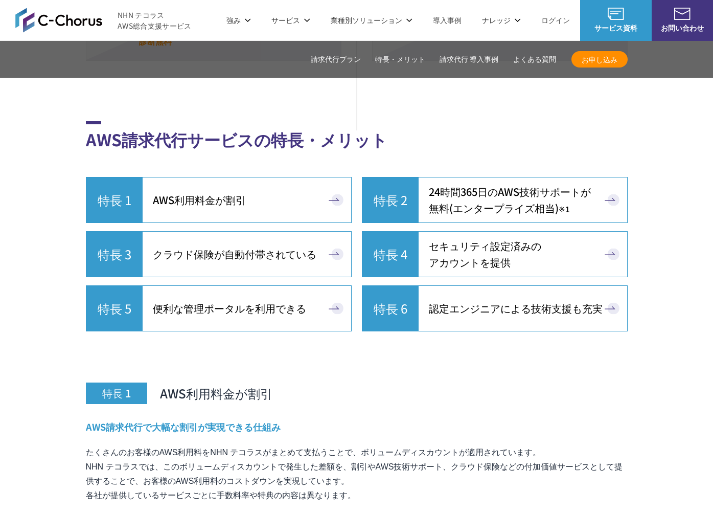
scroll to position [2444, 0]
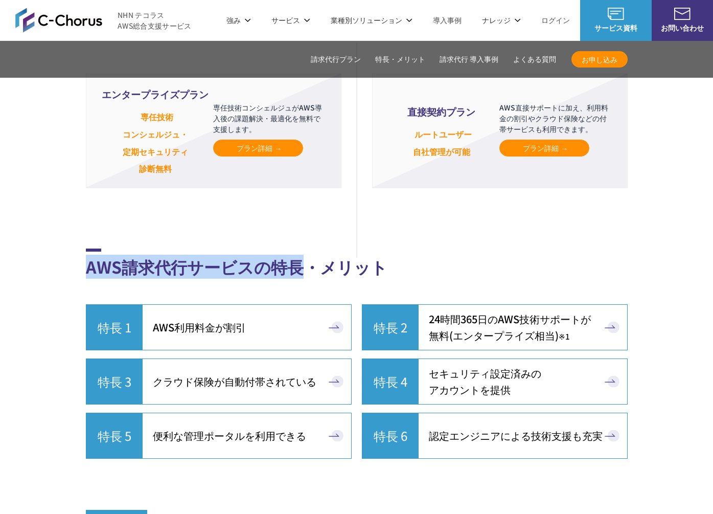
drag, startPoint x: 83, startPoint y: 248, endPoint x: 294, endPoint y: 250, distance: 211.7
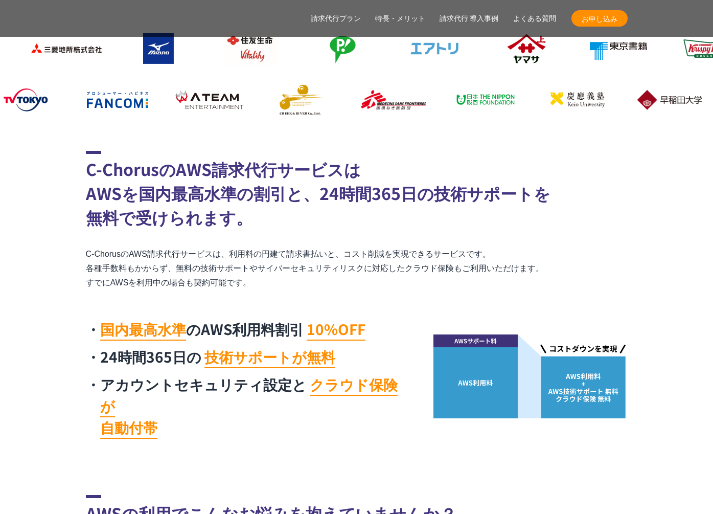
scroll to position [389, 0]
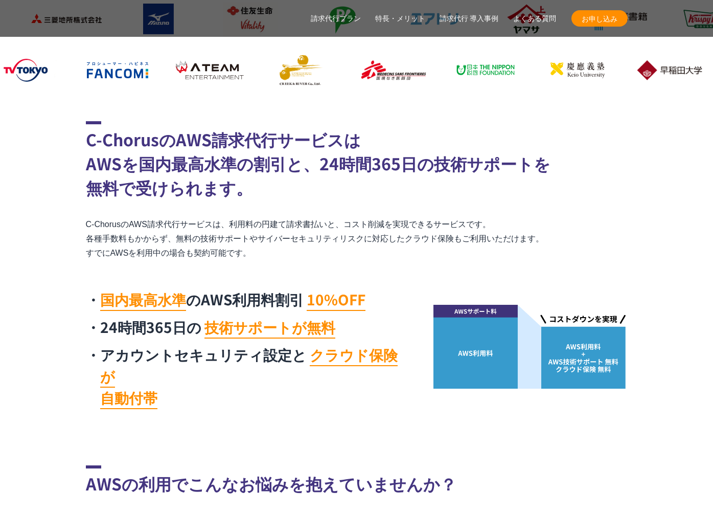
click at [406, 272] on div "C-ChorusのAWS請求代行サービスは AWSを国内最高水準の割引と、24時間365日の技術サポートを 無料で受けられます。 C-ChorusのAWS請求…" at bounding box center [357, 267] width 542 height 293
drag, startPoint x: 461, startPoint y: 269, endPoint x: 536, endPoint y: 351, distance: 110.7
click at [461, 269] on div "C-ChorusのAWS請求代行サービスは AWSを国内最高水準の割引と、24時間365日の技術サポートを 無料で受けられます。 C-ChorusのAWS請求…" at bounding box center [357, 267] width 542 height 293
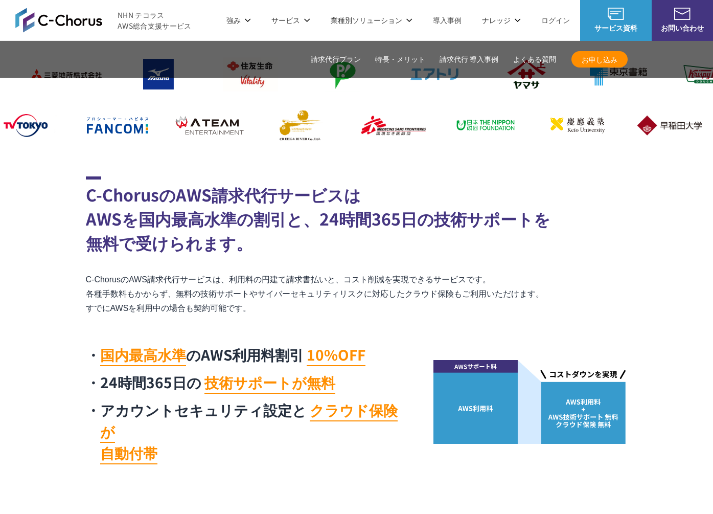
scroll to position [332, 0]
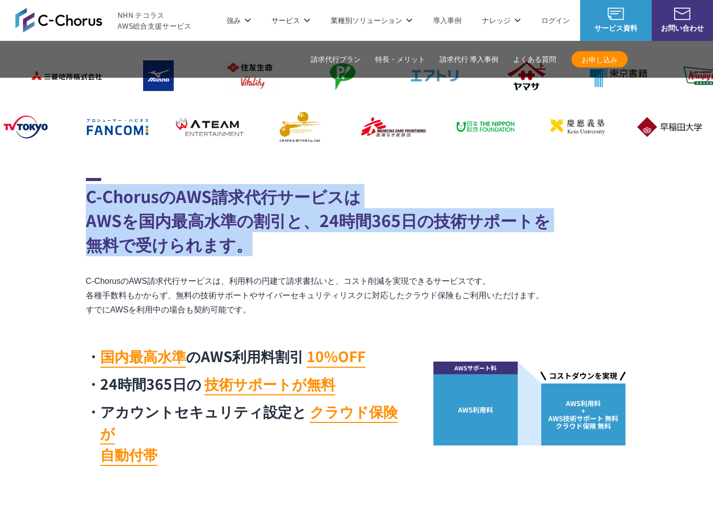
drag, startPoint x: 87, startPoint y: 205, endPoint x: 295, endPoint y: 248, distance: 212.6
click at [295, 248] on h2 "C-ChorusのAWS請求代行サービスは AWSを国内最高水準の割引と、24時間365日の技術サポートを 無料で受けられます。" at bounding box center [357, 217] width 542 height 78
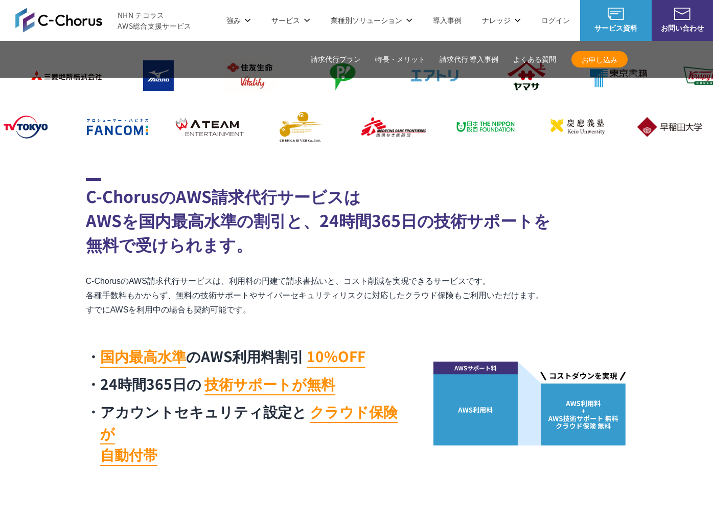
click at [226, 258] on div "C-ChorusのAWS請求代行サービスは AWSを国内最高水準の割引と、24時間365日の技術サポートを 無料で受けられます。 C-ChorusのAWS請求…" at bounding box center [357, 324] width 542 height 293
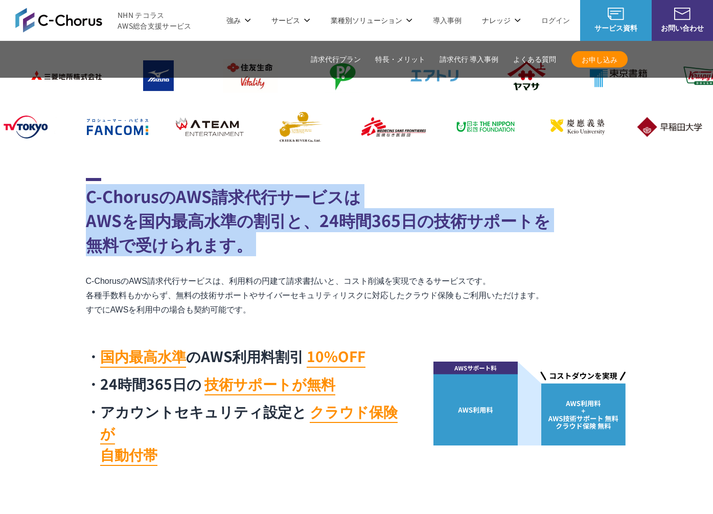
drag, startPoint x: 254, startPoint y: 262, endPoint x: 62, endPoint y: 189, distance: 205.7
click at [62, 189] on section "C-ChorusのAWS請求代行サービスは AWSを国内最高水準の割引と、24時間365日の技術サポートを 無料で受けられます。 C-ChorusのAWS請求…" at bounding box center [356, 324] width 713 height 293
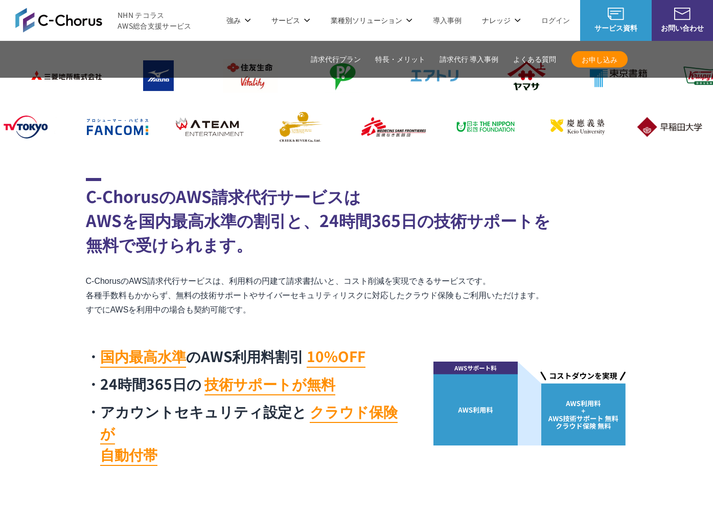
click at [62, 189] on section "C-ChorusのAWS請求代行サービスは AWSを国内最高水準の割引と、24時間365日の技術サポートを 無料で受けられます。 C-ChorusのAWS請求…" at bounding box center [356, 324] width 713 height 293
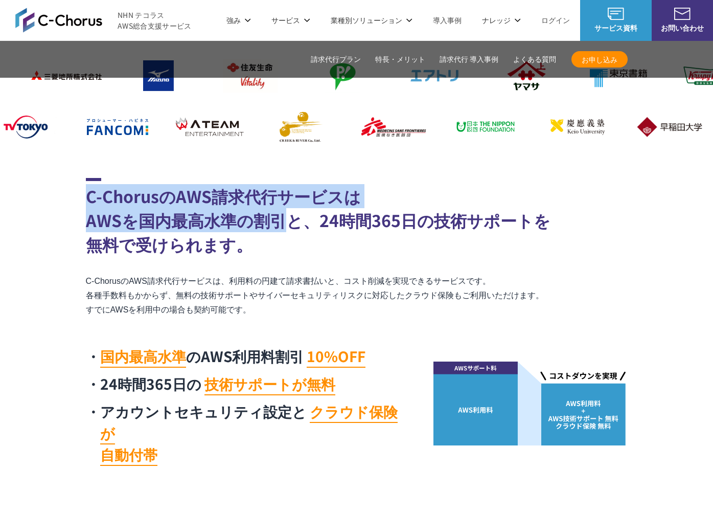
drag, startPoint x: 62, startPoint y: 190, endPoint x: 286, endPoint y: 229, distance: 227.4
click at [286, 229] on section "C-ChorusのAWS請求代行サービスは AWSを国内最高水準の割引と、24時間365日の技術サポートを 無料で受けられます。 C-ChorusのAWS請求…" at bounding box center [356, 324] width 713 height 293
drag, startPoint x: 286, startPoint y: 229, endPoint x: 281, endPoint y: 239, distance: 11.0
click at [286, 229] on h2 "C-ChorusのAWS請求代行サービスは AWSを国内最高水準の割引と、24時間365日の技術サポートを 無料で受けられます。" at bounding box center [357, 217] width 542 height 78
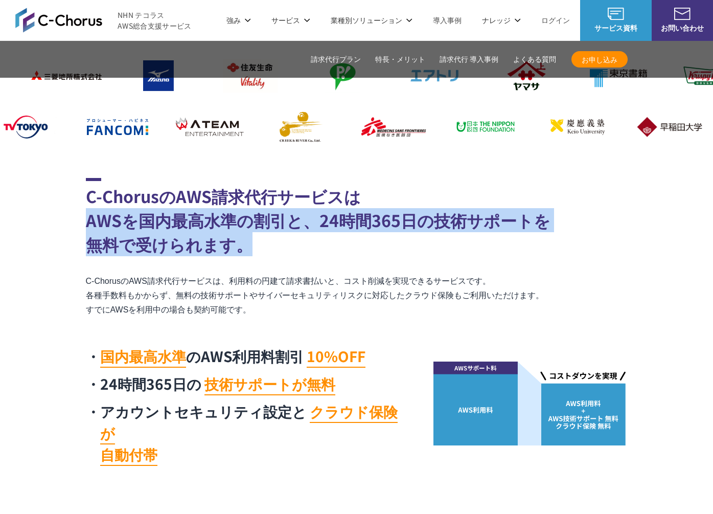
drag, startPoint x: 268, startPoint y: 249, endPoint x: 88, endPoint y: 214, distance: 183.9
click at [88, 214] on h2 "C-ChorusのAWS請求代行サービスは AWSを国内最高水準の割引と、24時間365日の技術サポートを 無料で受けられます。" at bounding box center [357, 217] width 542 height 78
drag, startPoint x: 88, startPoint y: 214, endPoint x: 68, endPoint y: 201, distance: 24.0
click at [87, 214] on h2 "C-ChorusのAWS請求代行サービスは AWSを国内最高水準の割引と、24時間365日の技術サポートを 無料で受けられます。" at bounding box center [357, 217] width 542 height 78
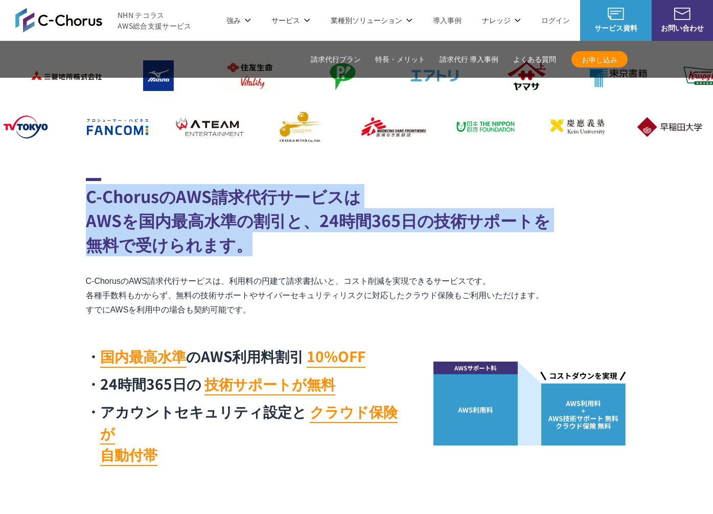
drag, startPoint x: 68, startPoint y: 201, endPoint x: 308, endPoint y: 255, distance: 245.7
click at [308, 255] on section "C-ChorusのAWS請求代行サービスは AWSを国内最高水準の割引と、24時間365日の技術サポートを 無料で受けられます。 C-ChorusのAWS請求…" at bounding box center [356, 324] width 713 height 293
click at [308, 255] on h2 "C-ChorusのAWS請求代行サービスは AWSを国内最高水準の割引と、24時間365日の技術サポートを 無料で受けられます。" at bounding box center [357, 217] width 542 height 78
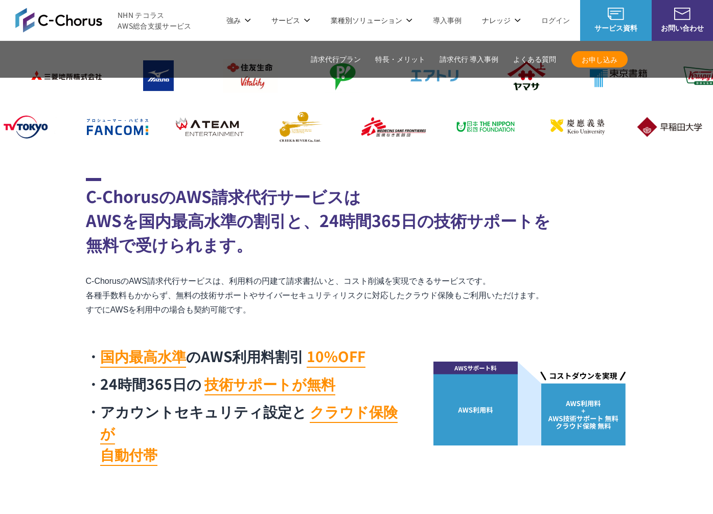
drag, startPoint x: 18, startPoint y: 234, endPoint x: 111, endPoint y: 261, distance: 96.8
click at [18, 235] on section "C-ChorusのAWS請求代行サービスは AWSを国内最高水準の割引と、24時間365日の技術サポートを 無料で受けられます。 C-ChorusのAWS請求…" at bounding box center [356, 324] width 713 height 293
click at [240, 268] on div "C-ChorusのAWS請求代行サービスは AWSを国内最高水準の割引と、24時間365日の技術サポートを 無料で受けられます。 C-ChorusのAWS請求…" at bounding box center [357, 324] width 542 height 293
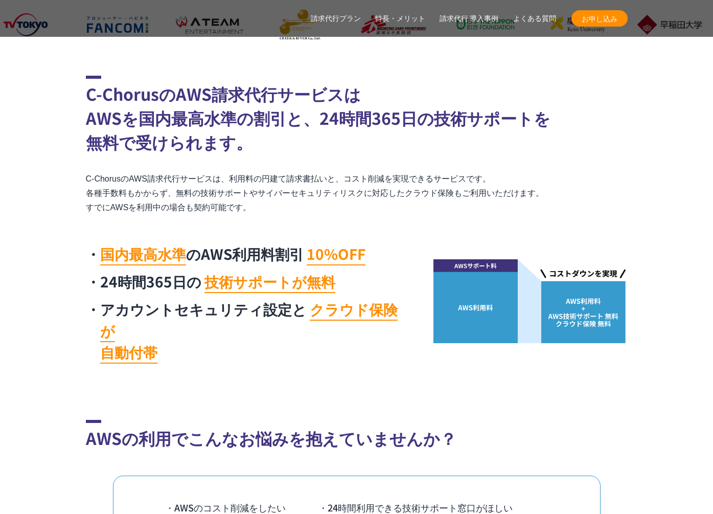
scroll to position [463, 0]
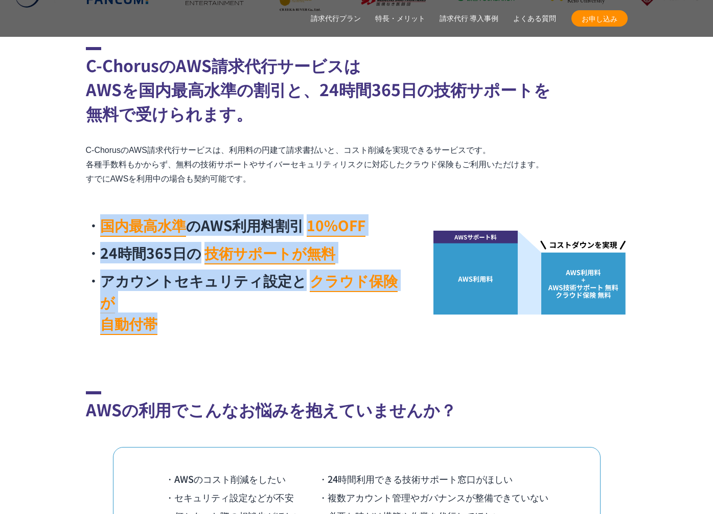
drag, startPoint x: 246, startPoint y: 304, endPoint x: 257, endPoint y: 201, distance: 103.3
click at [257, 201] on div "C-ChorusのAWS請求代行サービスは AWSを国内最高水準の割引と、24時間365日の技術サポートを 無料で受けられます。 C-ChorusのAWS請求…" at bounding box center [357, 193] width 542 height 293
drag, startPoint x: 257, startPoint y: 201, endPoint x: 254, endPoint y: 221, distance: 20.6
click at [257, 201] on div "C-ChorusのAWS請求代行サービスは AWSを国内最高水準の割引と、24時間365日の技術サポートを 無料で受けられます。 C-ChorusのAWS請求…" at bounding box center [357, 193] width 542 height 293
drag, startPoint x: 254, startPoint y: 221, endPoint x: 246, endPoint y: 309, distance: 88.3
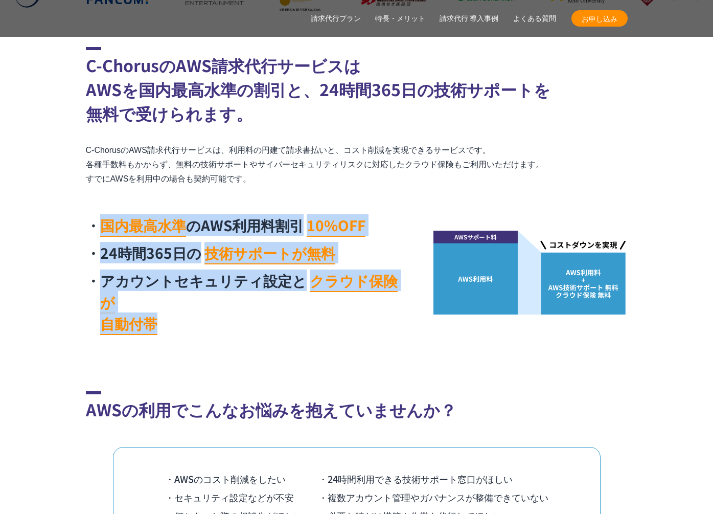
click at [246, 309] on div "C-ChorusのAWS請求代行サービスは AWSを国内最高水準の割引と、24時間365日の技術サポートを 無料で受けられます。 C-ChorusのAWS請求…" at bounding box center [357, 193] width 542 height 293
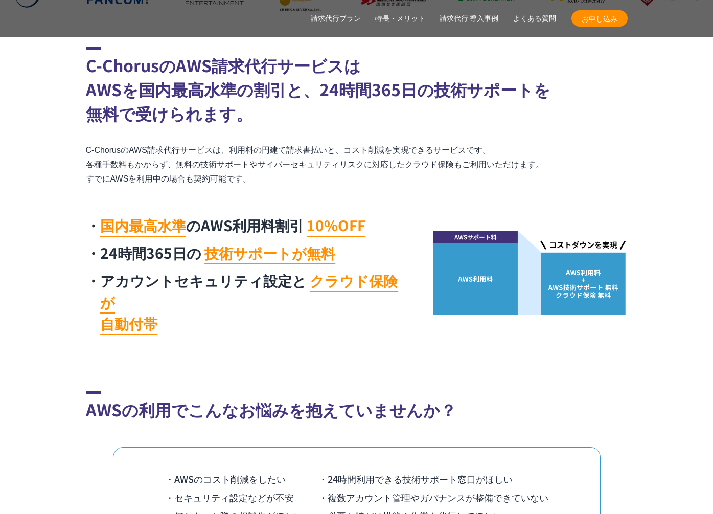
click at [246, 309] on li "アカウントセキュリティ設定と クラウド保険が 自動付帯" at bounding box center [247, 301] width 322 height 64
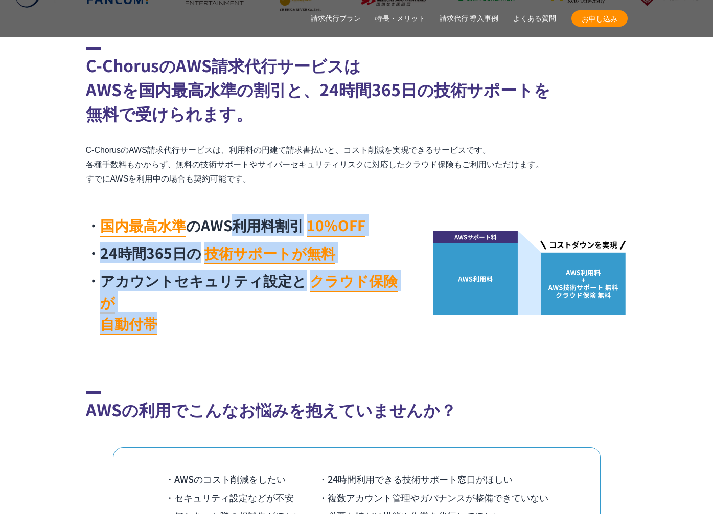
drag, startPoint x: 246, startPoint y: 309, endPoint x: 251, endPoint y: 216, distance: 93.2
click at [250, 217] on ul "国内最高水準 のAWS利用料割引 10%OFF 24時間365日の 技術サポートが無料 アカウントセキュリティ設定と クラウド保険が 自動付帯" at bounding box center [247, 274] width 322 height 120
click at [251, 216] on li "国内最高水準 のAWS利用料割引 10%OFF" at bounding box center [247, 224] width 322 height 21
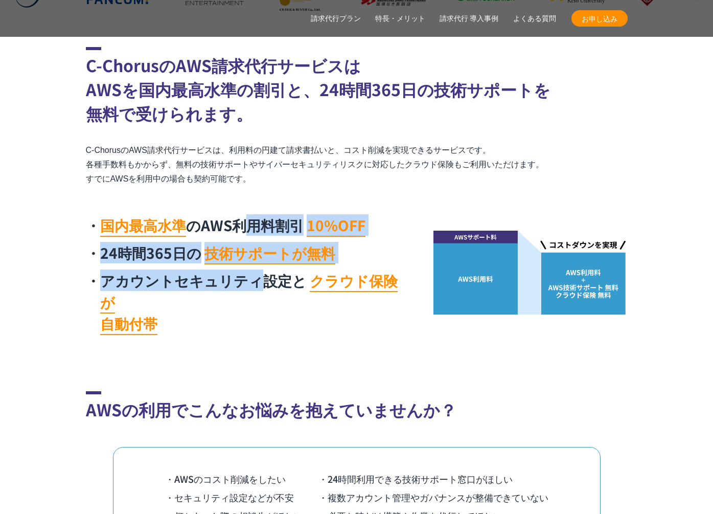
drag, startPoint x: 251, startPoint y: 216, endPoint x: 249, endPoint y: 297, distance: 80.3
click at [249, 297] on ul "国内最高水準 のAWS利用料割引 10%OFF 24時間365日の 技術サポートが無料 アカウントセキュリティ設定と クラウド保険が 自動付帯" at bounding box center [247, 274] width 322 height 120
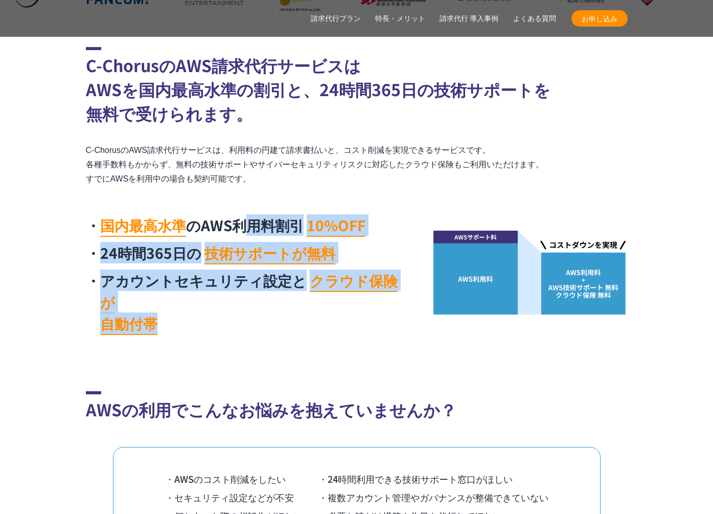
click at [249, 297] on li "アカウントセキュリティ設定と クラウド保険が 自動付帯" at bounding box center [247, 301] width 322 height 64
drag, startPoint x: 224, startPoint y: 271, endPoint x: 226, endPoint y: 201, distance: 70.1
click at [226, 201] on div "C-ChorusのAWS請求代行サービスは AWSを国内最高水準の割引と、24時間365日の技術サポートを 無料で受けられます。 C-ChorusのAWS請求…" at bounding box center [357, 193] width 542 height 293
drag, startPoint x: 226, startPoint y: 201, endPoint x: 225, endPoint y: 209, distance: 8.3
click at [226, 201] on div "C-ChorusのAWS請求代行サービスは AWSを国内最高水準の割引と、24時間365日の技術サポートを 無料で受けられます。 C-ChorusのAWS請求…" at bounding box center [357, 193] width 542 height 293
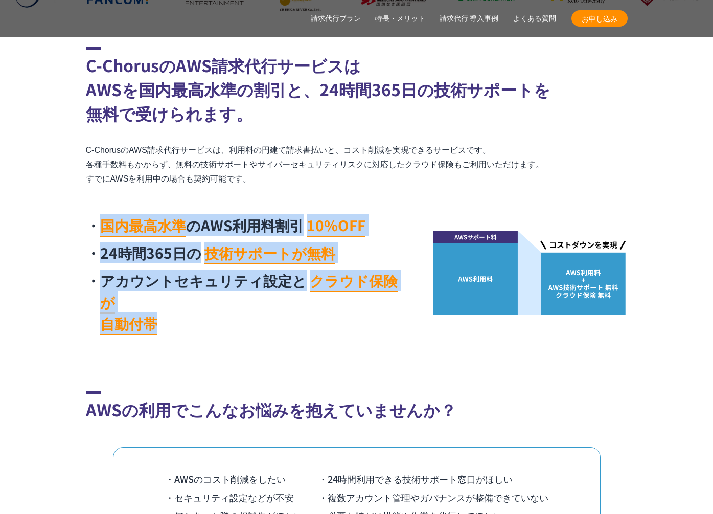
drag, startPoint x: 225, startPoint y: 209, endPoint x: 225, endPoint y: 324, distance: 115.0
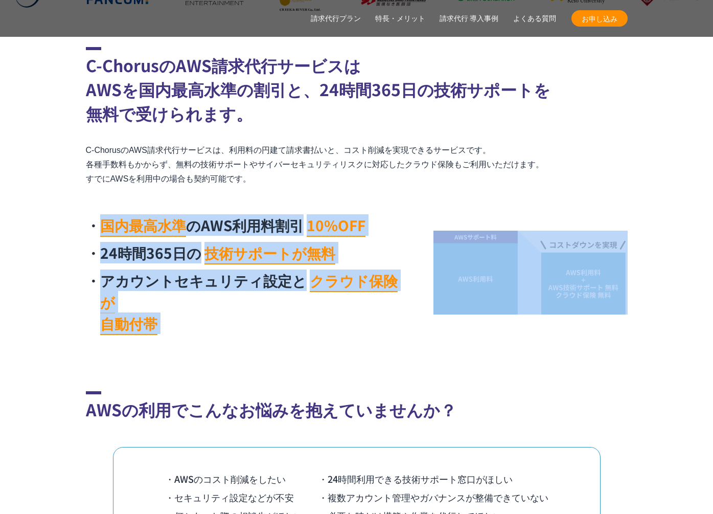
drag, startPoint x: 225, startPoint y: 300, endPoint x: 234, endPoint y: 212, distance: 88.4
click at [234, 212] on div "国内最高水準 のAWS利用料割引 10%OFF 24時間365日の 技術サポートが無料 アカウントセキュリティ設定と クラウド保険が 自動付帯" at bounding box center [357, 272] width 542 height 135
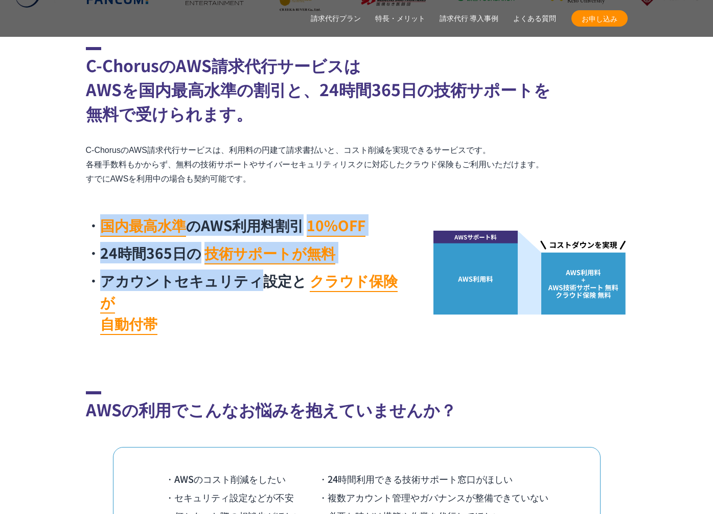
drag, startPoint x: 234, startPoint y: 212, endPoint x: 231, endPoint y: 315, distance: 102.8
click at [231, 315] on div "国内最高水準 のAWS利用料割引 10%OFF 24時間365日の 技術サポートが無料 アカウントセキュリティ設定と クラウド保険が 自動付帯" at bounding box center [357, 272] width 542 height 135
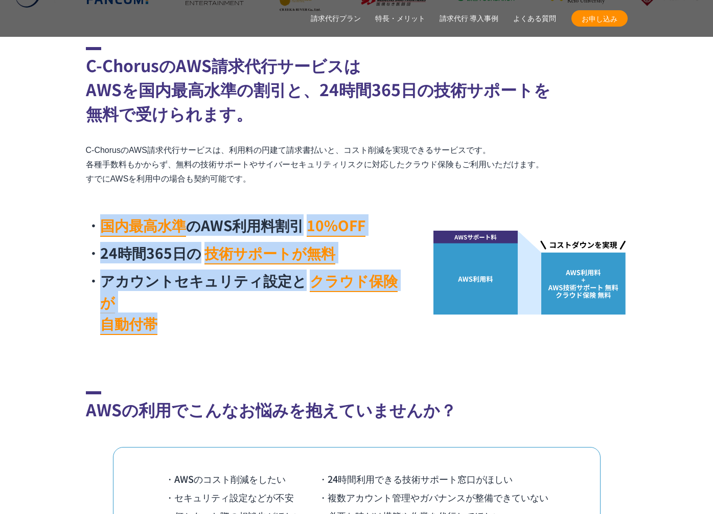
click at [231, 315] on div "国内最高水準 のAWS利用料割引 10%OFF 24時間365日の 技術サポートが無料 アカウントセキュリティ設定と クラウド保険が 自動付帯" at bounding box center [247, 277] width 322 height 126
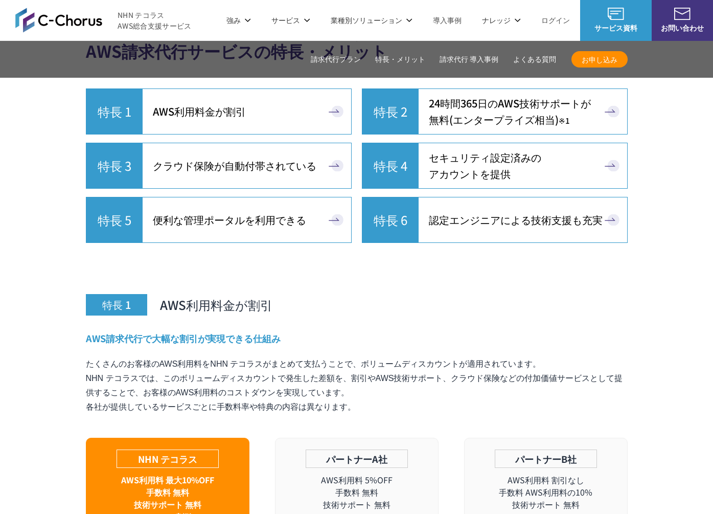
scroll to position [2657, 0]
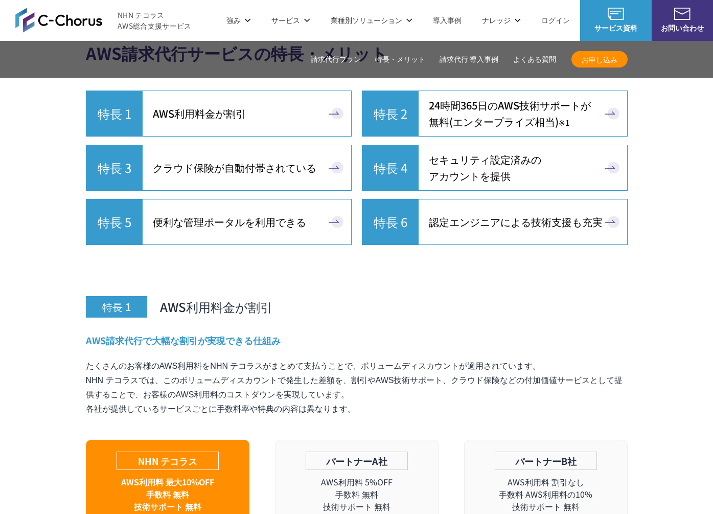
drag, startPoint x: 311, startPoint y: 244, endPoint x: 390, endPoint y: 301, distance: 96.9
click at [311, 250] on h3 "特長 1 AWS利用料金が割引" at bounding box center [357, 283] width 542 height 67
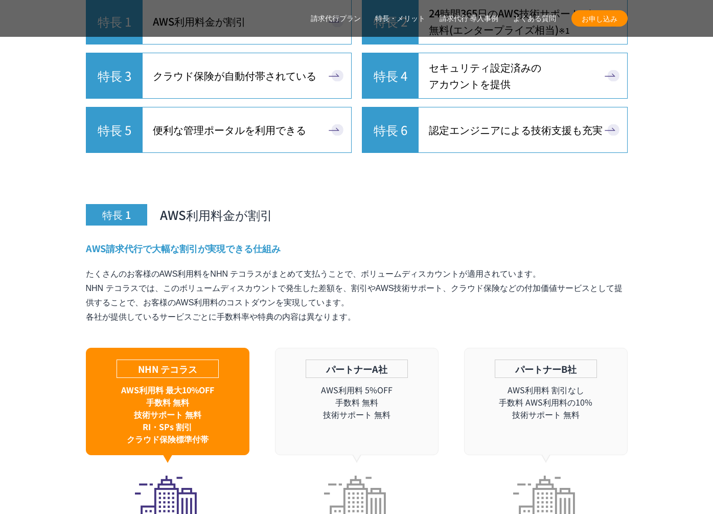
scroll to position [2791, 0]
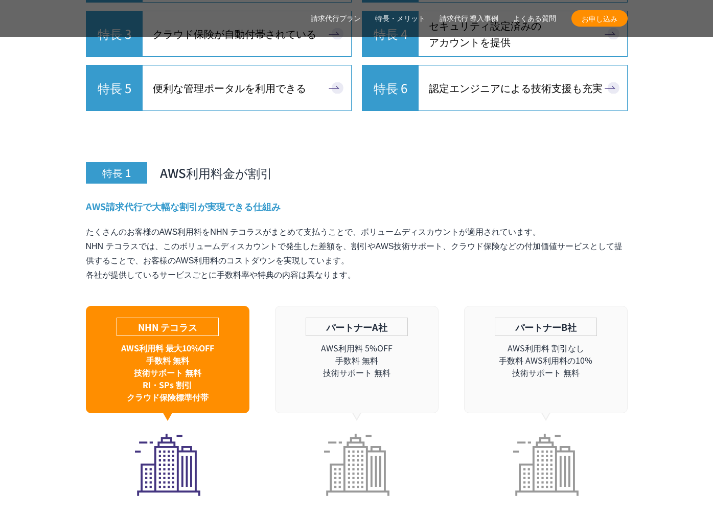
drag, startPoint x: 365, startPoint y: 255, endPoint x: 355, endPoint y: 180, distance: 75.3
click at [355, 200] on div "AWS請求代行で大幅な割引が実現できる仕組み たくさんのお客様のAWS利用料をNHN テコラスがまとめて支払うことで、ボリュームディスカウントが適用されていま…" at bounding box center [357, 348] width 542 height 296
drag, startPoint x: 355, startPoint y: 180, endPoint x: 347, endPoint y: 179, distance: 8.8
click at [355, 200] on h4 "AWS請求代行で大幅な割引が実現できる仕組み" at bounding box center [357, 206] width 542 height 13
drag, startPoint x: 329, startPoint y: 175, endPoint x: 311, endPoint y: 198, distance: 29.1
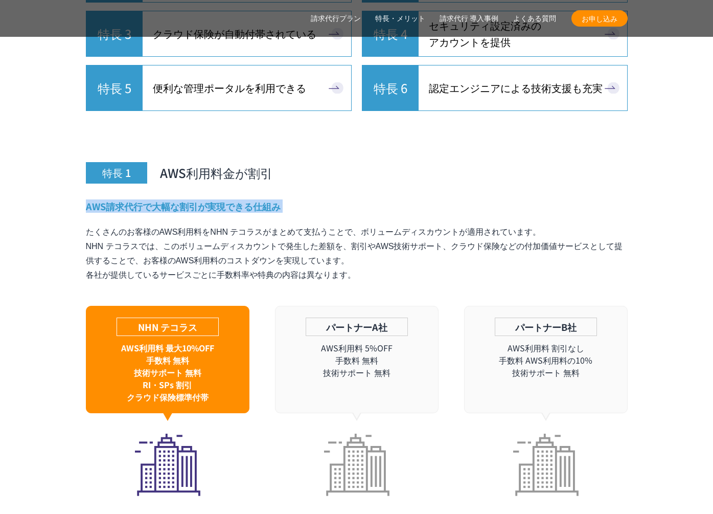
click at [311, 198] on div "特長 1 AWS利用料金が割引 AWS請求代行で大幅な割引が実現できる仕組み たくさんのお客様のAWS利用料をNHN テコラスがまとめて支払うことで、ボリュー…" at bounding box center [357, 452] width 542 height 673
drag, startPoint x: 311, startPoint y: 198, endPoint x: 316, endPoint y: 200, distance: 6.0
click at [311, 200] on div "AWS請求代行で大幅な割引が実現できる仕組み たくさんのお客様のAWS利用料をNHN テコラスがまとめて支払うことで、ボリュームディスカウントが適用されていま…" at bounding box center [357, 348] width 542 height 296
drag, startPoint x: 362, startPoint y: 206, endPoint x: 392, endPoint y: 251, distance: 54.3
click at [392, 251] on p "たくさんのお客様のAWS利用料をNHN テコラスがまとめて支払うことで、ボリュームディスカウントが適用されています。 NHN テコラスでは、このボリュームディ…" at bounding box center [357, 253] width 542 height 57
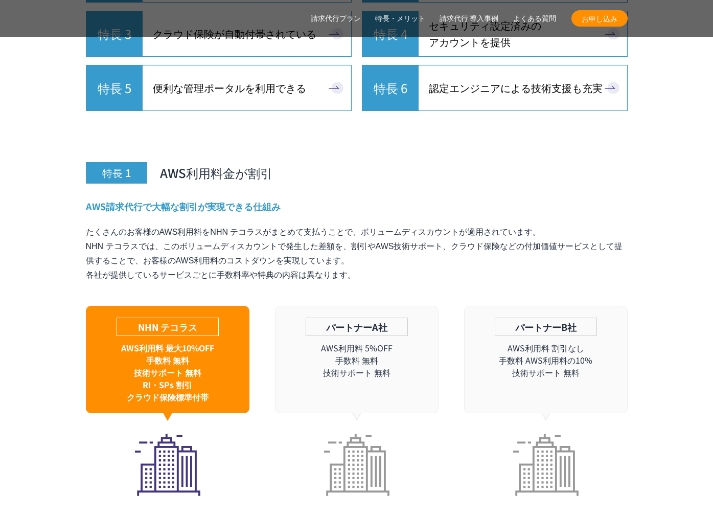
click at [392, 251] on p "たくさんのお客様のAWS利用料をNHN テコラスがまとめて支払うことで、ボリュームディスカウントが適用されています。 NHN テコラスでは、このボリュームディ…" at bounding box center [357, 253] width 542 height 57
click at [372, 200] on div "AWS請求代行で大幅な割引が実現できる仕組み たくさんのお客様のAWS利用料をNHN テコラスがまとめて支払うことで、ボリュームディスカウントが適用されていま…" at bounding box center [357, 348] width 542 height 296
click at [372, 200] on h4 "AWS請求代行で大幅な割引が実現できる仕組み" at bounding box center [357, 206] width 542 height 13
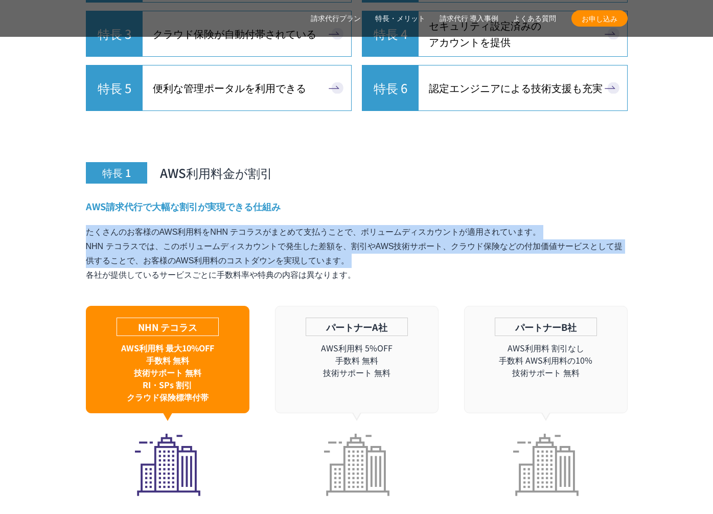
drag, startPoint x: 377, startPoint y: 230, endPoint x: 384, endPoint y: 240, distance: 12.9
click at [384, 240] on div "AWS請求代行で大幅な割引が実現できる仕組み たくさんのお客様のAWS利用料をNHN テコラスがまとめて支払うことで、ボリュームディスカウントが適用されていま…" at bounding box center [357, 348] width 542 height 296
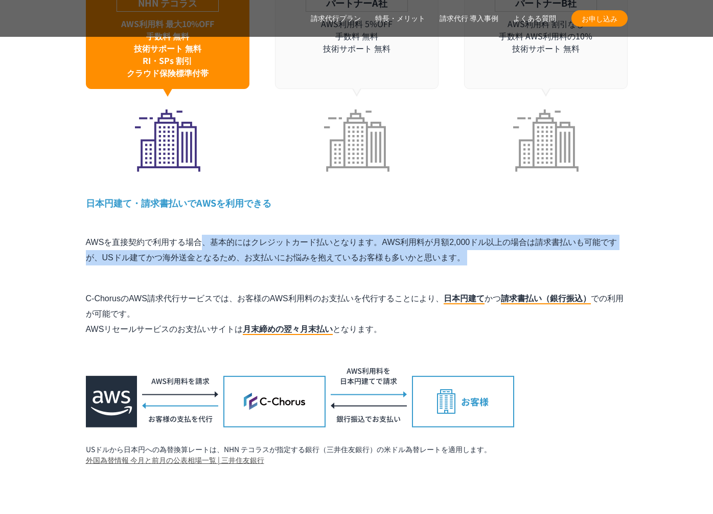
drag, startPoint x: 353, startPoint y: 204, endPoint x: 365, endPoint y: 268, distance: 65.5
click at [365, 268] on div "特長 1 AWS利用料金が割引 AWS請求代行で大幅な割引が実現できる仕組み たくさんのお客様のAWS利用料をNHN テコラスがまとめて支払うことで、ボリュー…" at bounding box center [357, 128] width 542 height 673
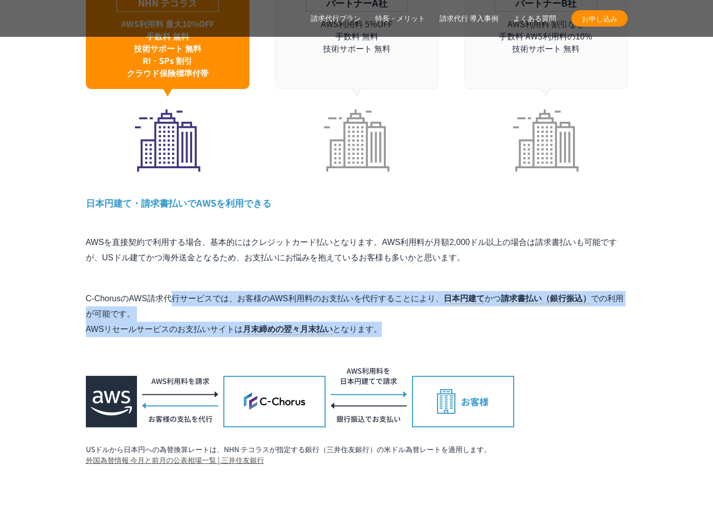
drag, startPoint x: 364, startPoint y: 269, endPoint x: 408, endPoint y: 310, distance: 60.4
click at [408, 310] on div "特長 1 AWS利用料金が割引 AWS請求代行で大幅な割引が実現できる仕組み たくさんのお客様のAWS利用料をNHN テコラスがまとめて支払うことで、ボリュー…" at bounding box center [357, 128] width 542 height 673
click at [408, 310] on p "C-ChorusのAWS請求代行サービスでは、お客様のAWS利用料のお支払いを代行することにより、 日本円建て かつ 請求書払い（銀行振込） での利用が可能で…" at bounding box center [357, 314] width 542 height 46
drag, startPoint x: 402, startPoint y: 312, endPoint x: 400, endPoint y: 266, distance: 46.1
click at [400, 266] on div "特長 1 AWS利用料金が割引 AWS請求代行で大幅な割引が実現できる仕組み たくさんのお客様のAWS利用料をNHN テコラスがまとめて支払うことで、ボリュー…" at bounding box center [357, 128] width 542 height 673
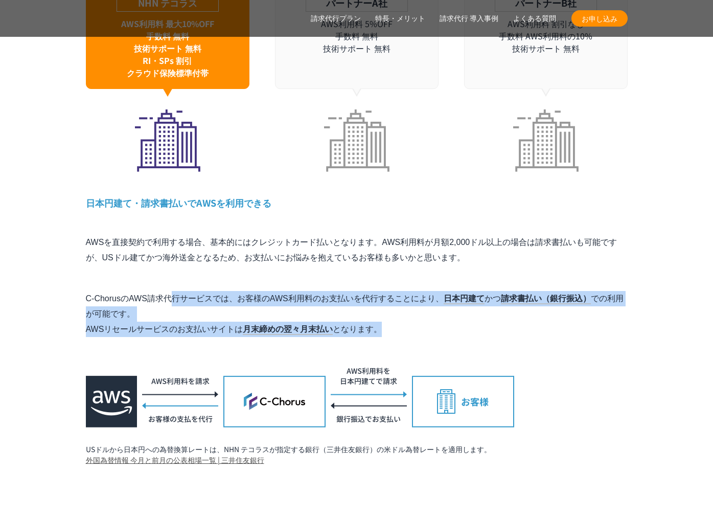
click at [400, 266] on div "特長 1 AWS利用料金が割引 AWS請求代行で大幅な割引が実現できる仕組み たくさんのお客様のAWS利用料をNHN テコラスがまとめて支払うことで、ボリュー…" at bounding box center [357, 128] width 542 height 673
drag, startPoint x: 400, startPoint y: 266, endPoint x: 406, endPoint y: 302, distance: 36.8
click at [406, 302] on div "特長 1 AWS利用料金が割引 AWS請求代行で大幅な割引が実現できる仕組み たくさんのお客様のAWS利用料をNHN テコラスがまとめて支払うことで、ボリュー…" at bounding box center [357, 128] width 542 height 673
click at [406, 302] on p "C-ChorusのAWS請求代行サービスでは、お客様のAWS利用料のお支払いを代行することにより、 日本円建て かつ 請求書払い（銀行振込） での利用が可能で…" at bounding box center [357, 314] width 542 height 46
drag, startPoint x: 403, startPoint y: 303, endPoint x: 403, endPoint y: 248, distance: 54.2
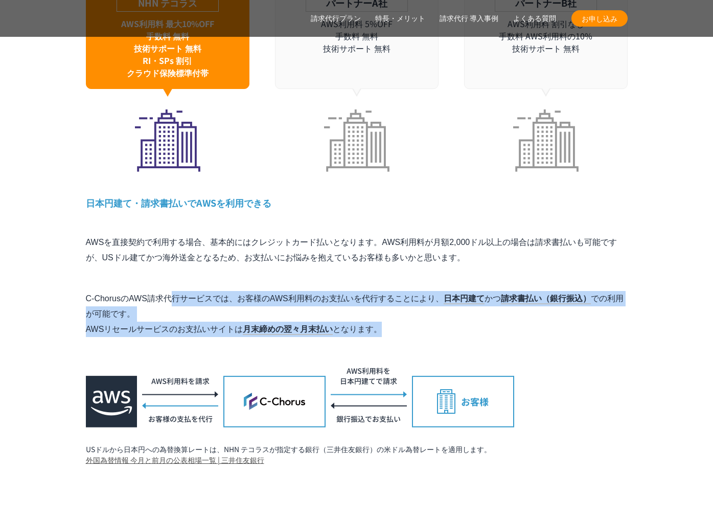
click at [402, 248] on div "特長 1 AWS利用料金が割引 AWS請求代行で大幅な割引が実現できる仕組み たくさんのお客様のAWS利用料をNHN テコラスがまとめて支払うことで、ボリュー…" at bounding box center [357, 128] width 542 height 673
drag, startPoint x: 404, startPoint y: 291, endPoint x: 403, endPoint y: 306, distance: 14.9
click at [403, 306] on div "特長 1 AWS利用料金が割引 AWS請求代行で大幅な割引が実現できる仕組み たくさんのお客様のAWS利用料をNHN テコラスがまとめて支払うことで、ボリュー…" at bounding box center [357, 128] width 542 height 673
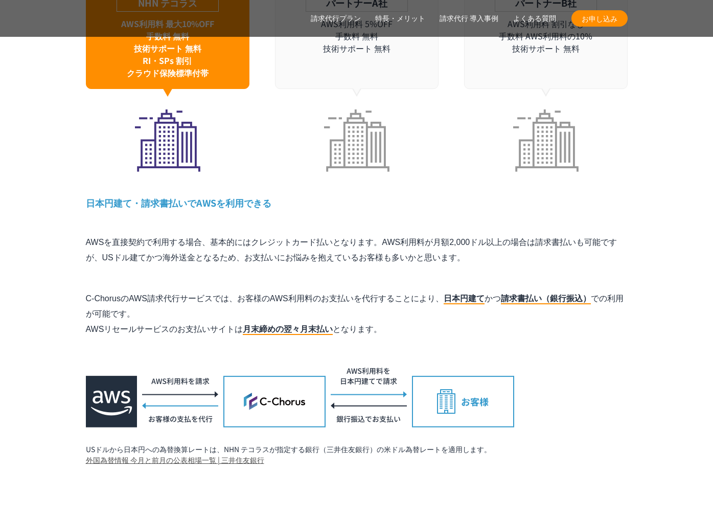
click at [403, 306] on p "C-ChorusのAWS請求代行サービスでは、お客様のAWS利用料のお支払いを代行することにより、 日本円建て かつ 請求書払い（銀行振込） での利用が可能で…" at bounding box center [357, 314] width 542 height 46
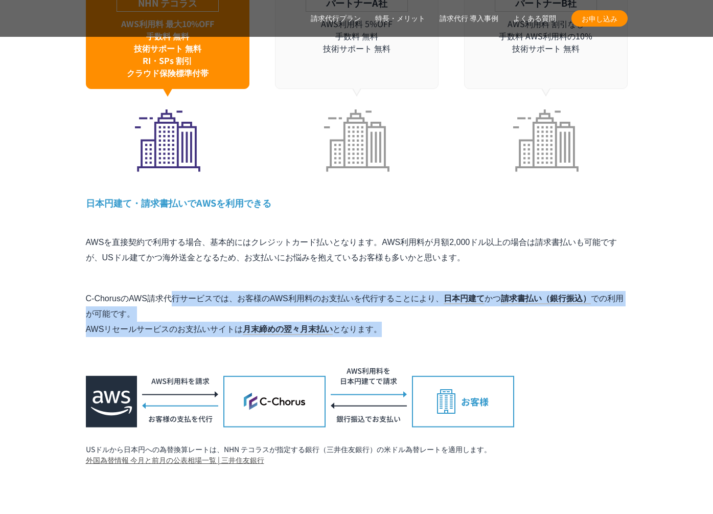
drag, startPoint x: 402, startPoint y: 270, endPoint x: 402, endPoint y: 261, distance: 9.2
click at [402, 261] on div "特長 1 AWS利用料金が割引 AWS請求代行で大幅な割引が実現できる仕組み たくさんのお客様のAWS利用料をNHN テコラスがまとめて支払うことで、ボリュー…" at bounding box center [357, 128] width 542 height 673
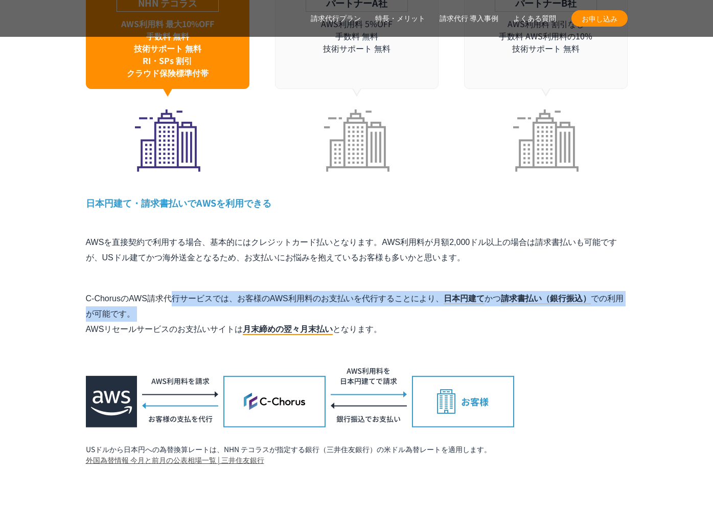
drag, startPoint x: 402, startPoint y: 261, endPoint x: 403, endPoint y: 298, distance: 36.8
click at [403, 298] on div "特長 1 AWS利用料金が割引 AWS請求代行で大幅な割引が実現できる仕組み たくさんのお客様のAWS利用料をNHN テコラスがまとめて支払うことで、ボリュー…" at bounding box center [357, 128] width 542 height 673
click at [403, 298] on p "C-ChorusのAWS請求代行サービスでは、お客様のAWS利用料のお支払いを代行することにより、 日本円建て かつ 請求書払い（銀行振込） での利用が可能で…" at bounding box center [357, 314] width 542 height 46
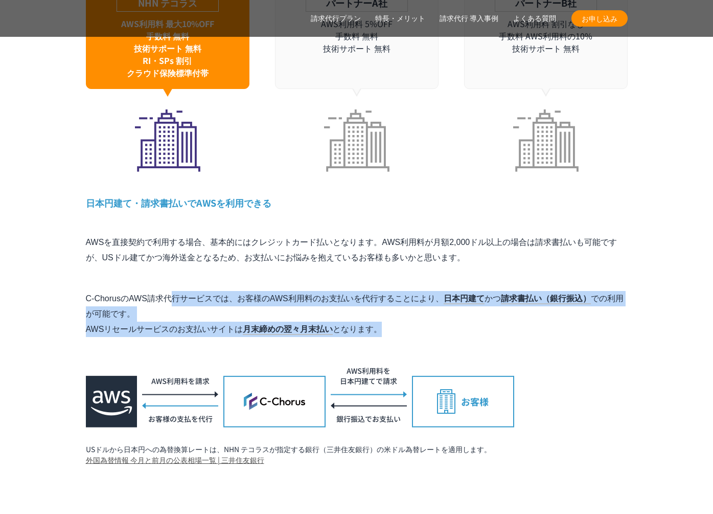
drag, startPoint x: 400, startPoint y: 305, endPoint x: 399, endPoint y: 261, distance: 44.0
click at [399, 261] on div "特長 1 AWS利用料金が割引 AWS請求代行で大幅な割引が実現できる仕組み たくさんのお客様のAWS利用料をNHN テコラスがまとめて支払うことで、ボリュー…" at bounding box center [357, 128] width 542 height 673
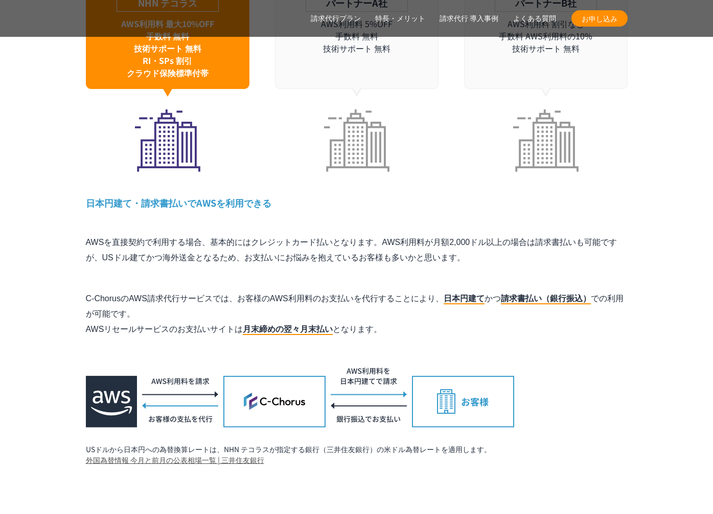
click at [399, 261] on div "特長 1 AWS利用料金が割引 AWS請求代行で大幅な割引が実現できる仕組み たくさんのお客様のAWS利用料をNHN テコラスがまとめて支払うことで、ボリュー…" at bounding box center [357, 128] width 542 height 673
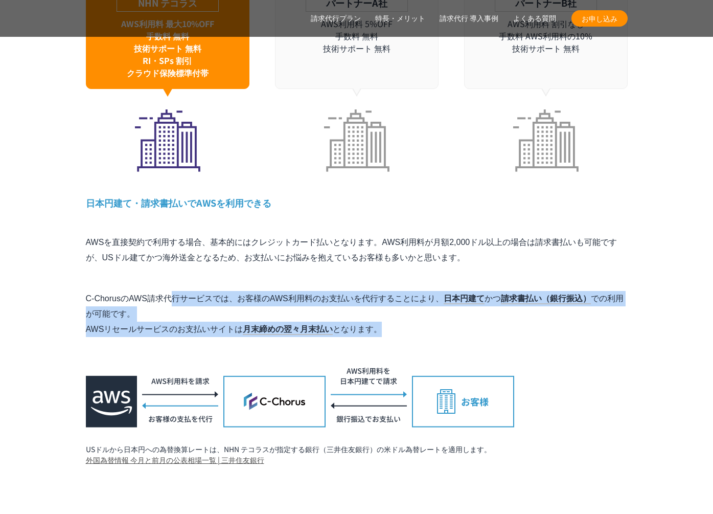
click at [401, 308] on div "特長 1 AWS利用料金が割引 AWS請求代行で大幅な割引が実現できる仕組み たくさんのお客様のAWS利用料をNHN テコラスがまとめて支払うことで、ボリュー…" at bounding box center [357, 128] width 542 height 673
click at [401, 308] on p "C-ChorusのAWS請求代行サービスでは、お客様のAWS利用料のお支払いを代行することにより、 日本円建て かつ 請求書払い（銀行振込） での利用が可能で…" at bounding box center [357, 314] width 542 height 46
drag, startPoint x: 401, startPoint y: 308, endPoint x: 403, endPoint y: 252, distance: 56.3
click at [403, 252] on div "特長 1 AWS利用料金が割引 AWS請求代行で大幅な割引が実現できる仕組み たくさんのお客様のAWS利用料をNHN テコラスがまとめて支払うことで、ボリュー…" at bounding box center [357, 128] width 542 height 673
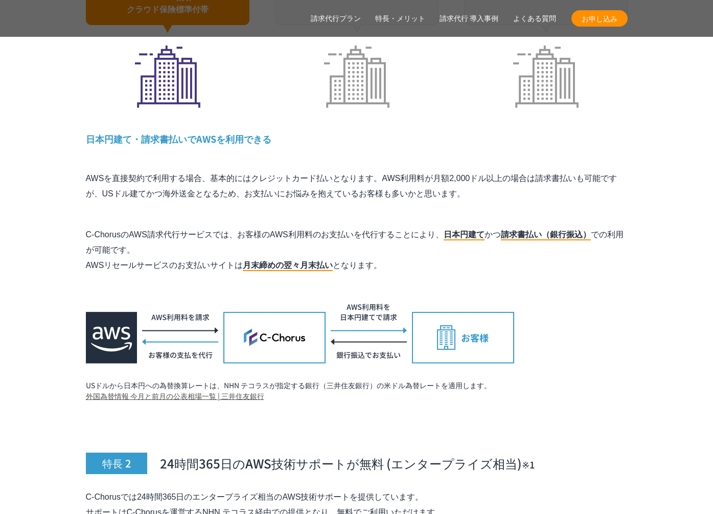
scroll to position [3180, 0]
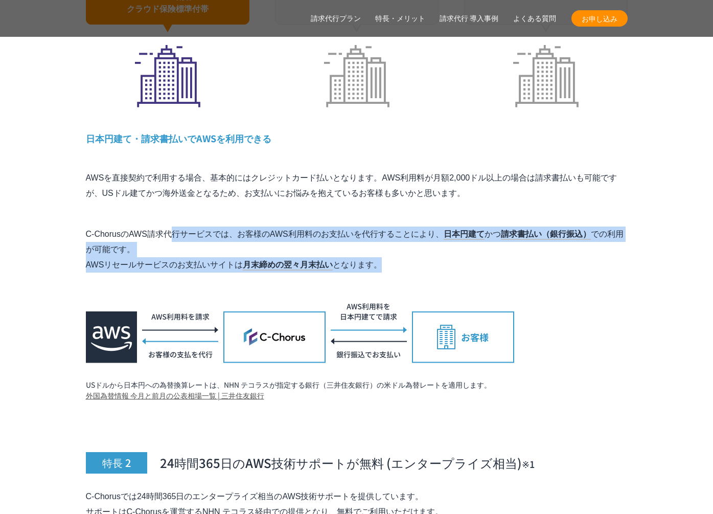
drag, startPoint x: 403, startPoint y: 252, endPoint x: 393, endPoint y: 195, distance: 57.7
click at [393, 195] on div "特長 1 AWS利用料金が割引 AWS請求代行で大幅な割引が実現できる仕組み たくさんのお客様のAWS利用料をNHN テコラスがまとめて支払うことで、ボリュー…" at bounding box center [357, 64] width 542 height 673
drag, startPoint x: 393, startPoint y: 195, endPoint x: 394, endPoint y: 244, distance: 48.6
click at [394, 244] on div "特長 1 AWS利用料金が割引 AWS請求代行で大幅な割引が実現できる仕組み たくさんのお客様のAWS利用料をNHN テコラスがまとめて支払うことで、ボリュー…" at bounding box center [357, 64] width 542 height 673
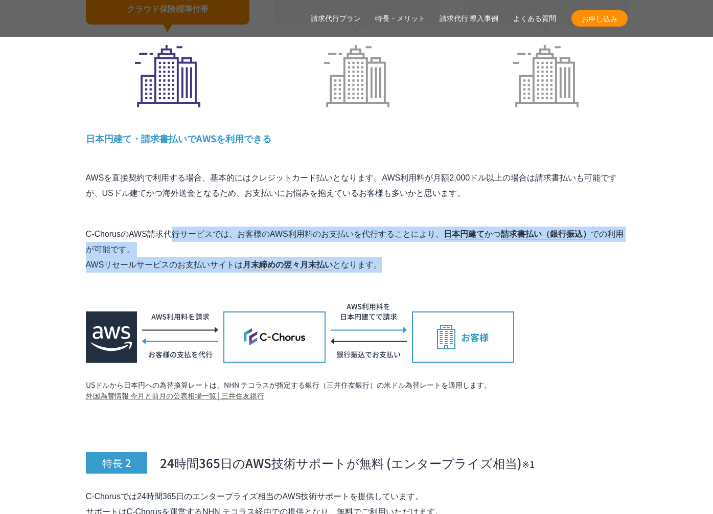
click at [394, 244] on p "C-ChorusのAWS請求代行サービスでは、お客様のAWS利用料のお支払いを代行することにより、 日本円建て かつ 請求書払い（銀行振込） での利用が可能で…" at bounding box center [357, 249] width 542 height 46
drag, startPoint x: 394, startPoint y: 244, endPoint x: 397, endPoint y: 203, distance: 41.0
click at [397, 203] on div "特長 1 AWS利用料金が割引 AWS請求代行で大幅な割引が実現できる仕組み たくさんのお客様のAWS利用料をNHN テコラスがまとめて支払うことで、ボリュー…" at bounding box center [357, 64] width 542 height 673
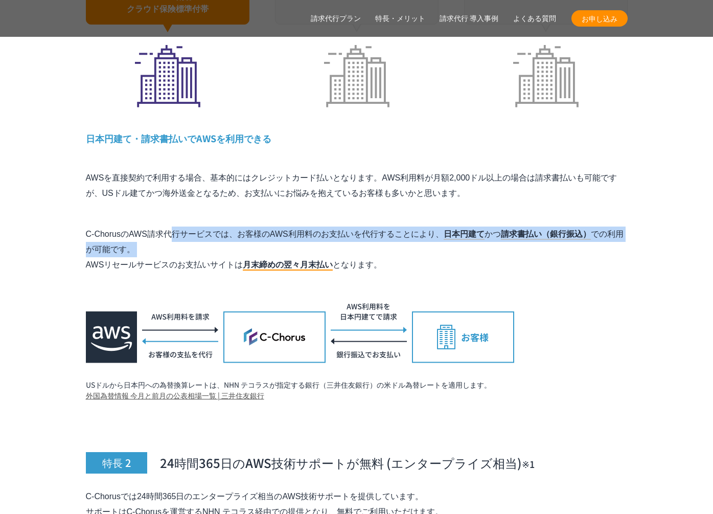
drag, startPoint x: 397, startPoint y: 203, endPoint x: 401, endPoint y: 235, distance: 32.5
click at [401, 235] on div "特長 1 AWS利用料金が割引 AWS請求代行で大幅な割引が実現できる仕組み たくさんのお客様のAWS利用料をNHN テコラスがまとめて支払うことで、ボリュー…" at bounding box center [357, 64] width 542 height 673
click at [401, 236] on p "C-ChorusのAWS請求代行サービスでは、お客様のAWS利用料のお支払いを代行することにより、 日本円建て かつ 請求書払い（銀行振込） での利用が可能で…" at bounding box center [357, 249] width 542 height 46
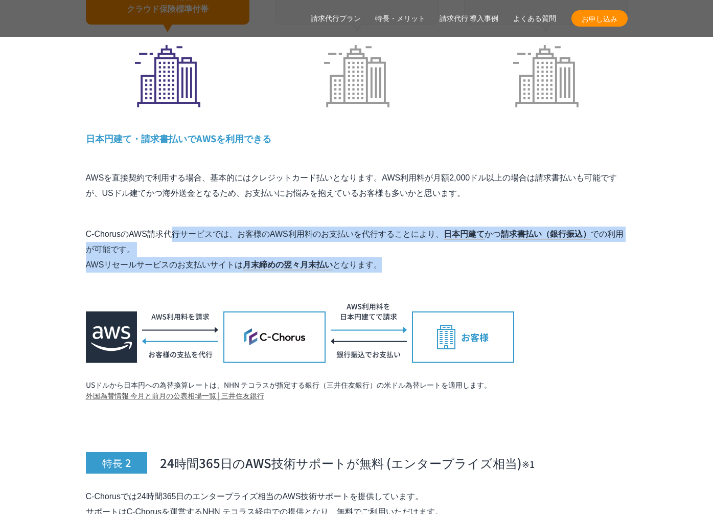
drag, startPoint x: 399, startPoint y: 242, endPoint x: 399, endPoint y: 200, distance: 42.4
click at [399, 200] on div "特長 1 AWS利用料金が割引 AWS請求代行で大幅な割引が実現できる仕組み たくさんのお客様のAWS利用料をNHN テコラスがまとめて支払うことで、ボリュー…" at bounding box center [357, 64] width 542 height 673
drag, startPoint x: 399, startPoint y: 200, endPoint x: 399, endPoint y: 251, distance: 50.6
click at [399, 251] on div "特長 1 AWS利用料金が割引 AWS請求代行で大幅な割引が実現できる仕組み たくさんのお客様のAWS利用料をNHN テコラスがまとめて支払うことで、ボリュー…" at bounding box center [357, 64] width 542 height 673
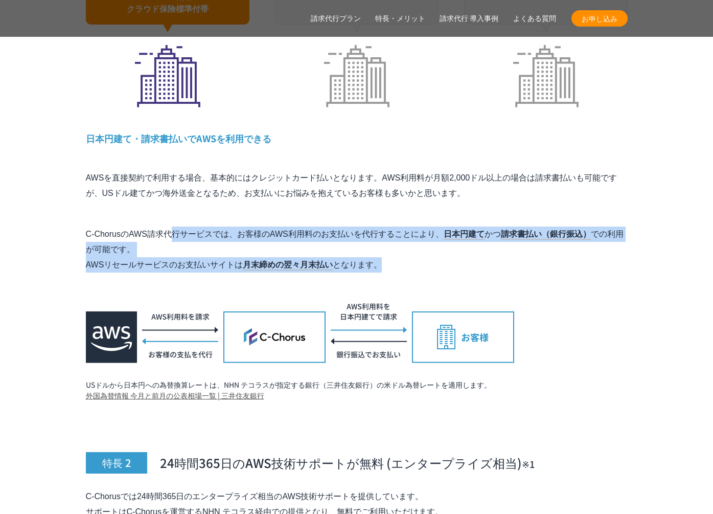
click at [399, 251] on p "C-ChorusのAWS請求代行サービスでは、お客様のAWS利用料のお支払いを代行することにより、 日本円建て かつ 請求書払い（銀行振込） での利用が可能で…" at bounding box center [357, 249] width 542 height 46
click at [400, 199] on div "特長 1 AWS利用料金が割引 AWS請求代行で大幅な割引が実現できる仕組み たくさんのお客様のAWS利用料をNHN テコラスがまとめて支払うことで、ボリュー…" at bounding box center [357, 64] width 542 height 673
drag, startPoint x: 400, startPoint y: 200, endPoint x: 401, endPoint y: 251, distance: 51.1
click at [401, 251] on div "特長 1 AWS利用料金が割引 AWS請求代行で大幅な割引が実現できる仕組み たくさんのお客様のAWS利用料をNHN テコラスがまとめて支払うことで、ボリュー…" at bounding box center [357, 64] width 542 height 673
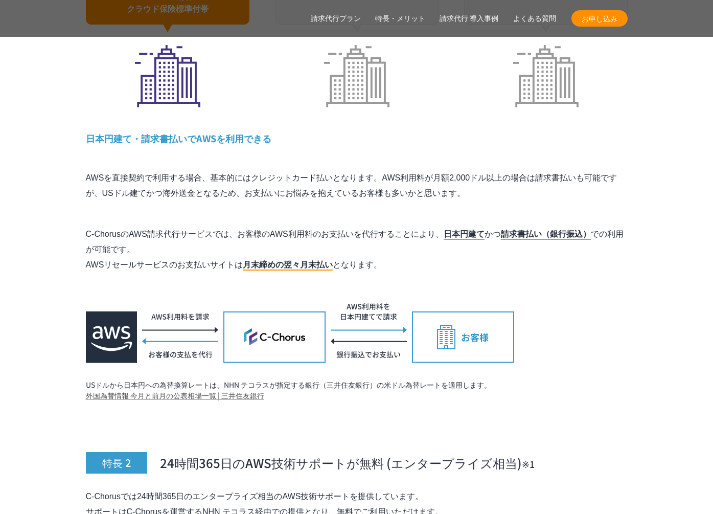
click at [401, 251] on div "特長 1 AWS利用料金が割引 AWS請求代行で大幅な割引が実現できる仕組み たくさんのお客様のAWS利用料をNHN テコラスがまとめて支払うことで、ボリュー…" at bounding box center [357, 64] width 542 height 673
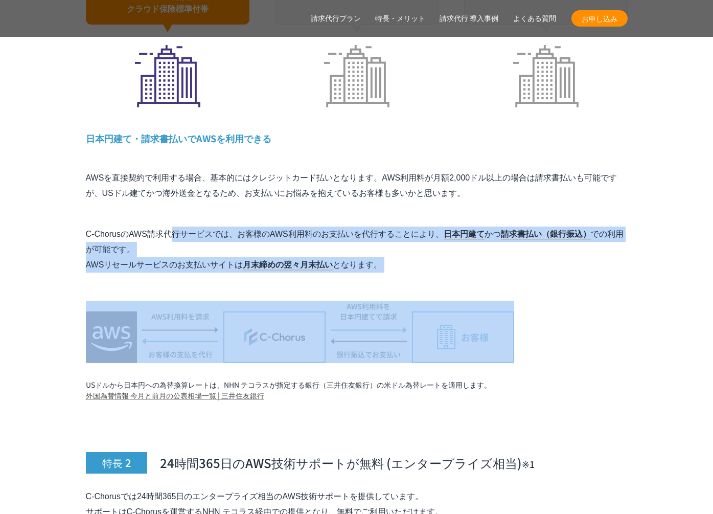
drag, startPoint x: 401, startPoint y: 251, endPoint x: 398, endPoint y: 196, distance: 55.3
click at [398, 196] on div "特長 1 AWS利用料金が割引 AWS請求代行で大幅な割引が実現できる仕組み たくさんのお客様のAWS利用料をNHN テコラスがまとめて支払うことで、ボリュー…" at bounding box center [357, 64] width 542 height 673
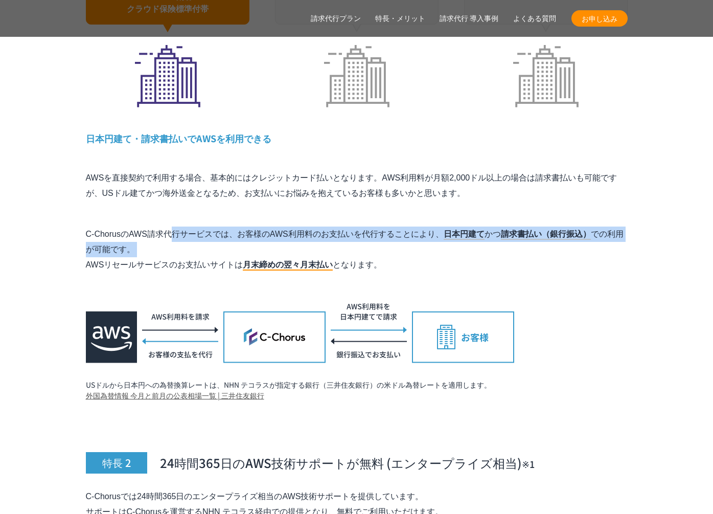
drag, startPoint x: 392, startPoint y: 214, endPoint x: 391, endPoint y: 221, distance: 7.2
click at [391, 221] on div "特長 1 AWS利用料金が割引 AWS請求代行で大幅な割引が実現できる仕組み たくさんのお客様のAWS利用料をNHN テコラスがまとめて支払うことで、ボリュー…" at bounding box center [357, 64] width 542 height 673
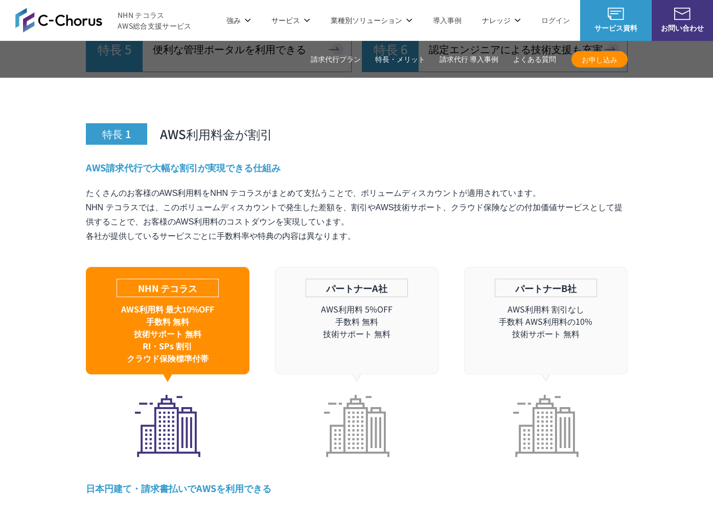
scroll to position [2727, 0]
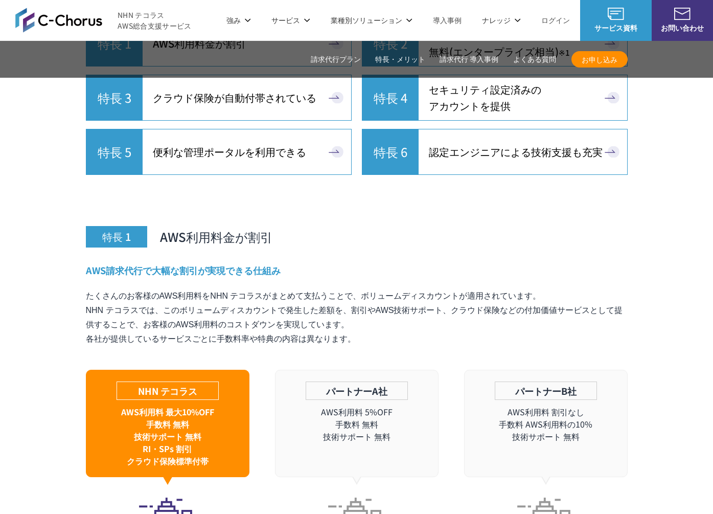
click at [309, 235] on div "特長 1 AWS利用料金が割引 AWS請求代行で大幅な割引が実現できる仕組み たくさんのお客様のAWS利用料をNHN テコラスがまとめて支払うことで、ボリュー…" at bounding box center [357, 516] width 542 height 673
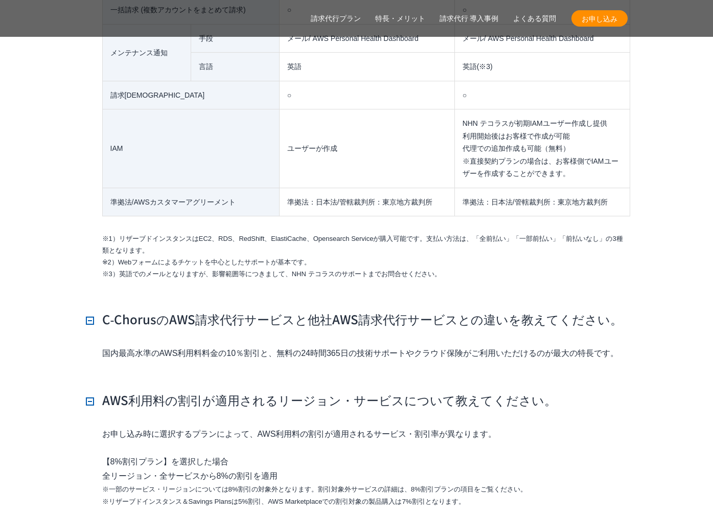
scroll to position [8739, 0]
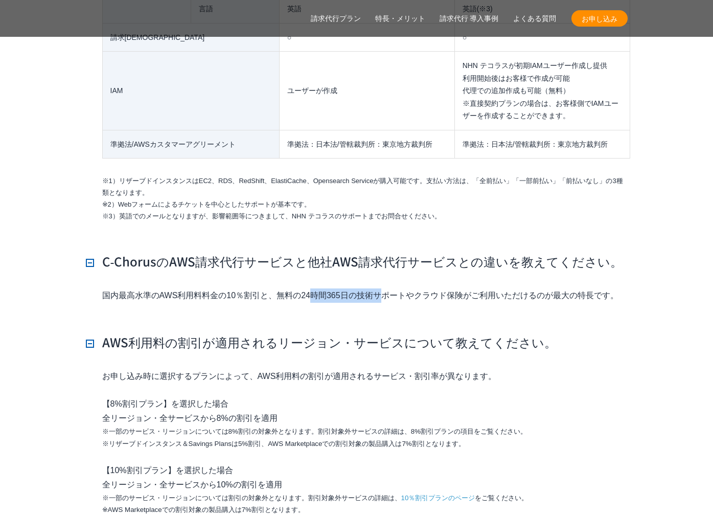
drag, startPoint x: 266, startPoint y: 272, endPoint x: 184, endPoint y: 274, distance: 81.8
click at [184, 288] on p "国内最高水準のAWS利用料料金の10％割引と、無料の24時間365日の技術サポートやクラウド保険がご利用いただけるのが最大の特長です。" at bounding box center [365, 295] width 526 height 14
click at [179, 288] on p "国内最高水準のAWS利用料料金の10％割引と、無料の24時間365日の技術サポートやクラウド保険がご利用いただけるのが最大の特長です。" at bounding box center [365, 295] width 526 height 14
drag, startPoint x: 96, startPoint y: 277, endPoint x: 633, endPoint y: 279, distance: 536.8
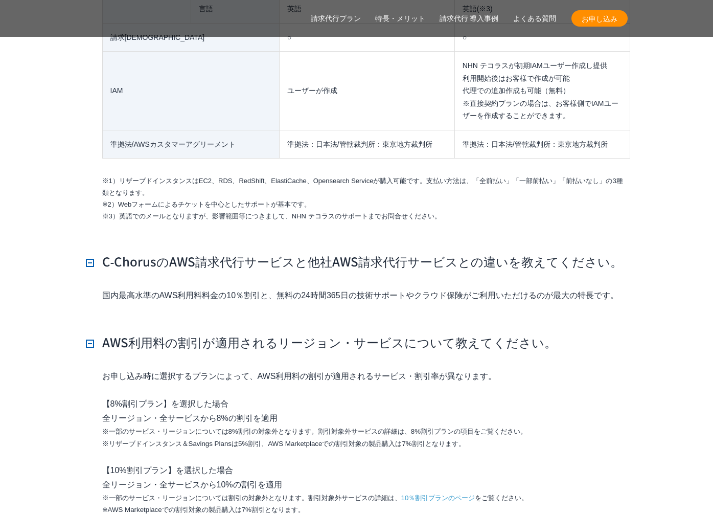
drag, startPoint x: 487, startPoint y: 215, endPoint x: 468, endPoint y: 230, distance: 24.4
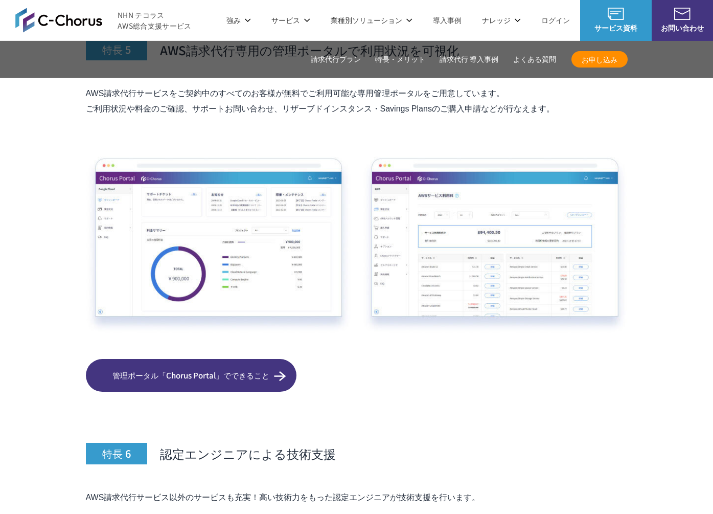
scroll to position [5096, 0]
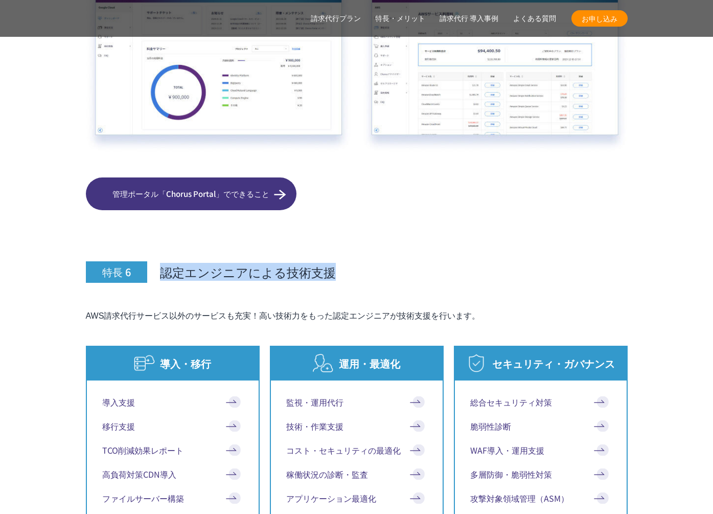
drag, startPoint x: 369, startPoint y: 247, endPoint x: 370, endPoint y: 233, distance: 14.3
click at [370, 233] on h3 "特長 6 認定エンジニアによる技術支援" at bounding box center [357, 248] width 542 height 67
drag, startPoint x: 370, startPoint y: 233, endPoint x: 369, endPoint y: 249, distance: 15.9
click at [369, 249] on h3 "特長 6 認定エンジニアによる技術支援" at bounding box center [357, 248] width 542 height 67
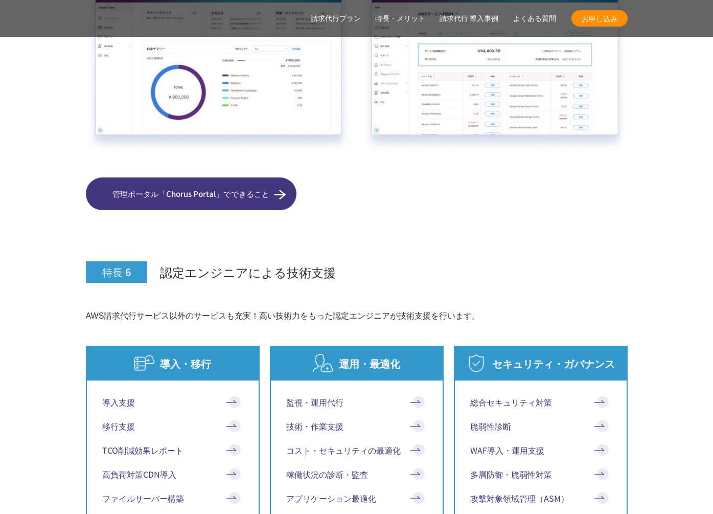
click at [369, 249] on h3 "特長 6 認定エンジニアによる技術支援" at bounding box center [357, 248] width 542 height 67
click at [369, 226] on h3 "特長 6 認定エンジニアによる技術支援" at bounding box center [357, 248] width 542 height 67
click at [369, 250] on h3 "特長 6 認定エンジニアによる技術支援" at bounding box center [357, 248] width 542 height 67
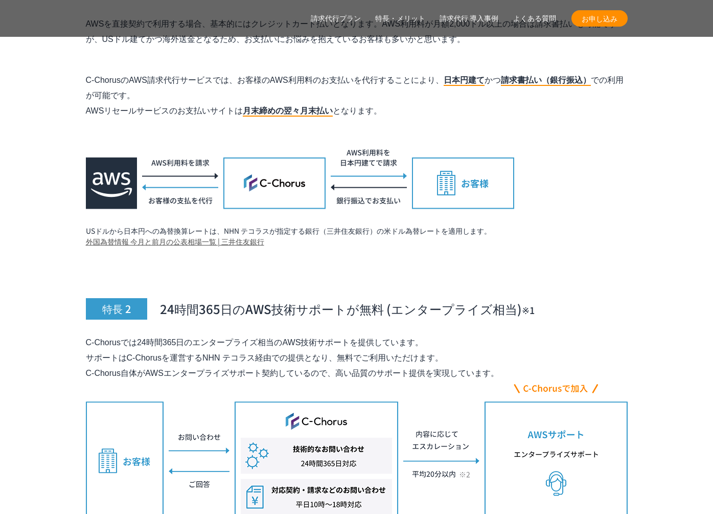
scroll to position [3499, 0]
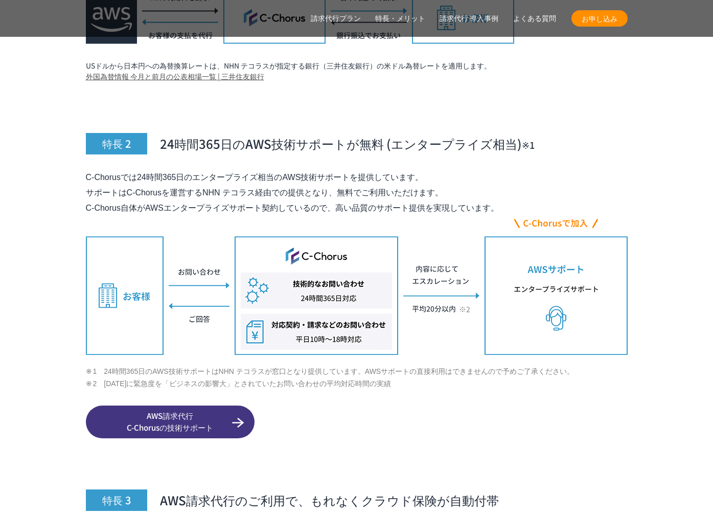
drag, startPoint x: 84, startPoint y: 156, endPoint x: 514, endPoint y: 188, distance: 431.1
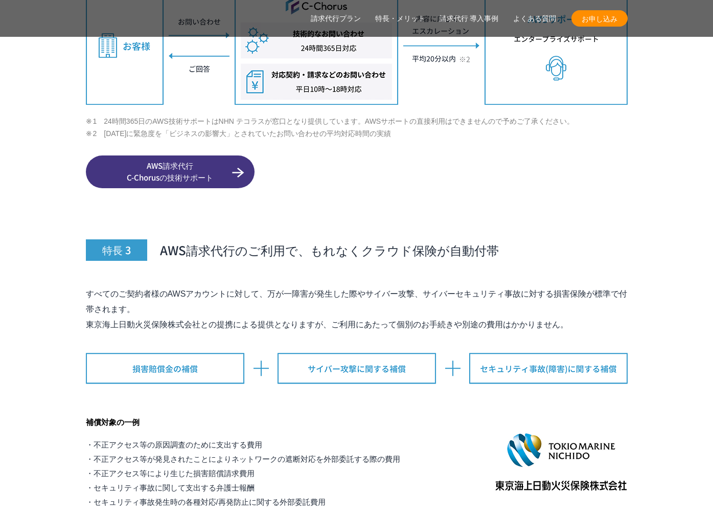
scroll to position [3764, 0]
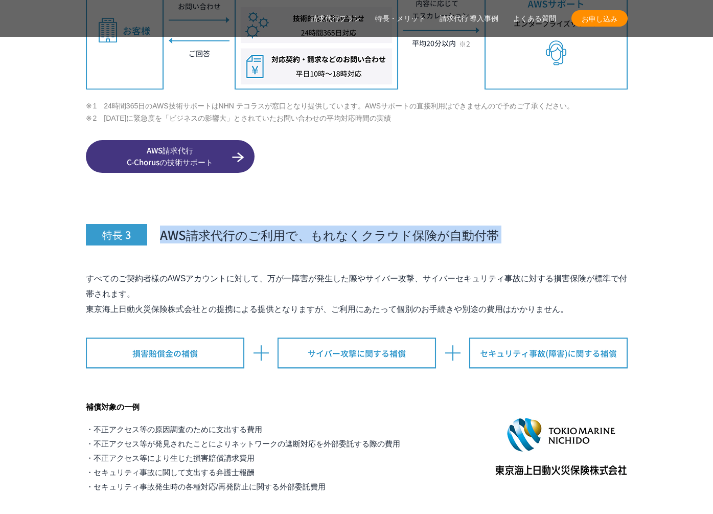
drag, startPoint x: 309, startPoint y: 230, endPoint x: 347, endPoint y: 192, distance: 53.1
click at [347, 192] on div "特長 3 AWS請求代行のご利用で、もれなくクラウド保険が自動付帯 すべてのご契約者様のAWSアカウントに対して、万が一障害が発生した際やサイバー攻撃、サイバ…" at bounding box center [357, 336] width 542 height 316
click at [347, 192] on h3 "特長 3 AWS請求代行のご利用で、もれなくクラウド保険が自動付帯" at bounding box center [357, 211] width 542 height 67
drag, startPoint x: 347, startPoint y: 192, endPoint x: 345, endPoint y: 233, distance: 41.5
click at [345, 233] on div "特長 3 AWS請求代行のご利用で、もれなくクラウド保険が自動付帯 すべてのご契約者様のAWSアカウントに対して、万が一障害が発生した際やサイバー攻撃、サイバ…" at bounding box center [357, 336] width 542 height 316
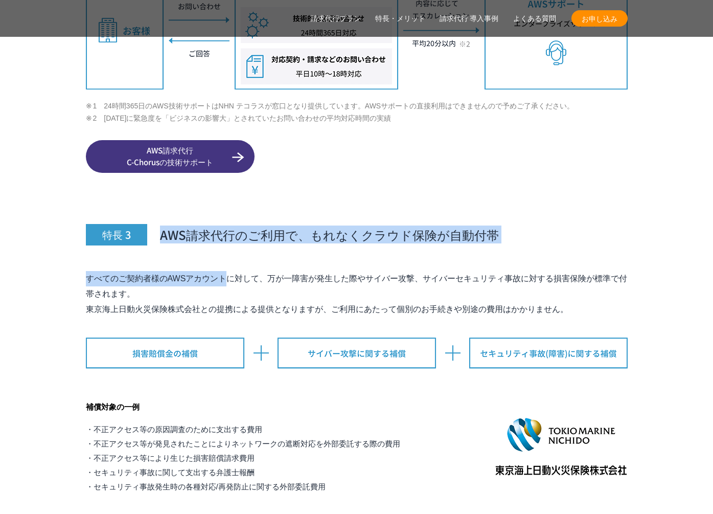
click at [345, 233] on div "特長 3 AWS請求代行のご利用で、もれなくクラウド保険が自動付帯 すべてのご契約者様のAWSアカウントに対して、万が一障害が発生した際やサイバー攻撃、サイバ…" at bounding box center [357, 336] width 542 height 316
drag, startPoint x: 345, startPoint y: 233, endPoint x: 363, endPoint y: 187, distance: 49.6
click at [363, 187] on div "特長 3 AWS請求代行のご利用で、もれなくクラウド保険が自動付帯 すべてのご契約者様のAWSアカウントに対して、万が一障害が発生した際やサイバー攻撃、サイバ…" at bounding box center [357, 336] width 542 height 316
click at [363, 187] on h3 "特長 3 AWS請求代行のご利用で、もれなくクラウド保険が自動付帯" at bounding box center [357, 211] width 542 height 67
drag, startPoint x: 363, startPoint y: 187, endPoint x: 363, endPoint y: 242, distance: 55.2
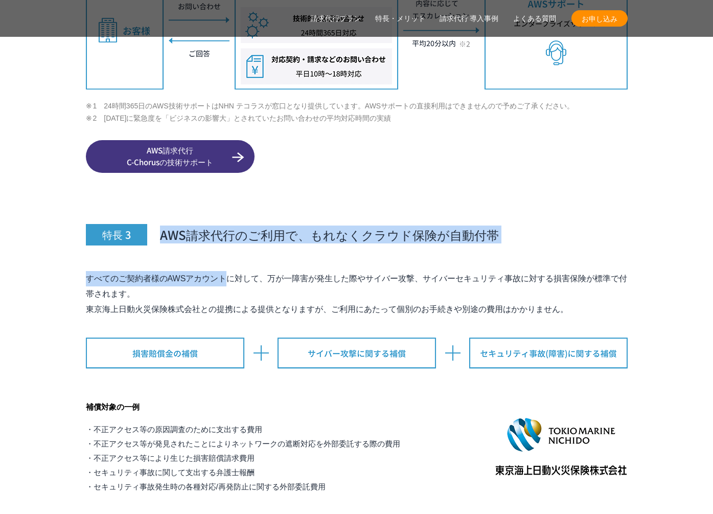
click at [363, 242] on div "特長 3 AWS請求代行のご利用で、もれなくクラウド保険が自動付帯 すべてのご契約者様のAWSアカウントに対して、万が一障害が発生した際やサイバー攻撃、サイバ…" at bounding box center [357, 336] width 542 height 316
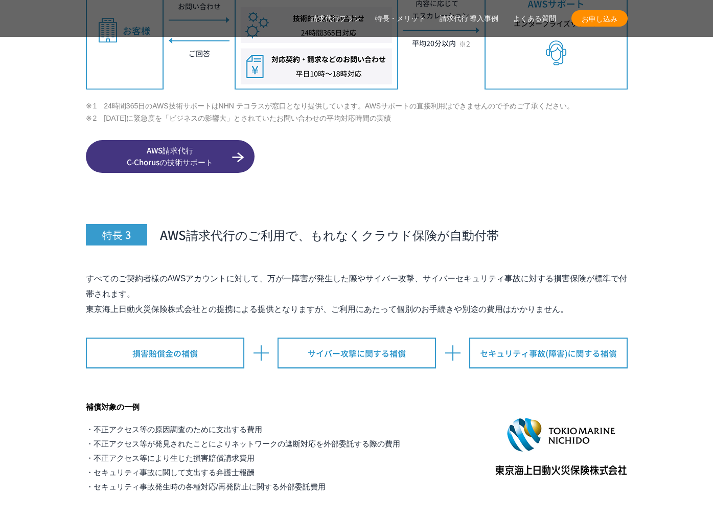
click at [363, 242] on div "特長 3 AWS請求代行のご利用で、もれなくクラウド保険が自動付帯 すべてのご契約者様のAWSアカウントに対して、万が一障害が発生した際やサイバー攻撃、サイバ…" at bounding box center [357, 336] width 542 height 316
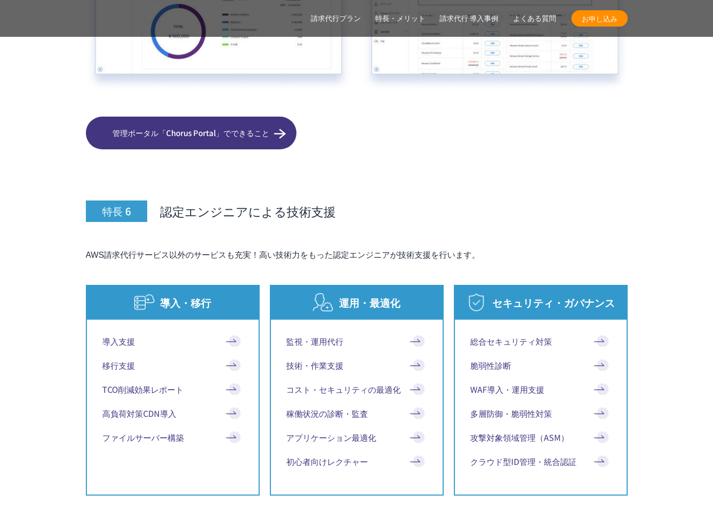
scroll to position [5144, 0]
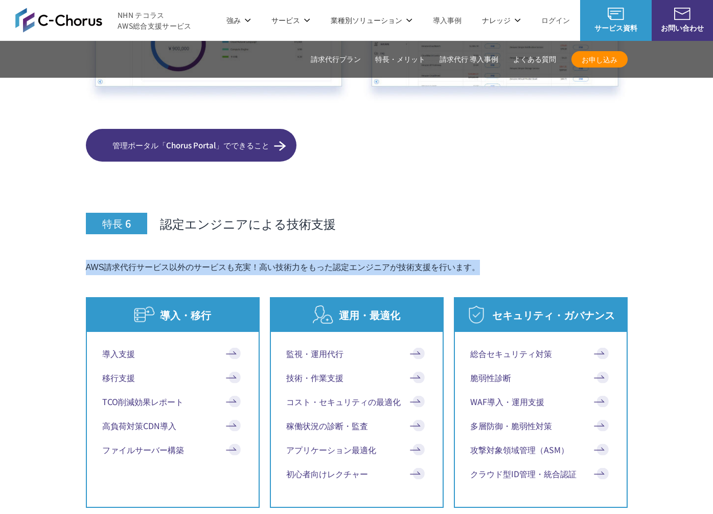
drag, startPoint x: 519, startPoint y: 246, endPoint x: 513, endPoint y: 226, distance: 20.7
click at [513, 226] on div "特長 6 認定エンジニアによる技術支援 AWS請求代行サービス以外のサービスも充実！高い技術力をもった認定エンジニアが技術支援を行います。 導入・移行 導入支…" at bounding box center [357, 435] width 542 height 536
drag, startPoint x: 513, startPoint y: 227, endPoint x: 513, endPoint y: 243, distance: 16.4
click at [513, 243] on div "特長 6 認定エンジニアによる技術支援 AWS請求代行サービス以外のサービスも充実！高い技術力をもった認定エンジニアが技術支援を行います。 導入・移行 導入支…" at bounding box center [357, 435] width 542 height 536
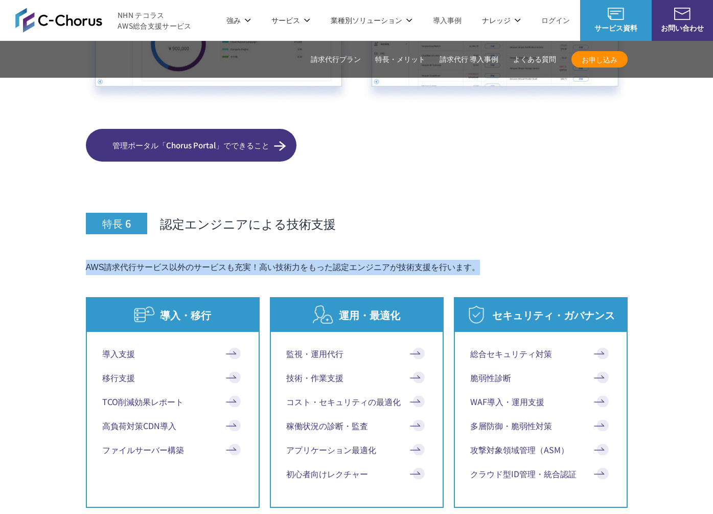
click at [513, 260] on p "AWS請求代行サービス以外のサービスも充実！高い技術力をもった認定エンジニアが技術支援を行います。" at bounding box center [357, 267] width 542 height 15
drag, startPoint x: 510, startPoint y: 245, endPoint x: 505, endPoint y: 229, distance: 17.8
click at [505, 229] on div "特長 6 認定エンジニアによる技術支援 AWS請求代行サービス以外のサービスも充実！高い技術力をもった認定エンジニアが技術支援を行います。 導入・移行 導入支…" at bounding box center [357, 435] width 542 height 536
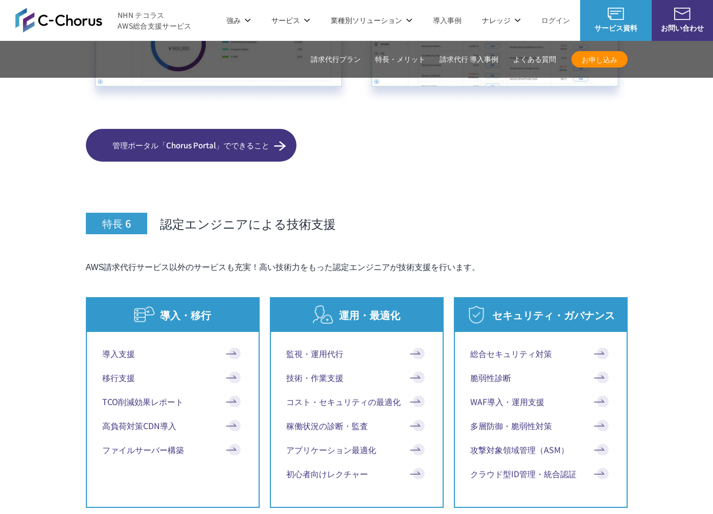
click at [505, 229] on div "特長 6 認定エンジニアによる技術支援 AWS請求代行サービス以外のサービスも充実！高い技術力をもった認定エンジニアが技術支援を行います。 導入・移行 導入支…" at bounding box center [357, 435] width 542 height 536
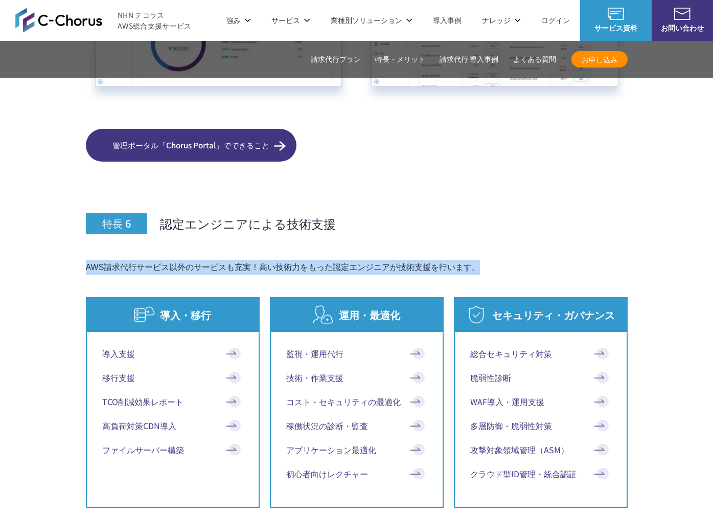
click at [505, 244] on div "特長 6 認定エンジニアによる技術支援 AWS請求代行サービス以外のサービスも充実！高い技術力をもった認定エンジニアが技術支援を行います。 導入・移行 導入支…" at bounding box center [357, 435] width 542 height 536
click at [505, 260] on p "AWS請求代行サービス以外のサービスも充実！高い技術力をもった認定エンジニアが技術支援を行います。" at bounding box center [357, 267] width 542 height 15
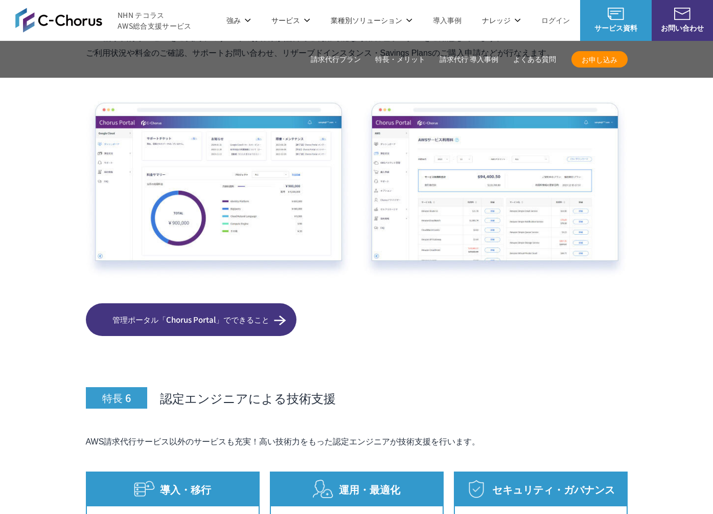
scroll to position [4840, 0]
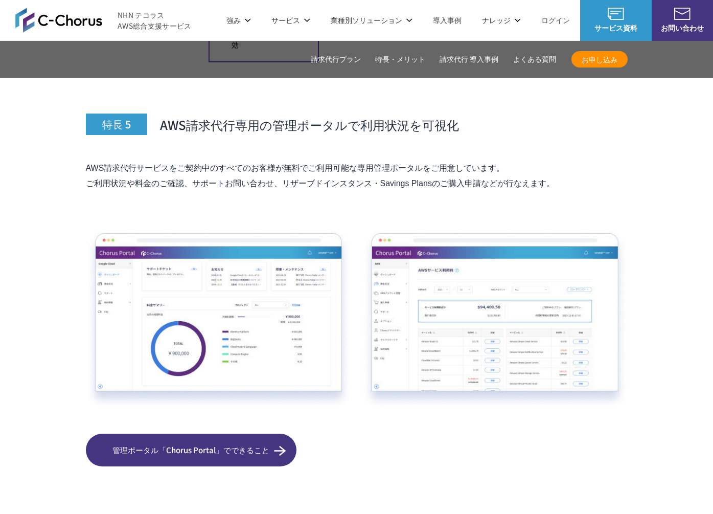
drag, startPoint x: 300, startPoint y: 177, endPoint x: 305, endPoint y: 176, distance: 5.3
click at [300, 177] on div "特長 5 AWS請求代行専用の管理ポータルで利用状況を可視化 AWS請求代行サービスをご契約中のすべてのお客様が無料でご利用可能な専用管理ポータルをご用意して…" at bounding box center [357, 266] width 542 height 399
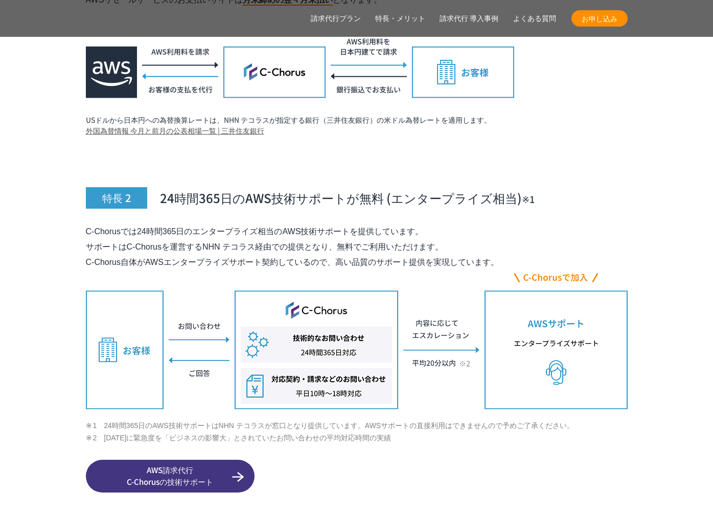
scroll to position [3454, 0]
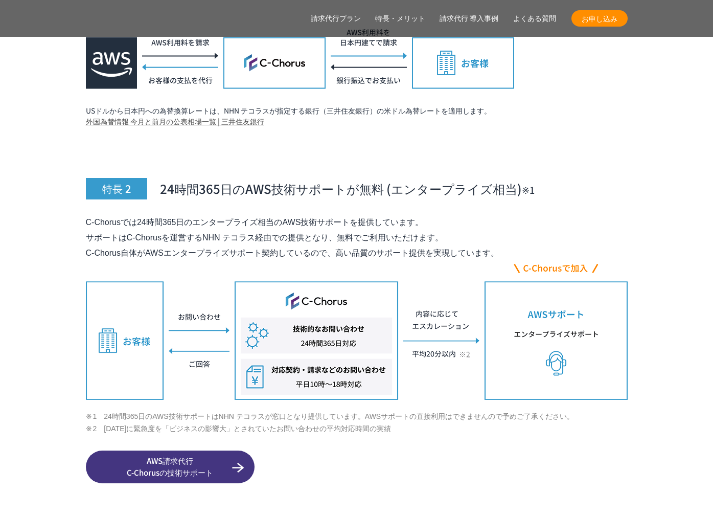
drag, startPoint x: 302, startPoint y: 191, endPoint x: 317, endPoint y: 204, distance: 20.3
click at [317, 204] on div "特長 2 24時間365日のAWS技術サポートが無料 (エンタープライズ相当)　 ※1 C-Chorusでは24時間365日のエンタープライズ相当のAWS技術…" at bounding box center [357, 307] width 542 height 351
click at [316, 215] on p "C-Chorusでは24時間365日のエンタープライズ相当のAWS技術サポートを提供しています。 サポートはC-Chorusを運営するNHN テコラス経由での…" at bounding box center [357, 238] width 542 height 46
drag, startPoint x: 85, startPoint y: 199, endPoint x: 427, endPoint y: 199, distance: 341.5
click at [427, 215] on p "C-Chorusでは24時間365日のエンタープライズ相当のAWS技術サポートを提供しています。 サポートはC-Chorusを運営するNHN テコラス経由での…" at bounding box center [357, 238] width 542 height 46
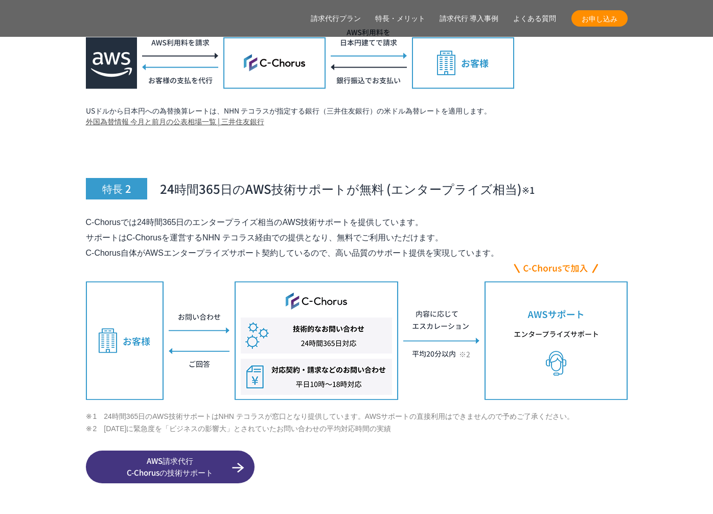
click at [426, 215] on p "C-Chorusでは24時間365日のエンタープライズ相当のAWS技術サポートを提供しています。 サポートはC-Chorusを運営するNHN テコラス経由での…" at bounding box center [357, 238] width 542 height 46
drag, startPoint x: 146, startPoint y: 232, endPoint x: 279, endPoint y: 234, distance: 133.4
click at [279, 234] on p "C-Chorusでは24時間365日のエンタープライズ相当のAWS技術サポートを提供しています。 サポートはC-Chorusを運営するNHN テコラス経由での…" at bounding box center [357, 238] width 542 height 46
drag, startPoint x: 34, startPoint y: 241, endPoint x: 76, endPoint y: 242, distance: 41.9
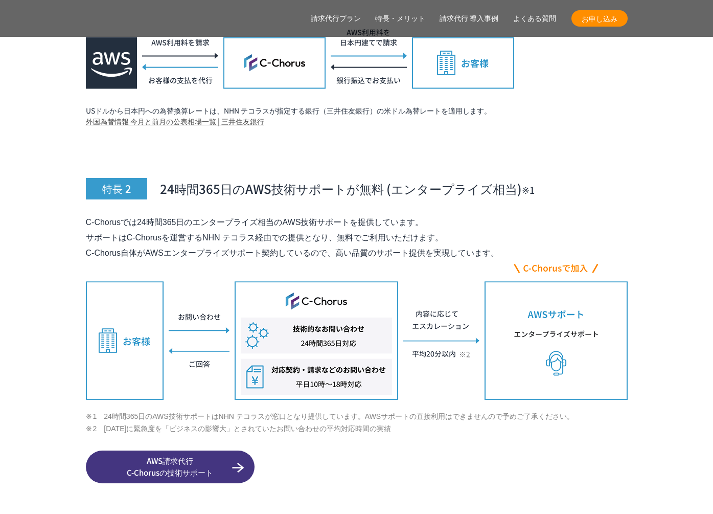
click at [188, 234] on p "C-Chorusでは24時間365日のエンタープライズ相当のAWS技術サポートを提供しています。 サポートはC-Chorusを運営するNHN テコラス経由での…" at bounding box center [357, 238] width 542 height 46
drag, startPoint x: 187, startPoint y: 242, endPoint x: 190, endPoint y: 235, distance: 7.3
drag, startPoint x: 84, startPoint y: 205, endPoint x: 556, endPoint y: 232, distance: 472.6
click at [556, 232] on p "C-Chorusでは24時間365日のエンタープライズ相当のAWS技術サポートを提供しています。 サポートはC-Chorusを運営するNHN テコラス経由での…" at bounding box center [357, 238] width 542 height 46
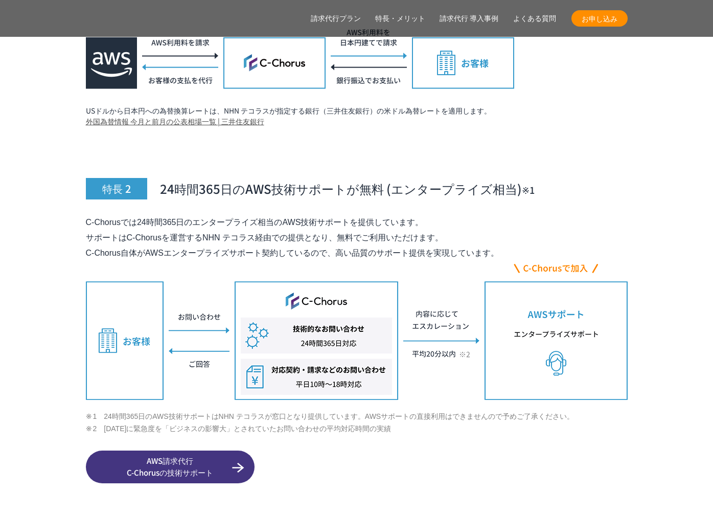
drag, startPoint x: 540, startPoint y: 231, endPoint x: 78, endPoint y: 196, distance: 462.9
drag, startPoint x: 88, startPoint y: 200, endPoint x: 517, endPoint y: 234, distance: 430.2
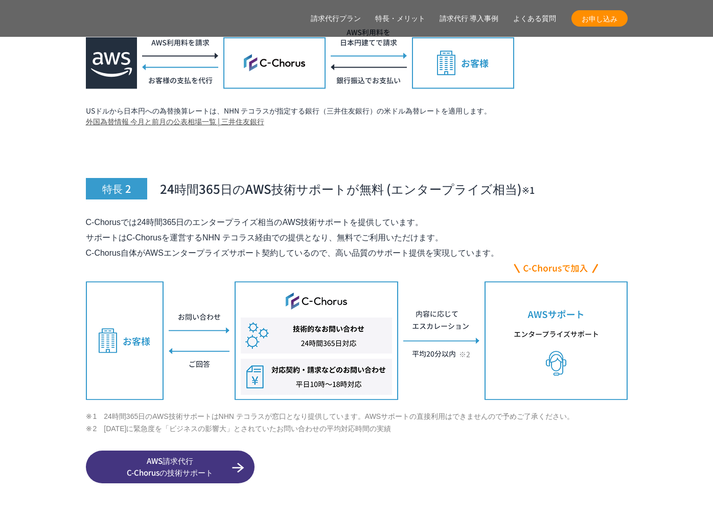
click at [517, 234] on p "C-Chorusでは24時間365日のエンタープライズ相当のAWS技術サポートを提供しています。 サポートはC-Chorusを運営するNHN テコラス経由での…" at bounding box center [357, 238] width 542 height 46
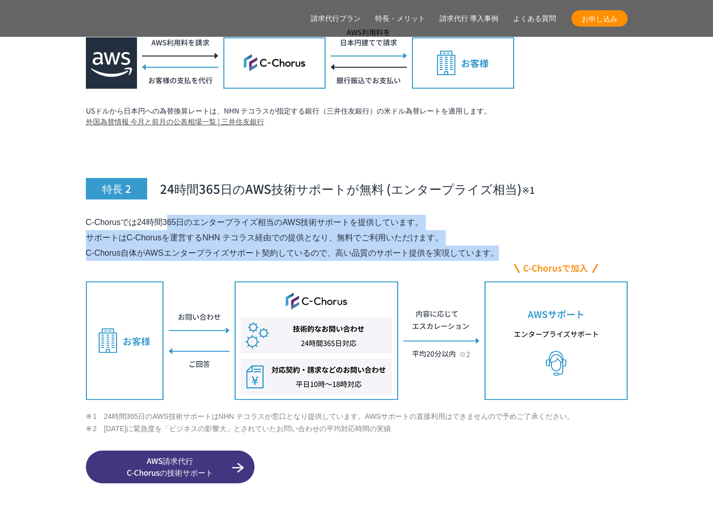
drag, startPoint x: 514, startPoint y: 234, endPoint x: 84, endPoint y: 189, distance: 432.3
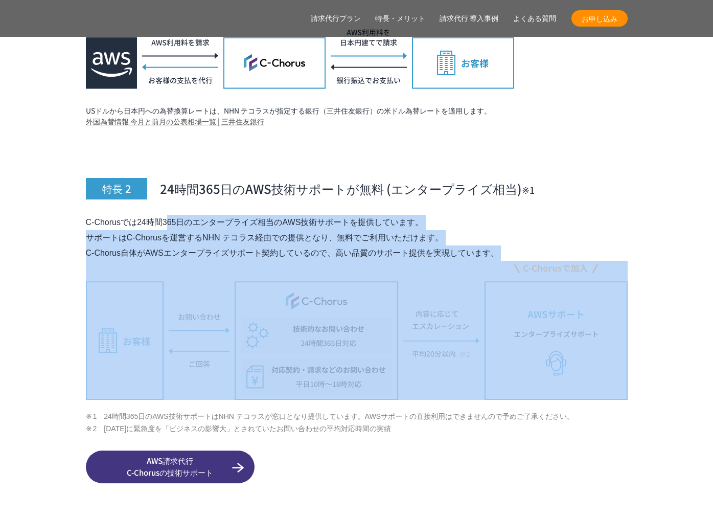
drag, startPoint x: 179, startPoint y: 214, endPoint x: 520, endPoint y: 248, distance: 342.7
drag, startPoint x: 470, startPoint y: 226, endPoint x: 523, endPoint y: 228, distance: 53.7
click at [469, 226] on p "C-Chorusでは24時間365日のエンタープライズ相当のAWS技術サポートを提供しています。 サポートはC-Chorusを運営するNHN テコラス経由での…" at bounding box center [357, 238] width 542 height 46
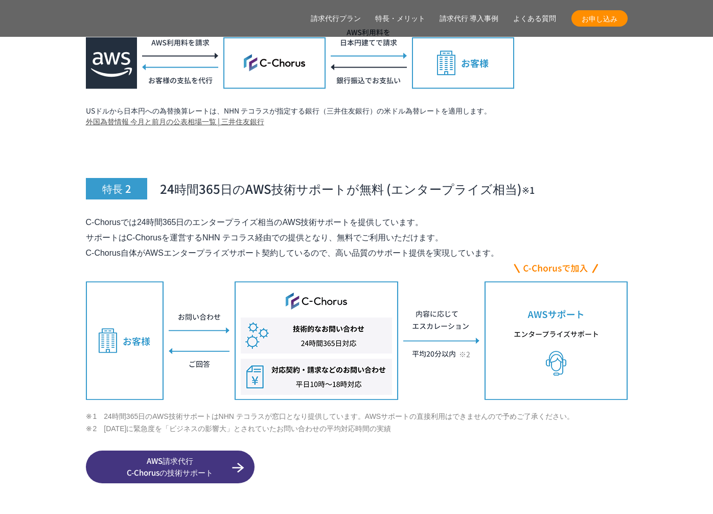
click at [153, 233] on p "C-Chorusでは24時間365日のエンタープライズ相当のAWS技術サポートを提供しています。 サポートはC-Chorusを運営するNHN テコラス経由での…" at bounding box center [357, 238] width 542 height 46
click at [282, 224] on p "C-Chorusでは24時間365日のエンタープライズ相当のAWS技術サポートを提供しています。 サポートはC-Chorusを運営するNHN テコラス経由での…" at bounding box center [357, 238] width 542 height 46
drag, startPoint x: 415, startPoint y: 228, endPoint x: 406, endPoint y: 230, distance: 8.4
click at [415, 228] on p "C-Chorusでは24時間365日のエンタープライズ相当のAWS技術サポートを提供しています。 サポートはC-Chorusを運営するNHN テコラス経由での…" at bounding box center [357, 238] width 542 height 46
click at [324, 230] on p "C-Chorusでは24時間365日のエンタープライズ相当のAWS技術サポートを提供しています。 サポートはC-Chorusを運営するNHN テコラス経由での…" at bounding box center [357, 238] width 542 height 46
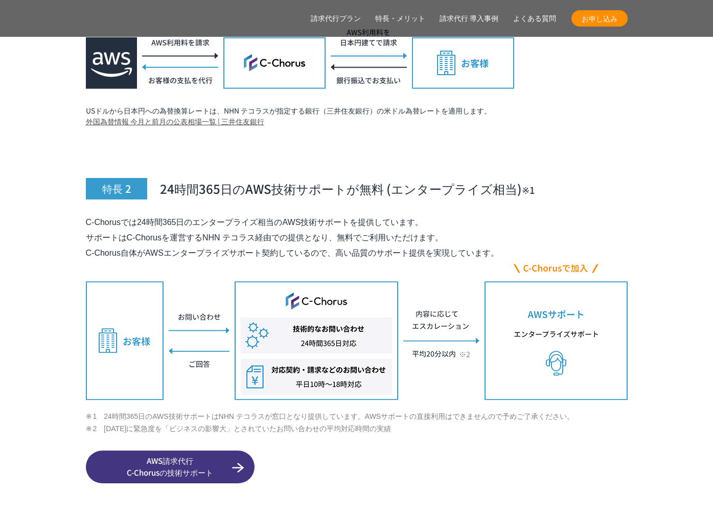
click at [334, 232] on p "C-Chorusでは24時間365日のエンタープライズ相当のAWS技術サポートを提供しています。 サポートはC-Chorusを運営するNHN テコラス経由での…" at bounding box center [357, 238] width 542 height 46
drag, startPoint x: 148, startPoint y: 233, endPoint x: 514, endPoint y: 231, distance: 366.0
click at [514, 231] on p "C-Chorusでは24時間365日のエンタープライズ相当のAWS技術サポートを提供しています。 サポートはC-Chorusを運営するNHN テコラス経由での…" at bounding box center [357, 238] width 542 height 46
click at [96, 234] on p "C-Chorusでは24時間365日のエンタープライズ相当のAWS技術サポートを提供しています。 サポートはC-Chorusを運営するNHN テコラス経由での…" at bounding box center [357, 238] width 542 height 46
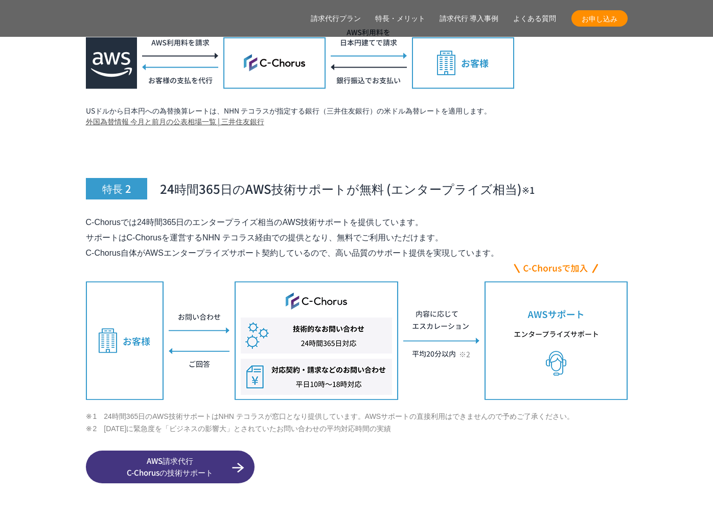
drag, startPoint x: 97, startPoint y: 236, endPoint x: 118, endPoint y: 208, distance: 35.2
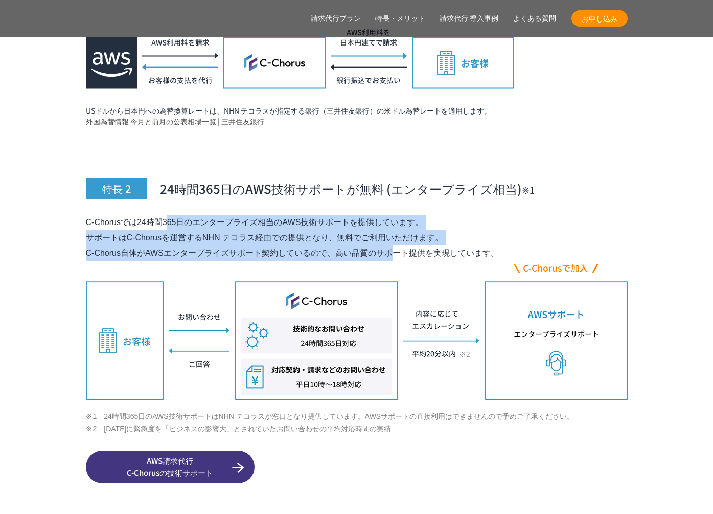
drag, startPoint x: 118, startPoint y: 208, endPoint x: 271, endPoint y: 226, distance: 155.0
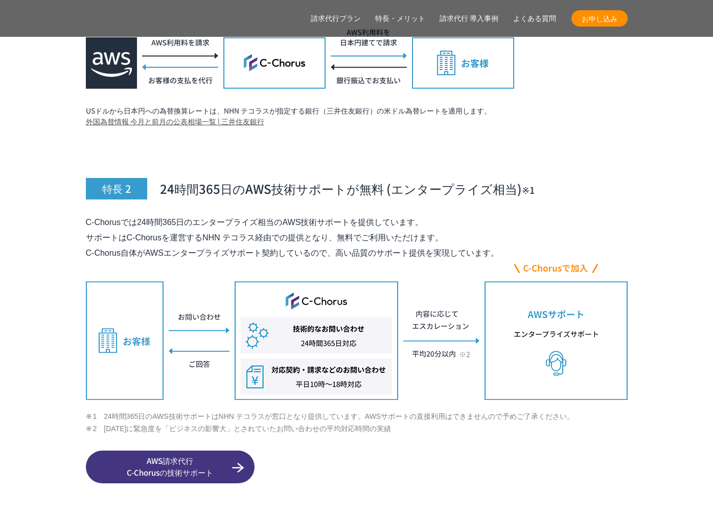
drag, startPoint x: 271, startPoint y: 226, endPoint x: 260, endPoint y: 229, distance: 11.5
click at [270, 227] on p "C-Chorusでは24時間365日のエンタープライズ相当のAWS技術サポートを提供しています。 サポートはC-Chorusを運営するNHN テコラス経由での…" at bounding box center [357, 238] width 542 height 46
click at [179, 226] on p "C-Chorusでは24時間365日のエンタープライズ相当のAWS技術サポートを提供しています。 サポートはC-Chorusを運営するNHN テコラス経由での…" at bounding box center [357, 238] width 542 height 46
click at [194, 225] on p "C-Chorusでは24時間365日のエンタープライズ相当のAWS技術サポートを提供しています。 サポートはC-Chorusを運営するNHN テコラス経由での…" at bounding box center [357, 238] width 542 height 46
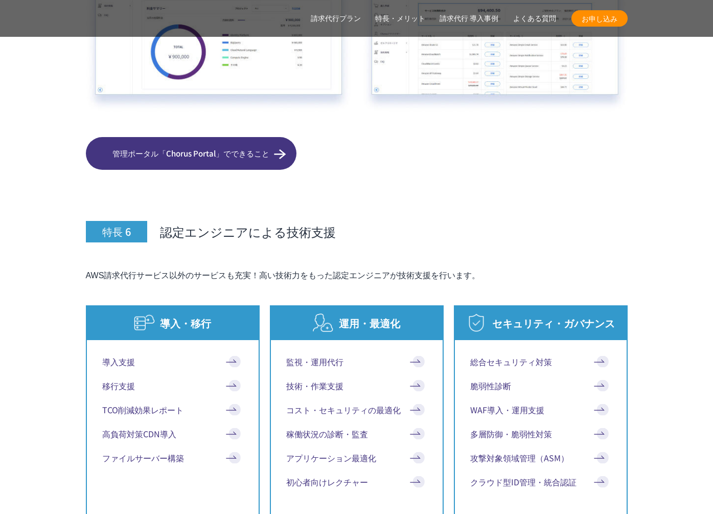
scroll to position [4804, 0]
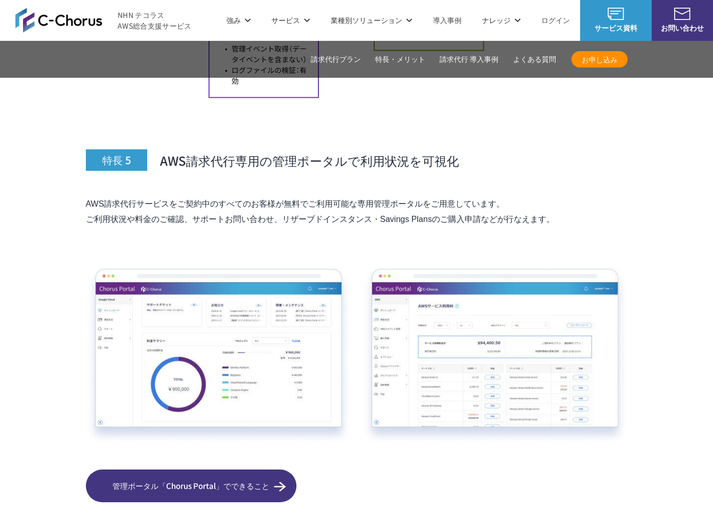
click at [164, 196] on p "AWS請求代行サービスをご契約中のすべてのお客様が無料でご利用可能な専用管理ポータルをご用意しています。 ご利用状況や料金のご確認、サポートお問い合わせ、リザ…" at bounding box center [357, 211] width 542 height 31
click at [290, 196] on p "AWS請求代行サービスをご契約中のすべてのお客様が無料でご利用可能な専用管理ポータルをご用意しています。 ご利用状況や料金のご確認、サポートお問い合わせ、リザ…" at bounding box center [357, 211] width 542 height 31
click at [227, 196] on p "AWS請求代行サービスをご契約中のすべてのお客様が無料でご利用可能な専用管理ポータルをご用意しています。 ご利用状況や料金のご確認、サポートお問い合わせ、リザ…" at bounding box center [357, 211] width 542 height 31
click at [327, 196] on p "AWS請求代行サービスをご契約中のすべてのお客様が無料でご利用可能な専用管理ポータルをご用意しています。 ご利用状況や料金のご確認、サポートお問い合わせ、リザ…" at bounding box center [357, 211] width 542 height 31
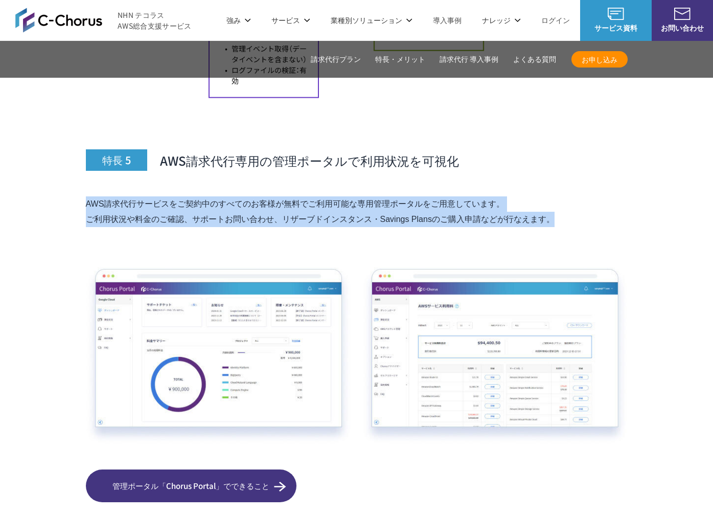
drag, startPoint x: 84, startPoint y: 180, endPoint x: 595, endPoint y: 208, distance: 511.5
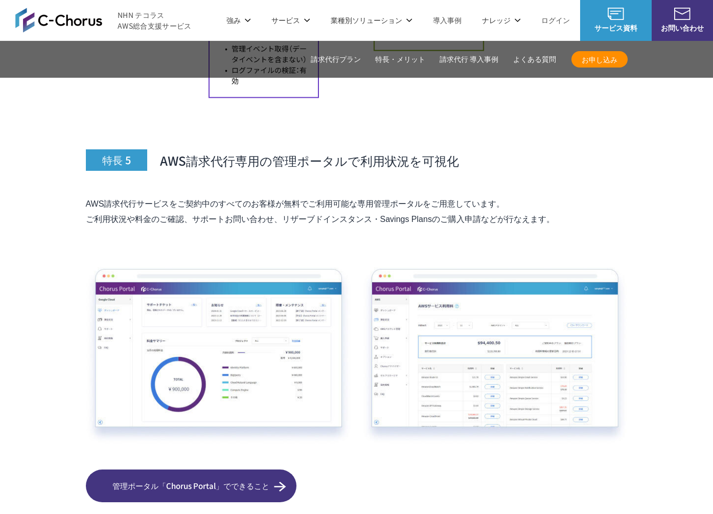
click at [499, 196] on p "AWS請求代行サービスをご契約中のすべてのお客様が無料でご利用可能な専用管理ポータルをご用意しています。 ご利用状況や料金のご確認、サポートお問い合わせ、リザ…" at bounding box center [357, 211] width 542 height 31
click at [283, 149] on h3 "特長 5 AWS請求代行専用の管理ポータルで利用状況を可視化" at bounding box center [357, 136] width 542 height 67
click at [368, 152] on span "AWS請求代行専用の管理ポータルで利用状況を可視化" at bounding box center [309, 160] width 299 height 17
drag, startPoint x: 270, startPoint y: 139, endPoint x: 215, endPoint y: 146, distance: 55.2
click at [270, 152] on span "AWS請求代行専用の管理ポータルで利用状況を可視化" at bounding box center [309, 160] width 299 height 17
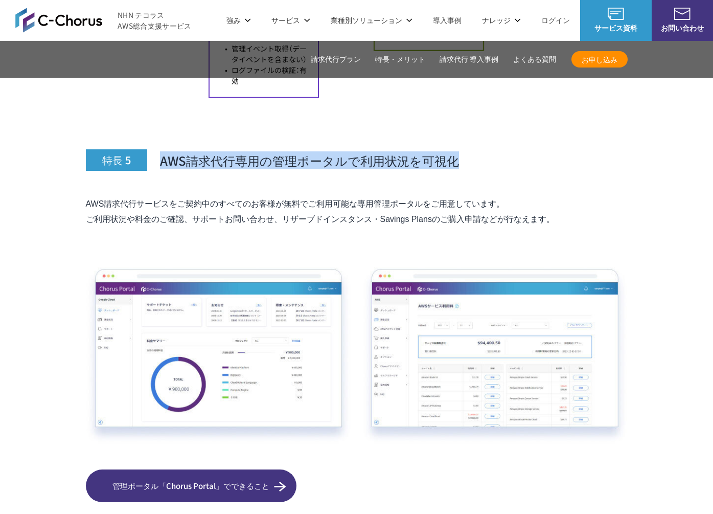
drag, startPoint x: 161, startPoint y: 141, endPoint x: 546, endPoint y: 144, distance: 385.5
click at [546, 144] on h3 "特長 5 AWS請求代行専用の管理ポータルで利用状況を可視化" at bounding box center [357, 136] width 542 height 67
click at [369, 152] on span "AWS請求代行専用の管理ポータルで利用状況を可視化" at bounding box center [309, 160] width 299 height 17
drag, startPoint x: 355, startPoint y: 140, endPoint x: 460, endPoint y: 143, distance: 104.8
click at [460, 143] on h3 "特長 5 AWS請求代行専用の管理ポータルで利用状況を可視化" at bounding box center [357, 136] width 542 height 67
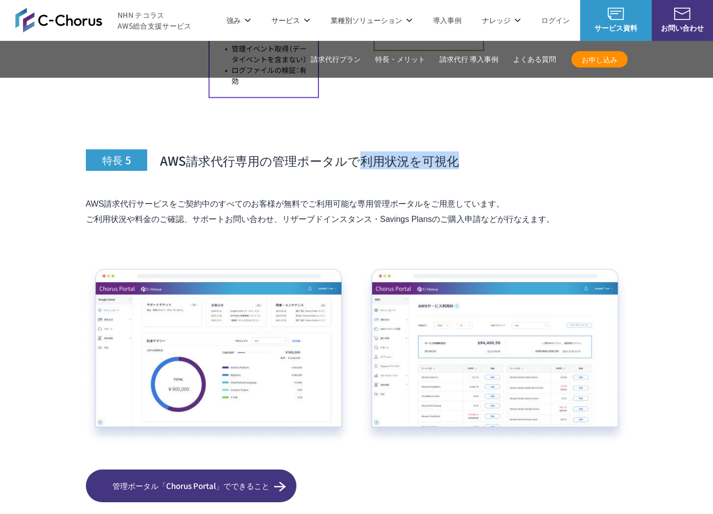
click at [460, 143] on h3 "特長 5 AWS請求代行専用の管理ポータルで利用状況を可視化" at bounding box center [357, 136] width 542 height 67
click at [29, 256] on section "AWS請求代行サービスの特長・メリット 特長 1 AWS利用料金が割引 特長 2 24時間365日の AWS技術サポートが 無料 (エンタープライズ相当) ※…" at bounding box center [356, 185] width 713 height 4656
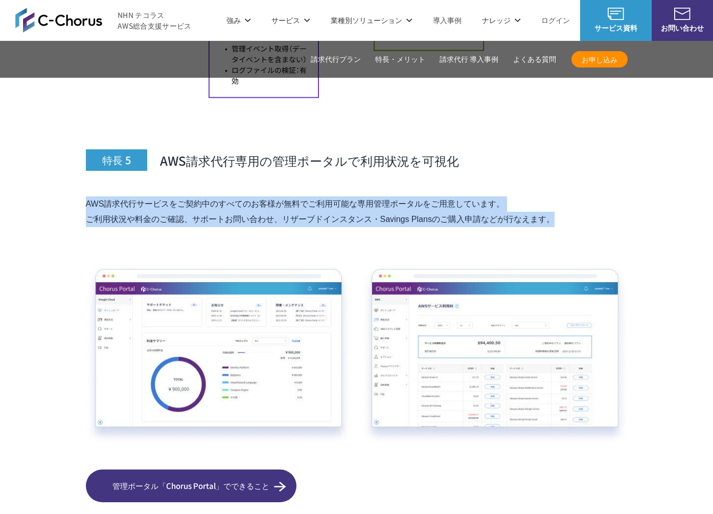
drag, startPoint x: 178, startPoint y: 213, endPoint x: 183, endPoint y: 166, distance: 46.7
click at [183, 166] on div "特長 5 AWS請求代行専用の管理ポータルで利用状況を可視化 AWS請求代行サービスをご契約中のすべてのお客様が無料でご利用可能な専用管理ポータルをご用意して…" at bounding box center [357, 302] width 542 height 399
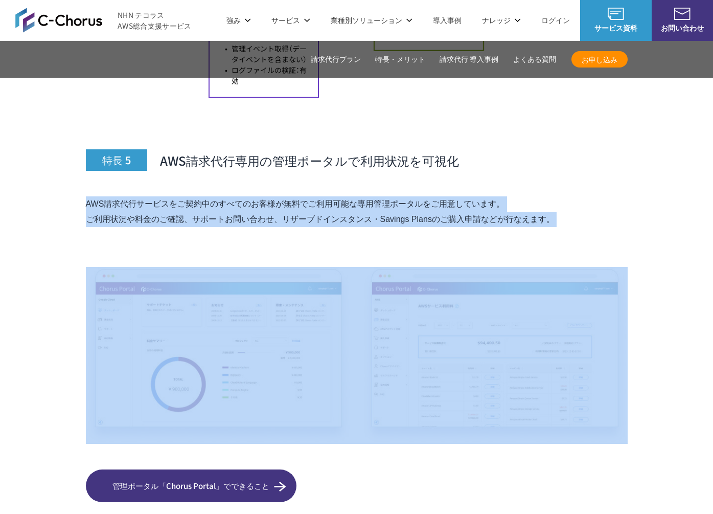
drag, startPoint x: 183, startPoint y: 166, endPoint x: 212, endPoint y: 227, distance: 67.7
click at [212, 226] on div "特長 5 AWS請求代行専用の管理ポータルで利用状況を可視化 AWS請求代行サービスをご契約中のすべてのお客様が無料でご利用可能な専用管理ポータルをご用意して…" at bounding box center [357, 302] width 542 height 399
drag, startPoint x: 212, startPoint y: 227, endPoint x: 212, endPoint y: 214, distance: 13.3
click at [212, 227] on div "特長 5 AWS請求代行専用の管理ポータルで利用状況を可視化 AWS請求代行サービスをご契約中のすべてのお客様が無料でご利用可能な専用管理ポータルをご用意して…" at bounding box center [357, 302] width 542 height 399
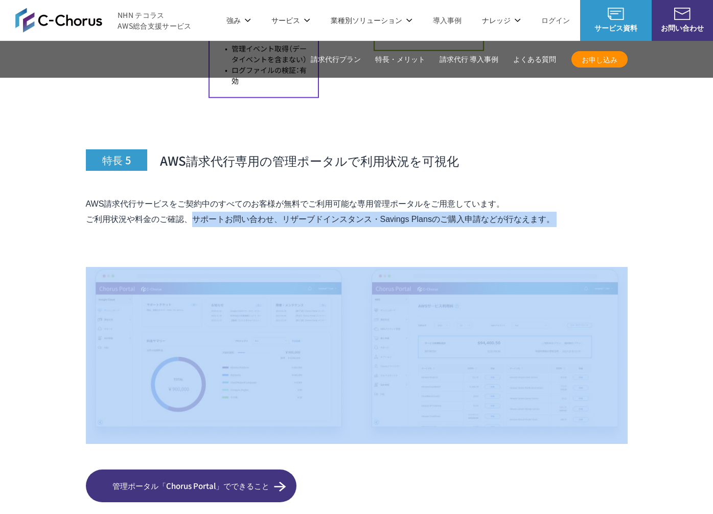
drag, startPoint x: 212, startPoint y: 214, endPoint x: 222, endPoint y: 163, distance: 52.2
click at [222, 163] on div "特長 5 AWS請求代行専用の管理ポータルで利用状況を可視化 AWS請求代行サービスをご契約中のすべてのお客様が無料でご利用可能な専用管理ポータルをご用意して…" at bounding box center [357, 302] width 542 height 399
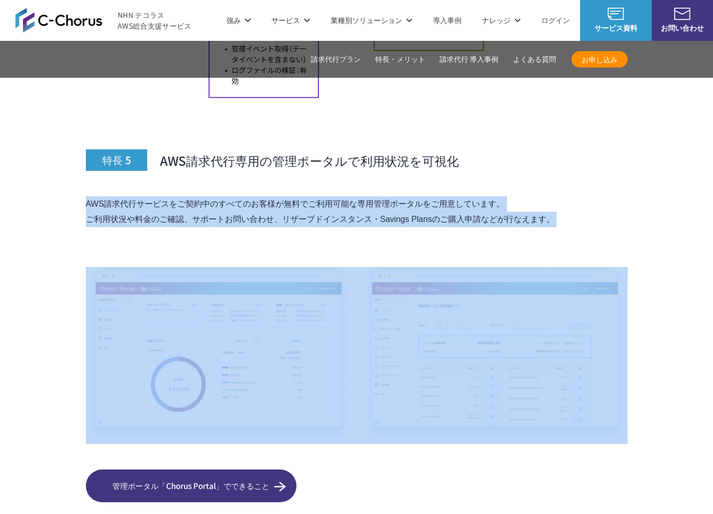
click at [222, 163] on div "特長 5 AWS請求代行専用の管理ポータルで利用状況を可視化 AWS請求代行サービスをご契約中のすべてのお客様が無料でご利用可能な専用管理ポータルをご用意して…" at bounding box center [357, 302] width 542 height 399
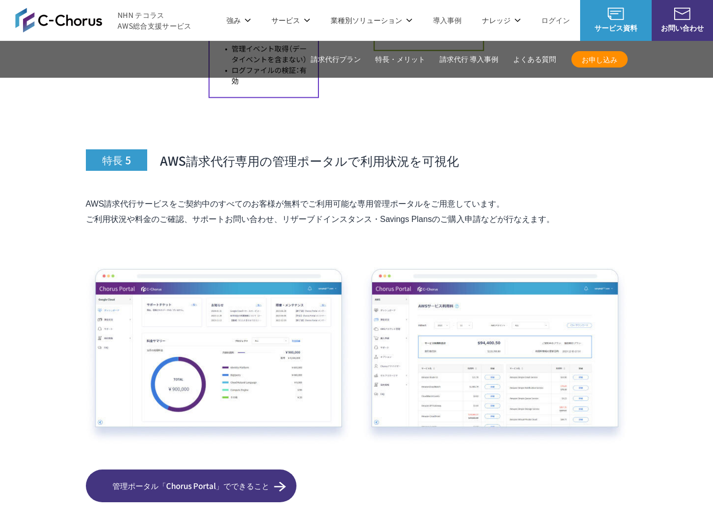
drag, startPoint x: 225, startPoint y: 187, endPoint x: 225, endPoint y: 211, distance: 23.5
click at [225, 211] on div "特長 5 AWS請求代行専用の管理ポータルで利用状況を可視化 AWS請求代行サービスをご契約中のすべてのお客様が無料でご利用可能な専用管理ポータルをご用意して…" at bounding box center [357, 302] width 542 height 399
click at [225, 212] on div "特長 5 AWS請求代行専用の管理ポータルで利用状況を可視化 AWS請求代行サービスをご契約中のすべてのお客様が無料でご利用可能な専用管理ポータルをご用意して…" at bounding box center [357, 302] width 542 height 399
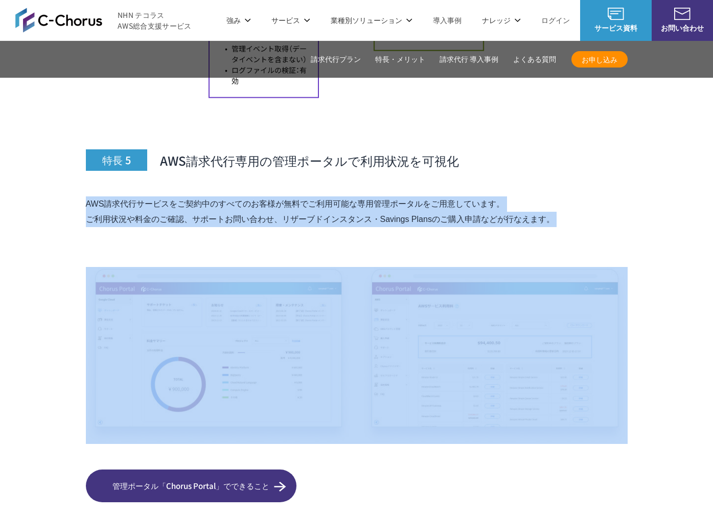
drag, startPoint x: 225, startPoint y: 212, endPoint x: 244, endPoint y: 151, distance: 63.9
click at [244, 151] on div "特長 5 AWS請求代行専用の管理ポータルで利用状況を可視化 AWS請求代行サービスをご契約中のすべてのお客様が無料でご利用可能な専用管理ポータルをご用意して…" at bounding box center [357, 302] width 542 height 399
drag, startPoint x: 244, startPoint y: 151, endPoint x: 248, endPoint y: 165, distance: 14.3
click at [244, 153] on div "特長 5 AWS請求代行専用の管理ポータルで利用状況を可視化 AWS請求代行サービスをご契約中のすべてのお客様が無料でご利用可能な専用管理ポータルをご用意して…" at bounding box center [357, 302] width 542 height 399
drag, startPoint x: 248, startPoint y: 165, endPoint x: 308, endPoint y: 237, distance: 94.0
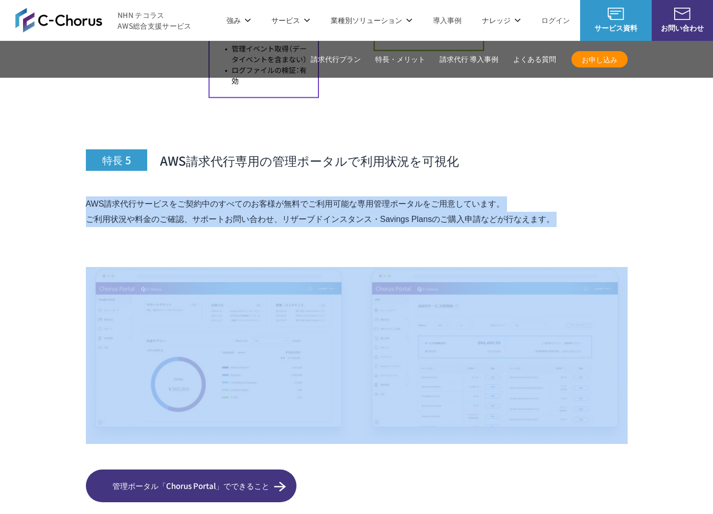
click at [308, 237] on div "特長 5 AWS請求代行専用の管理ポータルで利用状況を可視化 AWS請求代行サービスをご契約中のすべてのお客様が無料でご利用可能な専用管理ポータルをご用意して…" at bounding box center [357, 302] width 542 height 399
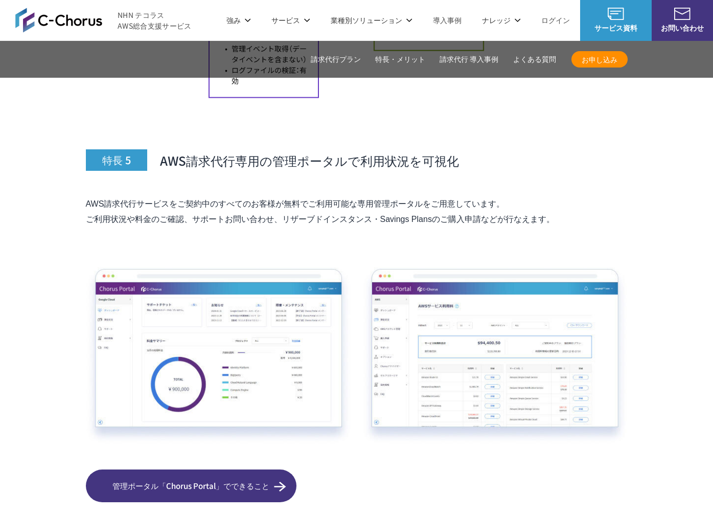
click at [308, 237] on div "特長 5 AWS請求代行専用の管理ポータルで利用状況を可視化 AWS請求代行サービスをご契約中のすべてのお客様が無料でご利用可能な専用管理ポータルをご用意して…" at bounding box center [357, 302] width 542 height 399
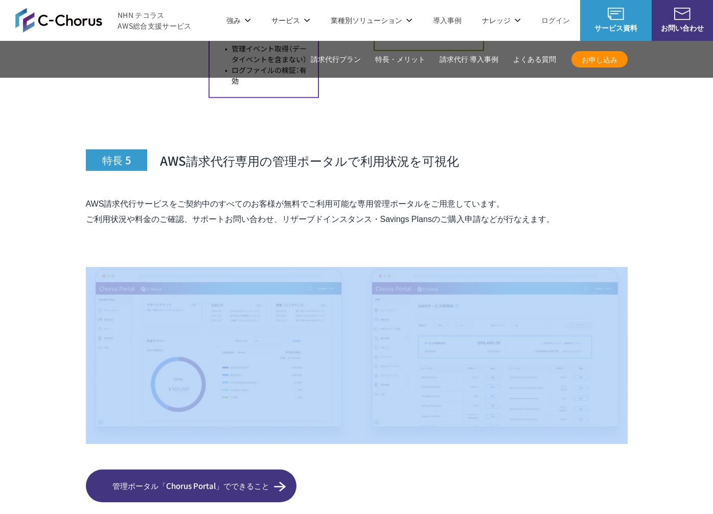
click at [176, 216] on div "特長 5 AWS請求代行専用の管理ポータルで利用状況を可視化 AWS請求代行サービスをご契約中のすべてのお客様が無料でご利用可能な専用管理ポータルをご用意して…" at bounding box center [357, 302] width 542 height 399
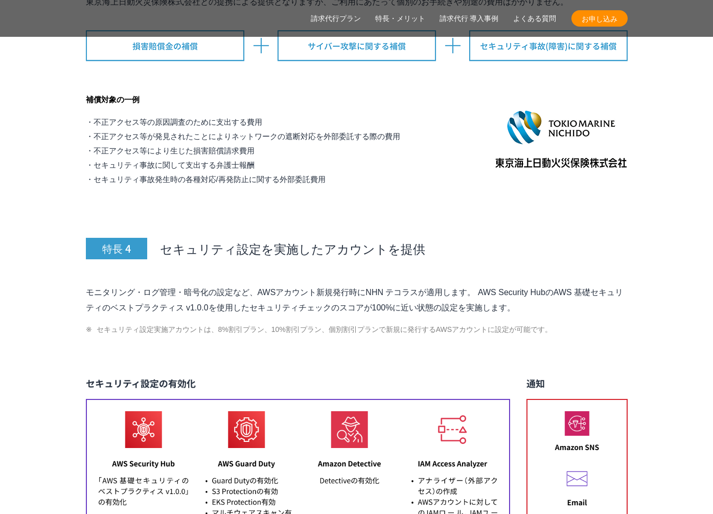
scroll to position [4090, 0]
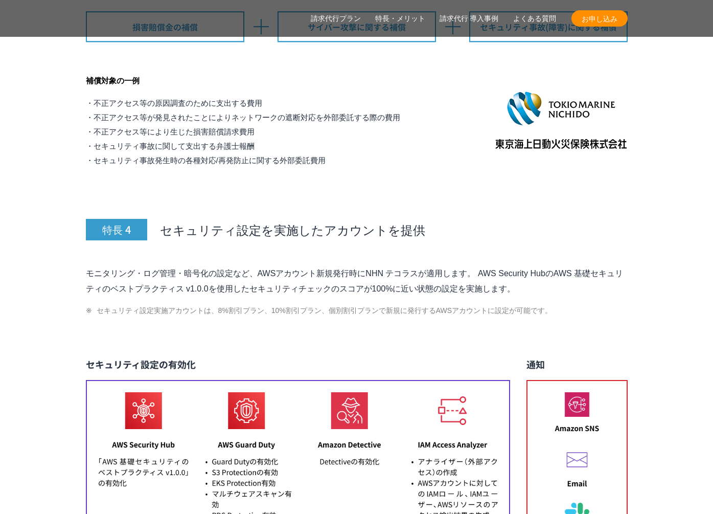
drag, startPoint x: 84, startPoint y: 255, endPoint x: 591, endPoint y: 274, distance: 507.5
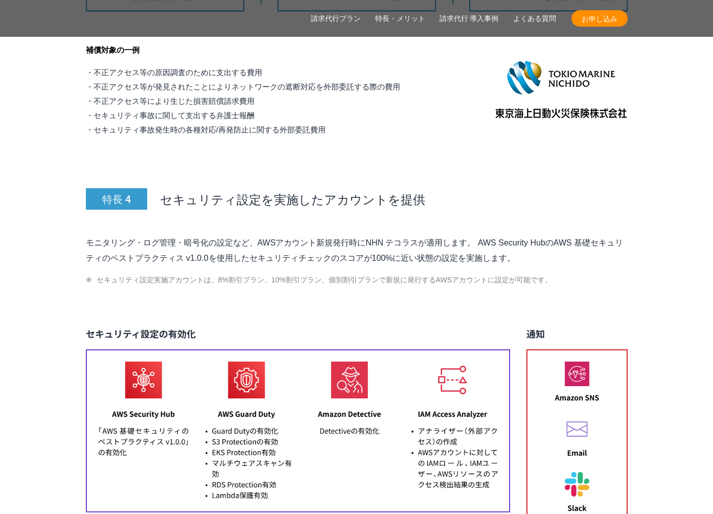
scroll to position [4121, 0]
drag, startPoint x: 567, startPoint y: 255, endPoint x: 566, endPoint y: 266, distance: 10.8
click at [567, 273] on li "セキュリティ設定実施アカウントは、8%割引プラン、10%割引プラン、個別割引プランで新規に発行するAWSアカウントに設定が可能です。" at bounding box center [357, 279] width 542 height 12
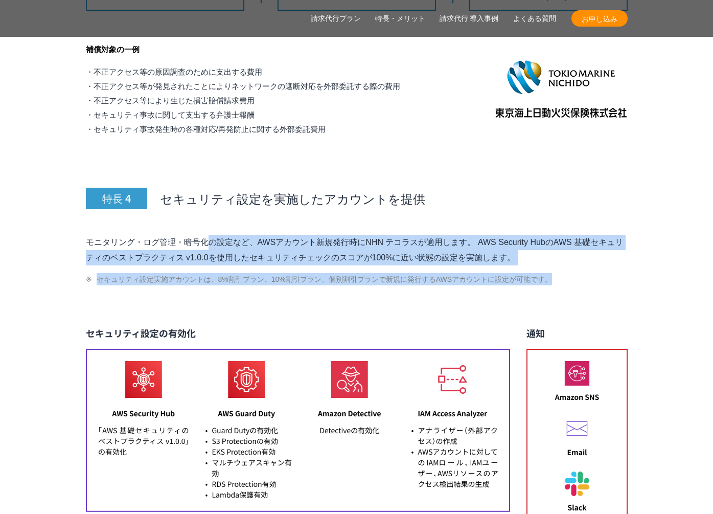
drag, startPoint x: 566, startPoint y: 266, endPoint x: 565, endPoint y: 210, distance: 56.2
click at [565, 210] on div "特長 4 セキュリティ設定を実施したアカウントを提供 モニタリング・ログ管理・暗号化の設定など、AWSアカウント新規発行時にNHN テコラスが適用します。 A…" at bounding box center [357, 462] width 542 height 640
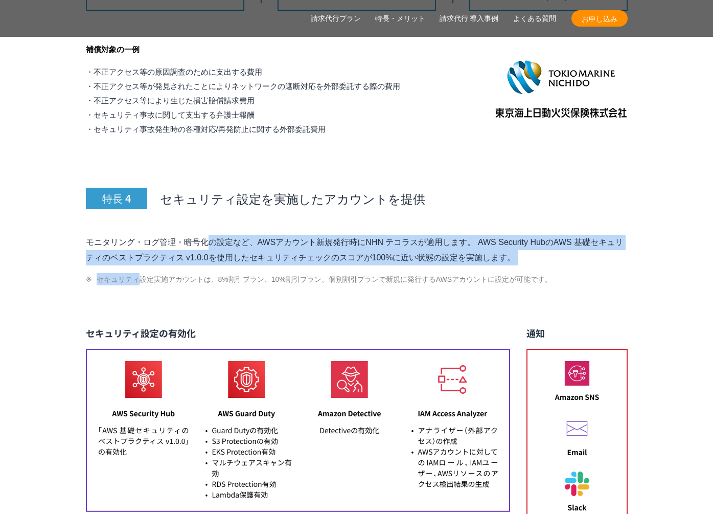
drag, startPoint x: 565, startPoint y: 210, endPoint x: 575, endPoint y: 249, distance: 41.2
click at [575, 249] on div "特長 4 セキュリティ設定を実施したアカウントを提供 モニタリング・ログ管理・暗号化の設定など、AWSアカウント新規発行時にNHN テコラスが適用します。 A…" at bounding box center [357, 462] width 542 height 640
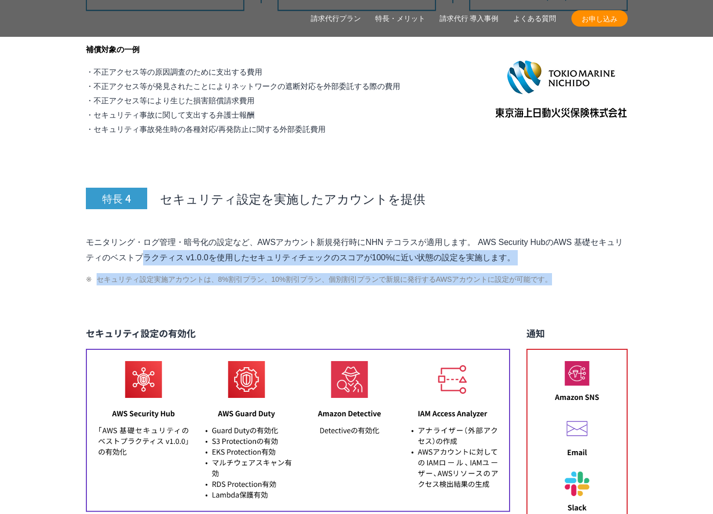
click at [573, 212] on div "特長 4 セキュリティ設定を実施したアカウントを提供 モニタリング・ログ管理・暗号化の設定など、AWSアカウント新規発行時にNHN テコラスが適用します。 A…" at bounding box center [357, 462] width 542 height 640
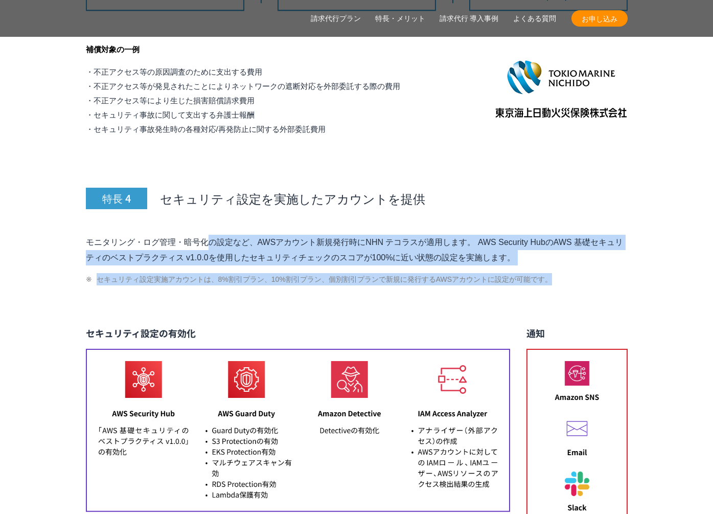
click at [573, 212] on div "特長 4 セキュリティ設定を実施したアカウントを提供 モニタリング・ログ管理・暗号化の設定など、AWSアカウント新規発行時にNHN テコラスが適用します。 A…" at bounding box center [357, 462] width 542 height 640
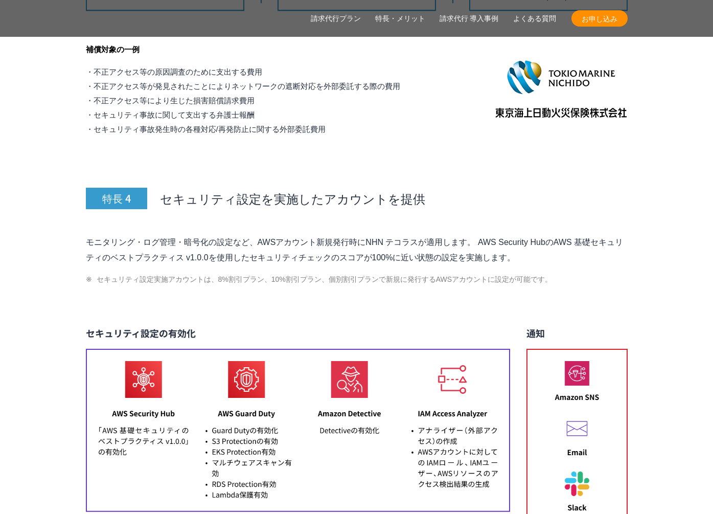
drag, startPoint x: 596, startPoint y: 234, endPoint x: 61, endPoint y: 221, distance: 534.9
drag, startPoint x: 383, startPoint y: 185, endPoint x: 402, endPoint y: 184, distance: 18.9
click at [383, 190] on span "セキュリティ設定を実施したアカウントを提供" at bounding box center [292, 198] width 265 height 17
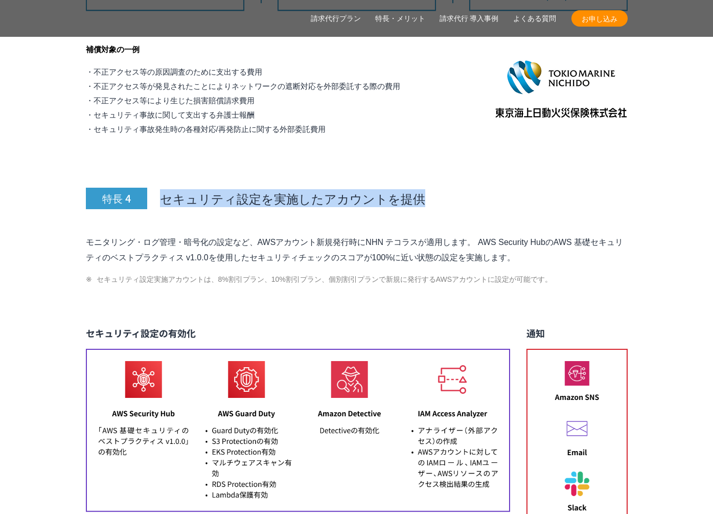
drag, startPoint x: 443, startPoint y: 181, endPoint x: 159, endPoint y: 181, distance: 283.7
click at [159, 181] on h3 "特長 4 セキュリティ設定を実施したアカウントを提供" at bounding box center [357, 175] width 542 height 67
drag, startPoint x: 159, startPoint y: 181, endPoint x: 161, endPoint y: 197, distance: 15.5
click at [159, 181] on h3 "特長 4 セキュリティ設定を実施したアカウントを提供" at bounding box center [357, 175] width 542 height 67
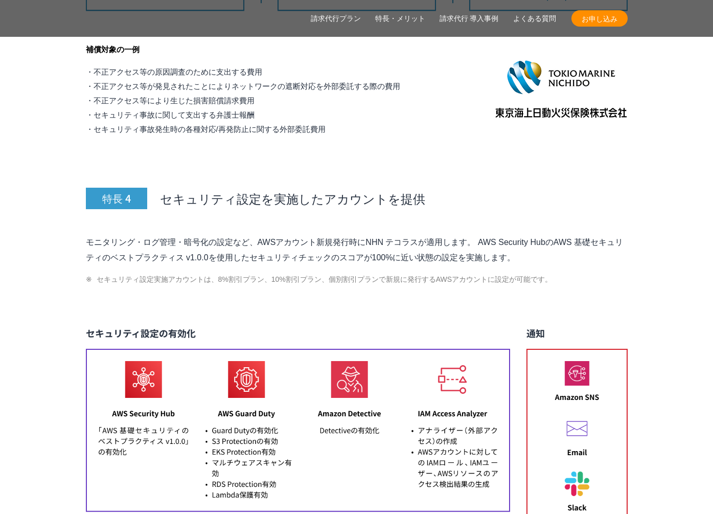
drag, startPoint x: 65, startPoint y: 211, endPoint x: 639, endPoint y: 235, distance: 574.1
drag, startPoint x: 585, startPoint y: 233, endPoint x: 569, endPoint y: 198, distance: 37.7
click at [569, 198] on div "特長 4 セキュリティ設定を実施したアカウントを提供 モニタリング・ログ管理・暗号化の設定など、AWSアカウント新規発行時にNHN テコラスが適用します。 A…" at bounding box center [357, 462] width 542 height 640
drag, startPoint x: 569, startPoint y: 198, endPoint x: 570, endPoint y: 205, distance: 6.7
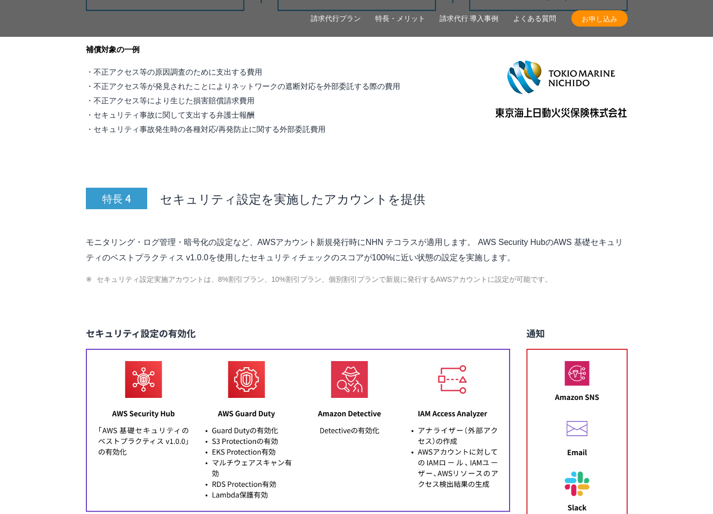
click at [569, 198] on div "特長 4 セキュリティ設定を実施したアカウントを提供 モニタリング・ログ管理・暗号化の設定など、AWSアカウント新規発行時にNHN テコラスが適用します。 A…" at bounding box center [357, 462] width 542 height 640
drag, startPoint x: 570, startPoint y: 205, endPoint x: 569, endPoint y: 236, distance: 31.2
click at [569, 236] on div "特長 4 セキュリティ設定を実施したアカウントを提供 モニタリング・ログ管理・暗号化の設定など、AWSアカウント新規発行時にNHN テコラスが適用します。 A…" at bounding box center [357, 462] width 542 height 640
click at [569, 236] on p "モニタリング・ログ管理・暗号化の設定など、AWSアカウント新規発行時にNHN テコラスが適用します。 AWS Security HubのAWS 基礎セキュリテ…" at bounding box center [357, 250] width 542 height 31
drag, startPoint x: 558, startPoint y: 201, endPoint x: 558, endPoint y: 188, distance: 13.3
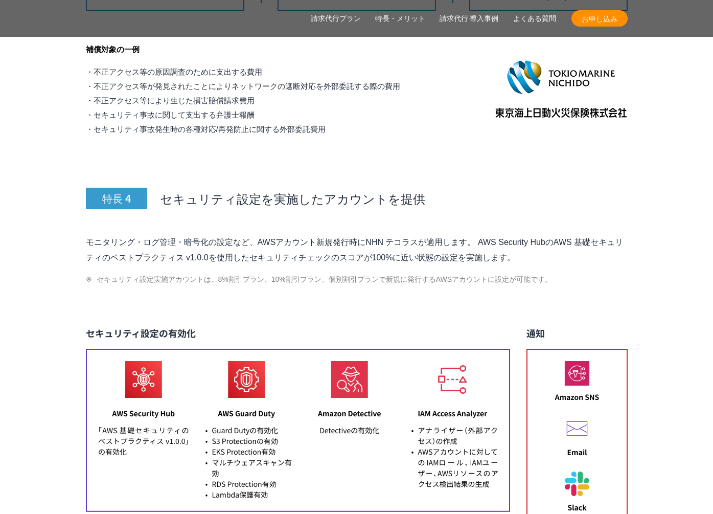
click at [557, 188] on div "特長 4 セキュリティ設定を実施したアカウントを提供 モニタリング・ログ管理・暗号化の設定など、AWSアカウント新規発行時にNHN テコラスが適用します。 A…" at bounding box center [357, 462] width 542 height 640
drag, startPoint x: 558, startPoint y: 188, endPoint x: 562, endPoint y: 234, distance: 46.2
click at [562, 234] on div "特長 4 セキュリティ設定を実施したアカウントを提供 モニタリング・ログ管理・暗号化の設定など、AWSアカウント新規発行時にNHN テコラスが適用します。 A…" at bounding box center [357, 462] width 542 height 640
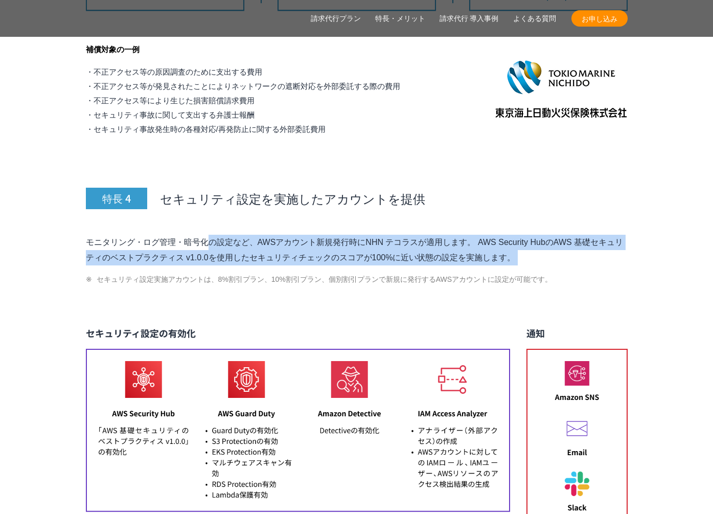
click at [562, 235] on p "モニタリング・ログ管理・暗号化の設定など、AWSアカウント新規発行時にNHN テコラスが適用します。 AWS Security HubのAWS 基礎セキュリテ…" at bounding box center [357, 250] width 542 height 31
drag, startPoint x: 553, startPoint y: 192, endPoint x: 552, endPoint y: 186, distance: 6.3
click at [552, 186] on div "特長 4 セキュリティ設定を実施したアカウントを提供 モニタリング・ログ管理・暗号化の設定など、AWSアカウント新規発行時にNHN テコラスが適用します。 A…" at bounding box center [357, 462] width 542 height 640
click at [552, 186] on h3 "特長 4 セキュリティ設定を実施したアカウントを提供" at bounding box center [357, 175] width 542 height 67
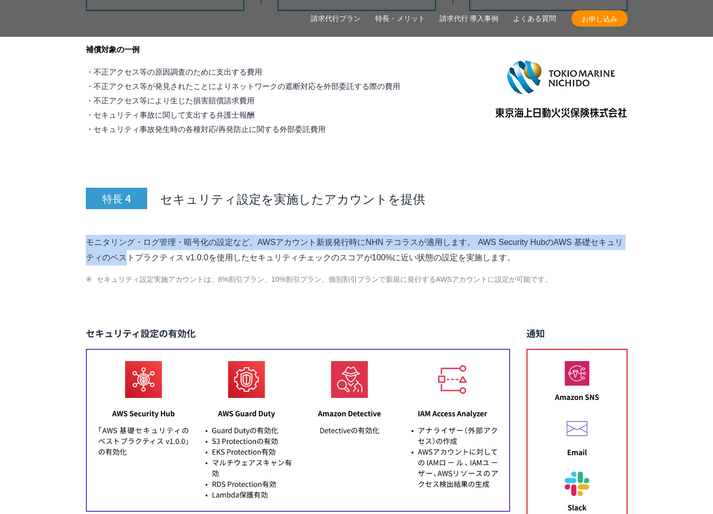
drag, startPoint x: 552, startPoint y: 186, endPoint x: 552, endPoint y: 228, distance: 41.9
click at [552, 227] on div "特長 4 セキュリティ設定を実施したアカウントを提供 モニタリング・ログ管理・暗号化の設定など、AWSアカウント新規発行時にNHN テコラスが適用します。 A…" at bounding box center [357, 462] width 542 height 640
click at [552, 235] on p "モニタリング・ログ管理・暗号化の設定など、AWSアカウント新規発行時にNHN テコラスが適用します。 AWS Security HubのAWS 基礎セキュリテ…" at bounding box center [357, 250] width 542 height 31
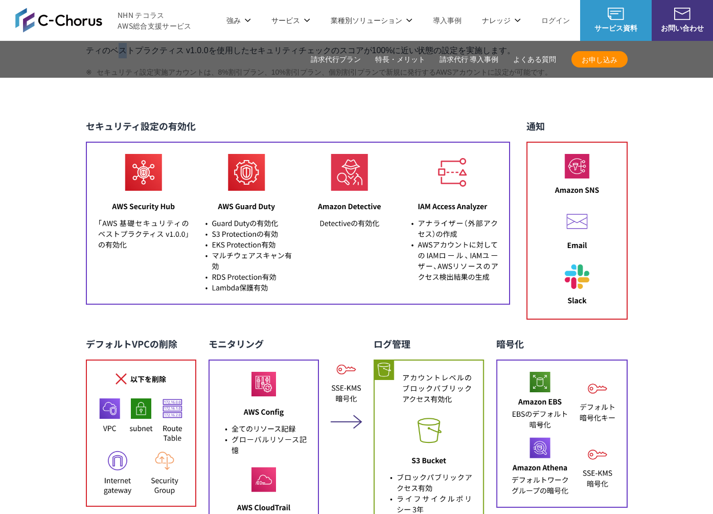
scroll to position [4328, 0]
click at [153, 189] on img at bounding box center [357, 347] width 542 height 456
click at [234, 175] on img at bounding box center [357, 347] width 542 height 456
click at [437, 175] on img at bounding box center [357, 347] width 542 height 456
click at [473, 175] on img at bounding box center [357, 347] width 542 height 456
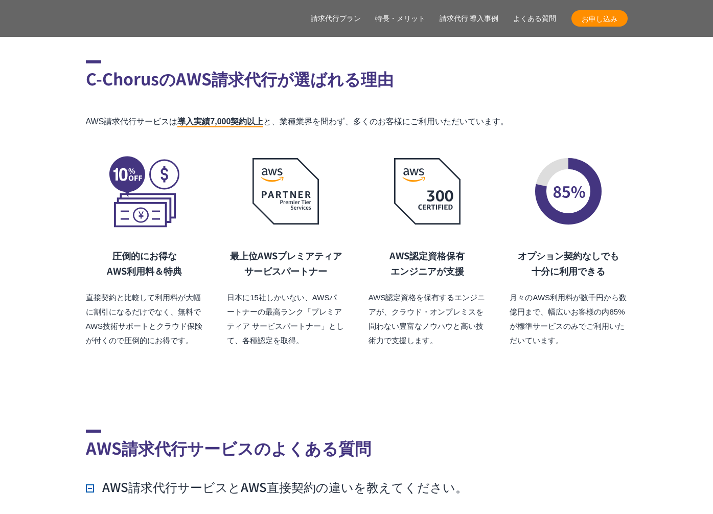
scroll to position [6986, 0]
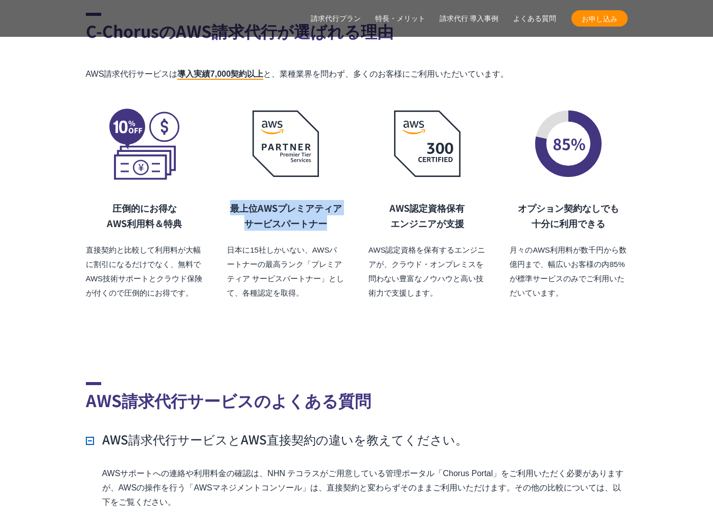
drag, startPoint x: 230, startPoint y: 183, endPoint x: 339, endPoint y: 204, distance: 111.5
click at [339, 204] on h3 "最上位AWSプレミアティア サービスパートナー" at bounding box center [286, 215] width 118 height 31
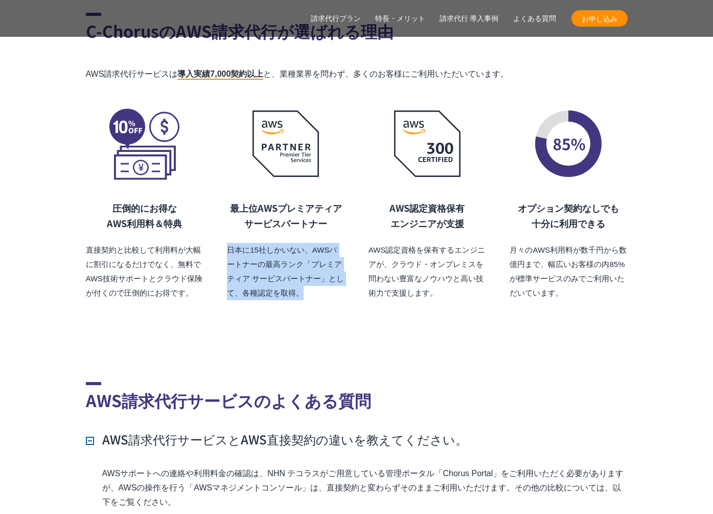
drag, startPoint x: 262, startPoint y: 242, endPoint x: 332, endPoint y: 270, distance: 75.5
click at [332, 270] on p "日本に15社しかいない、AWSパートナーの最高ランク「プレミアティア サービスパートナー」として、各種認定を取得。" at bounding box center [286, 271] width 118 height 57
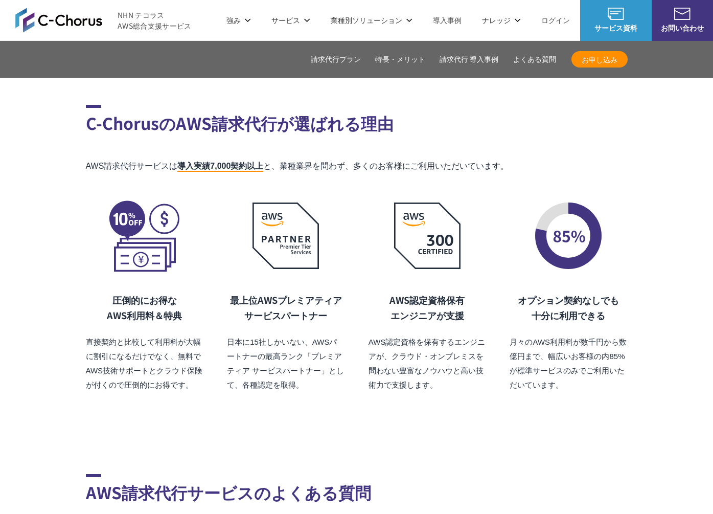
scroll to position [6893, 0]
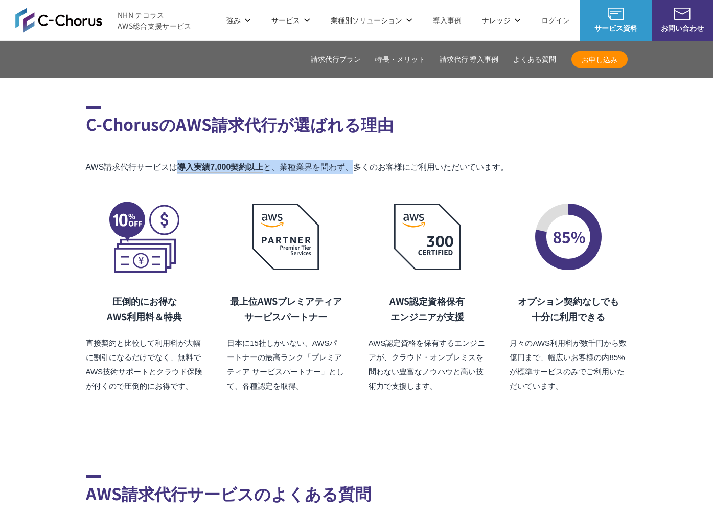
drag, startPoint x: 178, startPoint y: 147, endPoint x: 359, endPoint y: 145, distance: 180.5
click at [359, 160] on p "AWS請求代行サービスは 導入実績7,000契約以上 と、業種業界を問わず、多くのお客様にご利用いただいています。" at bounding box center [357, 167] width 542 height 14
click at [262, 163] on mark "導入実績7,000契約以上" at bounding box center [220, 168] width 86 height 10
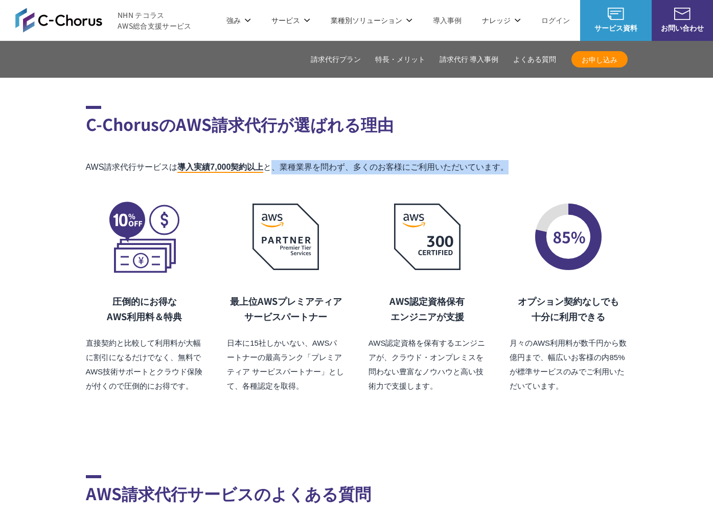
drag, startPoint x: 287, startPoint y: 143, endPoint x: 579, endPoint y: 146, distance: 291.9
click at [579, 160] on p "AWS請求代行サービスは 導入実績7,000契約以上 と、業種業界を問わず、多くのお客様にご利用いただいています。" at bounding box center [357, 167] width 542 height 14
drag, startPoint x: 322, startPoint y: 142, endPoint x: 439, endPoint y: 145, distance: 117.1
click at [322, 160] on p "AWS請求代行サービスは 導入実績7,000契約以上 と、業種業界を問わず、多くのお客様にご利用いただいています。" at bounding box center [357, 167] width 542 height 14
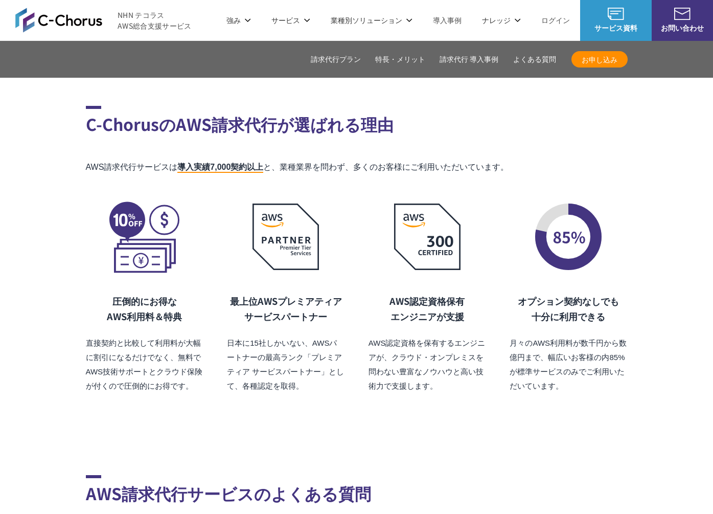
click at [439, 160] on p "AWS請求代行サービスは 導入実績7,000契約以上 と、業種業界を問わず、多くのお客様にご利用いただいています。" at bounding box center [357, 167] width 542 height 14
drag, startPoint x: 415, startPoint y: 145, endPoint x: 608, endPoint y: 150, distance: 193.3
click at [609, 160] on p "AWS請求代行サービスは 導入実績7,000契約以上 と、業種業界を問わず、多くのお客様にご利用いただいています。" at bounding box center [357, 167] width 542 height 14
click at [530, 160] on p "AWS請求代行サービスは 導入実績7,000契約以上 と、業種業界を問わず、多くのお客様にご利用いただいています。" at bounding box center [357, 167] width 542 height 14
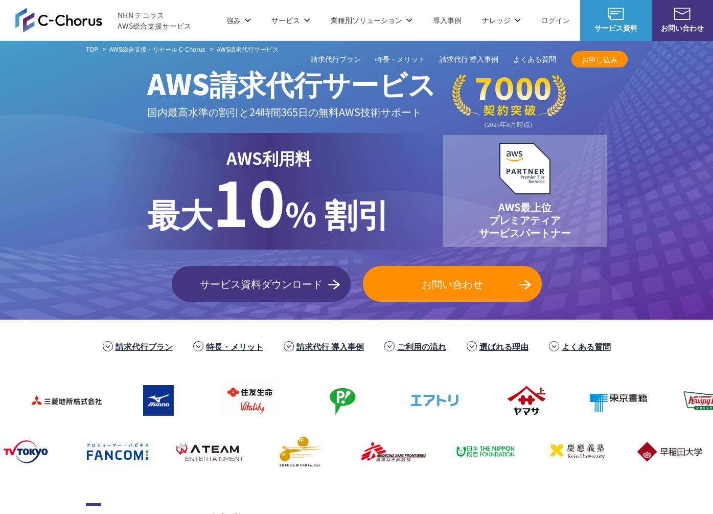
scroll to position [0, 0]
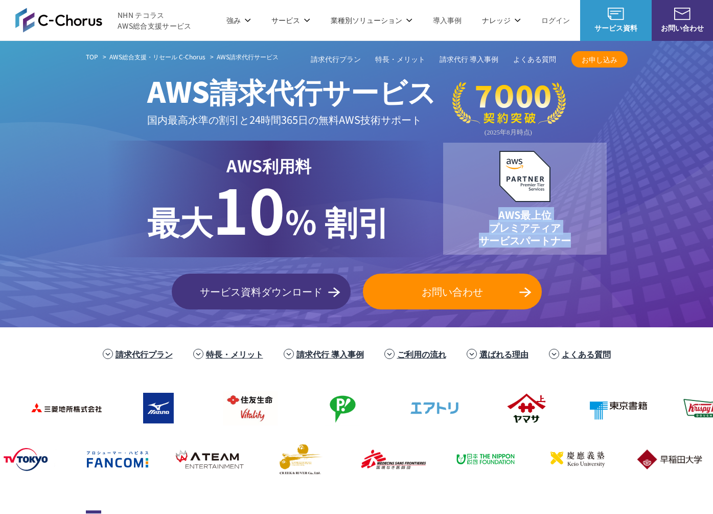
drag, startPoint x: 504, startPoint y: 216, endPoint x: 594, endPoint y: 245, distance: 94.1
click at [594, 245] on div "AWS最上位 プレミアティア サービスパートナー" at bounding box center [525, 199] width 164 height 112
click at [568, 200] on div "AWS最上位 プレミアティア サービスパートナー" at bounding box center [525, 199] width 164 height 112
drag, startPoint x: 570, startPoint y: 207, endPoint x: 573, endPoint y: 211, distance: 5.3
click at [570, 207] on div "AWS最上位 プレミアティア サービスパートナー" at bounding box center [525, 199] width 164 height 112
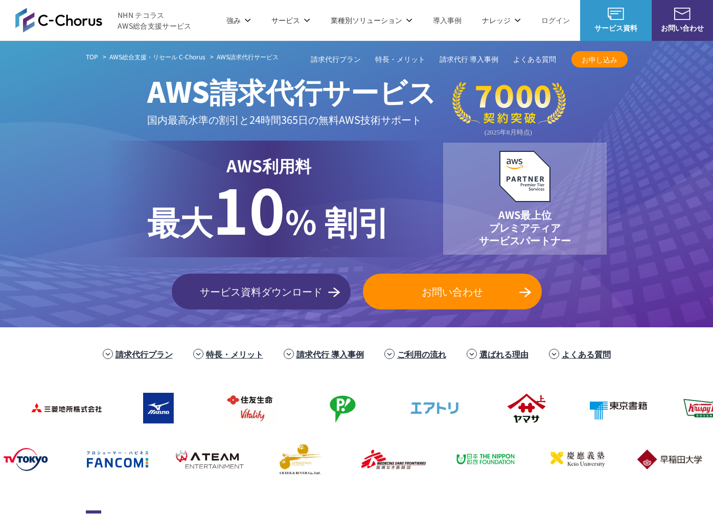
click at [95, 214] on div "AWS利用料 最大 最大 10 % 割引 AWS最上位 プレミアティア サービスパートナー" at bounding box center [357, 199] width 542 height 117
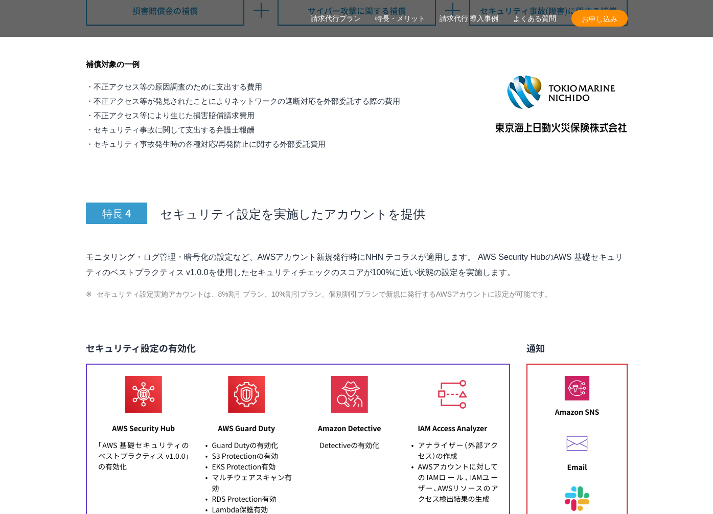
scroll to position [4136, 0]
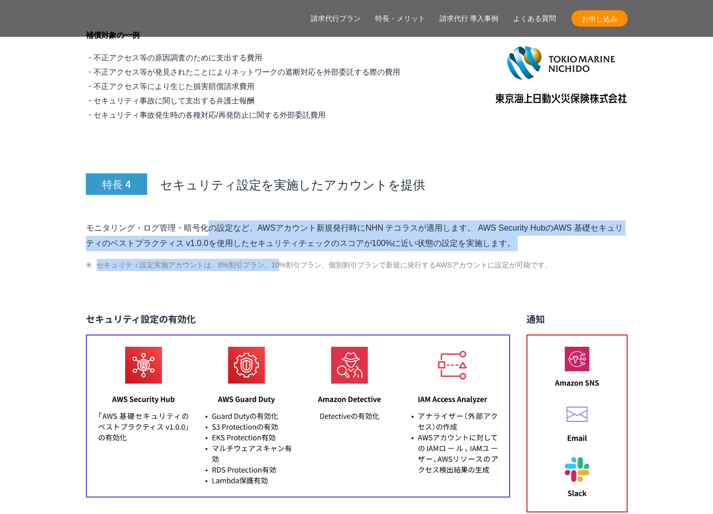
drag, startPoint x: 248, startPoint y: 204, endPoint x: 286, endPoint y: 247, distance: 57.2
click at [286, 247] on div "特長 4 セキュリティ設定を実施したアカウントを提供 モニタリング・ログ管理・暗号化の設定など、AWSアカウント新規発行時にNHN テコラスが適用します。 A…" at bounding box center [357, 447] width 542 height 640
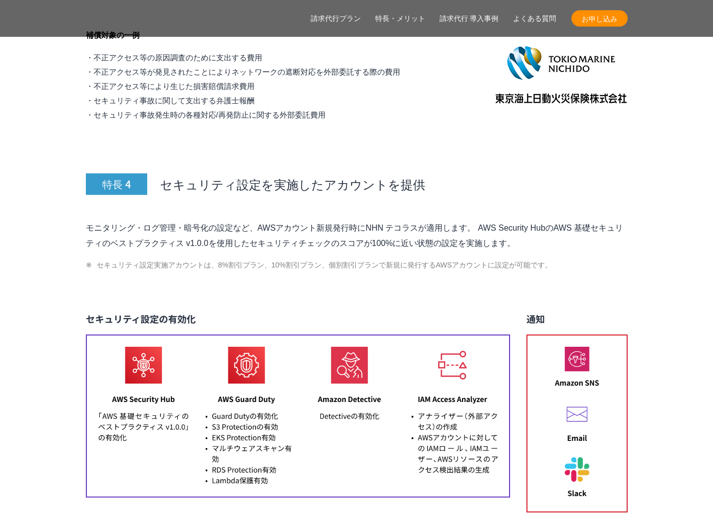
click at [286, 259] on li "セキュリティ設定実施アカウントは、8%割引プラン、10%割引プラン、個別割引プランで新規に発行するAWSアカウントに設定が可能です。" at bounding box center [357, 265] width 542 height 12
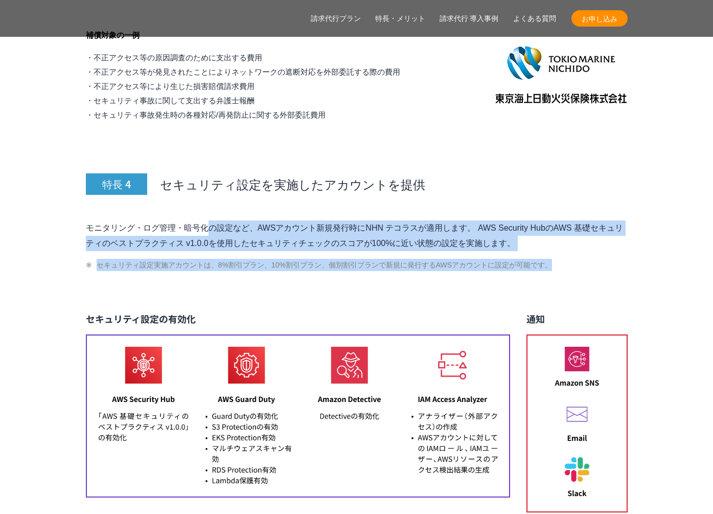
drag, startPoint x: 280, startPoint y: 260, endPoint x: 289, endPoint y: 189, distance: 71.7
click at [289, 189] on div "特長 4 セキュリティ設定を実施したアカウントを提供 モニタリング・ログ管理・暗号化の設定など、AWSアカウント新規発行時にNHN テコラスが適用します。 A…" at bounding box center [357, 447] width 542 height 640
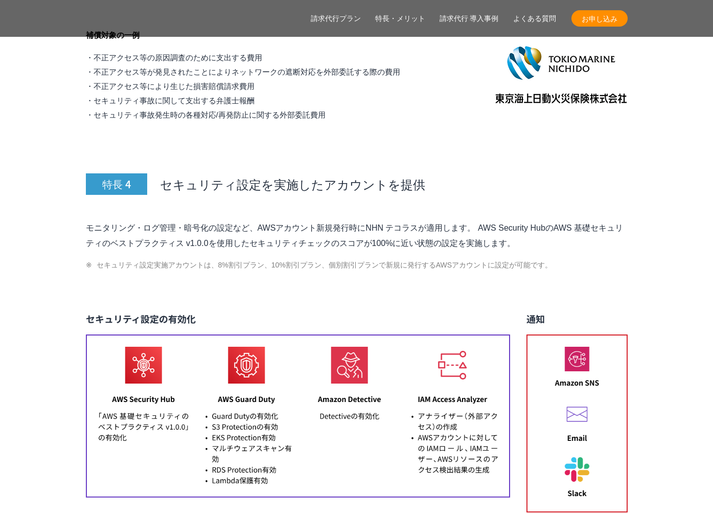
click at [289, 189] on div "特長 4 セキュリティ設定を実施したアカウントを提供 モニタリング・ログ管理・暗号化の設定など、AWSアカウント新規発行時にNHN テコラスが適用します。 A…" at bounding box center [357, 447] width 542 height 640
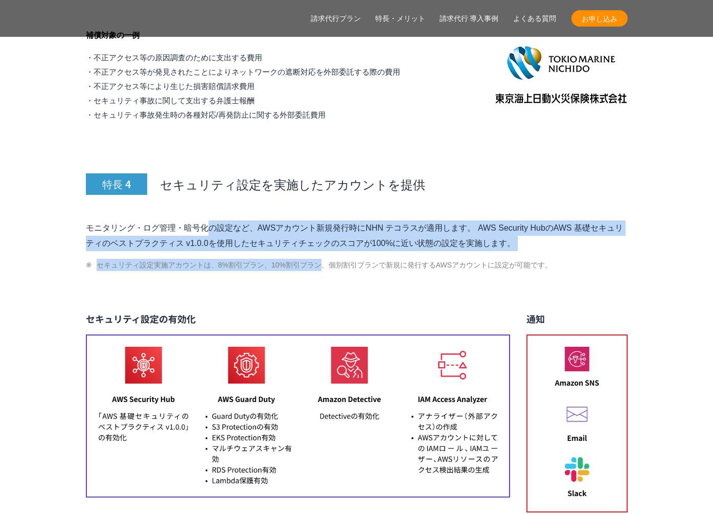
click at [307, 248] on div "特長 4 セキュリティ設定を実施したアカウントを提供 モニタリング・ログ管理・暗号化の設定など、AWSアカウント新規発行時にNHN テコラスが適用します。 A…" at bounding box center [357, 447] width 542 height 640
click at [307, 259] on li "セキュリティ設定実施アカウントは、8%割引プラン、10%割引プラン、個別割引プランで新規に発行するAWSアカウントに設定が可能です。" at bounding box center [357, 265] width 542 height 12
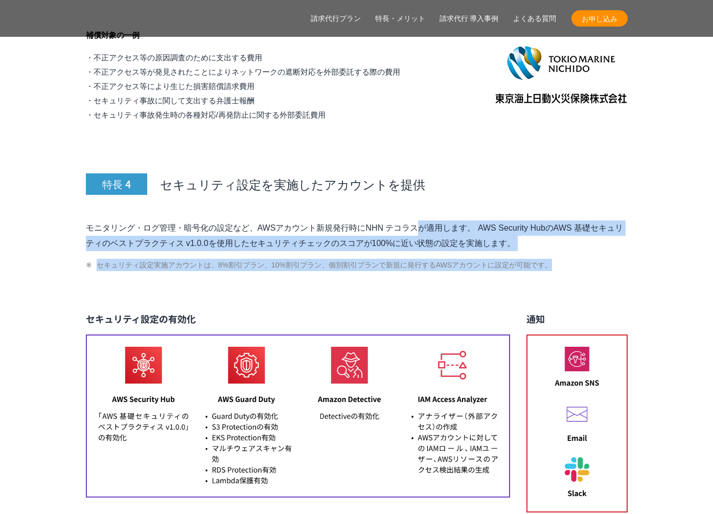
drag, startPoint x: 308, startPoint y: 260, endPoint x: 310, endPoint y: 200, distance: 59.9
click at [310, 200] on div "特長 4 セキュリティ設定を実施したアカウントを提供 モニタリング・ログ管理・暗号化の設定など、AWSアカウント新規発行時にNHN テコラスが適用します。 A…" at bounding box center [357, 447] width 542 height 640
click at [310, 220] on p "モニタリング・ログ管理・暗号化の設定など、AWSアカウント新規発行時にNHN テコラスが適用します。 AWS Security HubのAWS 基礎セキュリテ…" at bounding box center [357, 235] width 542 height 31
drag, startPoint x: 312, startPoint y: 192, endPoint x: 313, endPoint y: 264, distance: 72.1
click at [313, 264] on div "特長 4 セキュリティ設定を実施したアカウントを提供 モニタリング・ログ管理・暗号化の設定など、AWSアカウント新規発行時にNHN テコラスが適用します。 A…" at bounding box center [357, 447] width 542 height 640
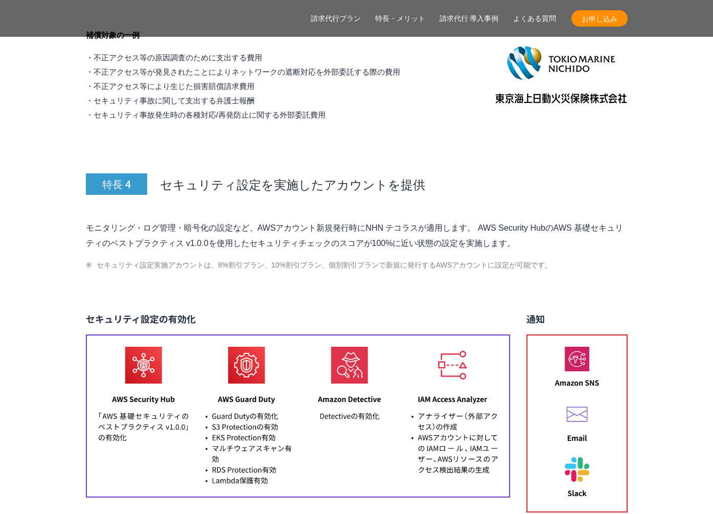
click at [313, 264] on div "特長 4 セキュリティ設定を実施したアカウントを提供 モニタリング・ログ管理・暗号化の設定など、AWSアカウント新規発行時にNHN テコラスが適用します。 A…" at bounding box center [357, 447] width 542 height 640
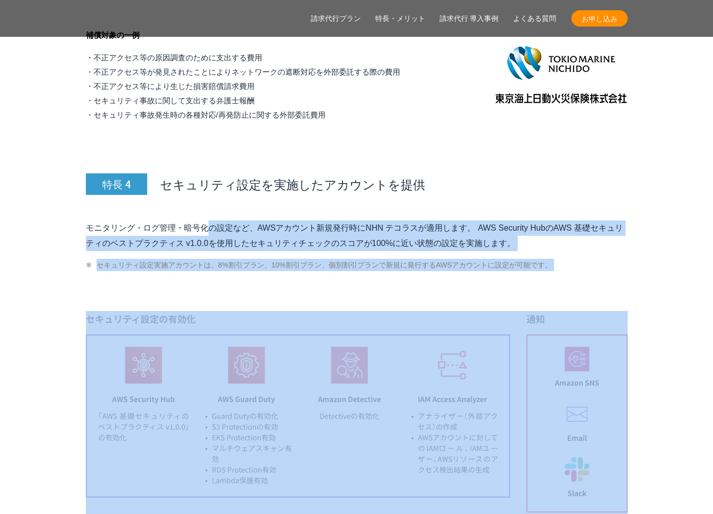
drag, startPoint x: 314, startPoint y: 261, endPoint x: 325, endPoint y: 174, distance: 88.1
click at [325, 174] on div "特長 4 セキュリティ設定を実施したアカウントを提供 モニタリング・ログ管理・暗号化の設定など、AWSアカウント新規発行時にNHN テコラスが適用します。 A…" at bounding box center [357, 447] width 542 height 640
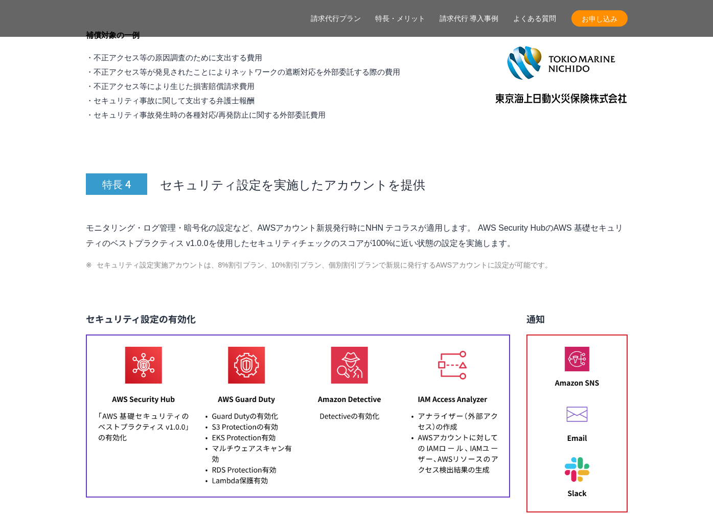
click at [325, 174] on div "特長 4 セキュリティ設定を実施したアカウントを提供 モニタリング・ログ管理・暗号化の設定など、AWSアカウント新規発行時にNHN テコラスが適用します。 A…" at bounding box center [357, 447] width 542 height 640
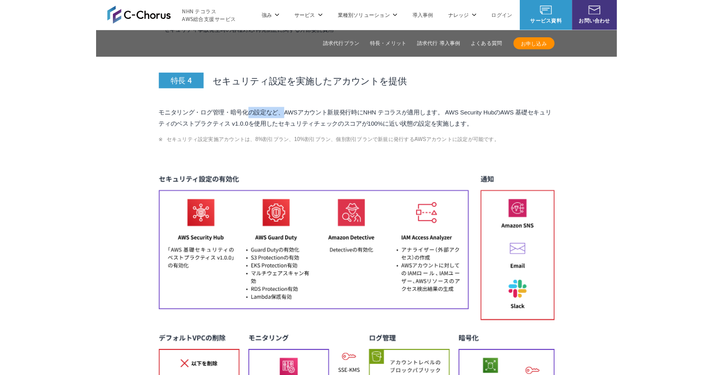
scroll to position [4204, 0]
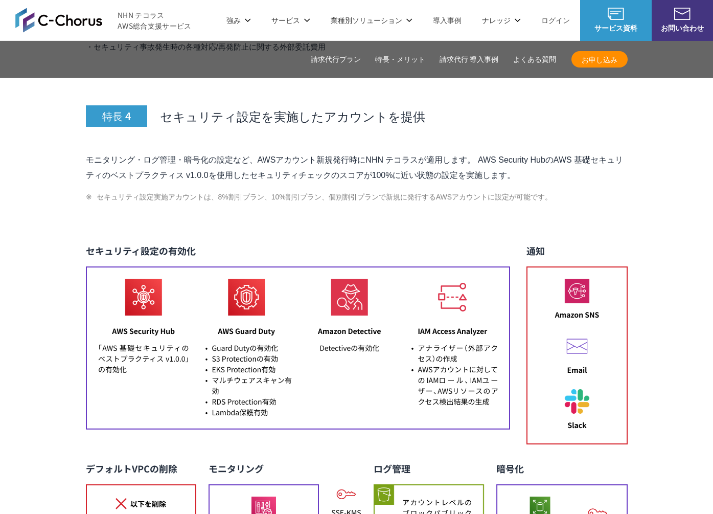
click at [325, 191] on li "セキュリティ設定実施アカウントは、8%割引プラン、10%割引プラン、個別割引プランで新規に発行するAWSアカウントに設定が可能です。" at bounding box center [357, 197] width 542 height 12
click at [332, 191] on li "セキュリティ設定実施アカウントは、8%割引プラン、10%割引プラン、個別割引プランで新規に発行するAWSアカウントに設定が可能です。" at bounding box center [357, 197] width 542 height 12
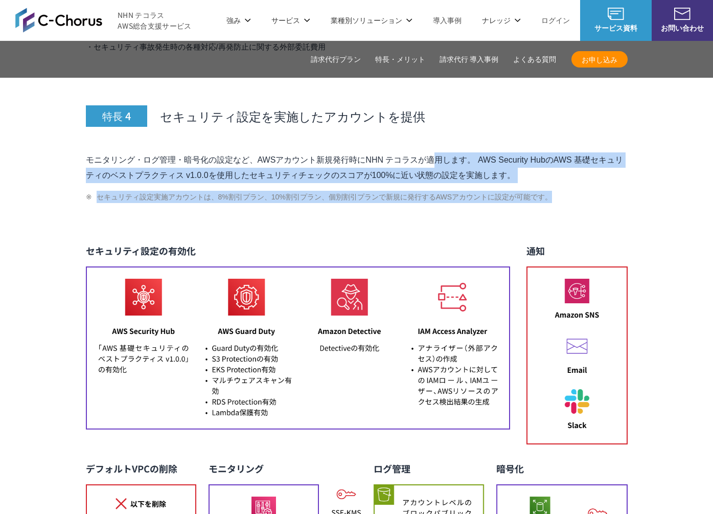
drag, startPoint x: 325, startPoint y: 193, endPoint x: 326, endPoint y: 132, distance: 61.4
click at [326, 132] on div "特長 4 セキュリティ設定を実施したアカウントを提供 モニタリング・ログ管理・暗号化の設定など、AWSアカウント新規発行時にNHN テコラスが適用します。 A…" at bounding box center [357, 379] width 542 height 640
drag, startPoint x: 326, startPoint y: 132, endPoint x: 330, endPoint y: 128, distance: 6.2
click at [326, 152] on p "モニタリング・ログ管理・暗号化の設定など、AWSアカウント新規発行時にNHN テコラスが適用します。 AWS Security HubのAWS 基礎セキュリテ…" at bounding box center [357, 167] width 542 height 31
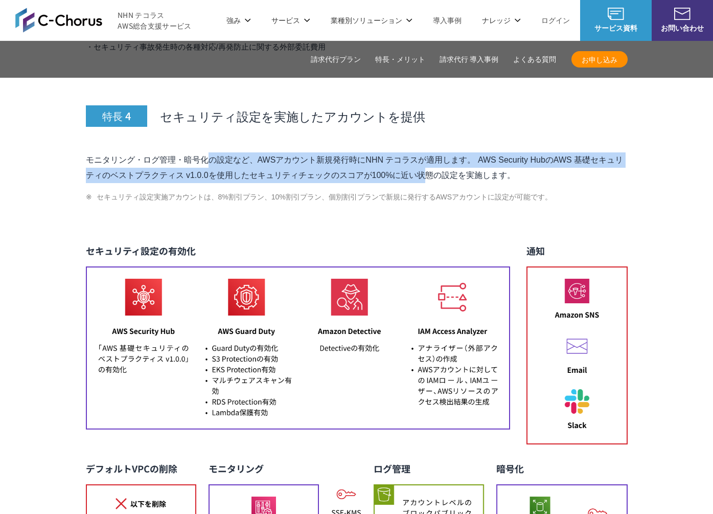
drag, startPoint x: 330, startPoint y: 128, endPoint x: 330, endPoint y: 166, distance: 38.3
click at [330, 165] on div "特長 4 セキュリティ設定を実施したアカウントを提供 モニタリング・ログ管理・暗号化の設定など、AWSアカウント新規発行時にNHN テコラスが適用します。 A…" at bounding box center [357, 379] width 542 height 640
click at [330, 166] on div "特長 4 セキュリティ設定を実施したアカウントを提供 モニタリング・ログ管理・暗号化の設定など、AWSアカウント新規発行時にNHN テコラスが適用します。 A…" at bounding box center [357, 379] width 542 height 640
drag, startPoint x: 330, startPoint y: 166, endPoint x: 331, endPoint y: 118, distance: 48.1
click at [331, 118] on div "特長 4 セキュリティ設定を実施したアカウントを提供 モニタリング・ログ管理・暗号化の設定など、AWSアカウント新規発行時にNHN テコラスが適用します。 A…" at bounding box center [357, 379] width 542 height 640
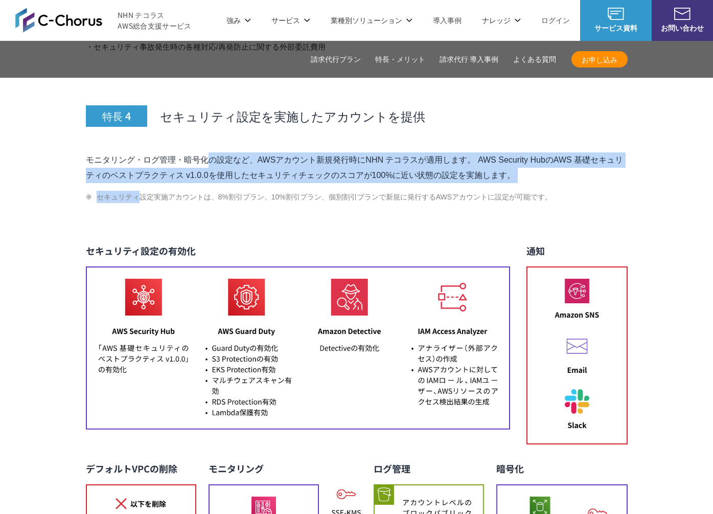
drag, startPoint x: 331, startPoint y: 118, endPoint x: 332, endPoint y: 125, distance: 6.7
click at [331, 118] on div "特長 4 セキュリティ設定を実施したアカウントを提供 モニタリング・ログ管理・暗号化の設定など、AWSアカウント新規発行時にNHN テコラスが適用します。 A…" at bounding box center [357, 379] width 542 height 640
drag, startPoint x: 332, startPoint y: 125, endPoint x: 334, endPoint y: 150, distance: 25.6
click at [334, 150] on div "特長 4 セキュリティ設定を実施したアカウントを提供 モニタリング・ログ管理・暗号化の設定など、AWSアカウント新規発行時にNHN テコラスが適用します。 A…" at bounding box center [357, 379] width 542 height 640
click at [334, 152] on p "モニタリング・ログ管理・暗号化の設定など、AWSアカウント新規発行時にNHN テコラスが適用します。 AWS Security HubのAWS 基礎セキュリテ…" at bounding box center [357, 167] width 542 height 31
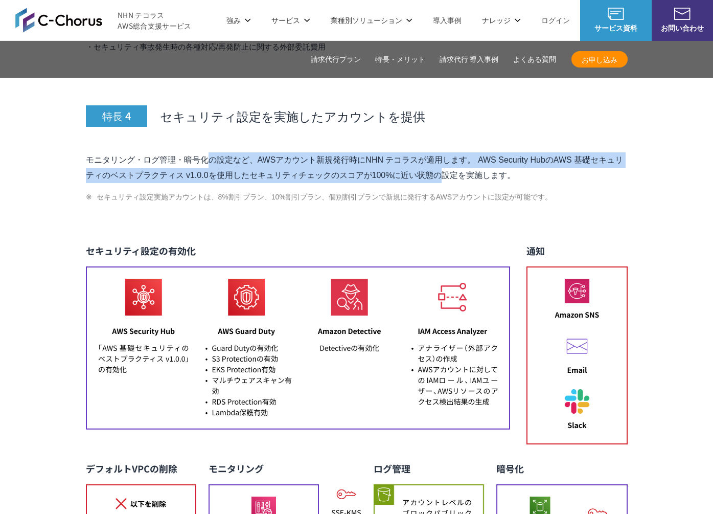
drag, startPoint x: 333, startPoint y: 154, endPoint x: 333, endPoint y: 118, distance: 36.8
click at [333, 118] on div "特長 4 セキュリティ設定を実施したアカウントを提供 モニタリング・ログ管理・暗号化の設定など、AWSアカウント新規発行時にNHN テコラスが適用します。 A…" at bounding box center [357, 379] width 542 height 640
drag, startPoint x: 334, startPoint y: 118, endPoint x: 335, endPoint y: 167, distance: 48.6
click at [335, 166] on div "特長 4 セキュリティ設定を実施したアカウントを提供 モニタリング・ログ管理・暗号化の設定など、AWSアカウント新規発行時にNHN テコラスが適用します。 A…" at bounding box center [357, 379] width 542 height 640
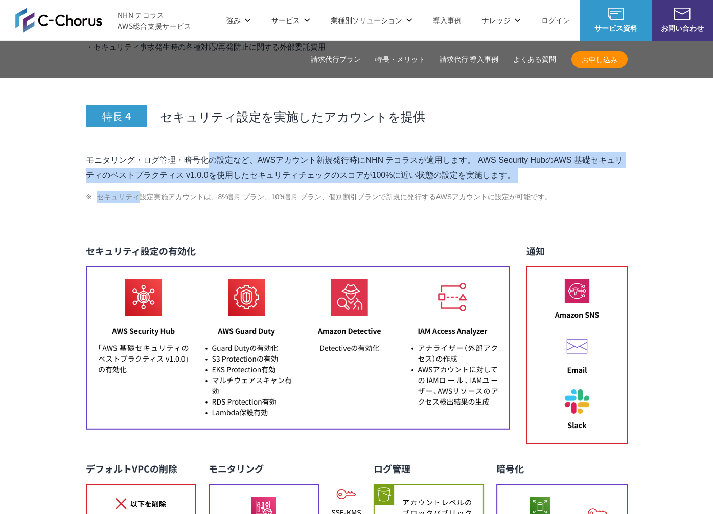
click at [335, 167] on div "特長 4 セキュリティ設定を実施したアカウントを提供 モニタリング・ログ管理・暗号化の設定など、AWSアカウント新規発行時にNHN テコラスが適用します。 A…" at bounding box center [357, 379] width 542 height 640
drag, startPoint x: 338, startPoint y: 137, endPoint x: 339, endPoint y: 124, distance: 12.8
click at [339, 124] on div "特長 4 セキュリティ設定を実施したアカウントを提供 モニタリング・ログ管理・暗号化の設定など、AWSアカウント新規発行時にNHN テコラスが適用します。 A…" at bounding box center [357, 379] width 542 height 640
drag, startPoint x: 339, startPoint y: 124, endPoint x: 338, endPoint y: 165, distance: 40.9
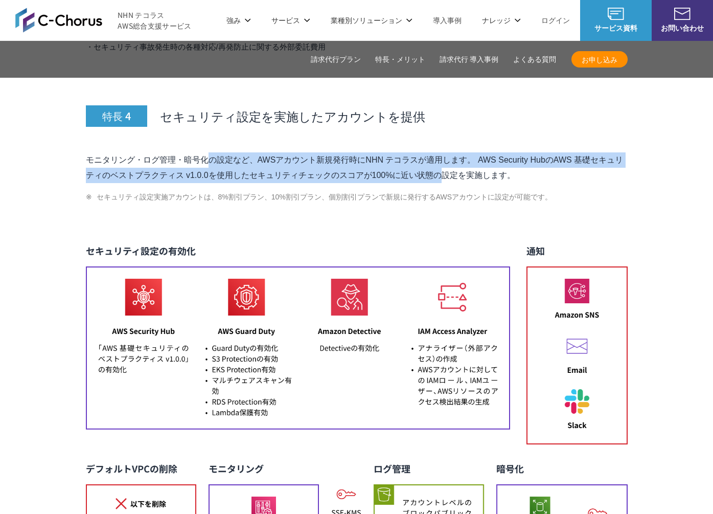
click at [338, 165] on div "特長 4 セキュリティ設定を実施したアカウントを提供 モニタリング・ログ管理・暗号化の設定など、AWSアカウント新規発行時にNHN テコラスが適用します。 A…" at bounding box center [357, 379] width 542 height 640
drag, startPoint x: 339, startPoint y: 165, endPoint x: 339, endPoint y: 126, distance: 39.4
click at [339, 126] on div "特長 4 セキュリティ設定を実施したアカウントを提供 モニタリング・ログ管理・暗号化の設定など、AWSアカウント新規発行時にNHN テコラスが適用します。 A…" at bounding box center [357, 379] width 542 height 640
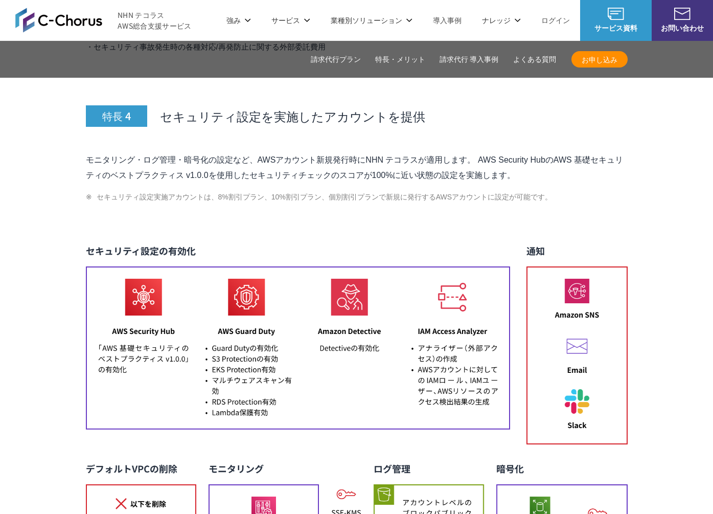
click at [339, 126] on div "特長 4 セキュリティ設定を実施したアカウントを提供 モニタリング・ログ管理・暗号化の設定など、AWSアカウント新規発行時にNHN テコラスが適用します。 A…" at bounding box center [357, 379] width 542 height 640
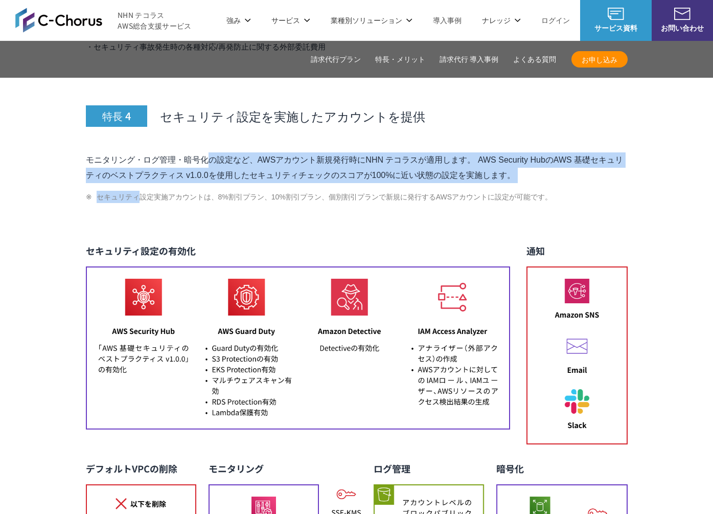
drag, startPoint x: 339, startPoint y: 126, endPoint x: 338, endPoint y: 166, distance: 40.4
click at [338, 166] on div "特長 4 セキュリティ設定を実施したアカウントを提供 モニタリング・ログ管理・暗号化の設定など、AWSアカウント新規発行時にNHN テコラスが適用します。 A…" at bounding box center [357, 379] width 542 height 640
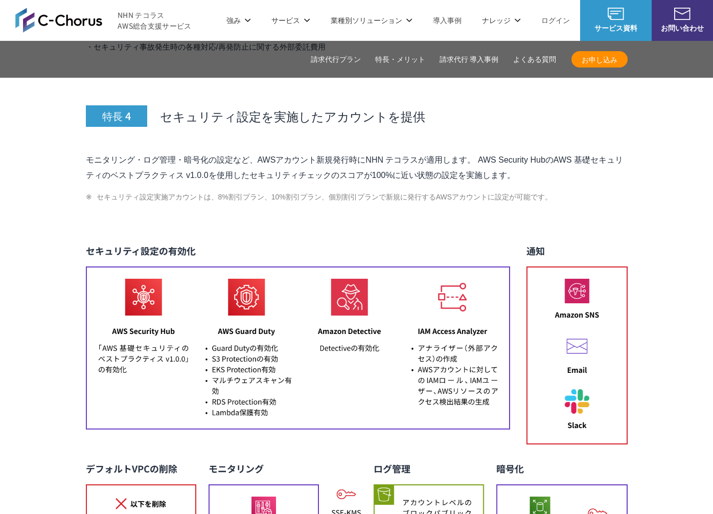
click at [338, 166] on div "特長 4 セキュリティ設定を実施したアカウントを提供 モニタリング・ログ管理・暗号化の設定など、AWSアカウント新規発行時にNHN テコラスが適用します。 A…" at bounding box center [357, 379] width 542 height 640
click at [155, 246] on img at bounding box center [357, 471] width 542 height 456
click at [151, 308] on img at bounding box center [357, 471] width 542 height 456
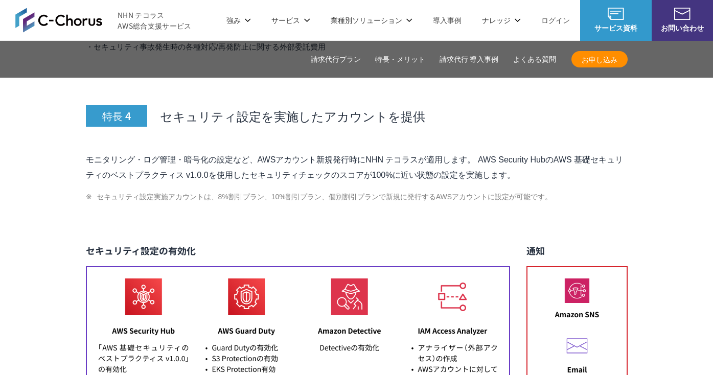
click at [286, 218] on div "特長 4 セキュリティ設定を実施したアカウントを提供 モニタリング・ログ管理・暗号化の設定など、AWSアカウント新規発行時にNHN テコラスが適用します。 A…" at bounding box center [357, 379] width 542 height 640
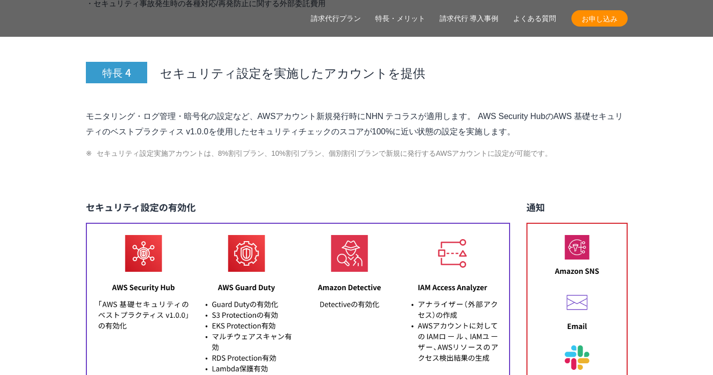
scroll to position [4246, 0]
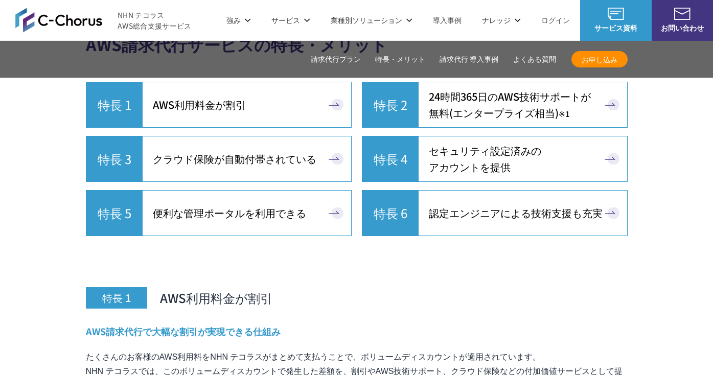
scroll to position [2657, 0]
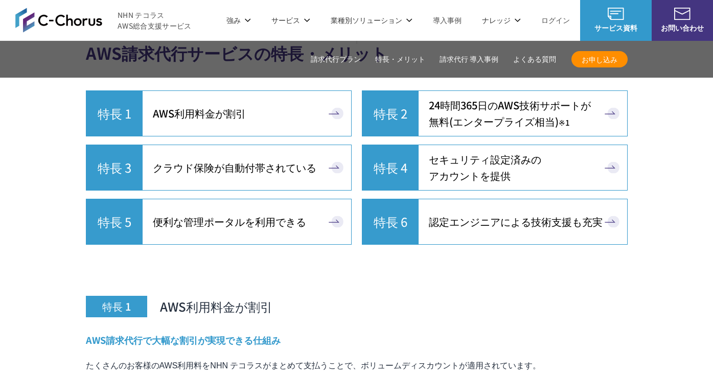
click at [214, 160] on span "クラウド保険が自動付帯されている" at bounding box center [235, 168] width 164 height 16
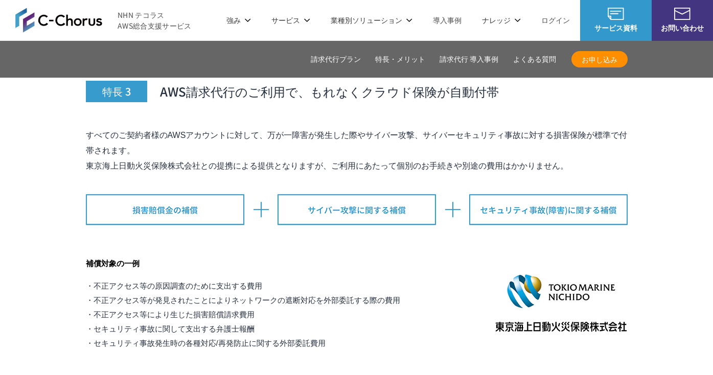
scroll to position [3903, 0]
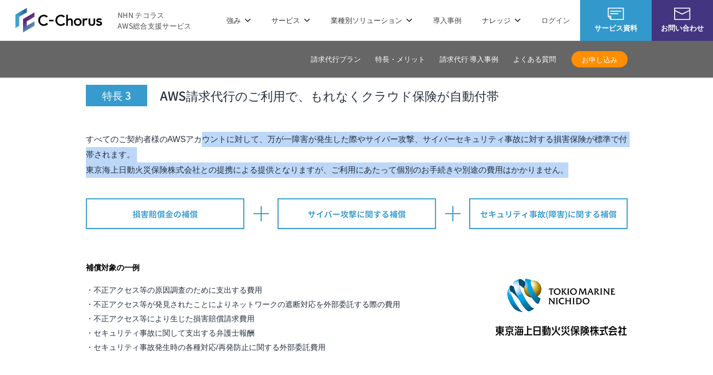
drag, startPoint x: 87, startPoint y: 117, endPoint x: 595, endPoint y: 158, distance: 509.8
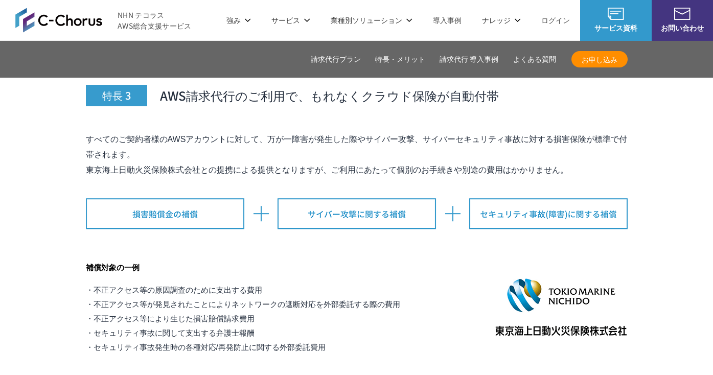
drag, startPoint x: 422, startPoint y: 241, endPoint x: 440, endPoint y: 250, distance: 20.1
click at [422, 260] on div "補償対象の一例 ・不正アクセス等の原因調査のために支出する費用 ・不正アクセス等が発見されたことによりネットワークの遮断対応を外部委託する際の費用 ・不正アク…" at bounding box center [357, 307] width 542 height 95
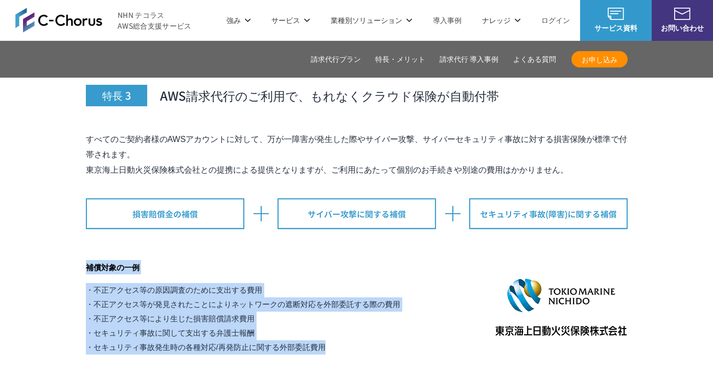
drag, startPoint x: 83, startPoint y: 246, endPoint x: 356, endPoint y: 326, distance: 284.9
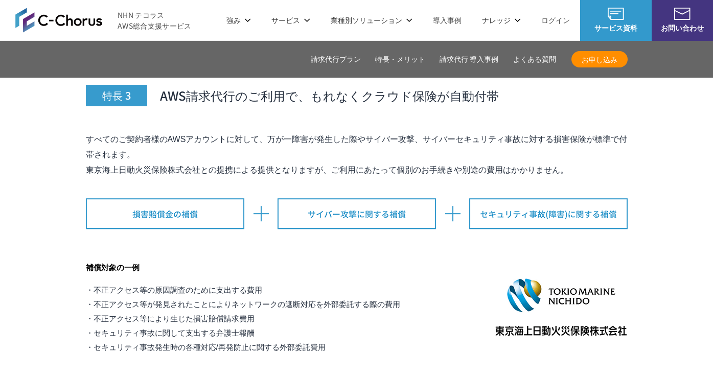
click at [334, 326] on li "・セキュリティ事故に関して支出する弁護士報酬" at bounding box center [243, 333] width 314 height 14
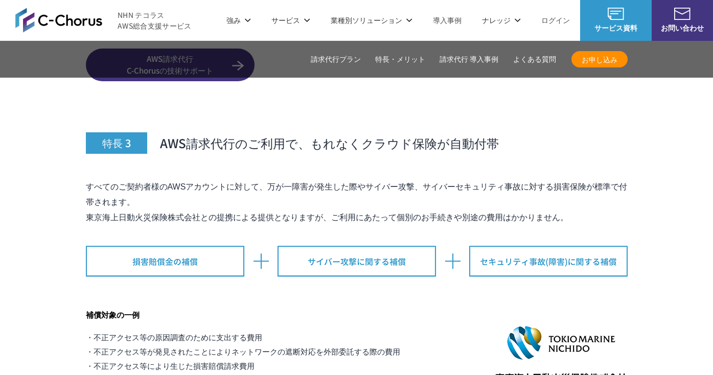
scroll to position [3850, 0]
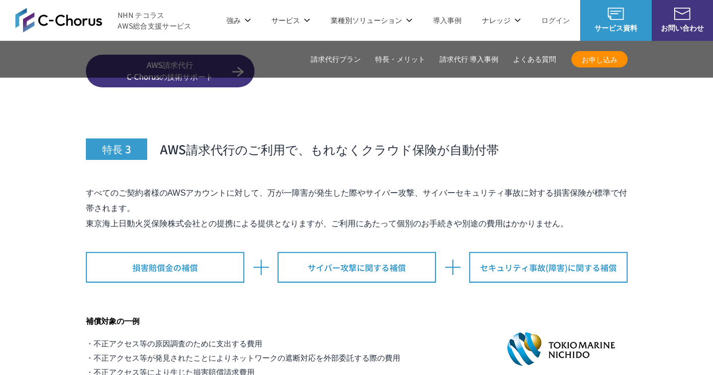
click at [348, 157] on div "特長 3 AWS請求代行のご利用で、もれなくクラウド保険が自動付帯 すべてのご契約者様のAWSアカウントに対して、万が一障害が発生した際やサイバー攻撃、サイバ…" at bounding box center [357, 251] width 542 height 316
click at [339, 186] on p "すべてのご契約者様のAWSアカウントに対して、万が一障害が発生した際やサイバー攻撃、サイバーセキュリティ事故に対する損害保険が標準で付帯されます。 東京海上日…" at bounding box center [357, 209] width 542 height 46
drag, startPoint x: 401, startPoint y: 200, endPoint x: 225, endPoint y: 204, distance: 175.9
click at [401, 200] on p "すべてのご契約者様のAWSアカウントに対して、万が一障害が発生した際やサイバー攻撃、サイバーセキュリティ事故に対する損害保険が標準で付帯されます。 東京海上日…" at bounding box center [357, 209] width 542 height 46
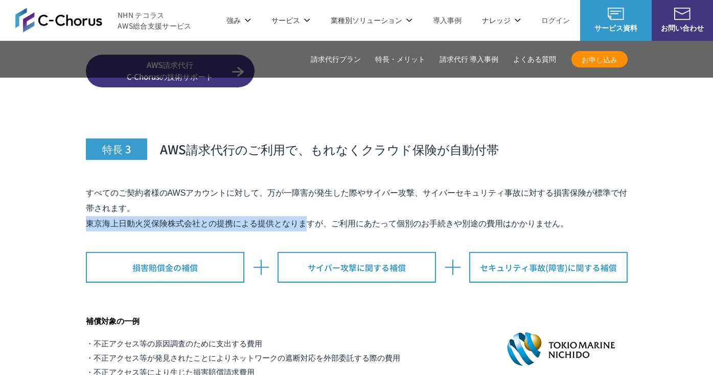
drag, startPoint x: 85, startPoint y: 203, endPoint x: 320, endPoint y: 199, distance: 234.2
click at [320, 199] on p "すべてのご契約者様のAWSアカウントに対して、万が一障害が発生した際やサイバー攻撃、サイバーセキュリティ事故に対する損害保険が標準で付帯されます。 東京海上日…" at bounding box center [357, 209] width 542 height 46
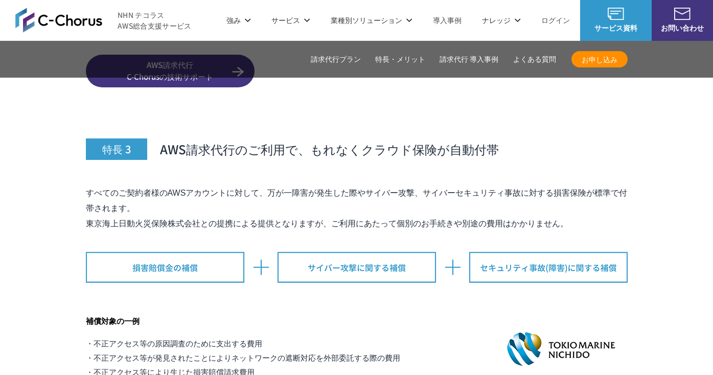
click at [389, 186] on p "すべてのご契約者様のAWSアカウントに対して、万が一障害が発生した際やサイバー攻撃、サイバーセキュリティ事故に対する損害保険が標準で付帯されます。 東京海上日…" at bounding box center [357, 209] width 542 height 46
drag, startPoint x: 379, startPoint y: 131, endPoint x: 544, endPoint y: 129, distance: 165.1
click at [544, 129] on h3 "特長 3 AWS請求代行のご利用で、もれなくクラウド保険が自動付帯" at bounding box center [357, 126] width 542 height 67
click at [417, 186] on p "すべてのご契約者様のAWSアカウントに対して、万が一障害が発生した際やサイバー攻撃、サイバーセキュリティ事故に対する損害保険が標準で付帯されます。 東京海上日…" at bounding box center [357, 209] width 542 height 46
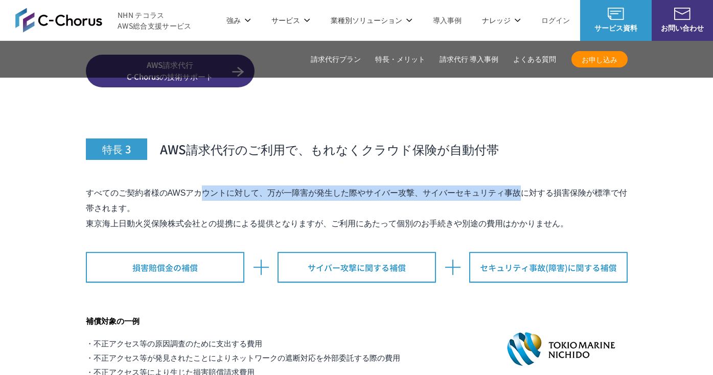
drag, startPoint x: 402, startPoint y: 179, endPoint x: 404, endPoint y: 164, distance: 15.5
click at [404, 186] on p "すべてのご契約者様のAWSアカウントに対して、万が一障害が発生した際やサイバー攻撃、サイバーセキュリティ事故に対する損害保険が標準で付帯されます。 東京海上日…" at bounding box center [357, 209] width 542 height 46
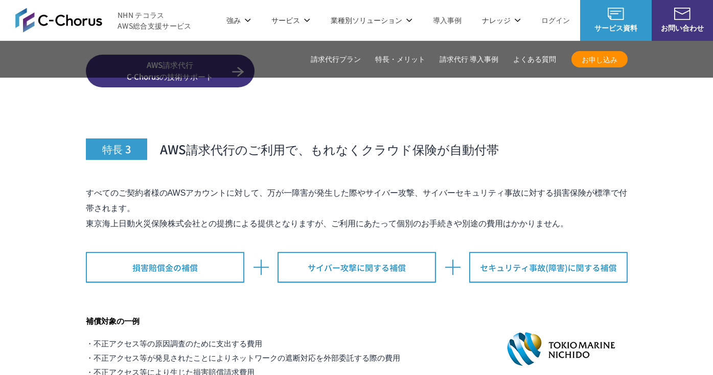
click at [402, 181] on div "特長 3 AWS請求代行のご利用で、もれなくクラウド保険が自動付帯 すべてのご契約者様のAWSアカウントに対して、万が一障害が発生した際やサイバー攻撃、サイバ…" at bounding box center [357, 251] width 542 height 316
click at [402, 186] on p "すべてのご契約者様のAWSアカウントに対して、万が一障害が発生した際やサイバー攻撃、サイバーセキュリティ事故に対する損害保険が標準で付帯されます。 東京海上日…" at bounding box center [357, 209] width 542 height 46
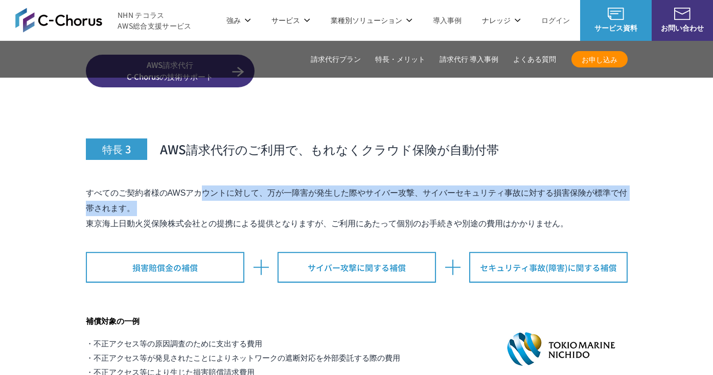
click at [405, 160] on div "特長 3 AWS請求代行のご利用で、もれなくクラウド保険が自動付帯 すべてのご契約者様のAWSアカウントに対して、万が一障害が発生した際やサイバー攻撃、サイバ…" at bounding box center [357, 251] width 542 height 316
drag, startPoint x: 405, startPoint y: 160, endPoint x: 405, endPoint y: 178, distance: 18.4
click at [405, 178] on div "特長 3 AWS請求代行のご利用で、もれなくクラウド保険が自動付帯 すべてのご契約者様のAWSアカウントに対して、万が一障害が発生した際やサイバー攻撃、サイバ…" at bounding box center [357, 251] width 542 height 316
click at [405, 186] on p "すべてのご契約者様のAWSアカウントに対して、万が一障害が発生した際やサイバー攻撃、サイバーセキュリティ事故に対する損害保険が標準で付帯されます。 東京海上日…" at bounding box center [357, 209] width 542 height 46
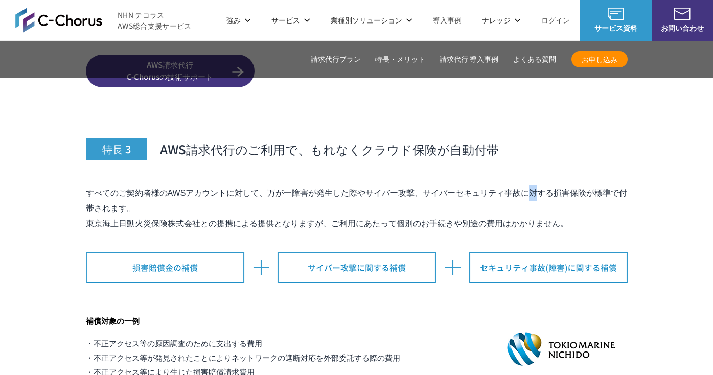
drag, startPoint x: 405, startPoint y: 184, endPoint x: 406, endPoint y: 162, distance: 22.5
click at [406, 162] on div "特長 3 AWS請求代行のご利用で、もれなくクラウド保険が自動付帯 すべてのご契約者様のAWSアカウントに対して、万が一障害が発生した際やサイバー攻撃、サイバ…" at bounding box center [357, 251] width 542 height 316
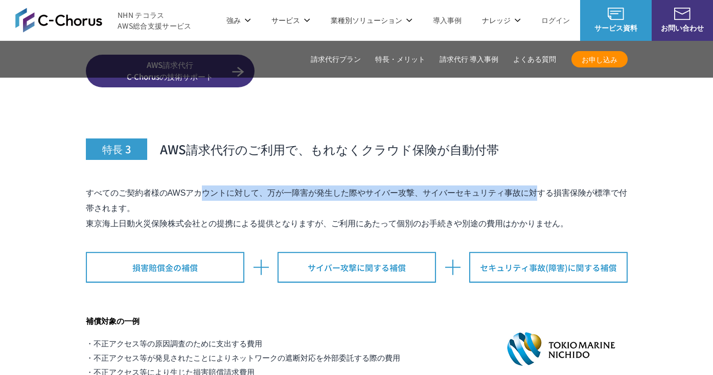
drag, startPoint x: 406, startPoint y: 162, endPoint x: 408, endPoint y: 180, distance: 18.5
click at [408, 180] on div "特長 3 AWS請求代行のご利用で、もれなくクラウド保険が自動付帯 すべてのご契約者様のAWSアカウントに対して、万が一障害が発生した際やサイバー攻撃、サイバ…" at bounding box center [357, 251] width 542 height 316
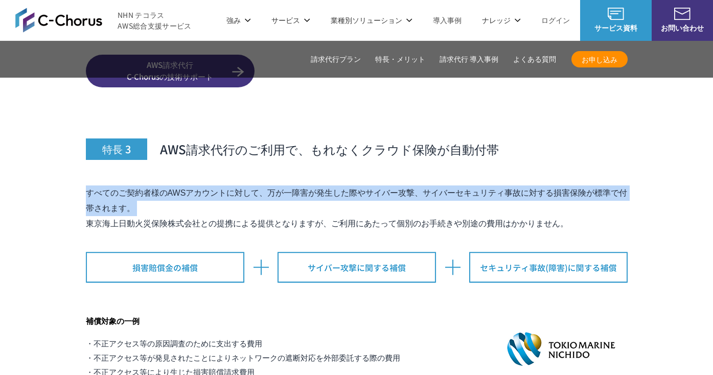
click at [408, 186] on p "すべてのご契約者様のAWSアカウントに対して、万が一障害が発生した際やサイバー攻撃、サイバーセキュリティ事故に対する損害保険が標準で付帯されます。 東京海上日…" at bounding box center [357, 209] width 542 height 46
drag, startPoint x: 408, startPoint y: 181, endPoint x: 408, endPoint y: 159, distance: 22.5
click at [408, 159] on div "特長 3 AWS請求代行のご利用で、もれなくクラウド保険が自動付帯 すべてのご契約者様のAWSアカウントに対して、万が一障害が発生した際やサイバー攻撃、サイバ…" at bounding box center [357, 251] width 542 height 316
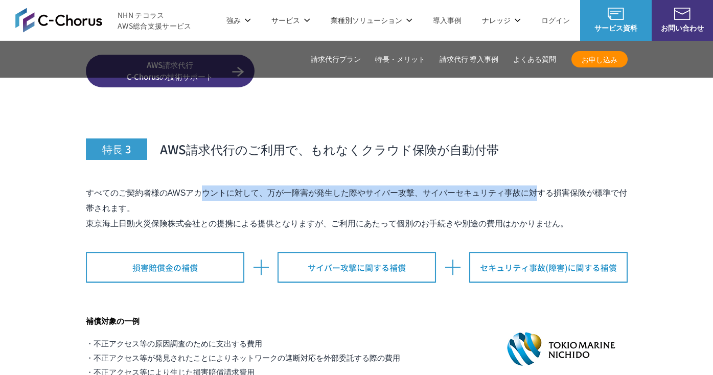
drag, startPoint x: 409, startPoint y: 163, endPoint x: 410, endPoint y: 185, distance: 22.0
click at [409, 184] on div "特長 3 AWS請求代行のご利用で、もれなくクラウド保険が自動付帯 すべてのご契約者様のAWSアカウントに対して、万が一障害が発生した際やサイバー攻撃、サイバ…" at bounding box center [357, 251] width 542 height 316
click at [410, 186] on p "すべてのご契約者様のAWSアカウントに対して、万が一障害が発生した際やサイバー攻撃、サイバーセキュリティ事故に対する損害保険が標準で付帯されます。 東京海上日…" at bounding box center [357, 209] width 542 height 46
drag, startPoint x: 410, startPoint y: 185, endPoint x: 409, endPoint y: 161, distance: 24.5
click at [409, 161] on div "特長 3 AWS請求代行のご利用で、もれなくクラウド保険が自動付帯 すべてのご契約者様のAWSアカウントに対して、万が一障害が発生した際やサイバー攻撃、サイバ…" at bounding box center [357, 251] width 542 height 316
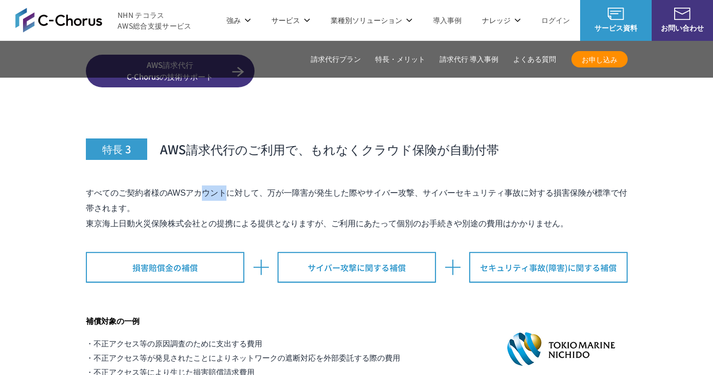
click at [409, 161] on div "特長 3 AWS請求代行のご利用で、もれなくクラウド保険が自動付帯 すべてのご契約者様のAWSアカウントに対して、万が一障害が発生した際やサイバー攻撃、サイバ…" at bounding box center [357, 251] width 542 height 316
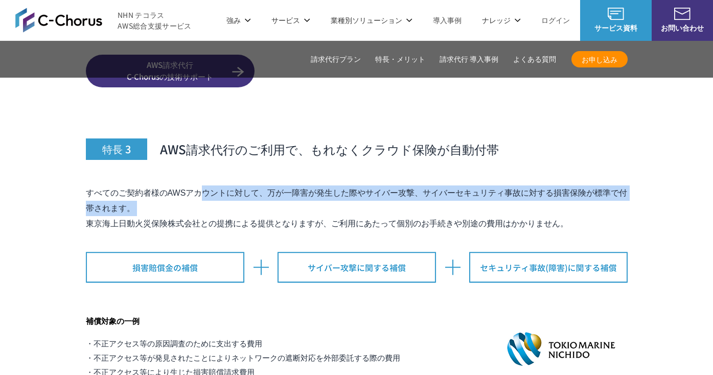
drag, startPoint x: 409, startPoint y: 161, endPoint x: 409, endPoint y: 188, distance: 26.6
click at [409, 188] on div "特長 3 AWS請求代行のご利用で、もれなくクラウド保険が自動付帯 すべてのご契約者様のAWSアカウントに対して、万が一障害が発生した際やサイバー攻撃、サイバ…" at bounding box center [357, 251] width 542 height 316
click at [409, 188] on p "すべてのご契約者様のAWSアカウントに対して、万が一障害が発生した際やサイバー攻撃、サイバーセキュリティ事故に対する損害保険が標準で付帯されます。 東京海上日…" at bounding box center [357, 209] width 542 height 46
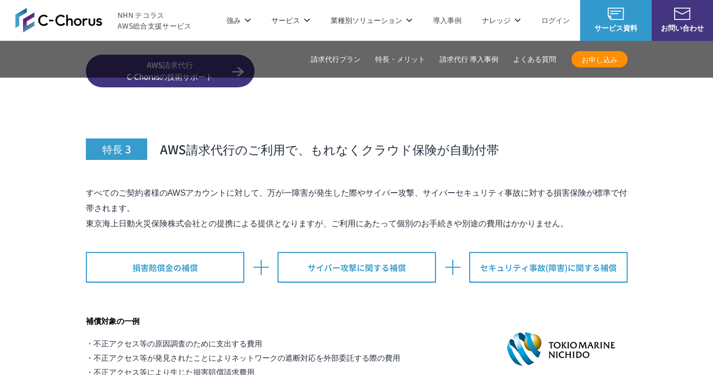
click at [301, 280] on div "特長 3 AWS請求代行のご利用で、もれなくクラウド保険が自動付帯 すべてのご契約者様のAWSアカウントに対して、万が一障害が発生した際やサイバー攻撃、サイバ…" at bounding box center [357, 251] width 542 height 316
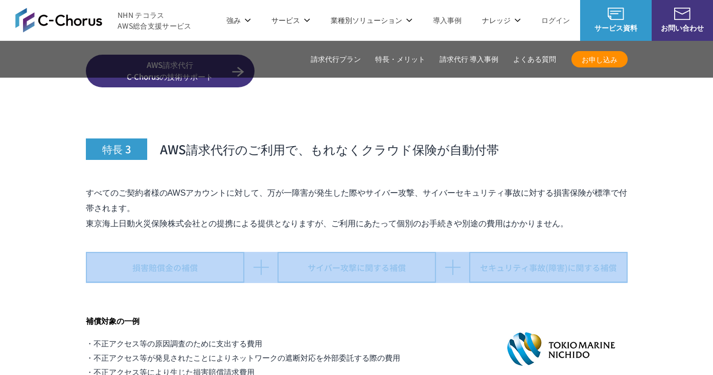
drag, startPoint x: 343, startPoint y: 264, endPoint x: 393, endPoint y: 224, distance: 63.3
click at [393, 224] on div "特長 3 AWS請求代行のご利用で、もれなくクラウド保険が自動付帯 すべてのご契約者様のAWSアカウントに対して、万が一障害が発生した際やサイバー攻撃、サイバ…" at bounding box center [357, 251] width 542 height 316
drag, startPoint x: 395, startPoint y: 241, endPoint x: 395, endPoint y: 259, distance: 17.9
click at [395, 259] on div "特長 3 AWS請求代行のご利用で、もれなくクラウド保険が自動付帯 すべてのご契約者様のAWSアカウントに対して、万が一障害が発生した際やサイバー攻撃、サイバ…" at bounding box center [357, 251] width 542 height 316
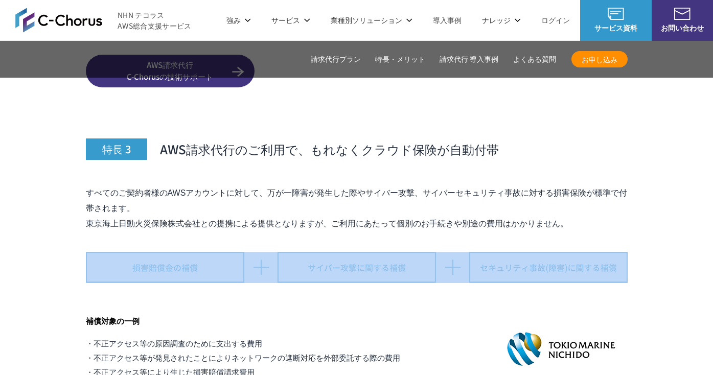
click at [395, 259] on img at bounding box center [357, 267] width 542 height 31
click at [385, 269] on div "特長 3 AWS請求代行のご利用で、もれなくクラウド保険が自動付帯 すべてのご契約者様のAWSアカウントに対して、万が一障害が発生した際やサイバー攻撃、サイバ…" at bounding box center [357, 251] width 542 height 316
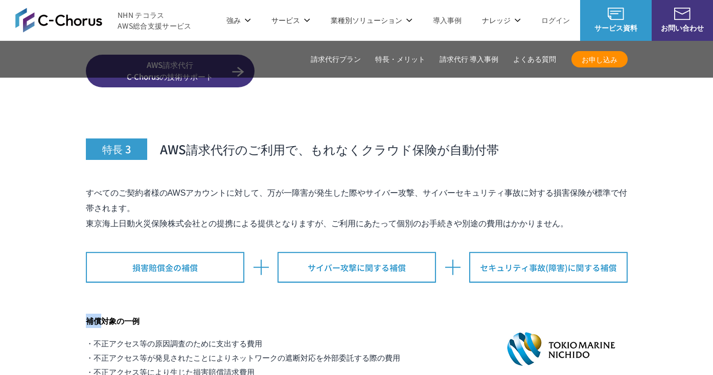
drag, startPoint x: 385, startPoint y: 271, endPoint x: 383, endPoint y: 229, distance: 43.0
click at [383, 229] on div "特長 3 AWS請求代行のご利用で、もれなくクラウド保険が自動付帯 すべてのご契約者様のAWSアカウントに対して、万が一障害が発生した際やサイバー攻撃、サイバ…" at bounding box center [357, 251] width 542 height 316
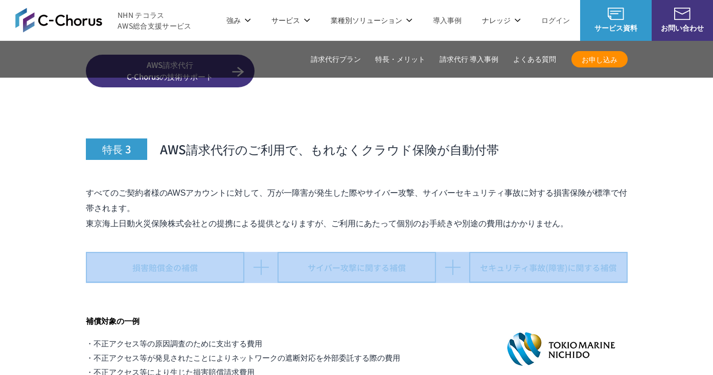
drag, startPoint x: 383, startPoint y: 229, endPoint x: 394, endPoint y: 224, distance: 11.7
click at [384, 229] on div "特長 3 AWS請求代行のご利用で、もれなくクラウド保険が自動付帯 すべてのご契約者様のAWSアカウントに対して、万が一障害が発生した際やサイバー攻撃、サイバ…" at bounding box center [357, 251] width 542 height 316
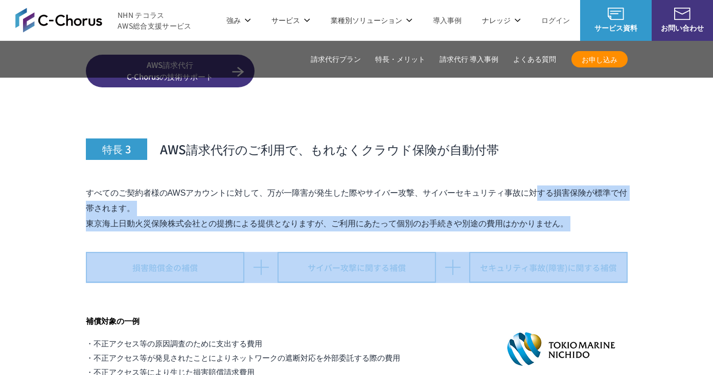
drag, startPoint x: 412, startPoint y: 219, endPoint x: 420, endPoint y: 158, distance: 62.0
click at [420, 160] on div "特長 3 AWS請求代行のご利用で、もれなくクラウド保険が自動付帯 すべてのご契約者様のAWSアカウントに対して、万が一障害が発生した際やサイバー攻撃、サイバ…" at bounding box center [357, 251] width 542 height 316
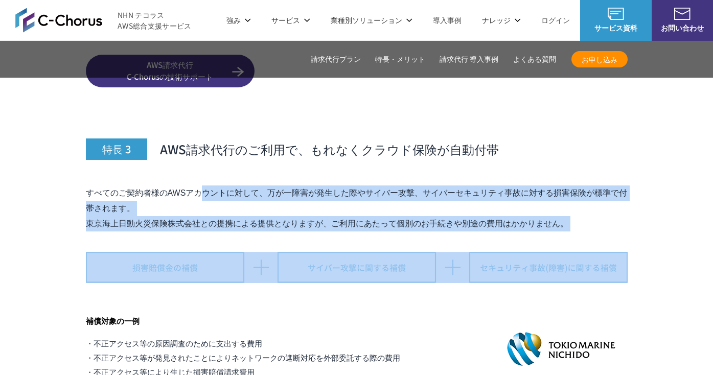
click at [421, 157] on div "特長 3 AWS請求代行のご利用で、もれなくクラウド保険が自動付帯 すべてのご契約者様のAWSアカウントに対して、万が一障害が発生した際やサイバー攻撃、サイバ…" at bounding box center [357, 251] width 542 height 316
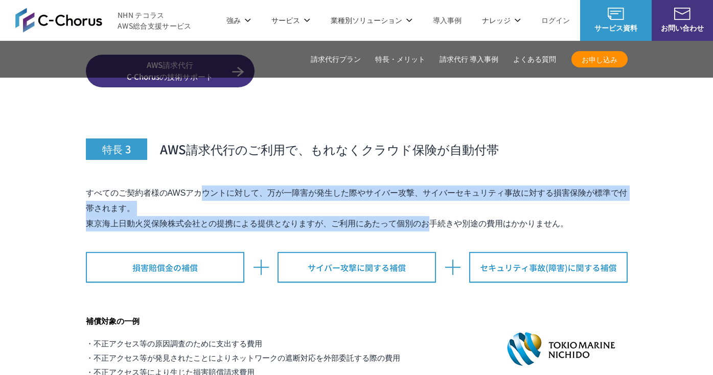
click at [418, 211] on div "特長 3 AWS請求代行のご利用で、もれなくクラウド保険が自動付帯 すべてのご契約者様のAWSアカウントに対して、万が一障害が発生した際やサイバー攻撃、サイバ…" at bounding box center [357, 251] width 542 height 316
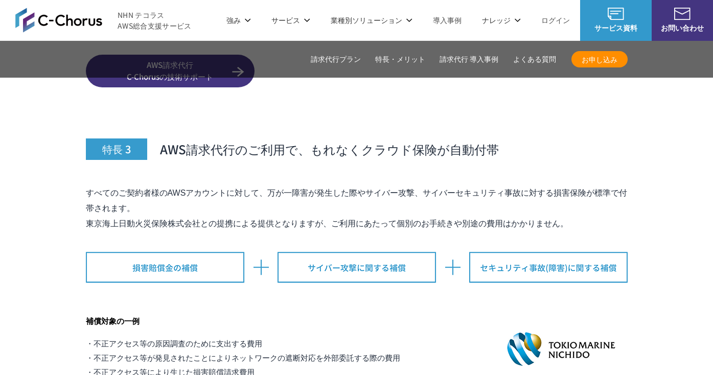
click at [418, 211] on div "特長 3 AWS請求代行のご利用で、もれなくクラウド保険が自動付帯 すべてのご契約者様のAWSアカウントに対して、万が一障害が発生した際やサイバー攻撃、サイバ…" at bounding box center [357, 251] width 542 height 316
drag, startPoint x: 217, startPoint y: 195, endPoint x: 231, endPoint y: 192, distance: 13.8
click at [217, 195] on p "すべてのご契約者様のAWSアカウントに対して、万が一障害が発生した際やサイバー攻撃、サイバーセキュリティ事故に対する損害保険が標準で付帯されます。 東京海上日…" at bounding box center [357, 209] width 542 height 46
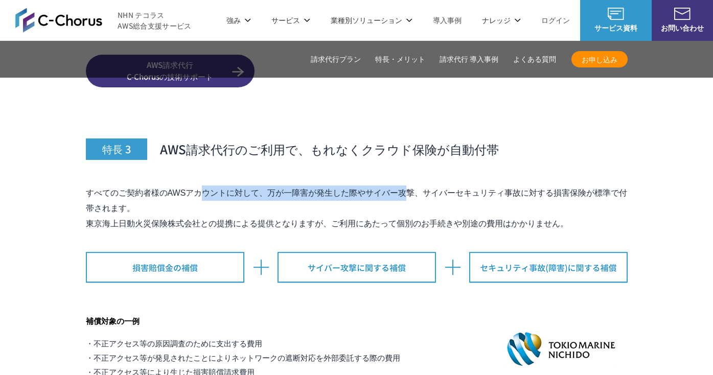
drag, startPoint x: 283, startPoint y: 176, endPoint x: 281, endPoint y: 158, distance: 18.5
click at [281, 158] on div "特長 3 AWS請求代行のご利用で、もれなくクラウド保険が自動付帯 すべてのご契約者様のAWSアカウントに対して、万が一障害が発生した際やサイバー攻撃、サイバ…" at bounding box center [357, 251] width 542 height 316
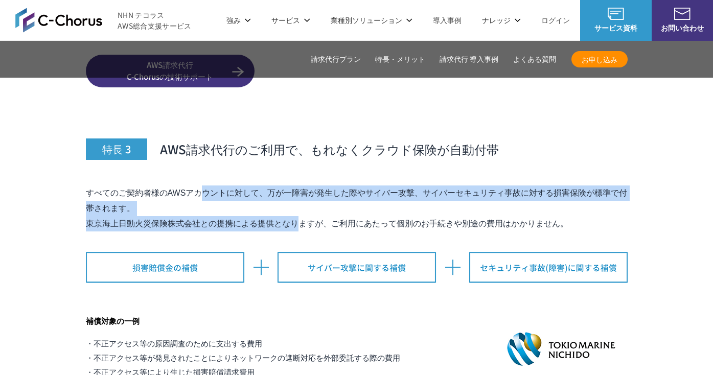
drag, startPoint x: 281, startPoint y: 158, endPoint x: 274, endPoint y: 201, distance: 42.9
click at [276, 197] on div "特長 3 AWS請求代行のご利用で、もれなくクラウド保険が自動付帯 すべてのご契約者様のAWSアカウントに対して、万が一障害が発生した際やサイバー攻撃、サイバ…" at bounding box center [357, 251] width 542 height 316
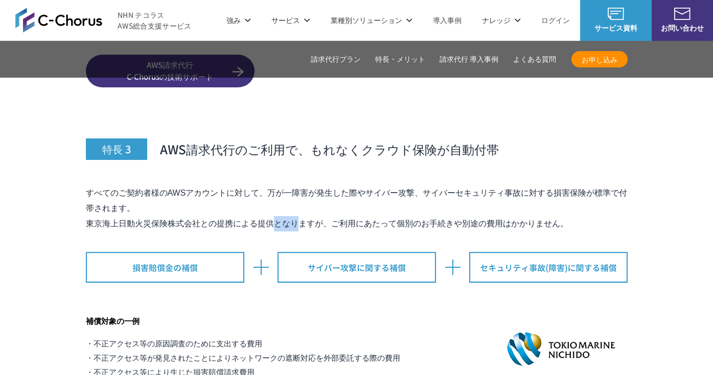
click at [274, 201] on p "すべてのご契約者様のAWSアカウントに対して、万が一障害が発生した際やサイバー攻撃、サイバーセキュリティ事故に対する損害保険が標準で付帯されます。 東京海上日…" at bounding box center [357, 209] width 542 height 46
drag, startPoint x: 274, startPoint y: 202, endPoint x: 631, endPoint y: 199, distance: 357.4
click at [274, 202] on p "すべてのご契約者様のAWSアカウントに対して、万が一障害が発生した際やサイバー攻撃、サイバーセキュリティ事故に対する損害保険が標準で付帯されます。 東京海上日…" at bounding box center [357, 209] width 542 height 46
drag, startPoint x: 655, startPoint y: 198, endPoint x: 610, endPoint y: 207, distance: 46.2
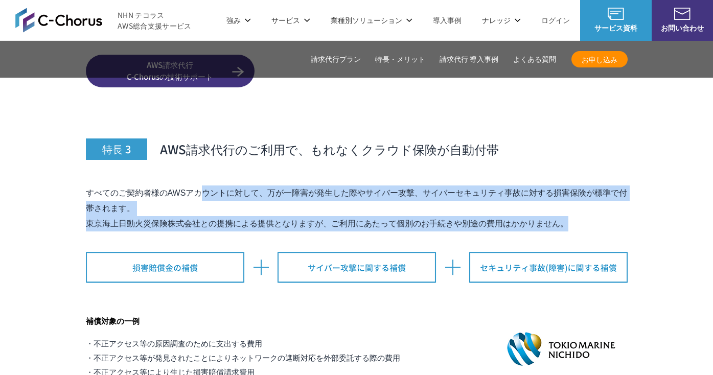
drag, startPoint x: 610, startPoint y: 207, endPoint x: 581, endPoint y: 153, distance: 60.4
click at [581, 153] on div "特長 3 AWS請求代行のご利用で、もれなくクラウド保険が自動付帯 すべてのご契約者様のAWSアカウントに対して、万が一障害が発生した際やサイバー攻撃、サイバ…" at bounding box center [357, 251] width 542 height 316
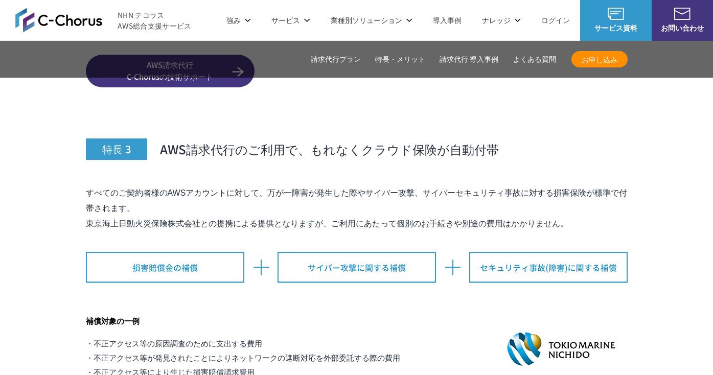
click at [581, 153] on div "特長 3 AWS請求代行のご利用で、もれなくクラウド保険が自動付帯 すべてのご契約者様のAWSアカウントに対して、万が一障害が発生した際やサイバー攻撃、サイバ…" at bounding box center [357, 251] width 542 height 316
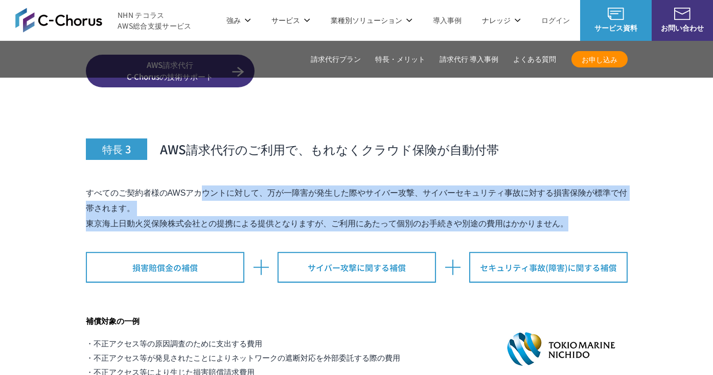
drag, startPoint x: 582, startPoint y: 156, endPoint x: 591, endPoint y: 204, distance: 49.4
click at [591, 204] on div "特長 3 AWS請求代行のご利用で、もれなくクラウド保険が自動付帯 すべてのご契約者様のAWSアカウントに対して、万が一障害が発生した際やサイバー攻撃、サイバ…" at bounding box center [357, 251] width 542 height 316
click at [591, 204] on p "すべてのご契約者様のAWSアカウントに対して、万が一障害が発生した際やサイバー攻撃、サイバーセキュリティ事故に対する損害保険が標準で付帯されます。 東京海上日…" at bounding box center [357, 209] width 542 height 46
drag, startPoint x: 589, startPoint y: 201, endPoint x: 579, endPoint y: 145, distance: 56.7
click at [579, 145] on div "特長 3 AWS請求代行のご利用で、もれなくクラウド保険が自動付帯 すべてのご契約者様のAWSアカウントに対して、万が一障害が発生した際やサイバー攻撃、サイバ…" at bounding box center [357, 251] width 542 height 316
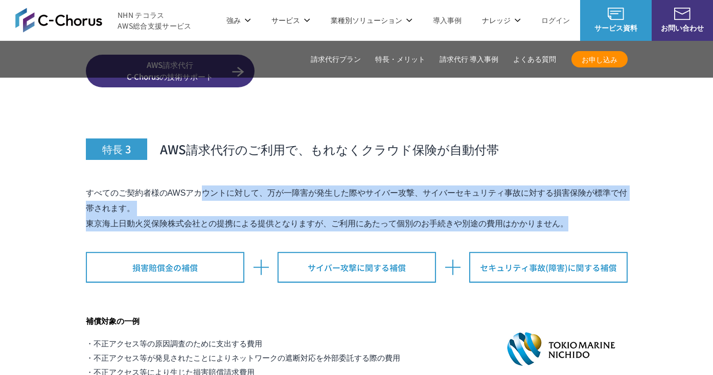
click at [579, 145] on div "特長 3 AWS請求代行のご利用で、もれなくクラウド保険が自動付帯 すべてのご契約者様のAWSアカウントに対して、万が一障害が発生した際やサイバー攻撃、サイバ…" at bounding box center [357, 251] width 542 height 316
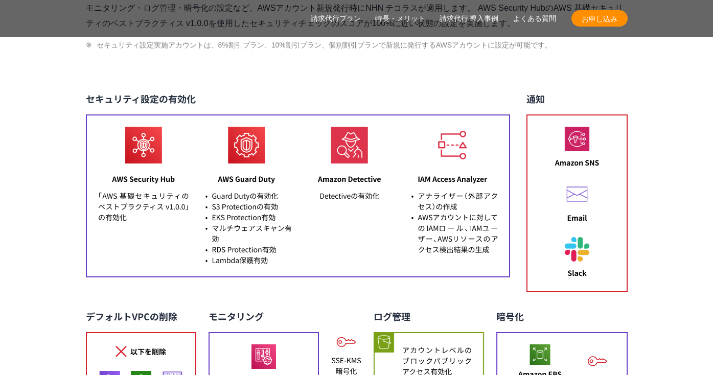
scroll to position [4356, 0]
click at [473, 270] on img at bounding box center [357, 318] width 542 height 456
click at [480, 272] on img at bounding box center [357, 318] width 542 height 456
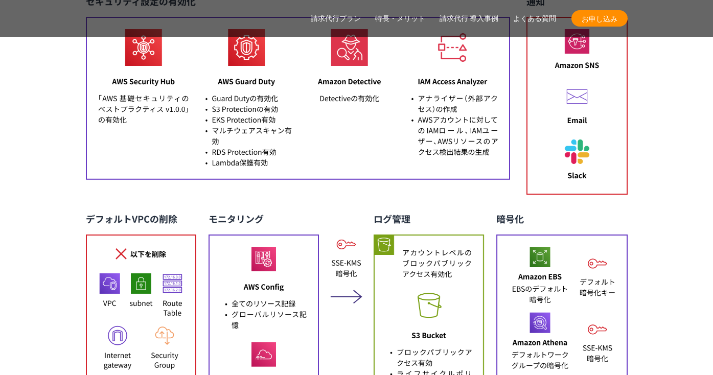
scroll to position [4519, 0]
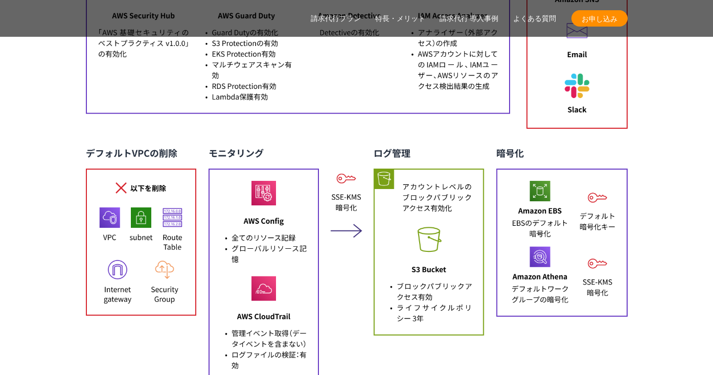
click at [590, 315] on img at bounding box center [357, 155] width 542 height 456
click at [591, 322] on img at bounding box center [357, 155] width 542 height 456
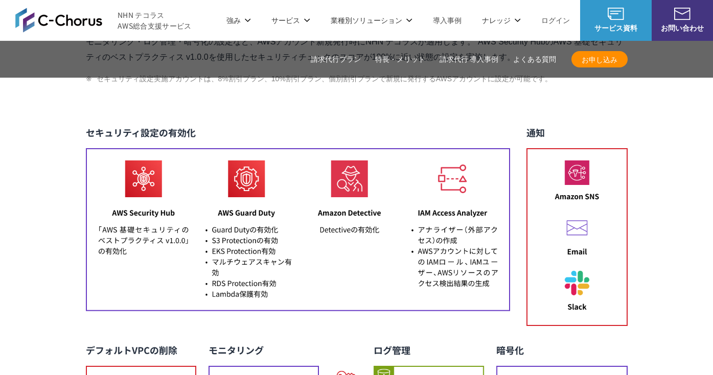
scroll to position [4318, 0]
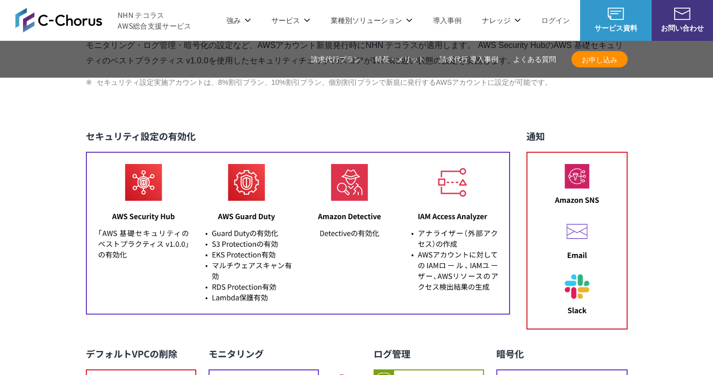
click at [205, 99] on div "特長 4 セキュリティ設定を実施したアカウントを提供 モニタリング・ログ管理・暗号化の設定など、AWSアカウント新規発行時にNHN テコラスが適用します。 A…" at bounding box center [357, 265] width 542 height 640
click at [172, 128] on img at bounding box center [357, 356] width 542 height 456
click at [288, 96] on div "特長 4 セキュリティ設定を実施したアカウントを提供 モニタリング・ログ管理・暗号化の設定など、AWSアカウント新規発行時にNHN テコラスが適用します。 A…" at bounding box center [357, 265] width 542 height 640
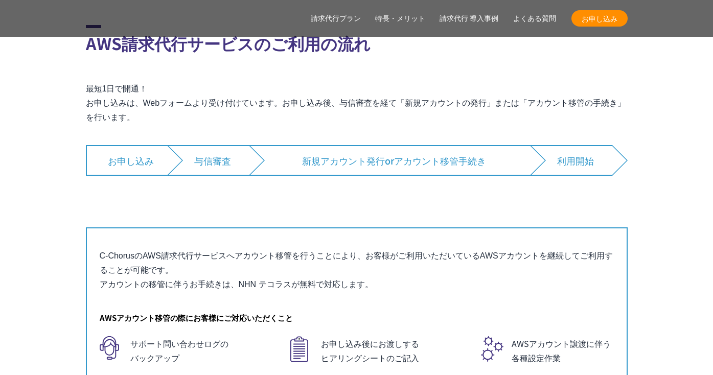
scroll to position [6688, 0]
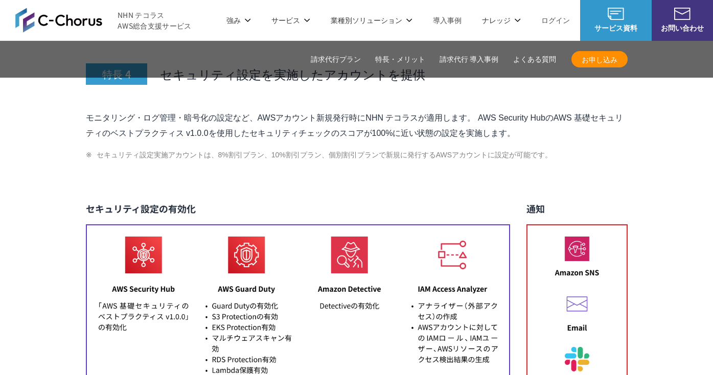
scroll to position [4191, 0]
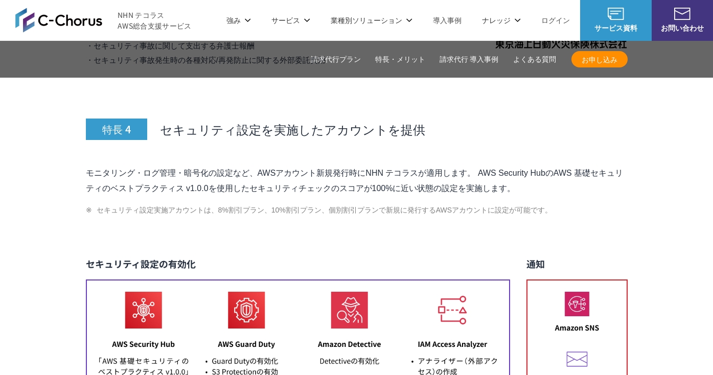
click at [445, 166] on p "モニタリング・ログ管理・暗号化の設定など、AWSアカウント新規発行時にNHN テコラスが適用します。 AWS Security HubのAWS 基礎セキュリテ…" at bounding box center [357, 181] width 542 height 31
click at [487, 169] on p "モニタリング・ログ管理・暗号化の設定など、AWSアカウント新規発行時にNHN テコラスが適用します。 AWS Security HubのAWS 基礎セキュリテ…" at bounding box center [357, 181] width 542 height 31
click at [495, 166] on p "モニタリング・ログ管理・暗号化の設定など、AWSアカウント新規発行時にNHN テコラスが適用します。 AWS Security HubのAWS 基礎セキュリテ…" at bounding box center [357, 181] width 542 height 31
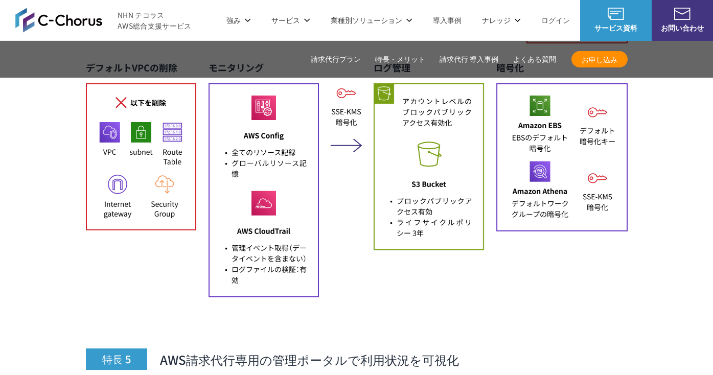
scroll to position [4546, 0]
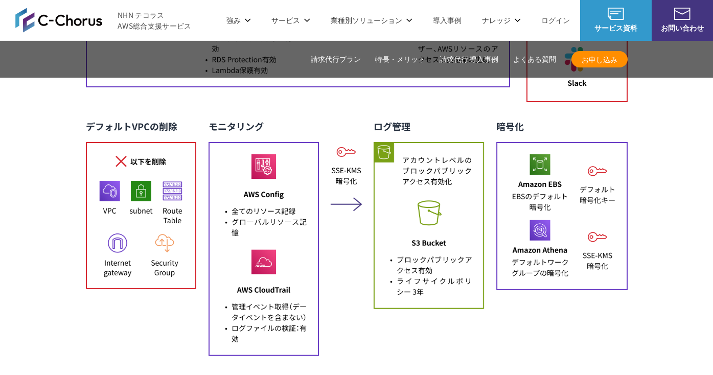
click at [415, 100] on img at bounding box center [357, 129] width 542 height 456
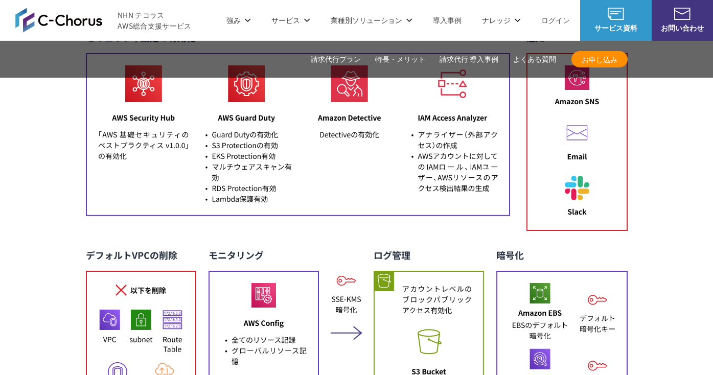
scroll to position [4522, 0]
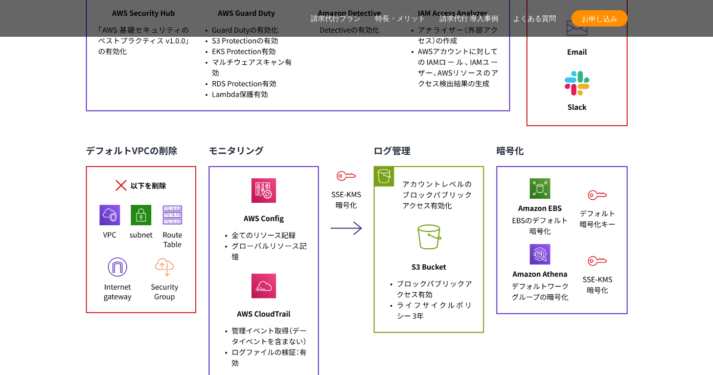
click at [544, 315] on img at bounding box center [357, 153] width 542 height 456
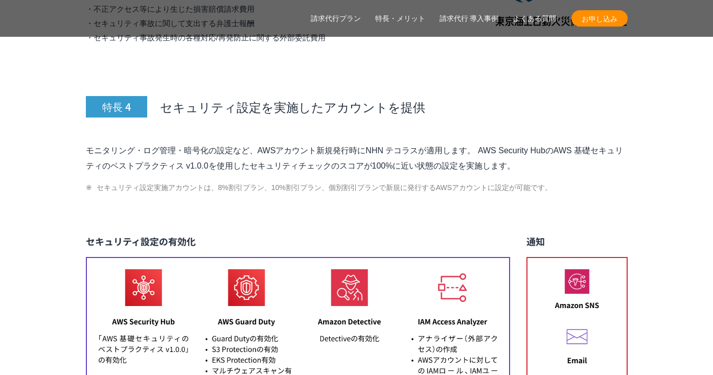
scroll to position [4216, 0]
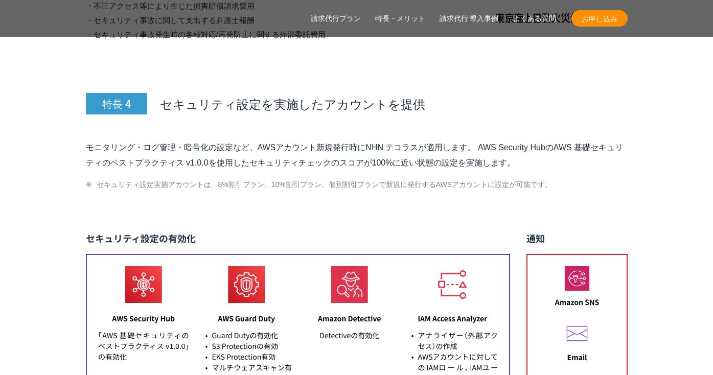
click at [212, 192] on div "特長 4 セキュリティ設定を実施したアカウントを提供 モニタリング・ログ管理・暗号化の設定など、AWSアカウント新規発行時にNHN テコラスが適用します。 A…" at bounding box center [357, 367] width 542 height 640
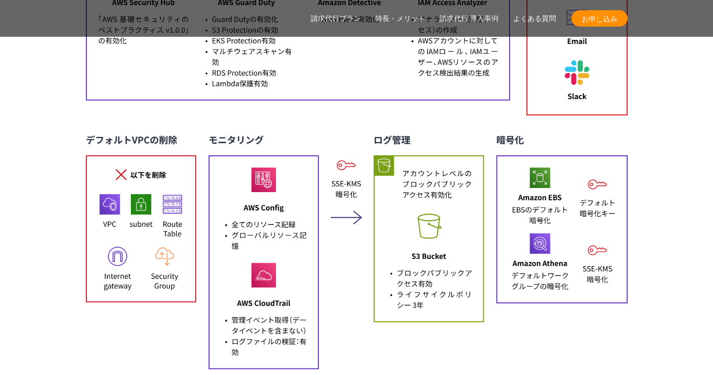
scroll to position [4533, 0]
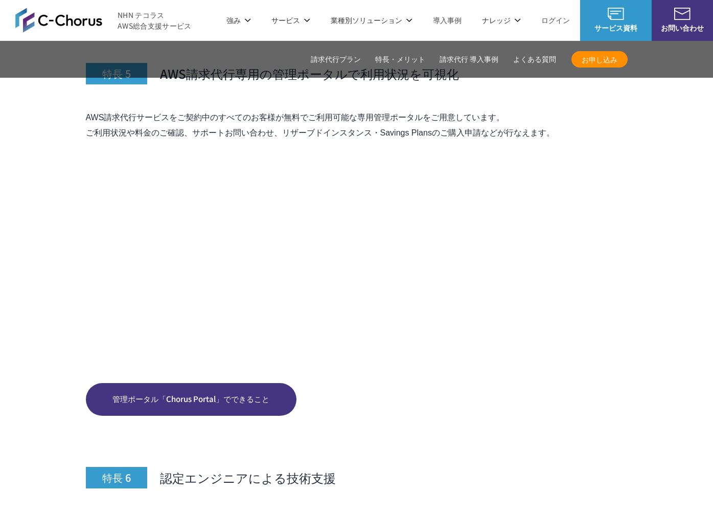
click at [478, 1] on img at bounding box center [357, 1] width 542 height 0
click at [27, 157] on section "AWS請求代行サービスの特長・メリット 特長 1 AWS利用料金が割引 特長 2 24時間365日の AWS技術サポートが 無料 (エンタープライズ相当) ※…" at bounding box center [356, 321] width 713 height 4211
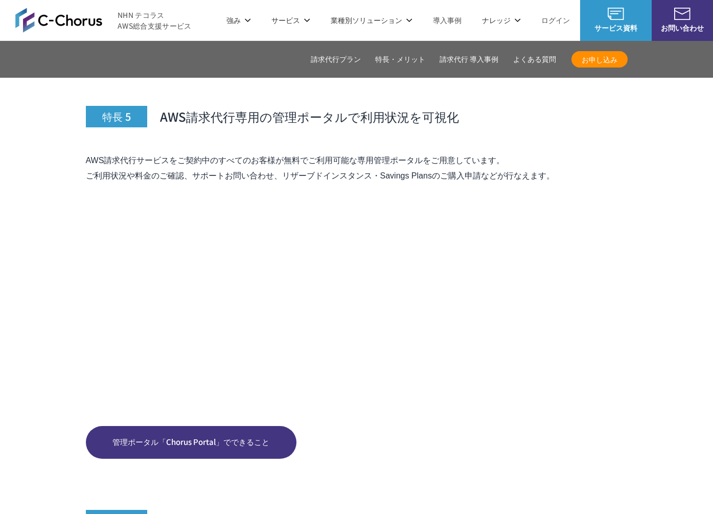
scroll to position [4321, 0]
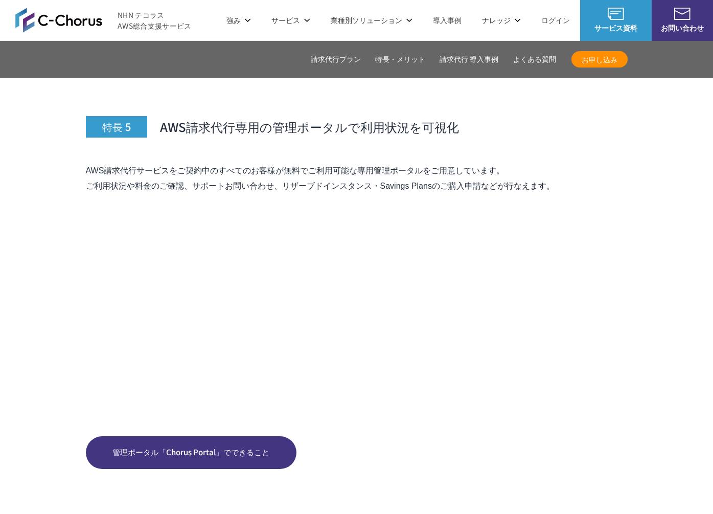
click at [441, 26] on li "導入事例" at bounding box center [447, 20] width 49 height 40
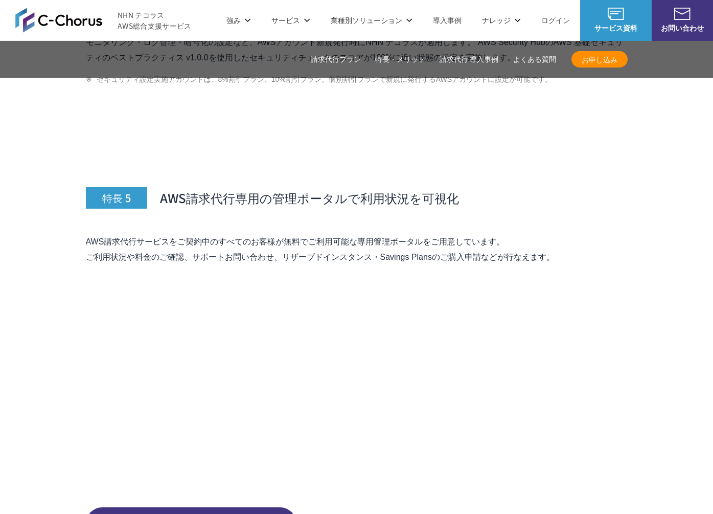
click at [448, 19] on link "導入事例" at bounding box center [447, 20] width 29 height 11
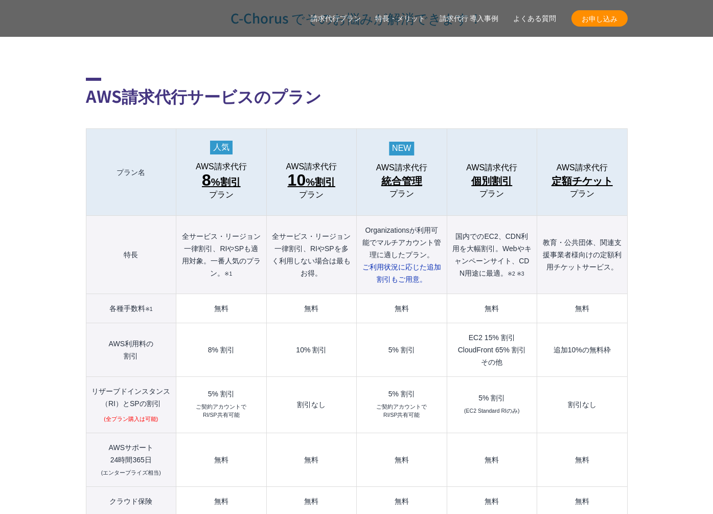
scroll to position [1034, 0]
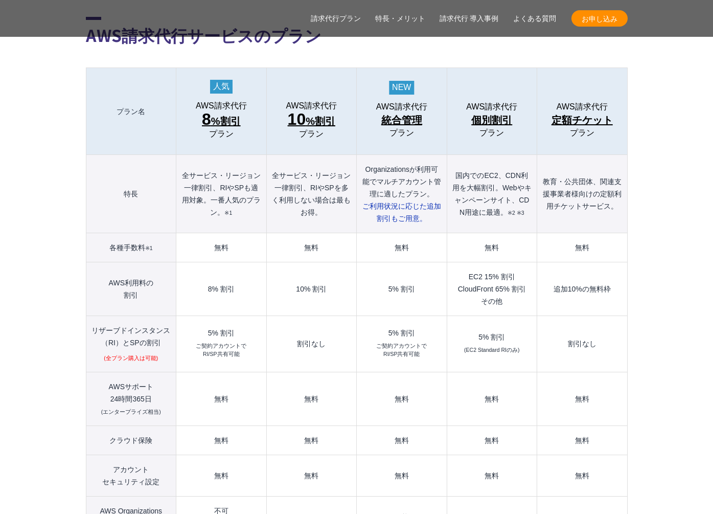
scroll to position [1094, 0]
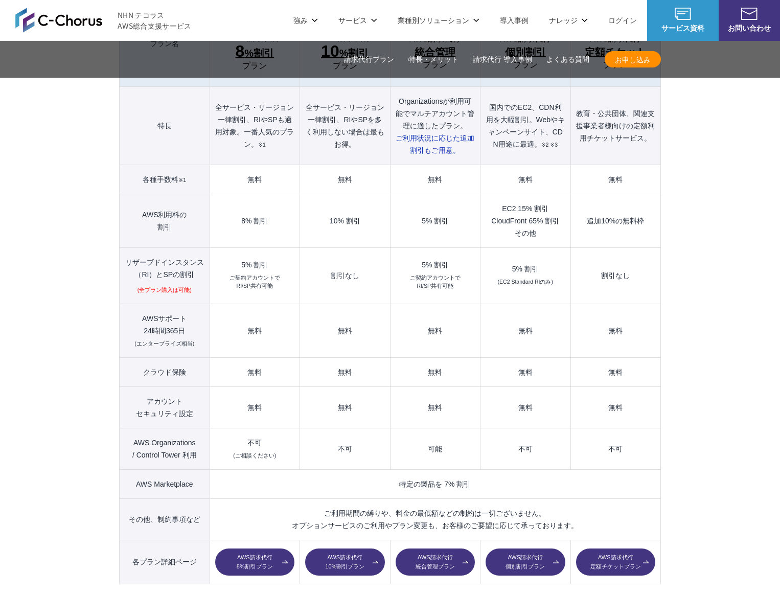
scroll to position [1161, 0]
click at [293, 195] on td "8% 割引" at bounding box center [255, 222] width 90 height 54
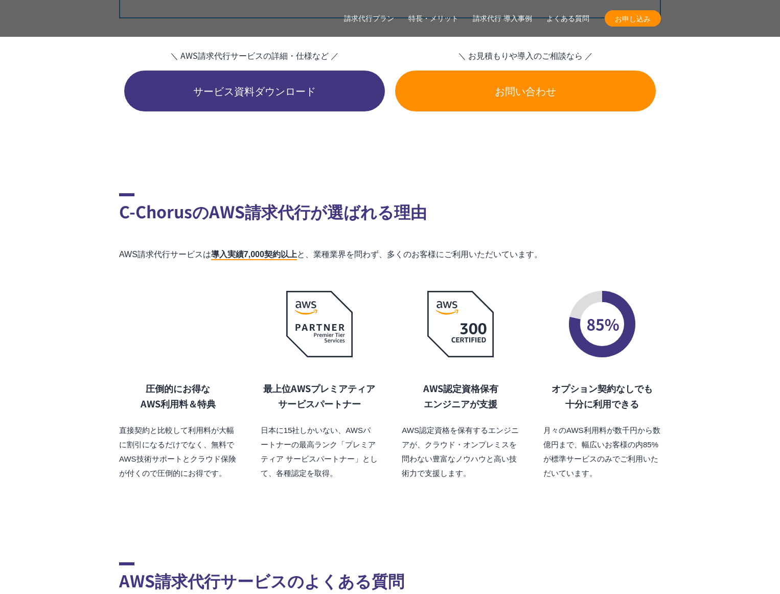
scroll to position [6362, 0]
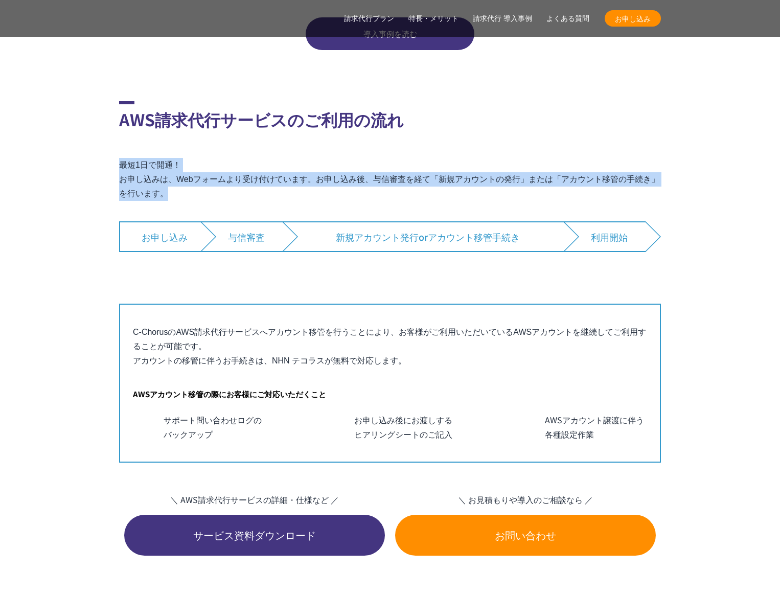
drag, startPoint x: 210, startPoint y: 170, endPoint x: 239, endPoint y: 174, distance: 29.5
copy p "最短1日で開通！ お申し込みは、Webフォームより受け付けています。お申し込み後、与信審査を経て「新規アカウントの発行」または「アカウント移管の手続き」を行い…"
click at [252, 166] on p "最短1日で開通！ お申し込みは、Webフォームより受け付けています。お申し込み後、与信審査を経て「新規アカウントの発行」または「アカウント移管の手続き」を行い…" at bounding box center [390, 179] width 542 height 43
drag, startPoint x: 183, startPoint y: 185, endPoint x: 115, endPoint y: 141, distance: 80.5
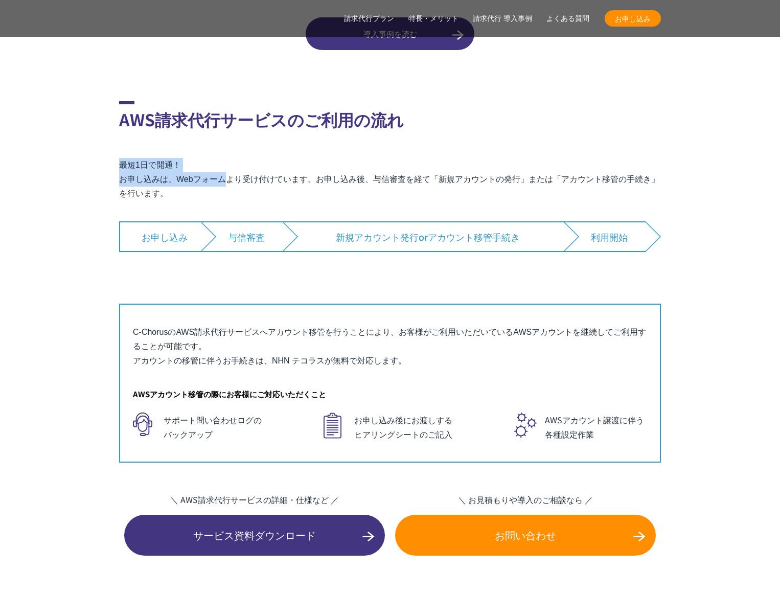
drag, startPoint x: 116, startPoint y: 141, endPoint x: 212, endPoint y: 163, distance: 99.1
click at [212, 163] on p "最短1日で開通！ お申し込みは、Webフォームより受け付けています。お申し込み後、与信審査を経て「新規アカウントの発行」または「アカウント移管の手続き」を行い…" at bounding box center [390, 179] width 542 height 43
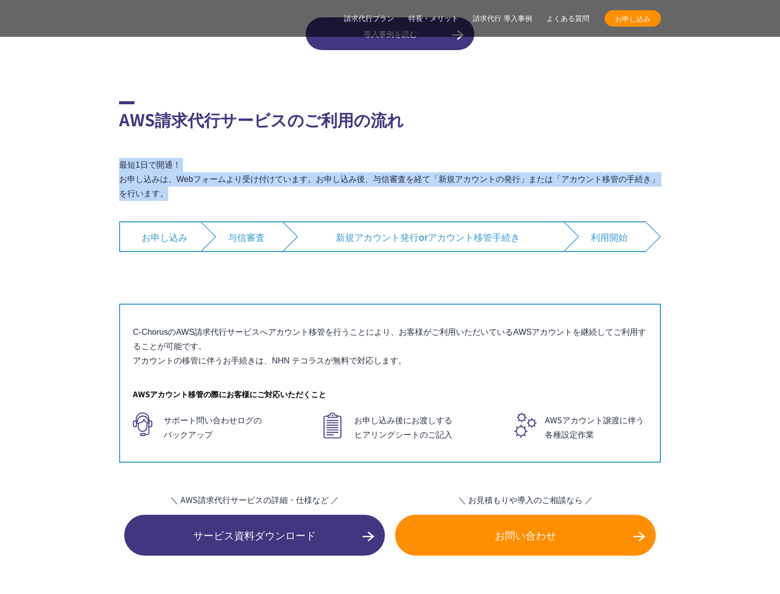
drag, startPoint x: 198, startPoint y: 171, endPoint x: 123, endPoint y: 145, distance: 79.5
click at [123, 158] on p "最短1日で開通！ お申し込みは、Webフォームより受け付けています。お申し込み後、与信審査を経て「新規アカウントの発行」または「アカウント移管の手続き」を行い…" at bounding box center [390, 179] width 542 height 43
drag, startPoint x: 154, startPoint y: 152, endPoint x: 296, endPoint y: 179, distance: 144.1
click at [287, 178] on p "最短1日で開通！ お申し込みは、Webフォームより受け付けています。お申し込み後、与信審査を経て「新規アカウントの発行」または「アカウント移管の手続き」を行い…" at bounding box center [390, 179] width 542 height 43
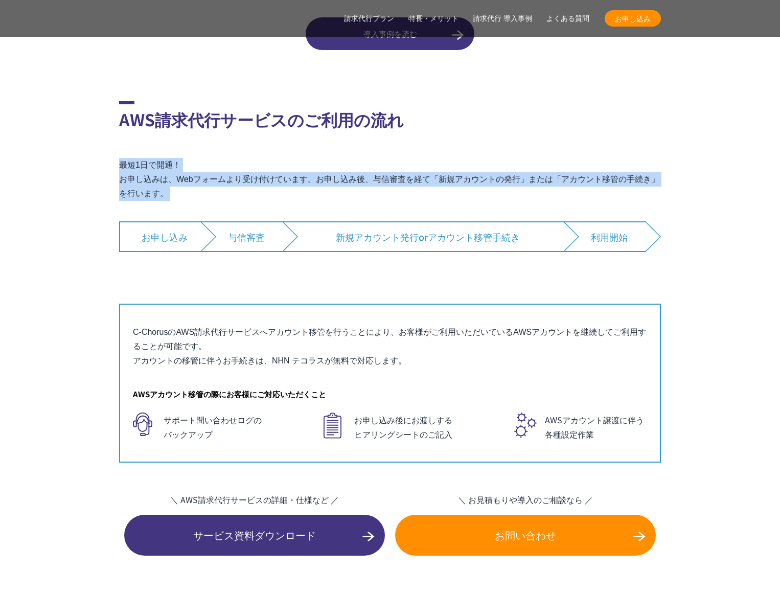
click at [296, 179] on p "最短1日で開通！ お申し込みは、Webフォームより受け付けています。お申し込み後、与信審査を経て「新規アカウントの発行」または「アカウント移管の手続き」を行い…" at bounding box center [390, 179] width 542 height 43
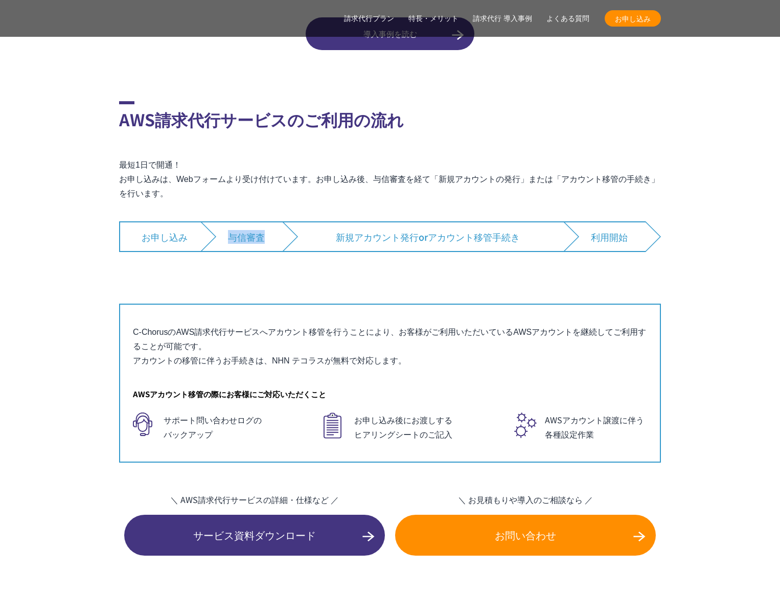
drag, startPoint x: 231, startPoint y: 217, endPoint x: 266, endPoint y: 217, distance: 35.3
click at [266, 221] on li "与信審査" at bounding box center [242, 236] width 82 height 31
copy li "与信審査"
drag, startPoint x: 432, startPoint y: 218, endPoint x: 541, endPoint y: 220, distance: 108.9
click at [541, 221] on li "新規アカウント発行 or アカウント移管手続き" at bounding box center [423, 236] width 281 height 31
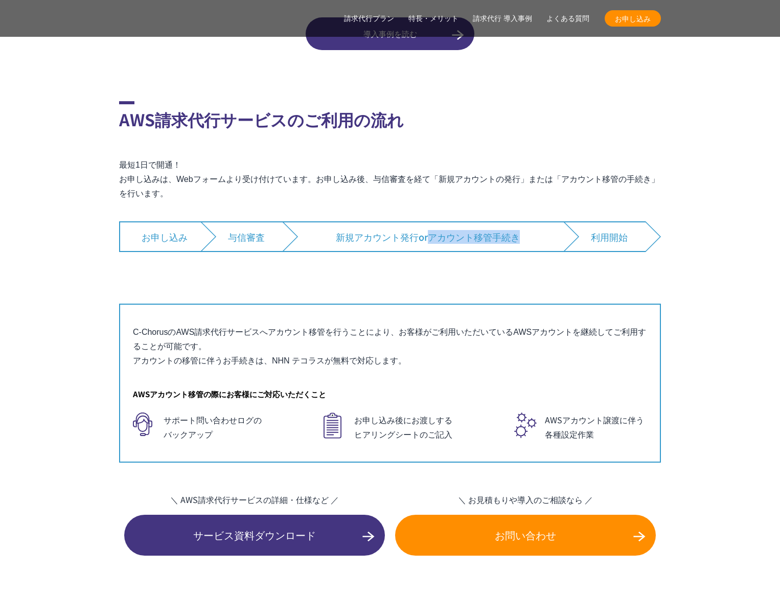
copy li "アカウント移管手続き"
click at [440, 126] on div "AWS請求代行サービスのご利用の流れ 最短1日で開通！ お申し込みは、Webフォームより受け付けています。お申し込み後、与信審査を経て「新規アカウントの発行」…" at bounding box center [390, 281] width 542 height 361
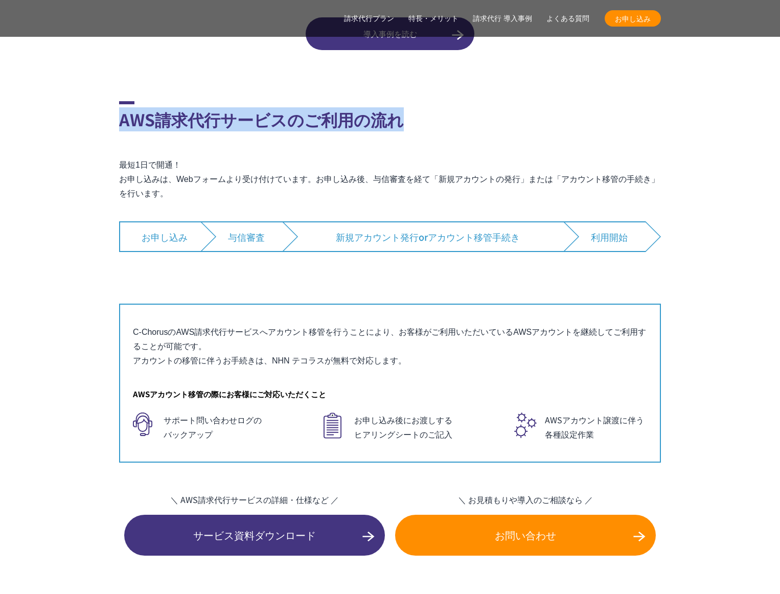
drag, startPoint x: 451, startPoint y: 100, endPoint x: 444, endPoint y: 77, distance: 23.5
click at [444, 77] on section "AWS請求代行サービスのご利用の流れ 最短1日で開通！ お申し込みは、Webフォームより受け付けています。お申し込み後、与信審査を経て「新規アカウントの発行」…" at bounding box center [390, 267] width 542 height 392
drag, startPoint x: 444, startPoint y: 79, endPoint x: 441, endPoint y: 100, distance: 20.8
click at [441, 100] on section "AWS請求代行サービスのご利用の流れ 最短1日で開通！ お申し込みは、Webフォームより受け付けています。お申し込み後、与信審査を経て「新規アカウントの発行」…" at bounding box center [390, 267] width 542 height 392
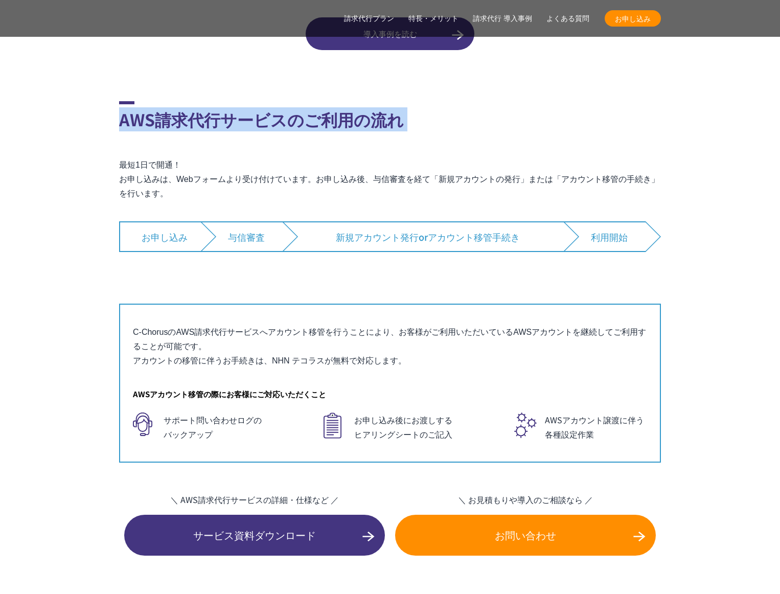
click at [441, 101] on h2 "AWS請求代行サービスのご利用の流れ" at bounding box center [390, 116] width 542 height 30
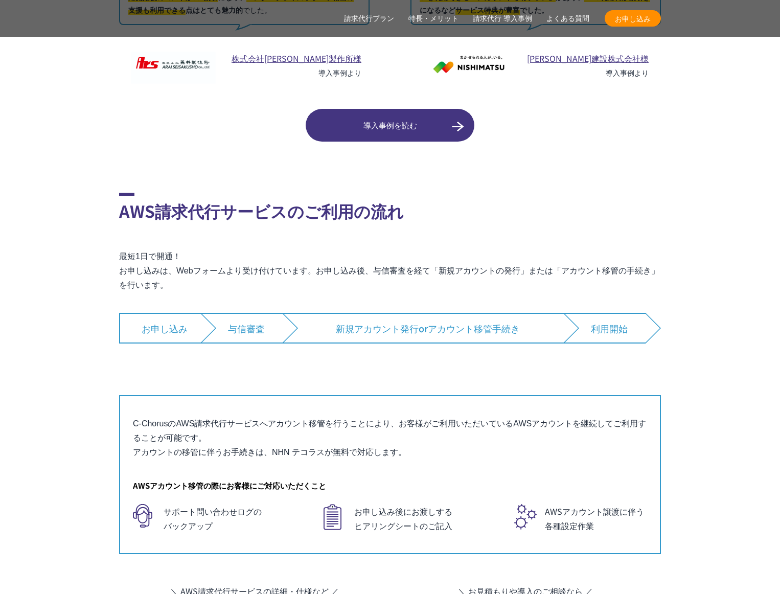
scroll to position [6325, 0]
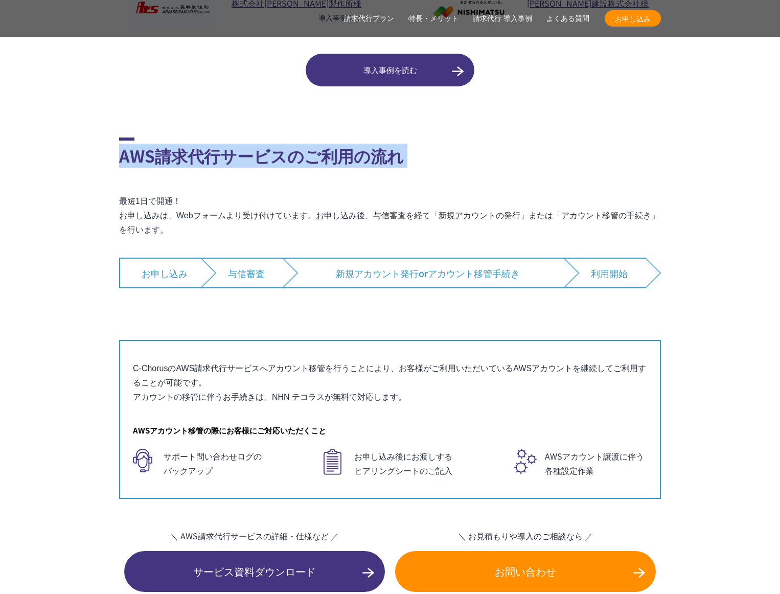
drag, startPoint x: 117, startPoint y: 138, endPoint x: 544, endPoint y: 153, distance: 427.1
copy div "AWS請求代行サービスのご利用の流れ"
drag, startPoint x: 234, startPoint y: 166, endPoint x: 261, endPoint y: 168, distance: 26.7
click at [234, 166] on div "AWS請求代行サービスのご利用の流れ 最短1日で開通！ お申し込みは、Webフォームより受け付けています。お申し込み後、与信審査を経て「新規アカウントの発行」…" at bounding box center [390, 318] width 542 height 361
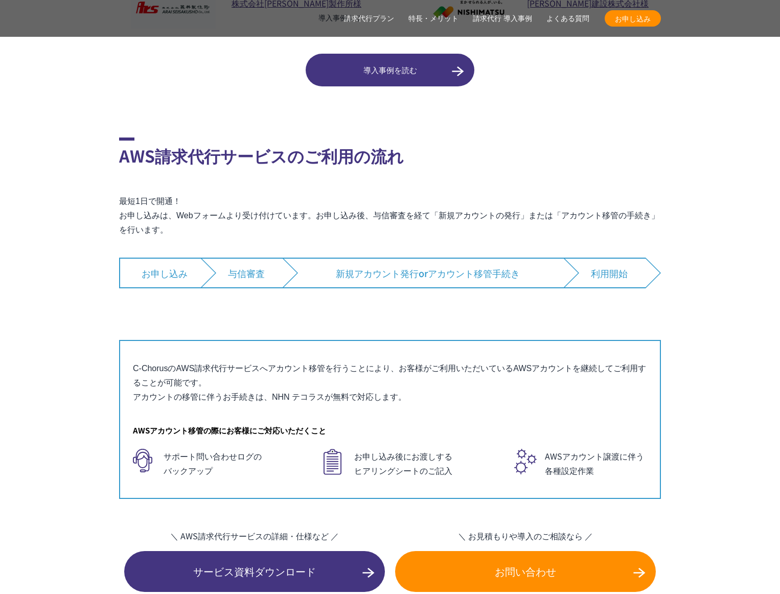
click at [261, 168] on div "AWS請求代行サービスのご利用の流れ 最短1日で開通！ お申し込みは、Webフォームより受け付けています。お申し込み後、与信審査を経て「新規アカウントの発行」…" at bounding box center [390, 318] width 542 height 361
drag, startPoint x: 118, startPoint y: 179, endPoint x: 271, endPoint y: 173, distance: 153.5
drag, startPoint x: 203, startPoint y: 175, endPoint x: 147, endPoint y: 177, distance: 56.8
click at [119, 194] on p "最短1日で開通！ お申し込みは、Webフォームより受け付けています。お申し込み後、与信審査を経て「新規アカウントの発行」または「アカウント移管の手続き」を行い…" at bounding box center [390, 215] width 542 height 43
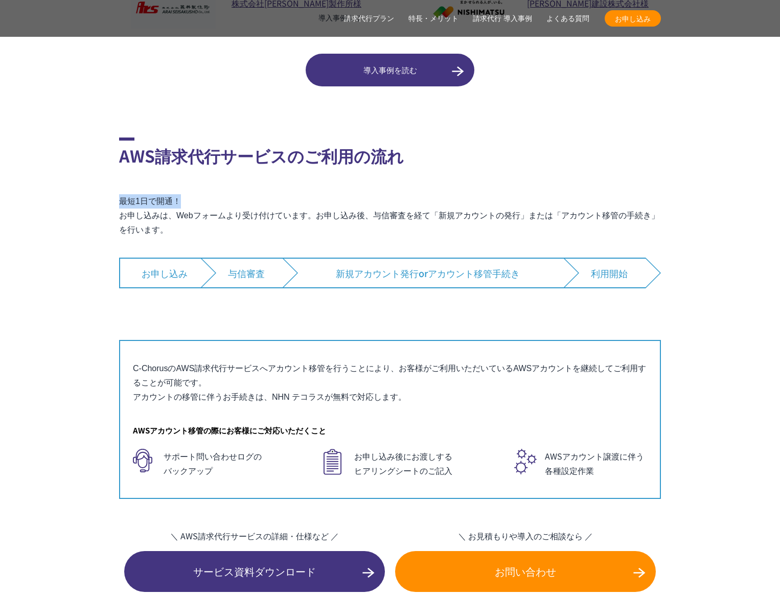
copy p "最短1日で開通！"
click at [270, 194] on p "最短1日で開通！ お申し込みは、Webフォームより受け付けています。お申し込み後、与信審査を経て「新規アカウントの発行」または「アカウント移管の手続き」を行い…" at bounding box center [390, 215] width 542 height 43
click at [260, 194] on p "最短1日で開通！ お申し込みは、Webフォームより受け付けています。お申し込み後、与信審査を経て「新規アカウントの発行」または「アカウント移管の手続き」を行い…" at bounding box center [390, 215] width 542 height 43
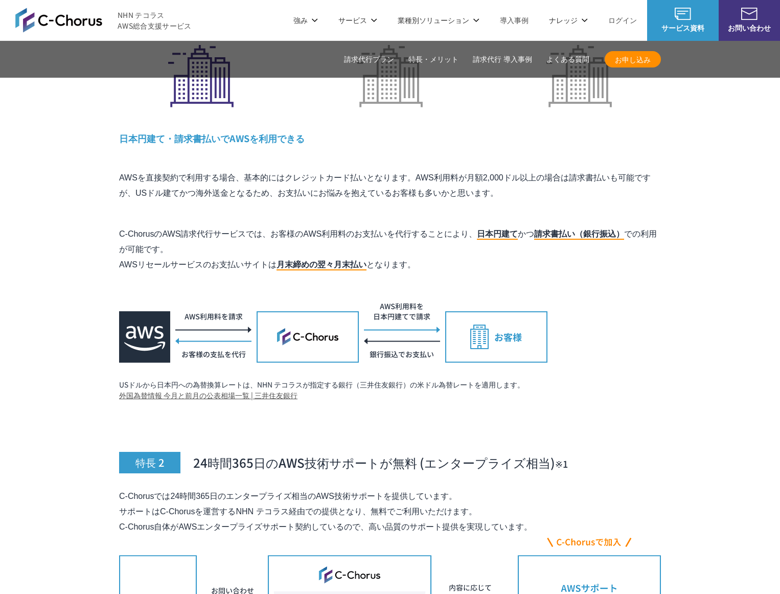
scroll to position [3175, 0]
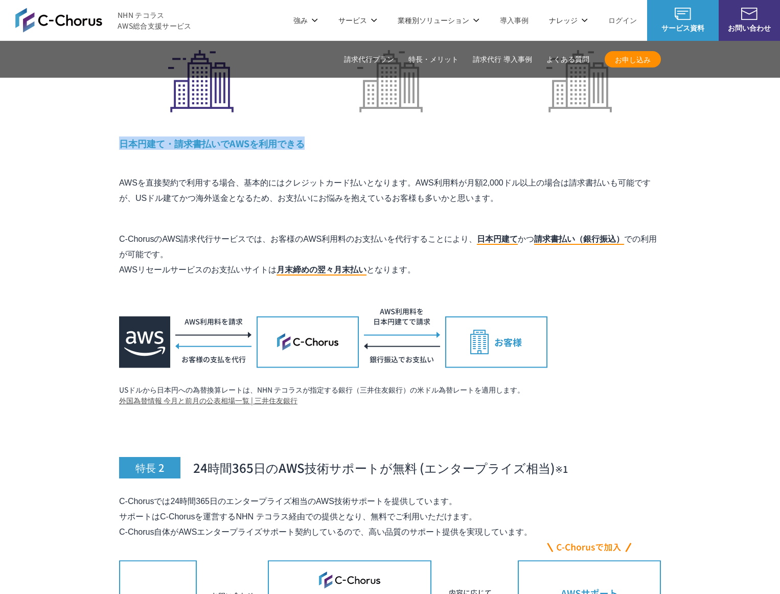
drag, startPoint x: 120, startPoint y: 121, endPoint x: 361, endPoint y: 123, distance: 241.3
click at [361, 137] on h4 "日本円建て・請求書払いでAWSを利用できる" at bounding box center [390, 143] width 542 height 13
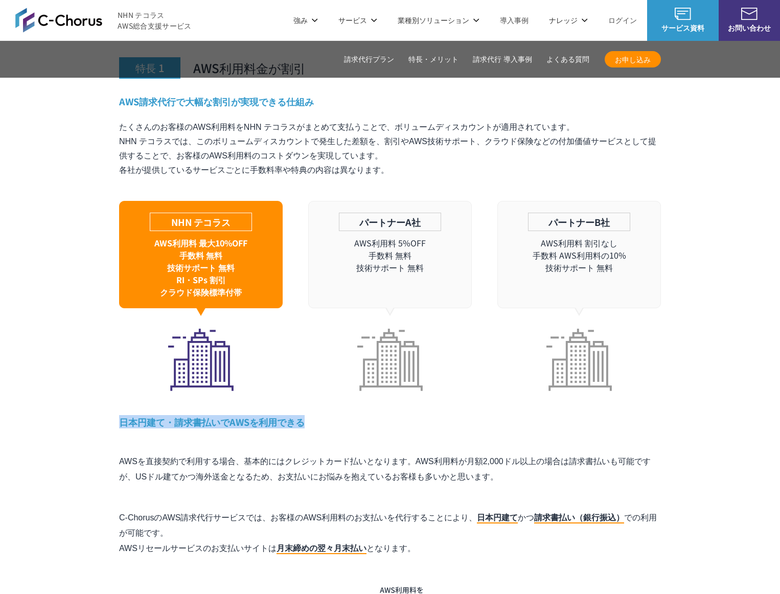
scroll to position [2895, 0]
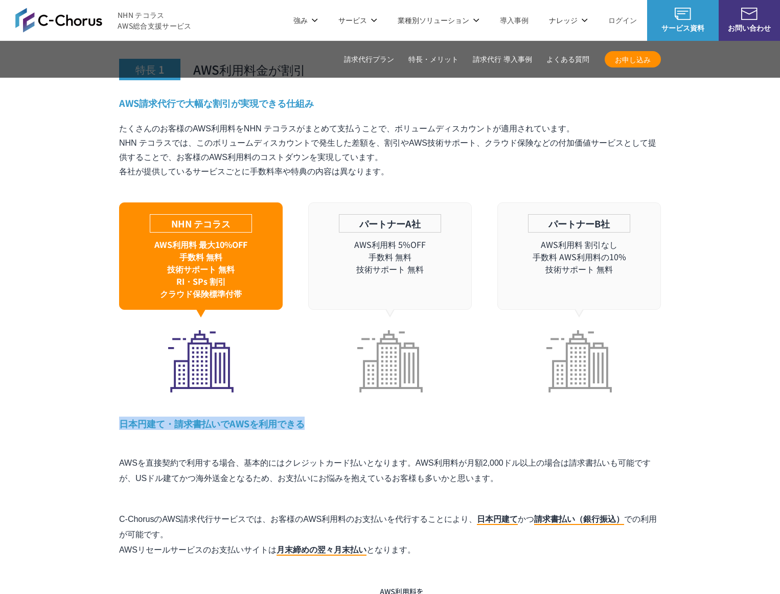
click at [204, 394] on div "特長 1 AWS利用料金が割引 AWS請求代行で大幅な割引が実現できる仕組み たくさんのお客様のAWS利用料をNHN テコラスがまとめて支払うことで、ボリュー…" at bounding box center [390, 349] width 542 height 673
drag, startPoint x: 109, startPoint y: 400, endPoint x: 218, endPoint y: 405, distance: 109.0
copy h4 "日本円建て・請求書払い"
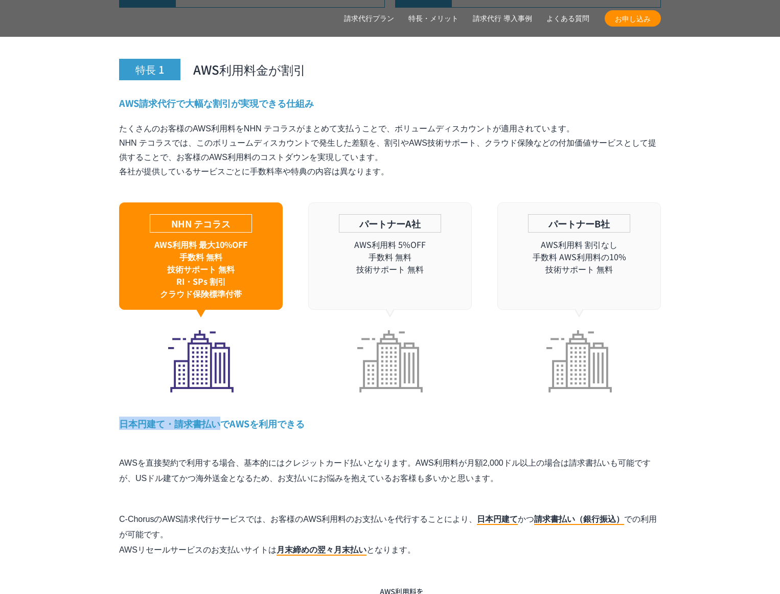
scroll to position [3035, 0]
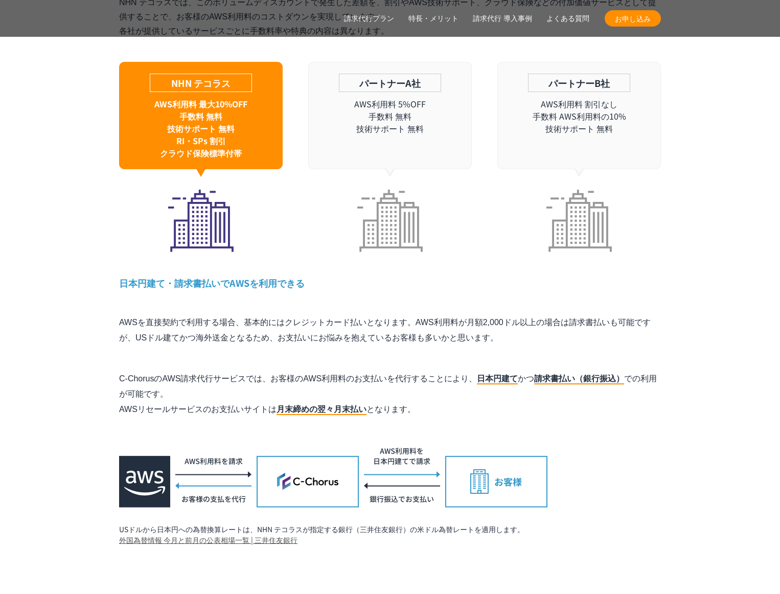
click at [279, 337] on div "特長 1 AWS利用料金が割引 AWS請求代行で大幅な割引が実現できる仕組み たくさんのお客様のAWS利用料をNHN テコラスがまとめて支払うことで、ボリュー…" at bounding box center [390, 208] width 542 height 673
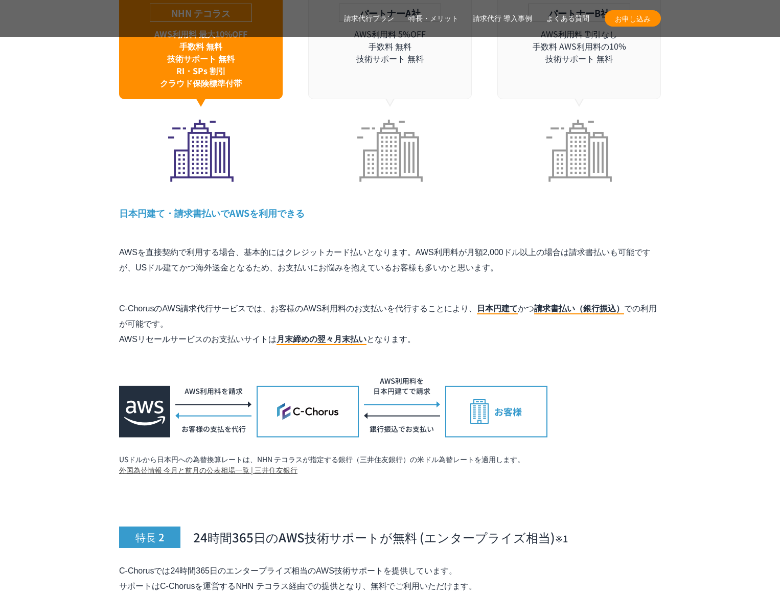
scroll to position [3111, 0]
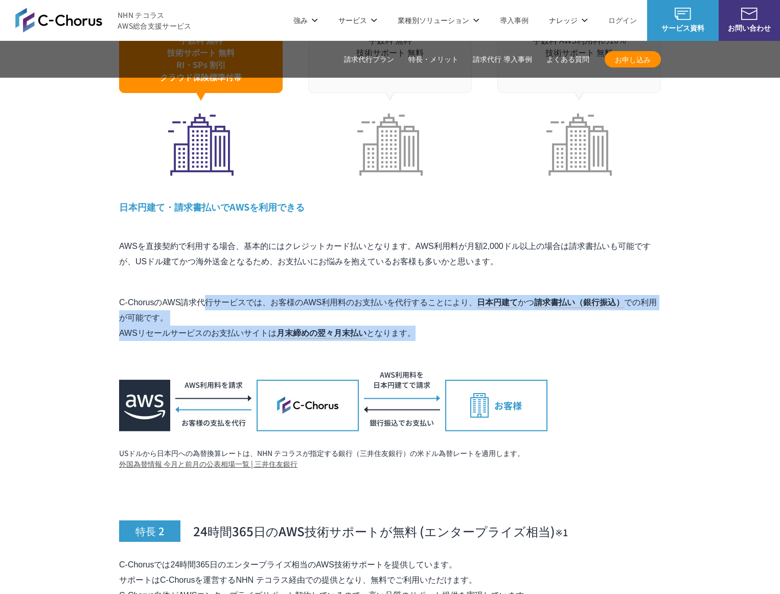
drag, startPoint x: 116, startPoint y: 281, endPoint x: 493, endPoint y: 309, distance: 378.3
copy p "C-ChorusのAWS請求代行サービスでは、お客様のAWS利用料のお支払いを代行することにより、 日本円建て かつ 請求書払い（銀行振込） での利用が可能で…"
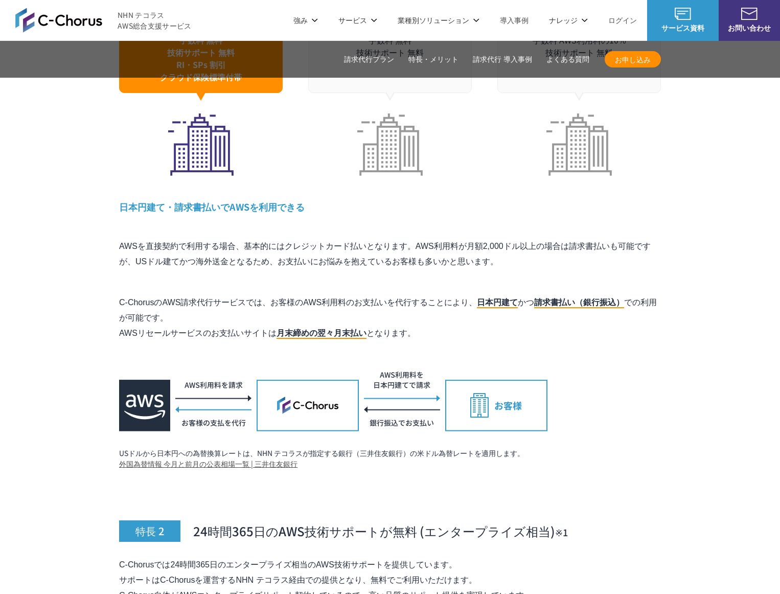
click at [427, 295] on p "C-ChorusのAWS請求代行サービスでは、お客様のAWS利用料のお支払いを代行することにより、 日本円建て かつ 請求書払い（銀行振込） での利用が可能で…" at bounding box center [390, 318] width 542 height 46
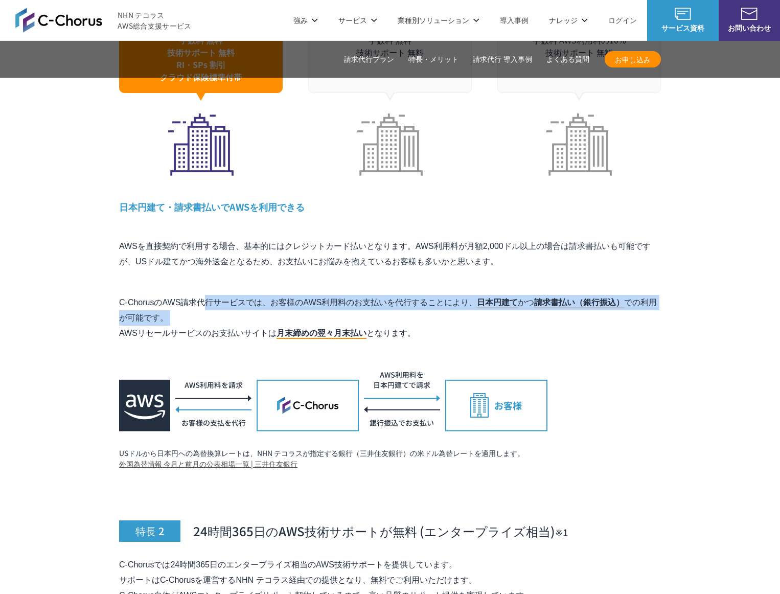
drag, startPoint x: 427, startPoint y: 293, endPoint x: 428, endPoint y: 262, distance: 31.7
click at [428, 262] on div "特長 1 AWS利用料金が割引 AWS請求代行で大幅な割引が実現できる仕組み たくさんのお客様のAWS利用料をNHN テコラスがまとめて支払うことで、ボリュー…" at bounding box center [390, 132] width 542 height 673
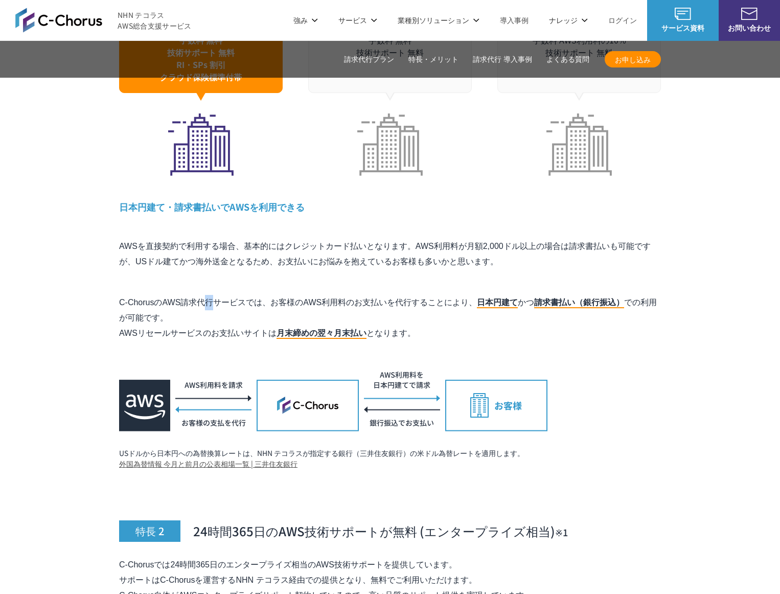
drag, startPoint x: 429, startPoint y: 269, endPoint x: 428, endPoint y: 286, distance: 16.4
click at [428, 286] on div "特長 1 AWS利用料金が割引 AWS請求代行で大幅な割引が実現できる仕組み たくさんのお客様のAWS利用料をNHN テコラスがまとめて支払うことで、ボリュー…" at bounding box center [390, 132] width 542 height 673
click at [428, 295] on p "C-ChorusのAWS請求代行サービスでは、お客様のAWS利用料のお支払いを代行することにより、 日本円建て かつ 請求書払い（銀行振込） での利用が可能で…" at bounding box center [390, 318] width 542 height 46
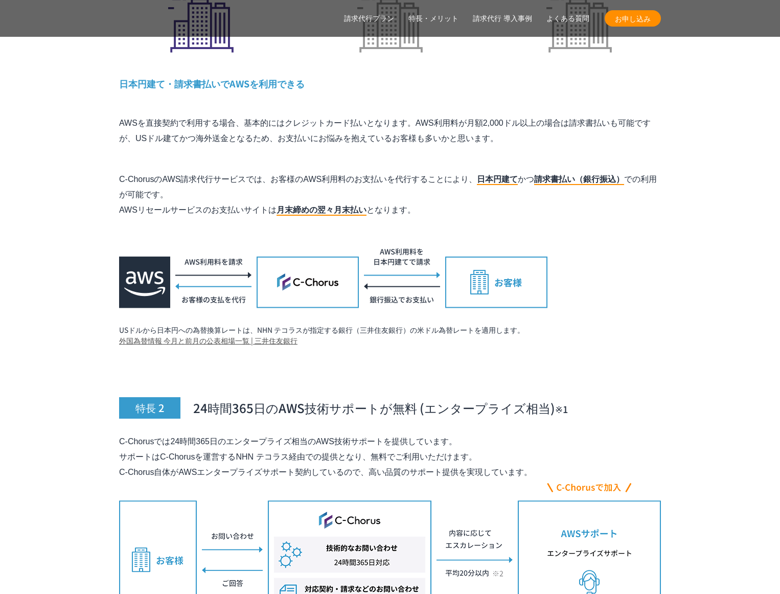
scroll to position [3236, 0]
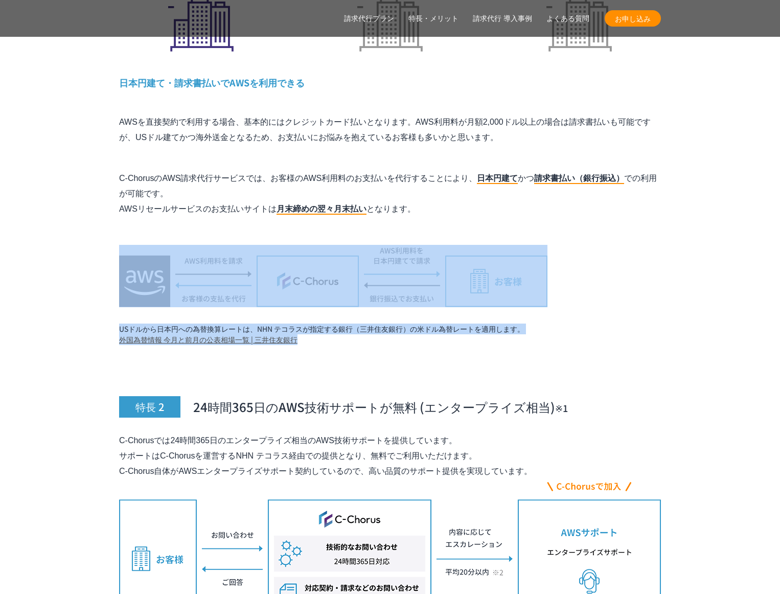
drag, startPoint x: 411, startPoint y: 316, endPoint x: 432, endPoint y: 219, distance: 98.9
click at [432, 219] on div "特長 1 AWS利用料金が割引 AWS請求代行で大幅な割引が実現できる仕組み たくさんのお客様のAWS利用料をNHN テコラスがまとめて支払うことで、ボリュー…" at bounding box center [390, 8] width 542 height 673
drag, startPoint x: 432, startPoint y: 219, endPoint x: 442, endPoint y: 214, distance: 11.0
click at [432, 219] on div "特長 1 AWS利用料金が割引 AWS請求代行で大幅な割引が実現できる仕組み たくさんのお客様のAWS利用料をNHN テコラスがまとめて支払うことで、ボリュー…" at bounding box center [390, 8] width 542 height 673
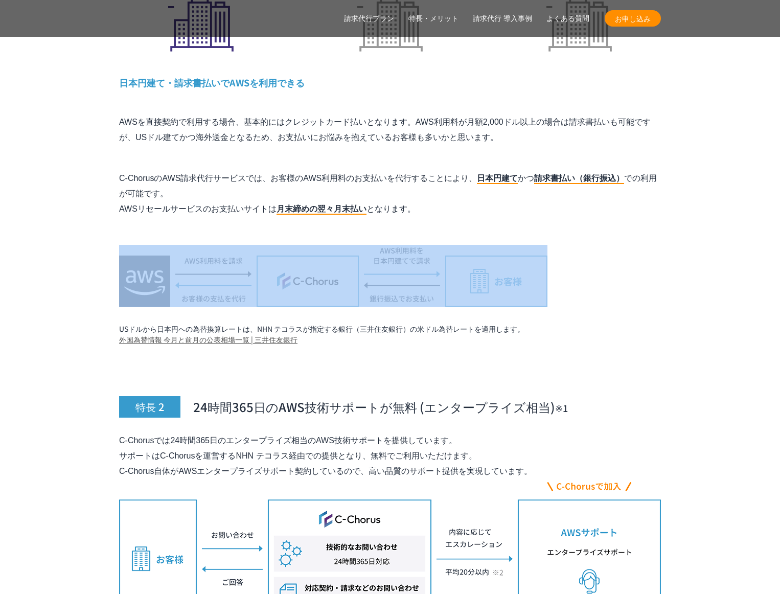
drag, startPoint x: 446, startPoint y: 214, endPoint x: 447, endPoint y: 321, distance: 106.3
click at [447, 321] on div "特長 1 AWS利用料金が割引 AWS請求代行で大幅な割引が実現できる仕組み たくさんのお客様のAWS利用料をNHN テコラスがまとめて支払うことで、ボリュー…" at bounding box center [390, 8] width 542 height 673
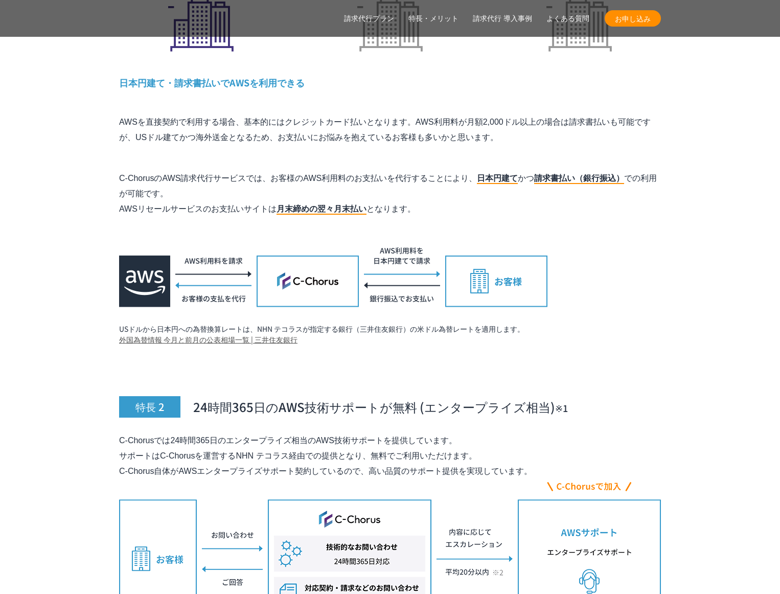
click at [447, 321] on div "特長 1 AWS利用料金が割引 AWS請求代行で大幅な割引が実現できる仕組み たくさんのお客様のAWS利用料をNHN テコラスがまとめて支払うことで、ボリュー…" at bounding box center [390, 8] width 542 height 673
drag, startPoint x: 444, startPoint y: 300, endPoint x: 449, endPoint y: 219, distance: 81.4
click at [449, 219] on div "特長 1 AWS利用料金が割引 AWS請求代行で大幅な割引が実現できる仕組み たくさんのお客様のAWS利用料をNHN テコラスがまとめて支払うことで、ボリュー…" at bounding box center [390, 8] width 542 height 673
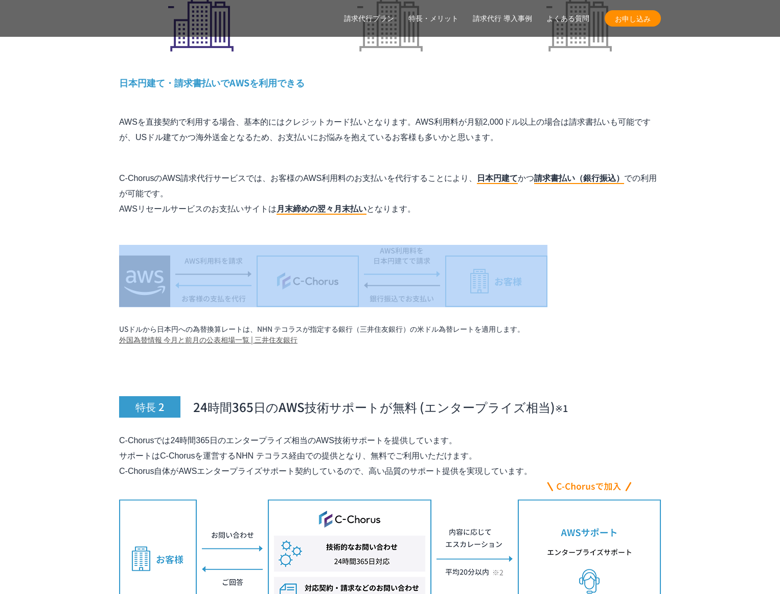
click at [449, 219] on div "特長 1 AWS利用料金が割引 AWS請求代行で大幅な割引が実現できる仕組み たくさんのお客様のAWS利用料をNHN テコラスがまとめて支払うことで、ボリュー…" at bounding box center [390, 8] width 542 height 673
drag, startPoint x: 457, startPoint y: 215, endPoint x: 457, endPoint y: 298, distance: 82.8
click at [457, 298] on div "特長 1 AWS利用料金が割引 AWS請求代行で大幅な割引が実現できる仕組み たくさんのお客様のAWS利用料をNHN テコラスがまとめて支払うことで、ボリュー…" at bounding box center [390, 8] width 542 height 673
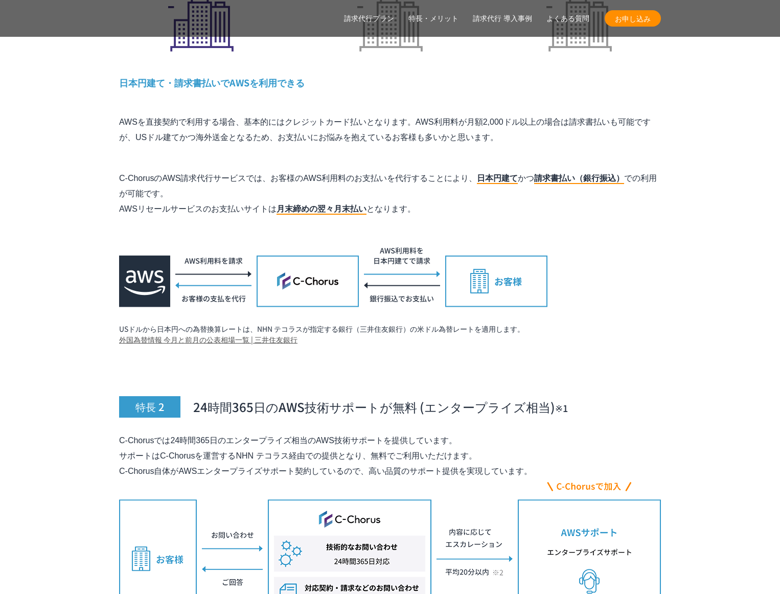
click at [445, 218] on div "特長 1 AWS利用料金が割引 AWS請求代行で大幅な割引が実現できる仕組み たくさんのお客様のAWS利用料をNHN テコラスがまとめて支払うことで、ボリュー…" at bounding box center [390, 8] width 542 height 673
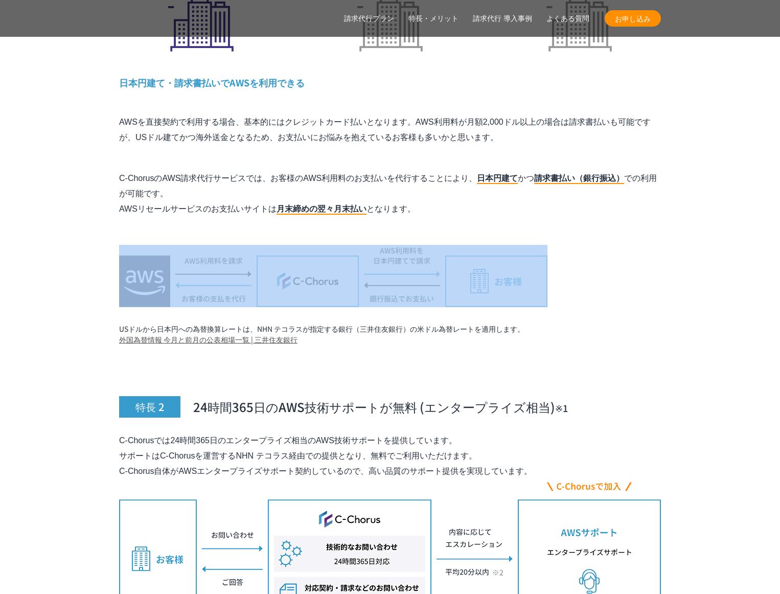
click at [445, 216] on div "特長 1 AWS利用料金が割引 AWS請求代行で大幅な割引が実現できる仕組み たくさんのお客様のAWS利用料をNHN テコラスがまとめて支払うことで、ボリュー…" at bounding box center [390, 8] width 542 height 673
drag, startPoint x: 444, startPoint y: 255, endPoint x: 443, endPoint y: 290, distance: 35.3
click at [443, 287] on div "特長 1 AWS利用料金が割引 AWS請求代行で大幅な割引が実現できる仕組み たくさんのお客様のAWS利用料をNHN テコラスがまとめて支払うことで、ボリュー…" at bounding box center [390, 8] width 542 height 673
click at [442, 293] on div "特長 1 AWS利用料金が割引 AWS請求代行で大幅な割引が実現できる仕組み たくさんのお客様のAWS利用料をNHN テコラスがまとめて支払うことで、ボリュー…" at bounding box center [390, 8] width 542 height 673
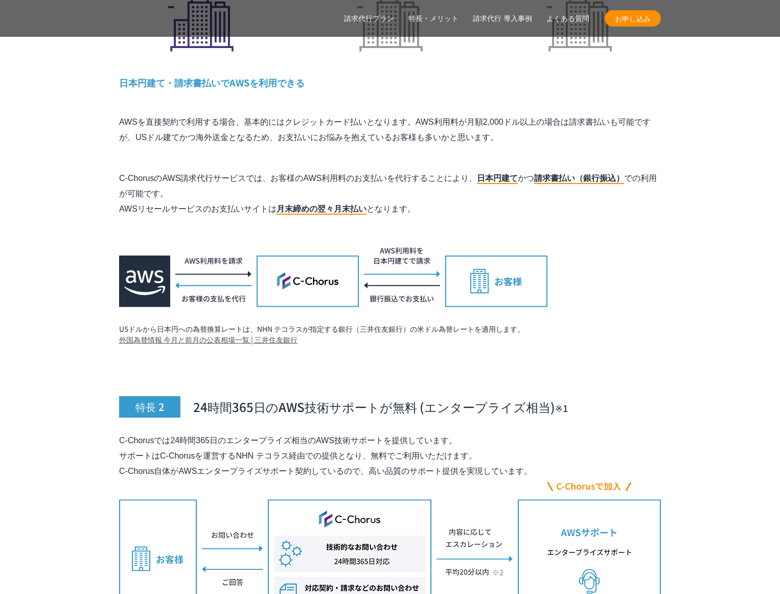
click at [450, 197] on div "特長 1 AWS利用料金が割引 AWS請求代行で大幅な割引が実現できる仕組み たくさんのお客様のAWS利用料をNHN テコラスがまとめて支払うことで、ボリュー…" at bounding box center [390, 8] width 542 height 673
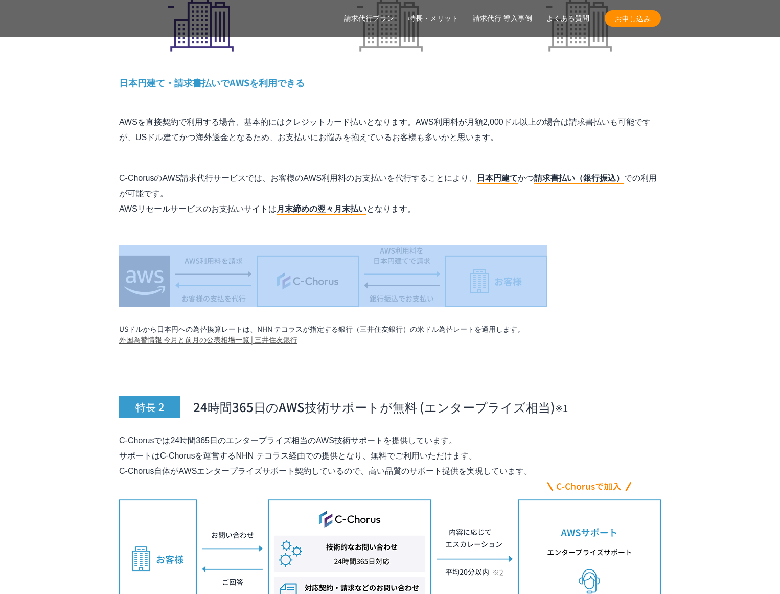
click at [450, 196] on div "特長 1 AWS利用料金が割引 AWS請求代行で大幅な割引が実現できる仕組み たくさんのお客様のAWS利用料をNHN テコラスがまとめて支払うことで、ボリュー…" at bounding box center [390, 8] width 542 height 673
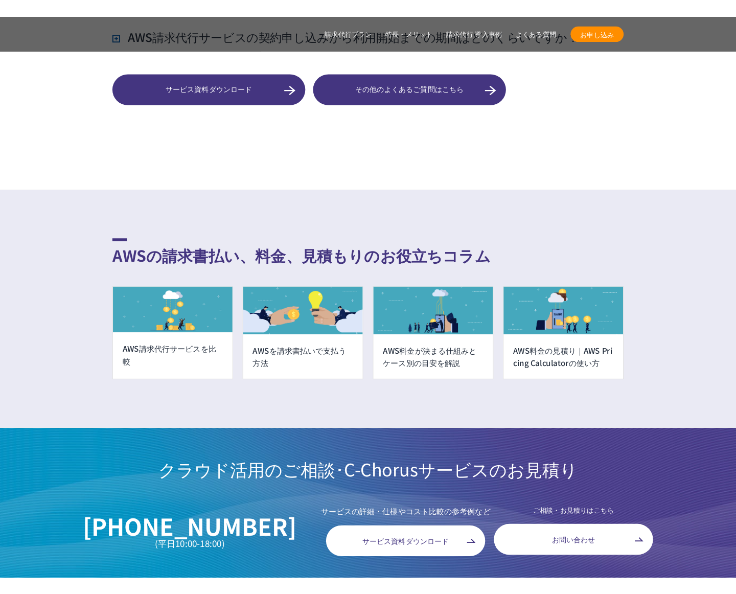
scroll to position [8104, 0]
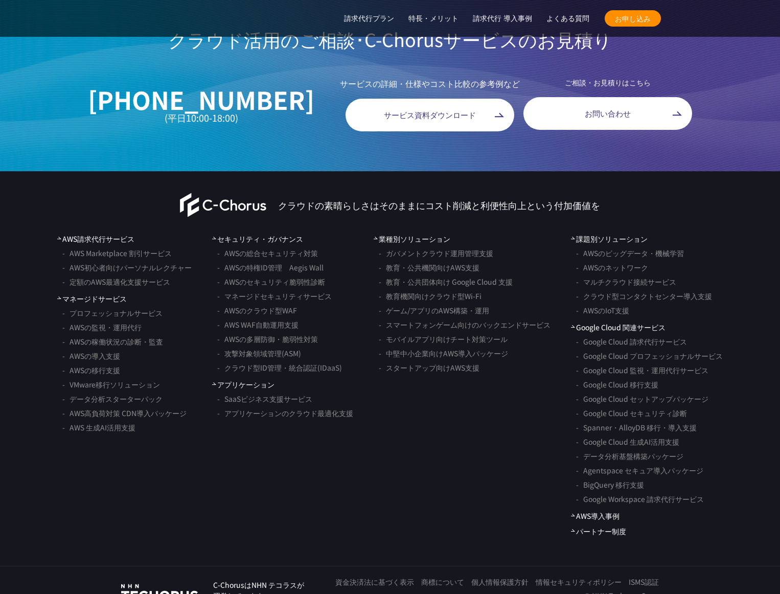
drag, startPoint x: 290, startPoint y: 275, endPoint x: 319, endPoint y: 9, distance: 267.4
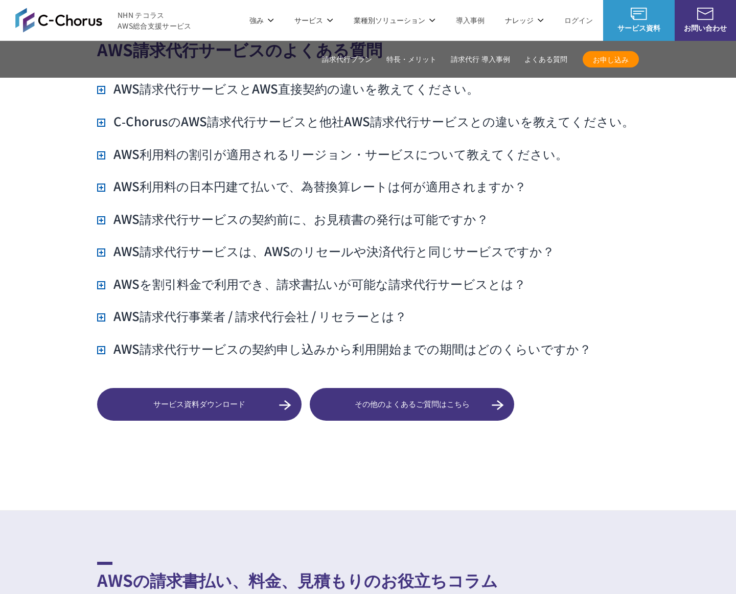
scroll to position [7172, 0]
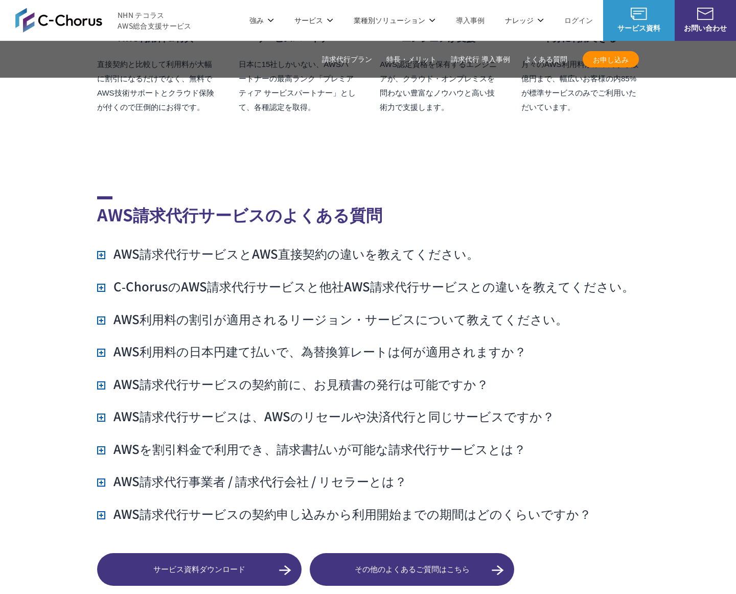
click at [281, 278] on h3 "C‑ChorusのAWS請求代行サービスと他社AWS請求代行サービスとの違いを教えてください。" at bounding box center [365, 286] width 537 height 17
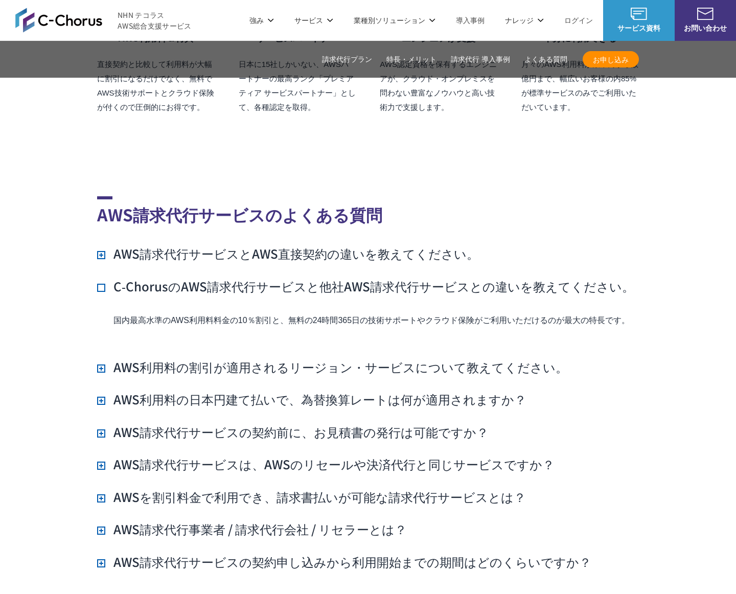
click at [281, 278] on h3 "C‑ChorusのAWS請求代行サービスと他社AWS請求代行サービスとの違いを教えてください。" at bounding box center [365, 286] width 537 height 17
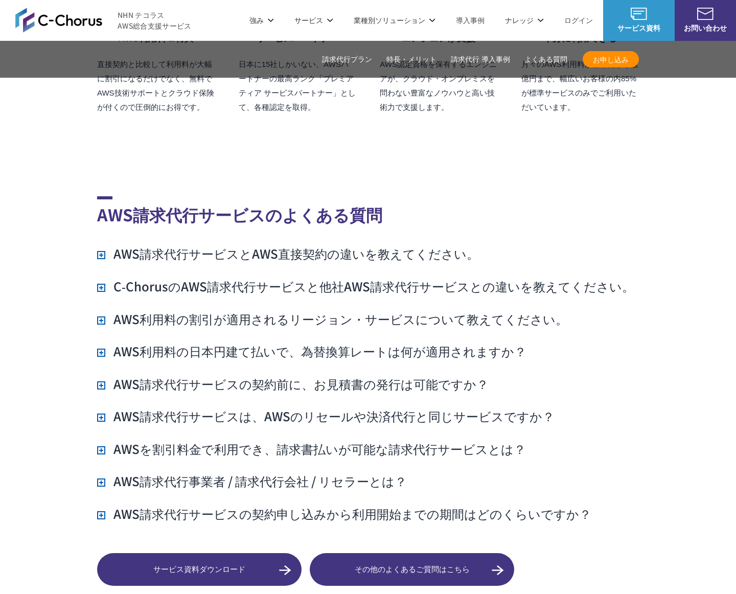
click at [321, 310] on h3 "AWS利用料の割引が適用されるリージョン・サービスについて教えてください。" at bounding box center [332, 318] width 471 height 17
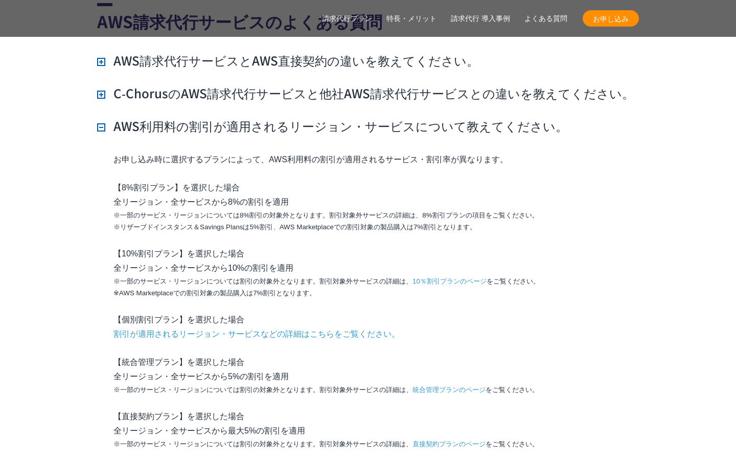
scroll to position [7367, 0]
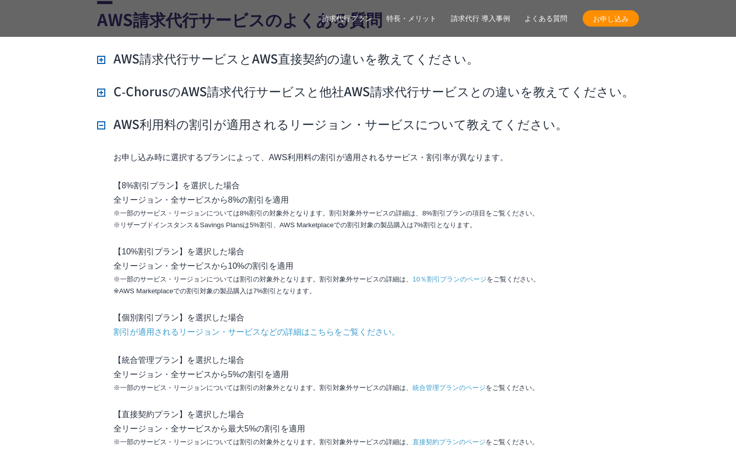
click at [175, 156] on div "お申し込み時に選択するプランによって、AWS利用料の割引が適用されるサービス・割引率が異なります。 【8%割引プラン】を選択した場合 全リージョン・全サービス…" at bounding box center [368, 306] width 542 height 312
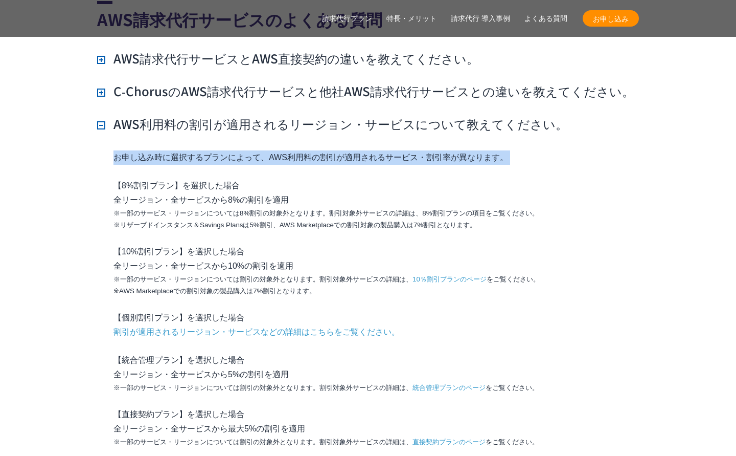
drag, startPoint x: 102, startPoint y: 128, endPoint x: 527, endPoint y: 162, distance: 425.7
click at [572, 147] on li "AWS利用料の割引が適用されるリージョン・サービスについて教えてください。 お申し込み時に選択するプランによって、AWS利用料の割引が適用されるサービス・割引…" at bounding box center [368, 289] width 542 height 348
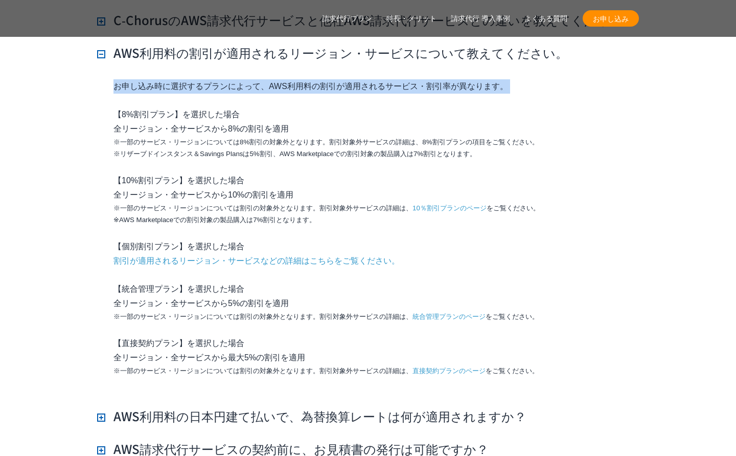
scroll to position [7509, 0]
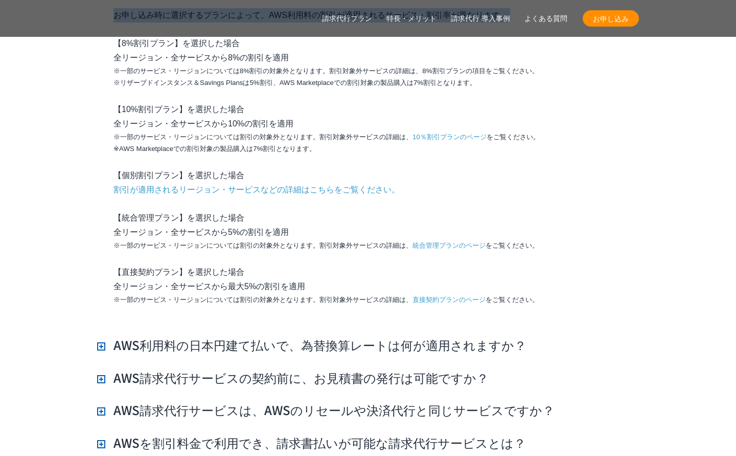
copy div "お申し込み時に選択するプランによって、AWS利用料の割引が適用されるサービス・割引率が異なります。"
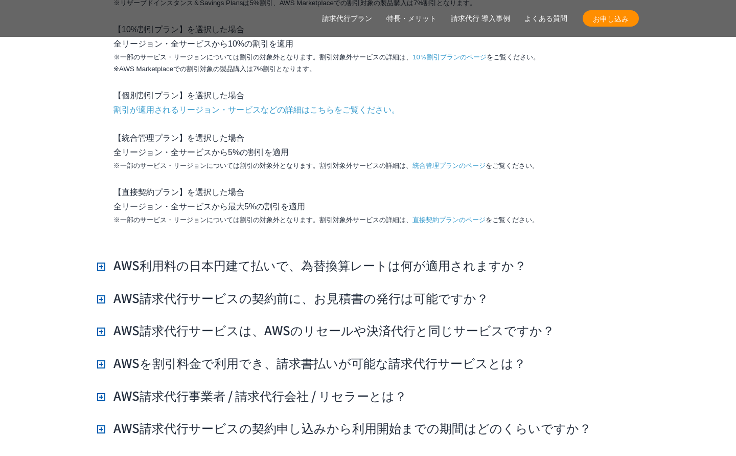
scroll to position [7661, 0]
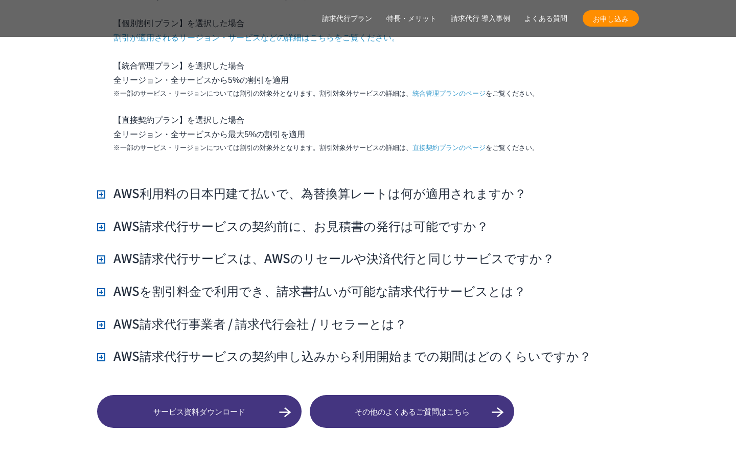
click at [269, 184] on h3 "AWS利用料の日本円建て払いで、為替換算レートは何が適用されますか？" at bounding box center [311, 192] width 429 height 17
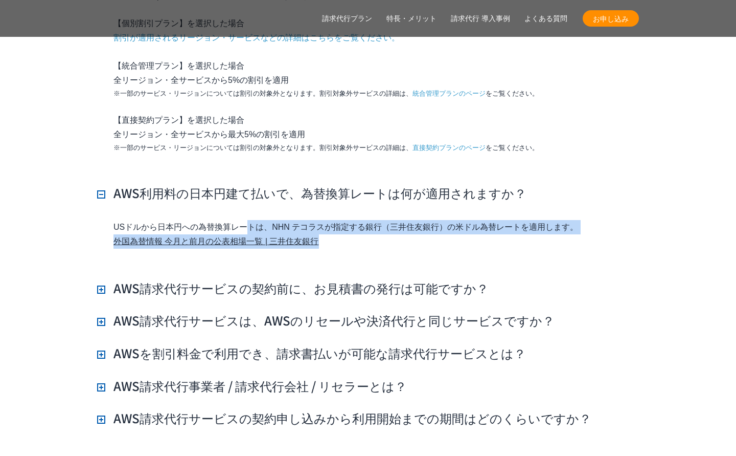
drag, startPoint x: 108, startPoint y: 206, endPoint x: 675, endPoint y: 216, distance: 566.5
click at [675, 216] on section "AWS請求代行サービスのよくある質問 AWS請求代行サービスとAWS直接契約の違いを教えてください。 AWSサポートへの連絡や利用料金の確認は、NHN テコラ…" at bounding box center [368, 57] width 736 height 864
click at [583, 220] on p "USドルから日本円への為替換算レートは、NHN テコラスが指定する銀行（三井住友銀行）の米ドル為替レートを適用します。 外国為替情報 今月と前月の公表相場一覧…" at bounding box center [376, 234] width 526 height 29
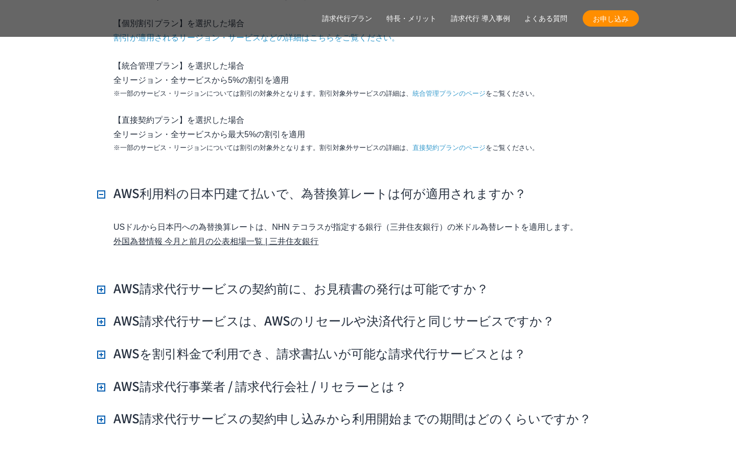
drag, startPoint x: 593, startPoint y: 204, endPoint x: 100, endPoint y: 206, distance: 492.8
click at [100, 220] on div "USドルから日本円への為替換算レートは、NHN テコラスが指定する銀行（三井住友銀行）の米ドル為替レートを適用します。 外国為替情報 今月と前月の公表相場一覧…" at bounding box center [368, 242] width 542 height 44
copy p "USドルから日本円への為替換算レートは、NHN テコラスが指定する銀行（三井住友銀行）の米ドル為替レートを適用します。"
click at [474, 220] on p "USドルから日本円への為替換算レートは、NHN テコラスが指定する銀行（三井住友銀行）の米ドル為替レートを適用します。 外国為替情報 今月と前月の公表相場一覧…" at bounding box center [376, 234] width 526 height 29
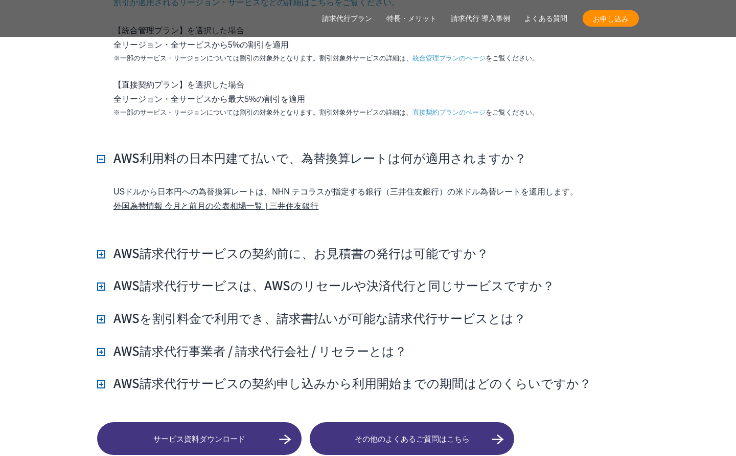
click at [287, 244] on h3 "AWS請求代行サービスの契約前に、お見積書の発行は可能ですか？" at bounding box center [293, 252] width 392 height 17
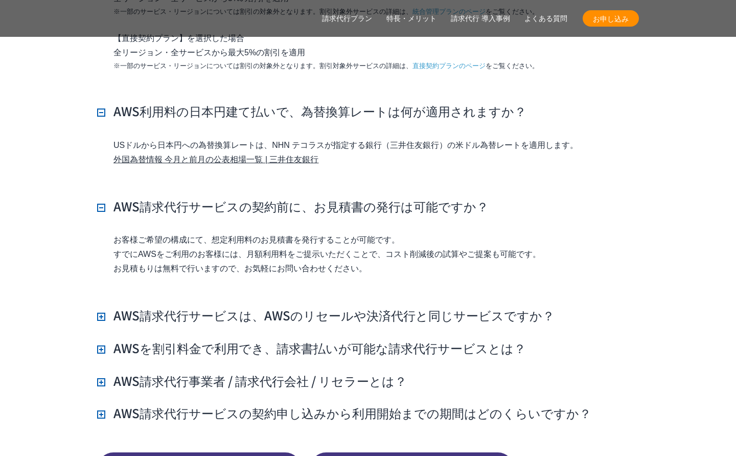
scroll to position [7744, 0]
drag, startPoint x: 111, startPoint y: 215, endPoint x: 492, endPoint y: 246, distance: 382.6
click at [492, 246] on div "お客様ご希望の構成にて、想定利用料のお見積書を発行することが可能です。 すでにAWSをご利用のお客様には、月額利用料をご提示いただくことで、コスト削減後の試算…" at bounding box center [368, 261] width 542 height 58
copy p "お客様ご希望の構成にて、想定利用料のお見積書を発行することが可能です。 すでにAWSをご利用のお客様には、月額利用料をご提示いただくことで、コスト削減後の試算…"
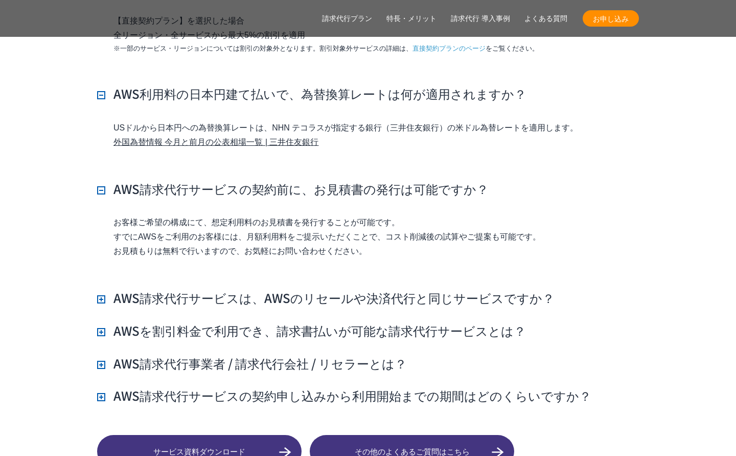
scroll to position [7830, 0]
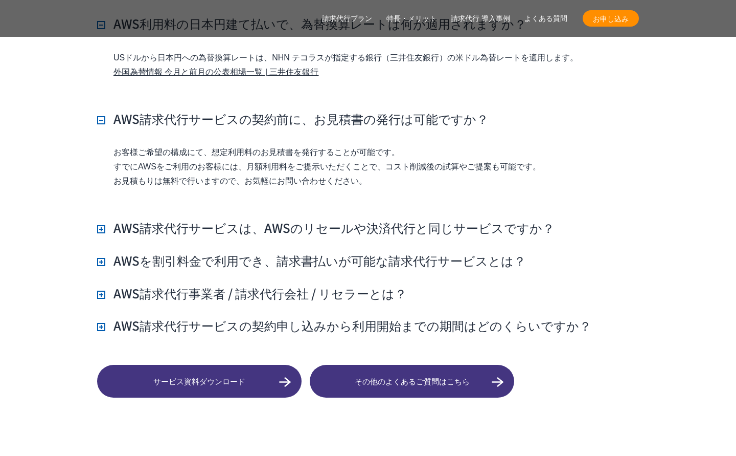
click at [267, 252] on h3 "AWSを割引料金で利用でき、請求書払いが可能な請求代行サービスとは？" at bounding box center [311, 260] width 429 height 17
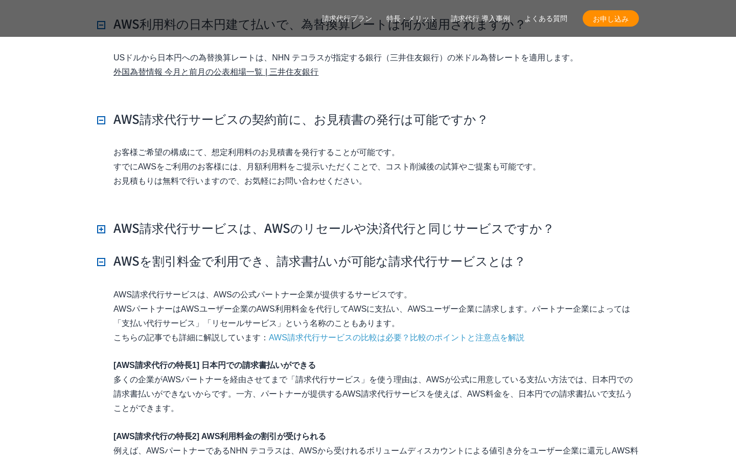
click at [267, 252] on h3 "AWSを割引料金で利用でき、請求書払いが可能な請求代行サービスとは？" at bounding box center [311, 260] width 429 height 17
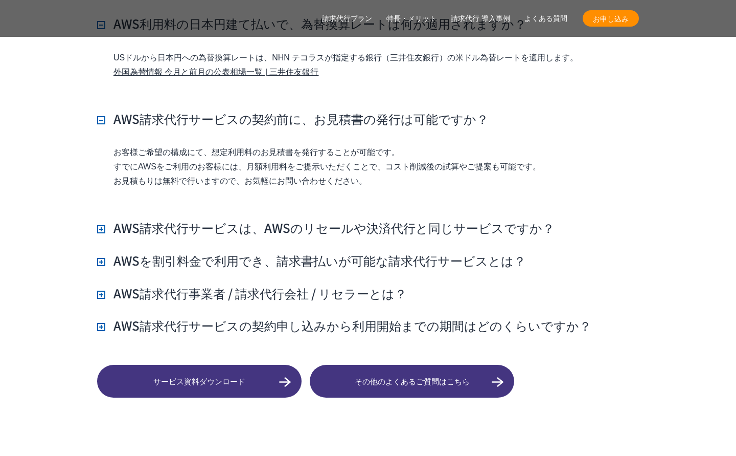
scroll to position [7862, 0]
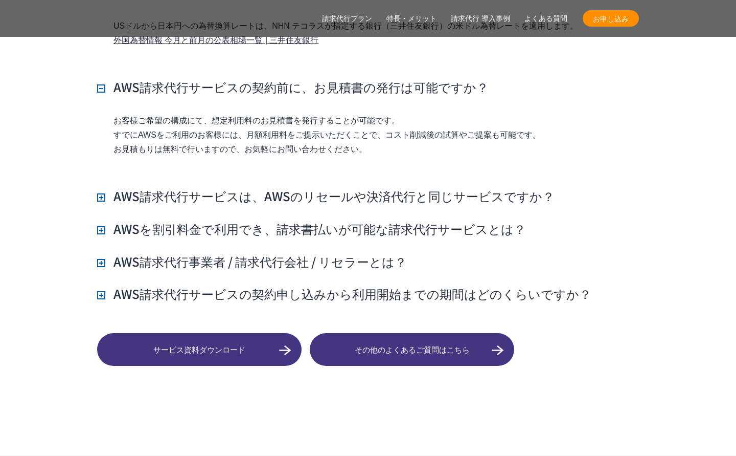
click at [266, 285] on h3 "AWS請求代行サービスの契約申し込みから利用開始までの期間はどのくらいですか？" at bounding box center [344, 293] width 494 height 17
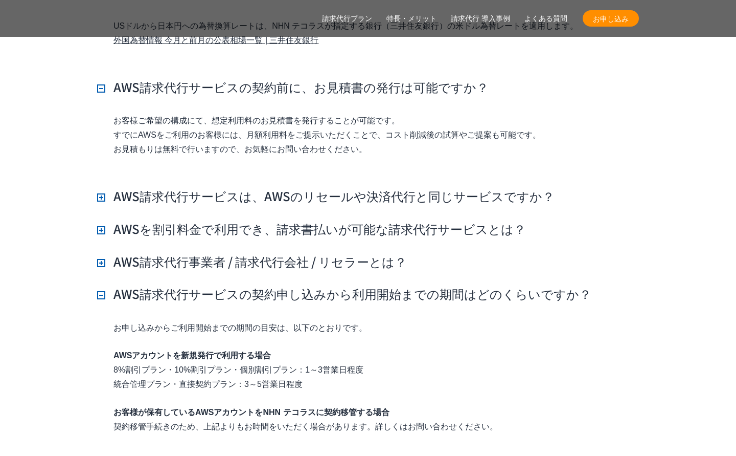
drag, startPoint x: 115, startPoint y: 304, endPoint x: 542, endPoint y: 413, distance: 441.5
click at [542, 413] on div "お申し込みからご利用開始までの期間の目安は、以下のとおりです。 AWSアカウントを新規発行で利用する場合 8%割引プラン・10%割引プラン・個別割引プラン：1…" at bounding box center [368, 385] width 542 height 128
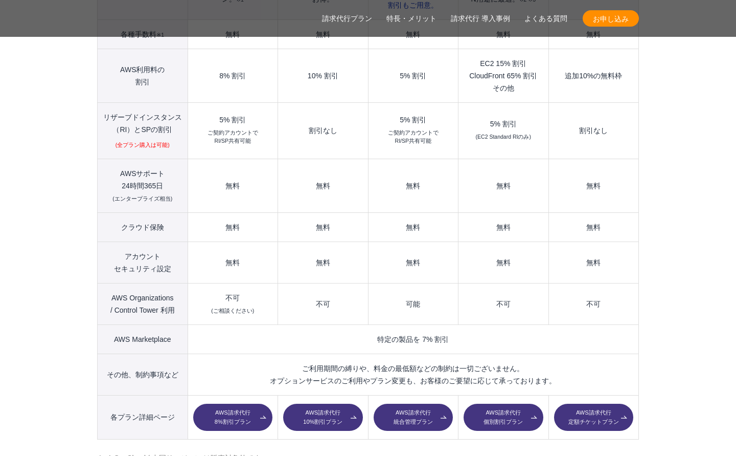
scroll to position [1506, 0]
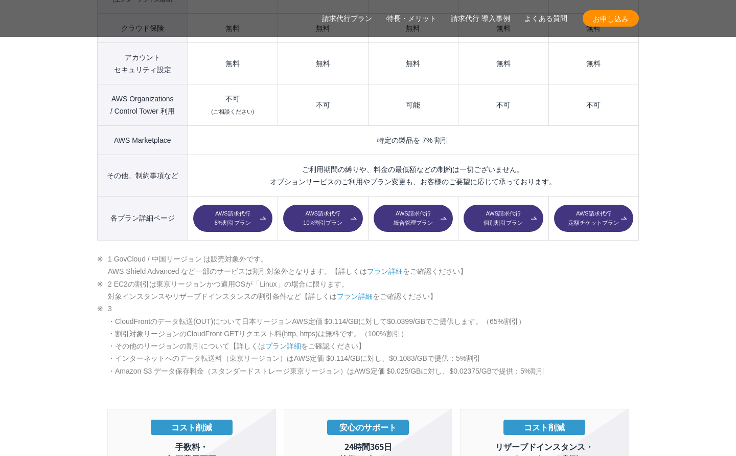
drag, startPoint x: 102, startPoint y: 252, endPoint x: 97, endPoint y: 246, distance: 8.0
click at [102, 253] on li "1 GovCloud / 中国リージョン は販売対象外です。 AWS Shield Advanced など一部のサービスは割引対象外となります。【詳しくは プ…" at bounding box center [368, 265] width 542 height 25
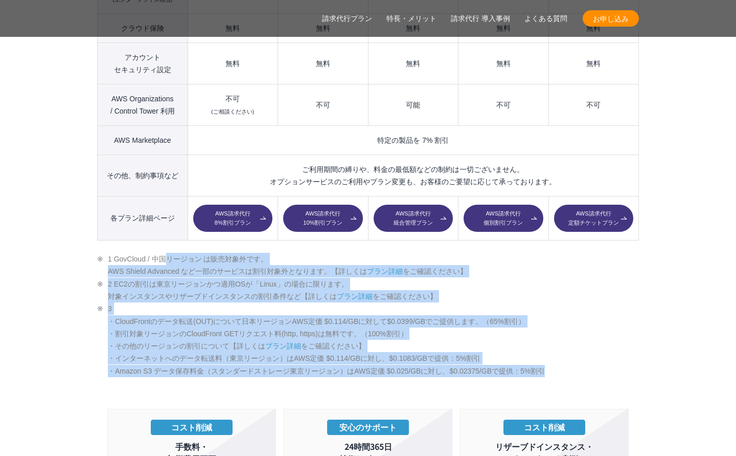
drag, startPoint x: 94, startPoint y: 236, endPoint x: 602, endPoint y: 348, distance: 520.7
click at [602, 348] on section "AWS請求代行サービスのプラン 多様なニーズに対応したオススメのプラン プラン名 AWS請求代行 8 %割引 プラン AWS請求代行 10 %割引 プラン A…" at bounding box center [368, 329] width 736 height 1612
drag, startPoint x: 602, startPoint y: 348, endPoint x: 594, endPoint y: 350, distance: 7.8
click at [602, 348] on li "3 ・CloudFrontのデータ転送(OUT)について日本リージョンAWS定価 $0.114/GBに対して$0.0399/GBでご提供します。（65%割引）…" at bounding box center [368, 339] width 542 height 75
drag, startPoint x: 594, startPoint y: 350, endPoint x: 68, endPoint y: 233, distance: 538.8
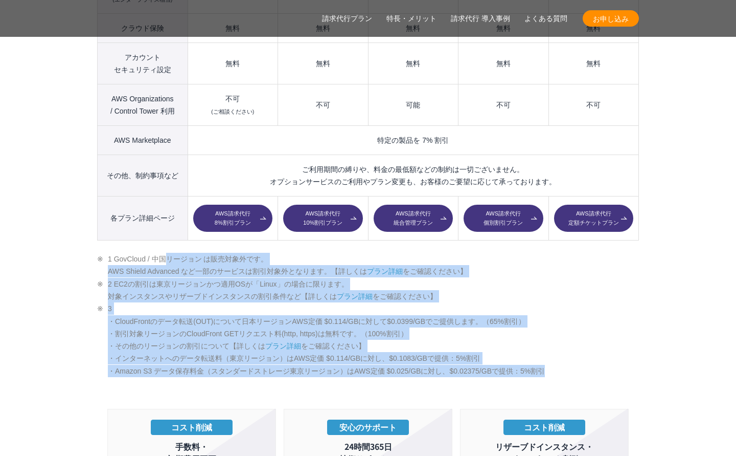
click at [68, 233] on section "AWS請求代行サービスのプラン 多様なニーズに対応したオススメのプラン プラン名 AWS請求代行 8 %割引 プラン AWS請求代行 10 %割引 プラン A…" at bounding box center [368, 329] width 736 height 1612
drag, startPoint x: 81, startPoint y: 236, endPoint x: 596, endPoint y: 349, distance: 527.2
click at [596, 349] on section "AWS請求代行サービスのプラン 多様なニーズに対応したオススメのプラン プラン名 AWS請求代行 8 %割引 プラン AWS請求代行 10 %割引 プラン A…" at bounding box center [368, 329] width 736 height 1612
click at [596, 349] on li "3 ・CloudFrontのデータ転送(OUT)について日本リージョンAWS定価 $0.114/GBに対して$0.0399/GBでご提供します。（65%割引）…" at bounding box center [368, 339] width 542 height 75
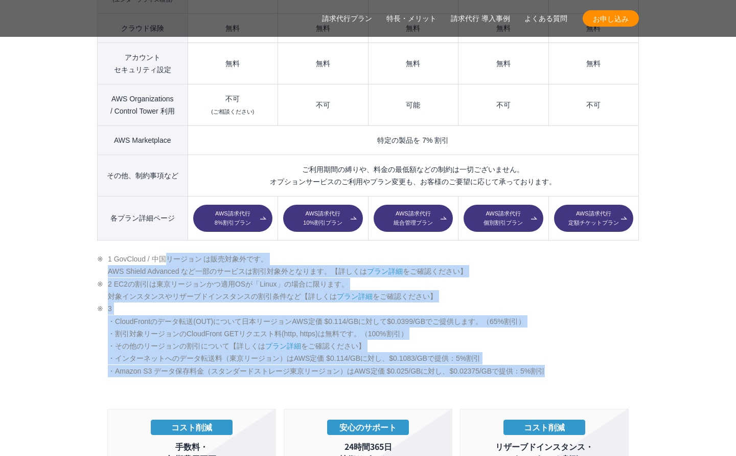
drag, startPoint x: 447, startPoint y: 323, endPoint x: 79, endPoint y: 233, distance: 378.9
click at [79, 233] on section "AWS請求代行サービスのプラン 多様なニーズに対応したオススメのプラン プラン名 AWS請求代行 8 %割引 プラン AWS請求代行 10 %割引 プラン A…" at bounding box center [368, 329] width 736 height 1612
drag, startPoint x: 79, startPoint y: 233, endPoint x: 95, endPoint y: 238, distance: 17.1
click at [79, 233] on section "AWS請求代行サービスのプラン 多様なニーズに対応したオススメのプラン プラン名 AWS請求代行 8 %割引 プラン AWS請求代行 10 %割引 プラン A…" at bounding box center [368, 329] width 736 height 1612
drag, startPoint x: 95, startPoint y: 238, endPoint x: 584, endPoint y: 348, distance: 501.0
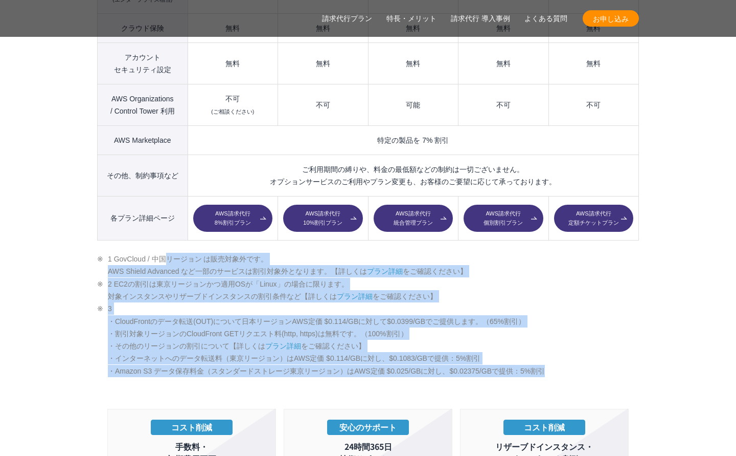
click at [584, 348] on section "AWS請求代行サービスのプラン 多様なニーズに対応したオススメのプラン プラン名 AWS請求代行 8 %割引 プラン AWS請求代行 10 %割引 プラン A…" at bounding box center [368, 329] width 736 height 1612
click at [583, 348] on li "3 ・CloudFrontのデータ転送(OUT)について日本リージョンAWS定価 $0.114/GBに対して$0.0399/GBでご提供します。（65%割引）…" at bounding box center [368, 339] width 542 height 75
drag, startPoint x: 220, startPoint y: 270, endPoint x: 89, endPoint y: 236, distance: 134.8
click at [89, 236] on section "AWS請求代行サービスのプラン 多様なニーズに対応したオススメのプラン プラン名 AWS請求代行 8 %割引 プラン AWS請求代行 10 %割引 プラン A…" at bounding box center [368, 329] width 736 height 1612
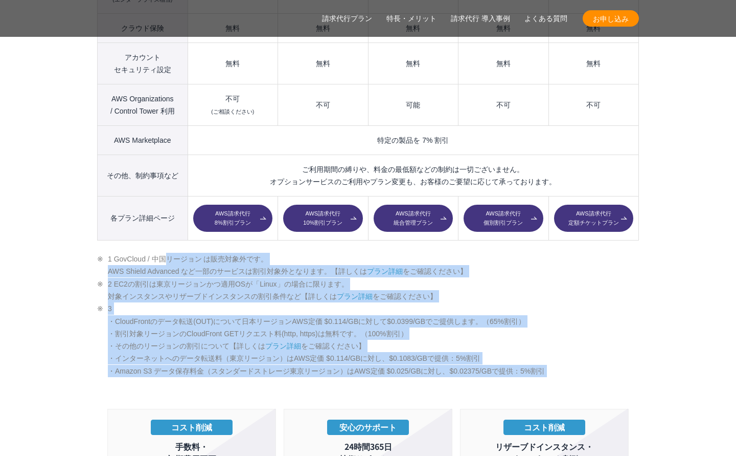
drag, startPoint x: 89, startPoint y: 236, endPoint x: 571, endPoint y: 349, distance: 494.3
click at [571, 349] on section "AWS請求代行サービスのプラン 多様なニーズに対応したオススメのプラン プラン名 AWS請求代行 8 %割引 プラン AWS請求代行 10 %割引 プラン A…" at bounding box center [368, 329] width 736 height 1612
click at [571, 349] on li "3 ・CloudFrontのデータ転送(OUT)について日本リージョンAWS定価 $0.114/GBに対して$0.0399/GBでご提供します。（65%割引）…" at bounding box center [368, 339] width 542 height 75
drag, startPoint x: 329, startPoint y: 300, endPoint x: 88, endPoint y: 235, distance: 249.9
click at [88, 235] on section "AWS請求代行サービスのプラン 多様なニーズに対応したオススメのプラン プラン名 AWS請求代行 8 %割引 プラン AWS請求代行 10 %割引 プラン A…" at bounding box center [368, 329] width 736 height 1612
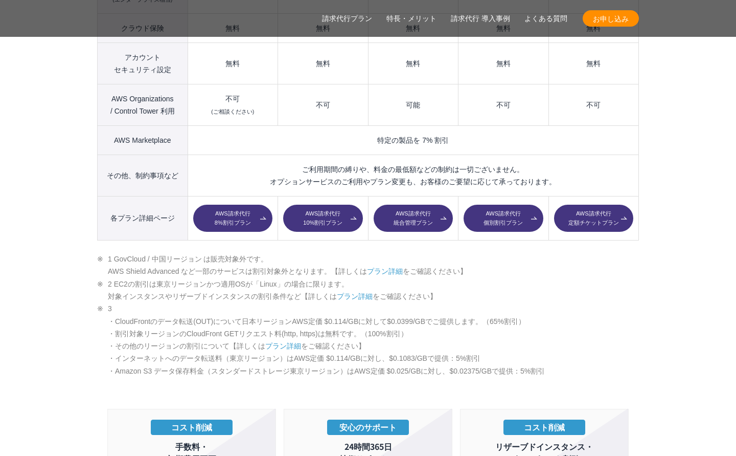
drag, startPoint x: 88, startPoint y: 235, endPoint x: 111, endPoint y: 242, distance: 24.6
click at [88, 235] on section "AWS請求代行サービスのプラン 多様なニーズに対応したオススメのプラン プラン名 AWS請求代行 8 %割引 プラン AWS請求代行 10 %割引 プラン A…" at bounding box center [368, 329] width 736 height 1612
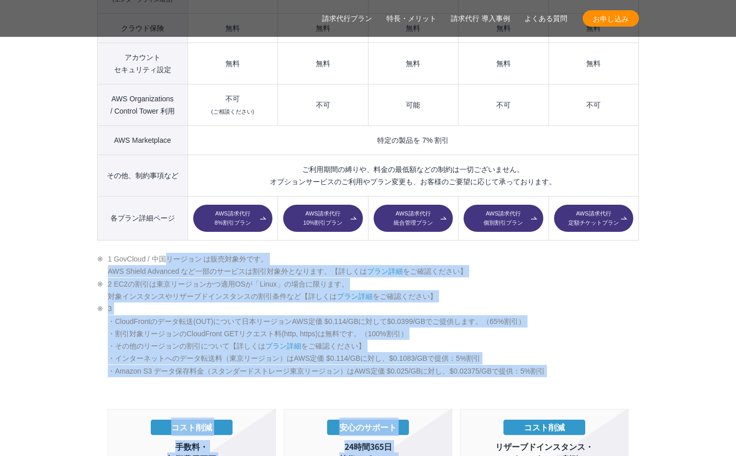
drag, startPoint x: 111, startPoint y: 242, endPoint x: 612, endPoint y: 358, distance: 513.7
click at [612, 358] on section "AWS請求代行サービスのプラン 多様なニーズに対応したオススメのプラン プラン名 AWS請求代行 8 %割引 プラン AWS請求代行 10 %割引 プラン A…" at bounding box center [368, 329] width 736 height 1612
drag, startPoint x: 612, startPoint y: 358, endPoint x: 630, endPoint y: 362, distance: 18.4
click at [612, 358] on div "AWS請求代行サービスのプラン 多様なニーズに対応したオススメのプラン プラン名 AWS請求代行 8 %割引 プラン AWS請求代行 10 %割引 プラン A…" at bounding box center [368, 370] width 542 height 1531
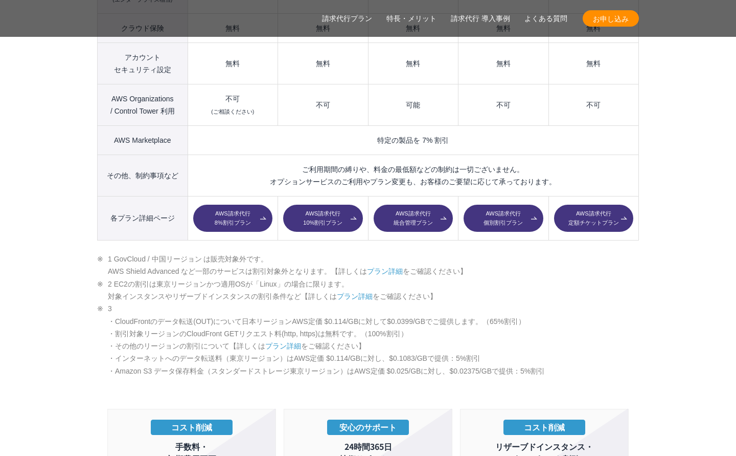
click at [505, 308] on li "3 ・CloudFrontのデータ転送(OUT)について日本リージョンAWS定価 $0.114/GBに対して$0.0399/GBでご提供します。（65%割引）…" at bounding box center [368, 339] width 542 height 75
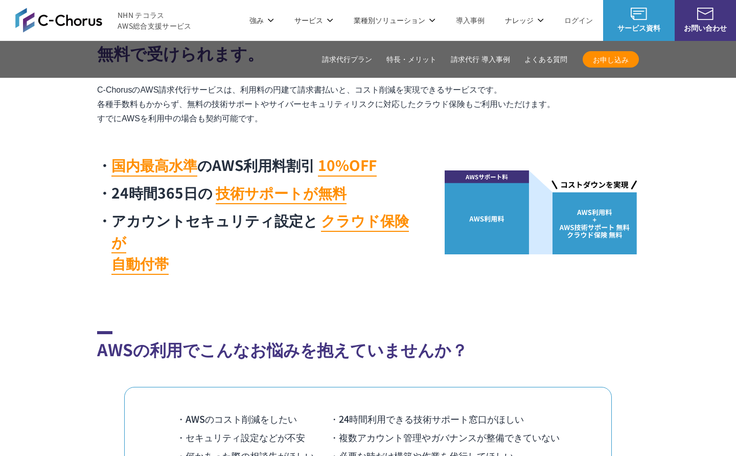
scroll to position [423, 0]
